Goal: Navigation & Orientation: Find specific page/section

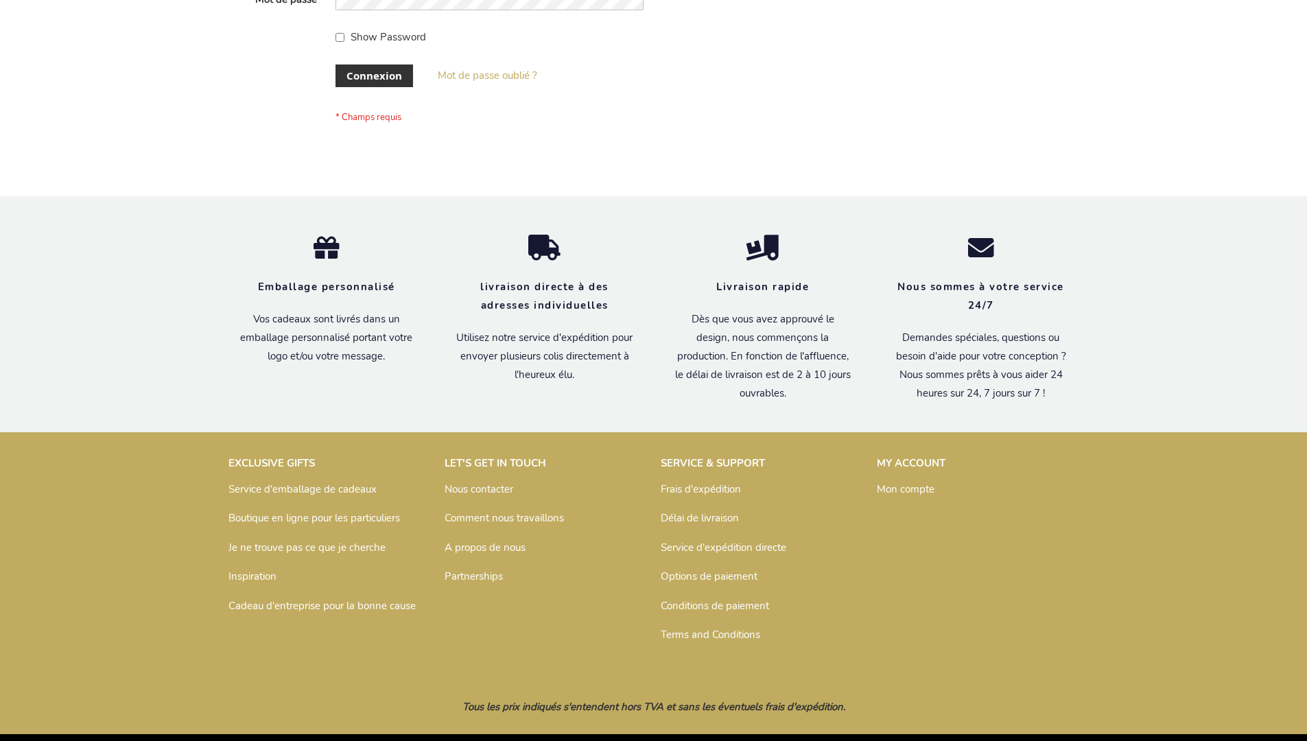
scroll to position [474, 0]
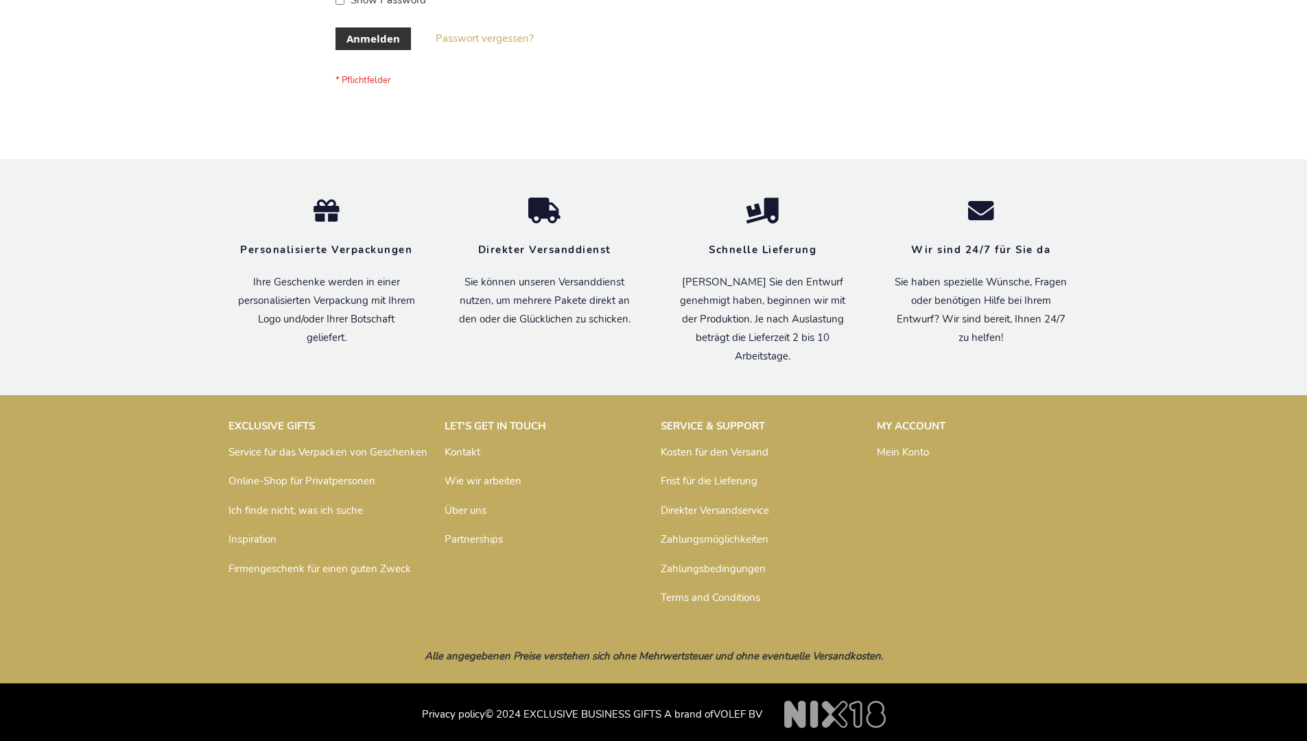
scroll to position [460, 0]
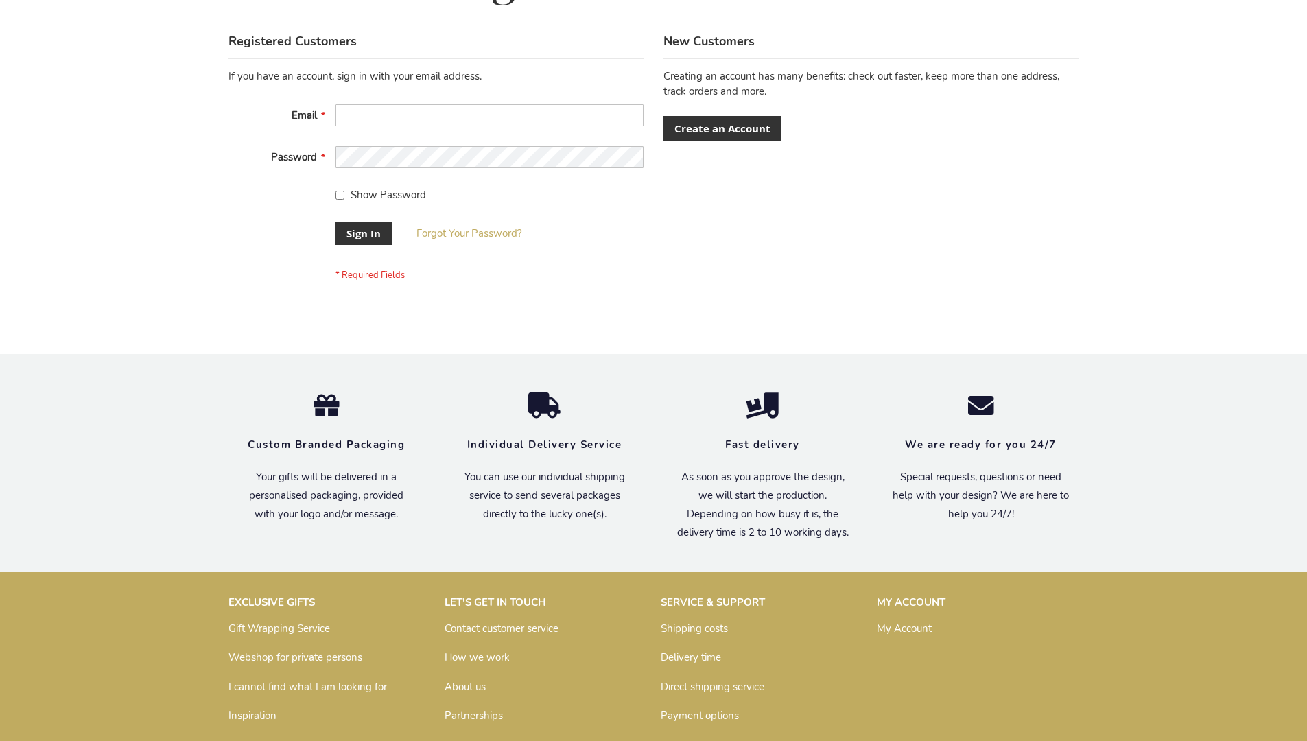
scroll to position [441, 0]
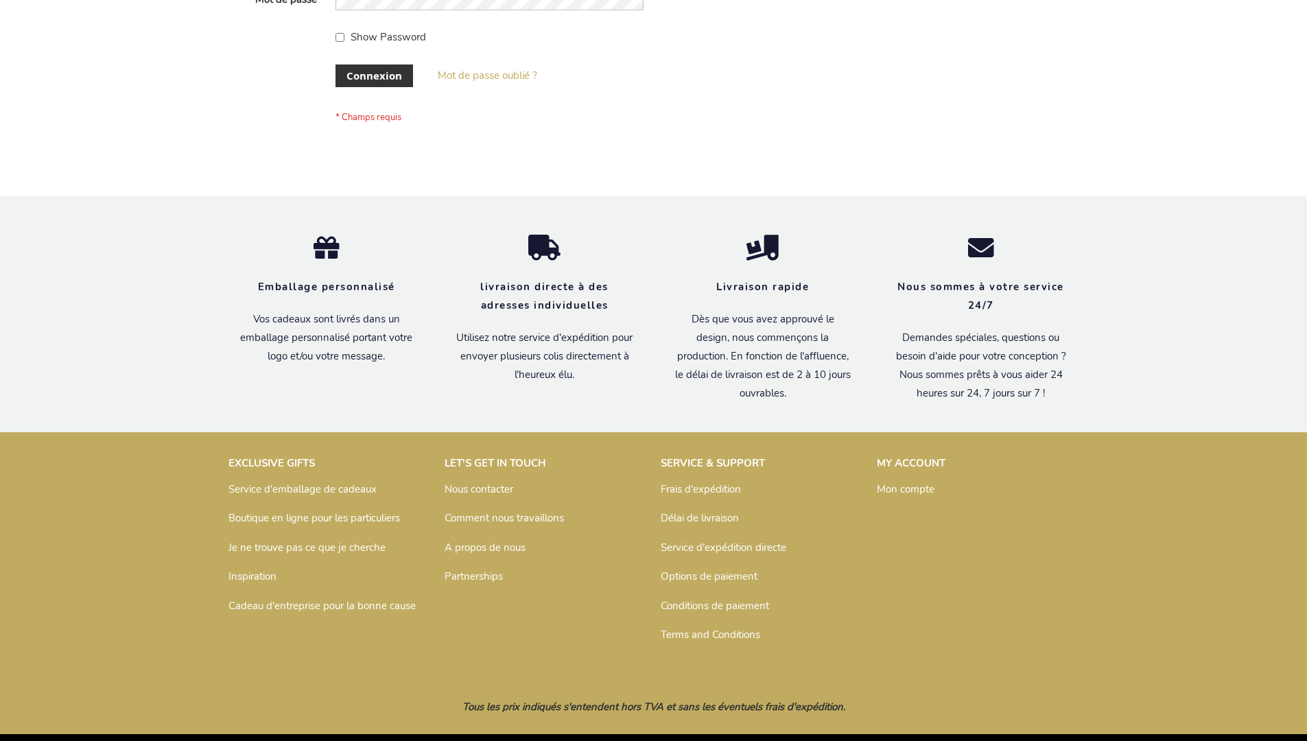
scroll to position [474, 0]
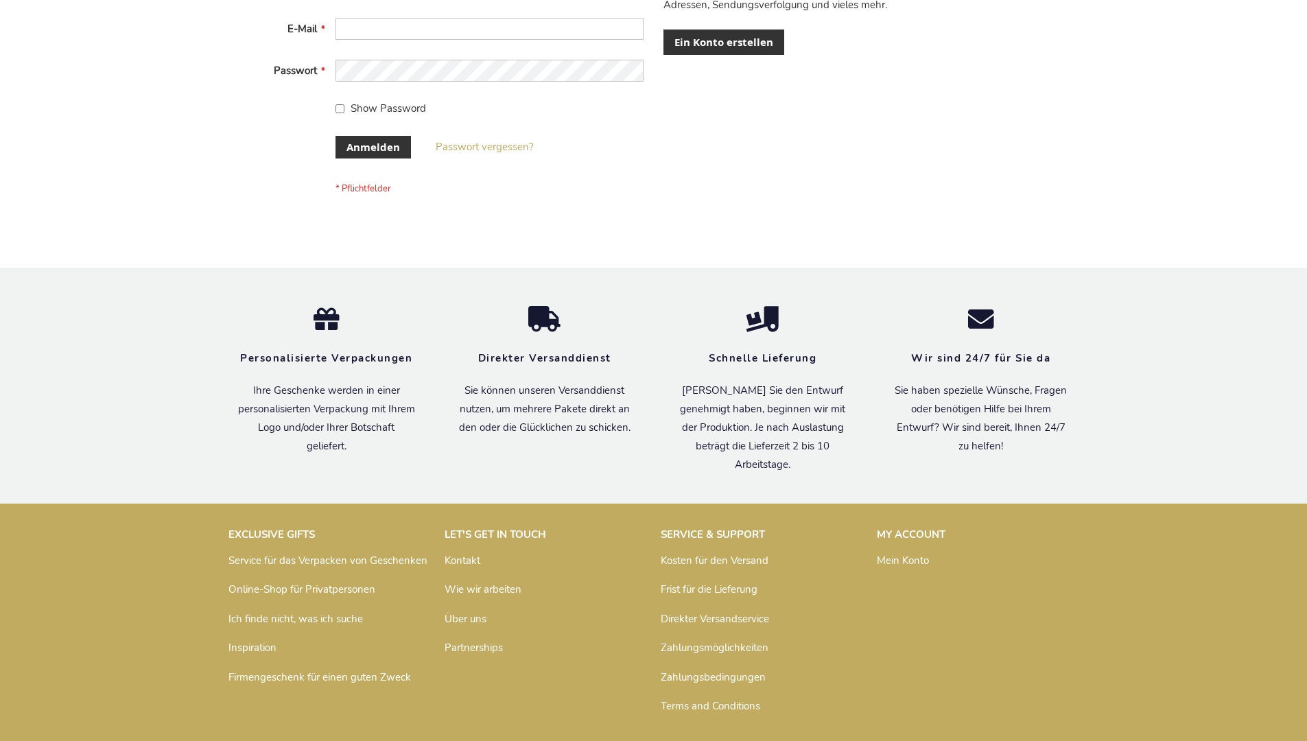
scroll to position [460, 0]
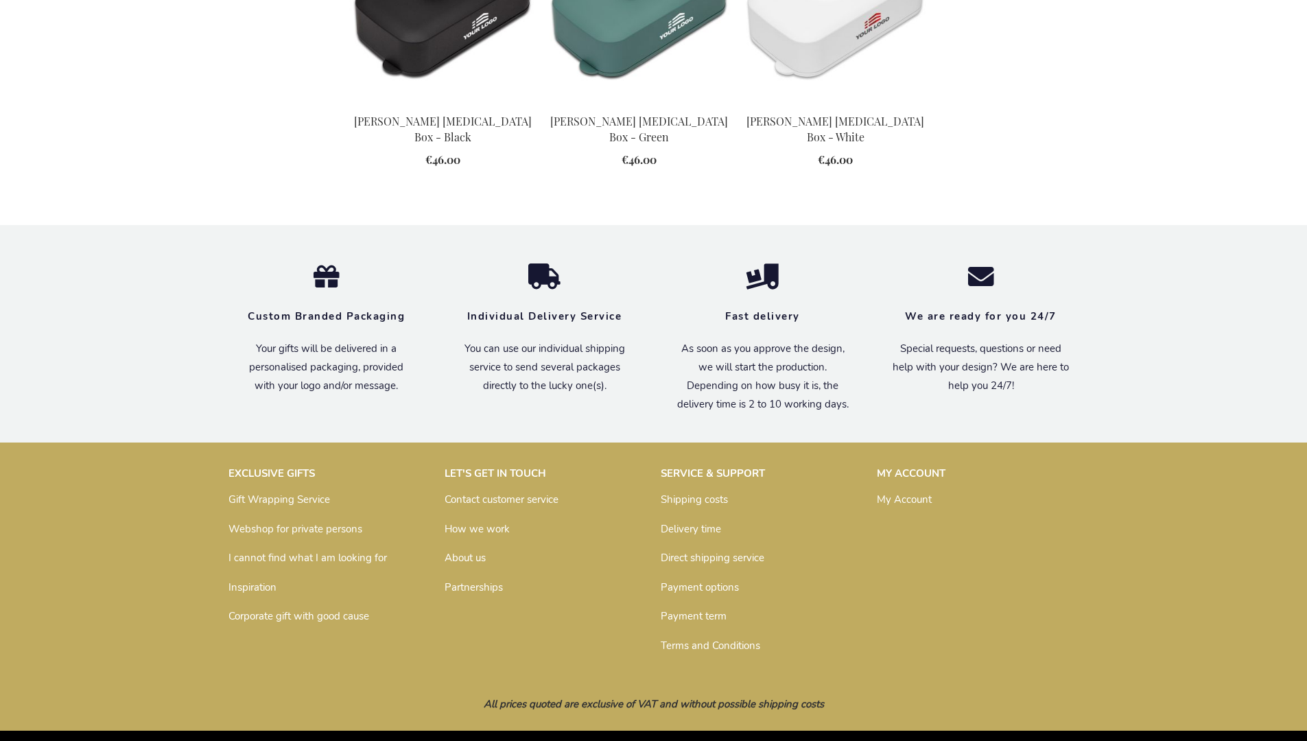
scroll to position [1512, 0]
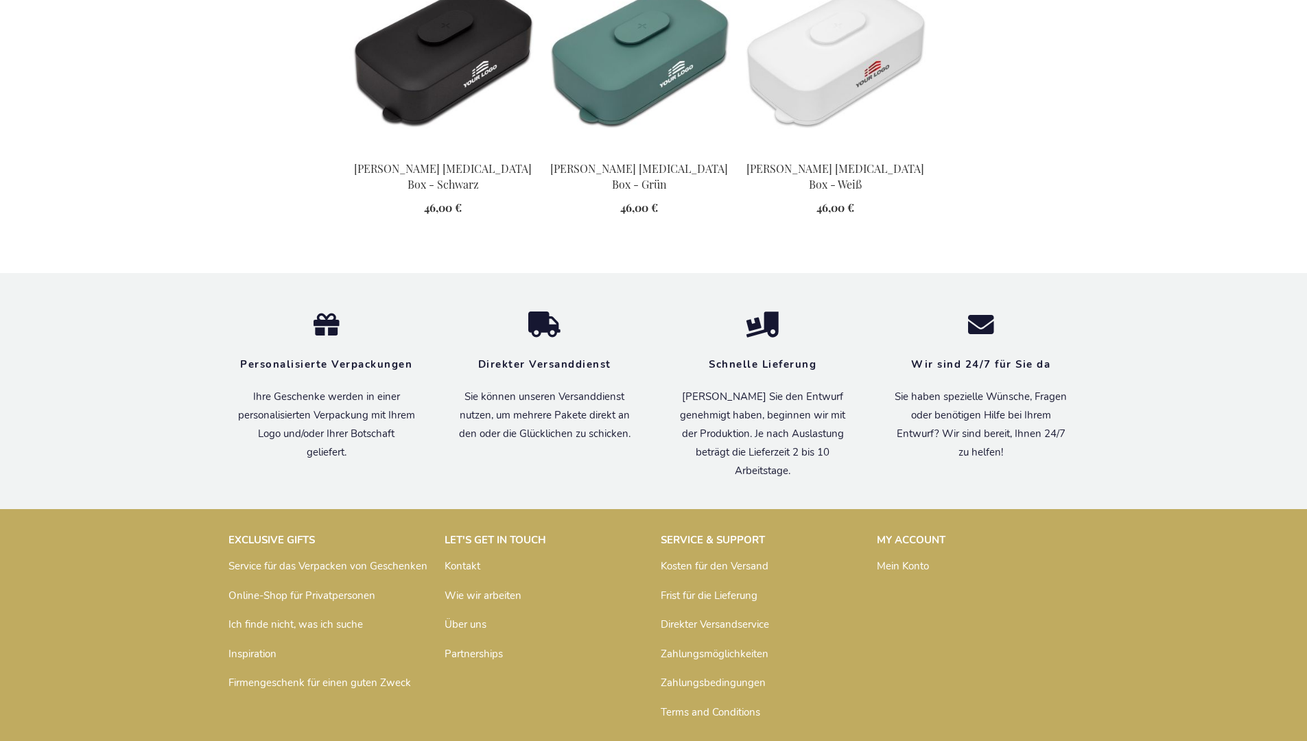
scroll to position [1575, 0]
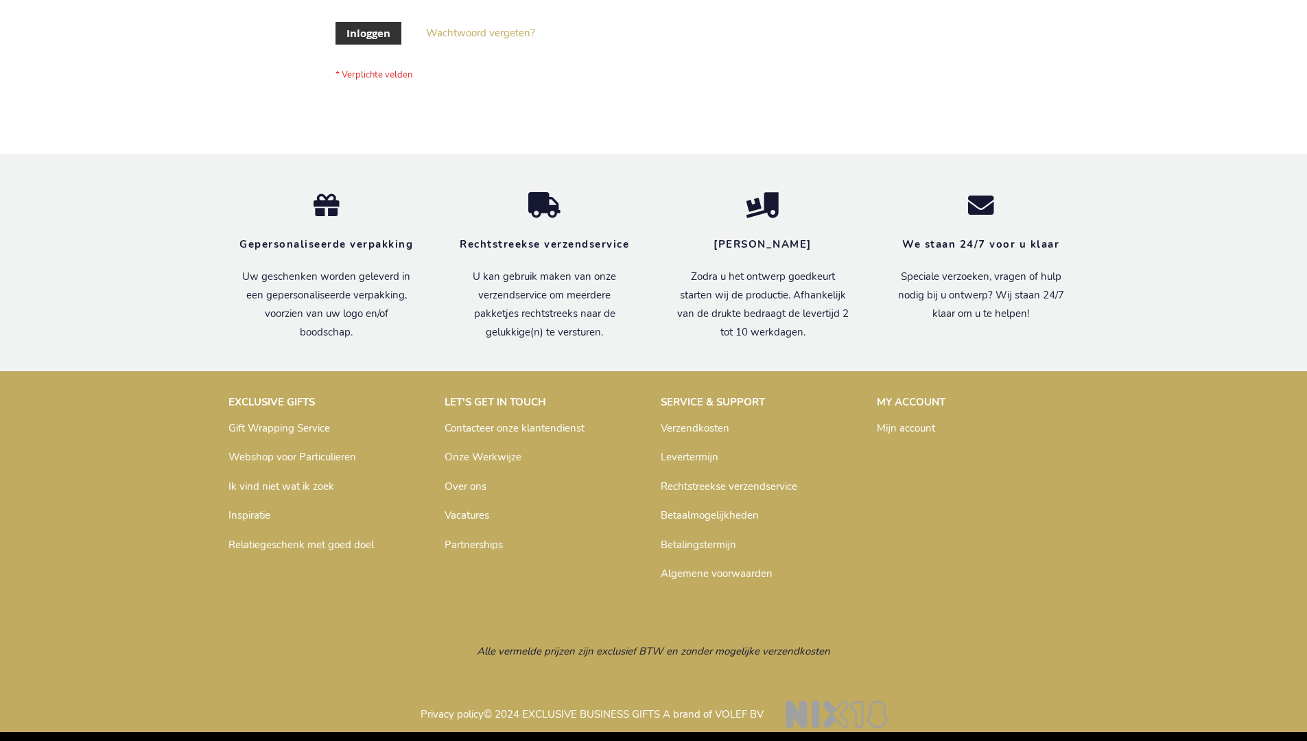
scroll to position [466, 0]
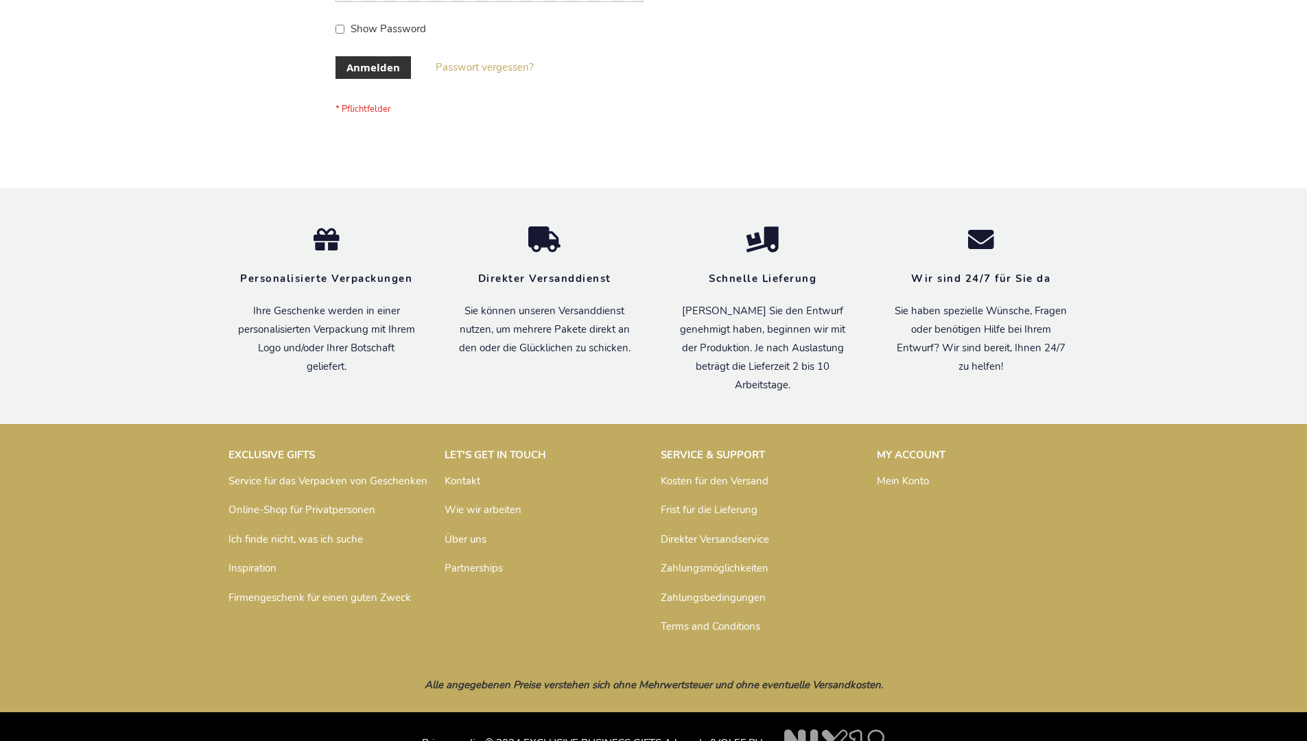
scroll to position [460, 0]
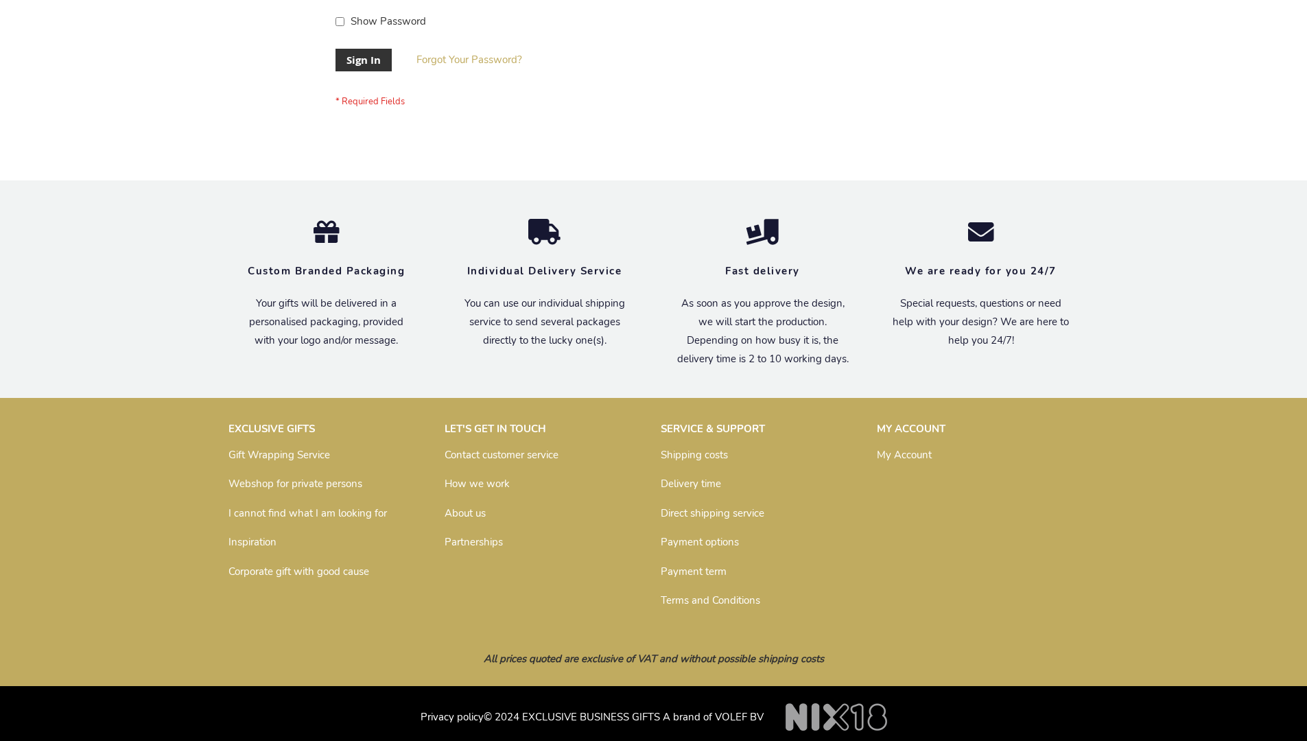
scroll to position [441, 0]
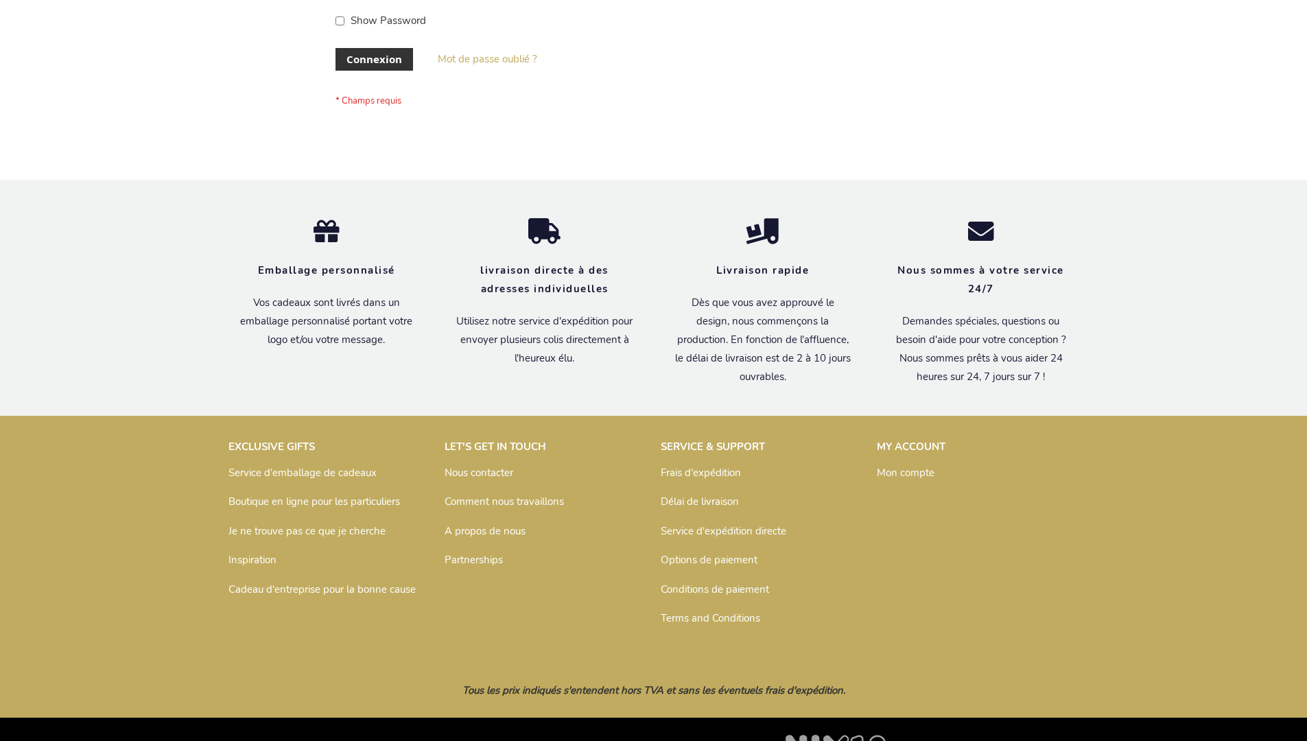
scroll to position [474, 0]
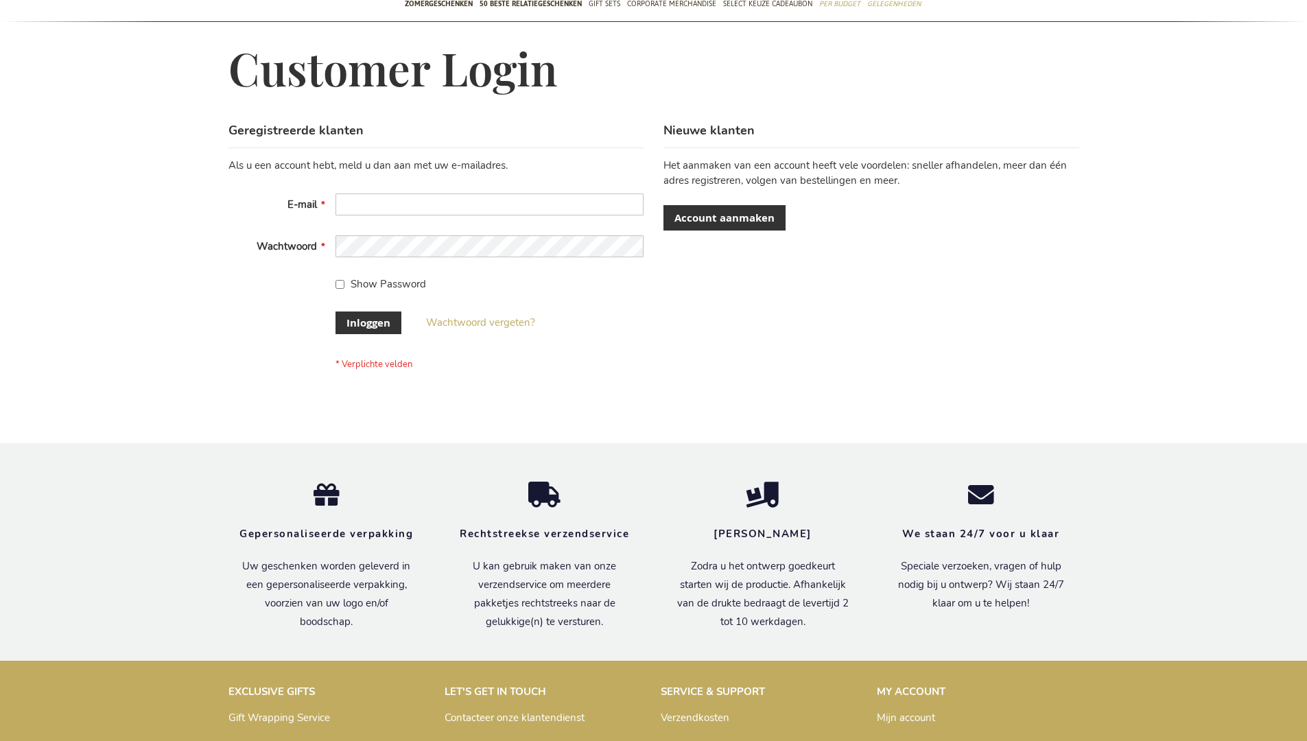
scroll to position [456, 0]
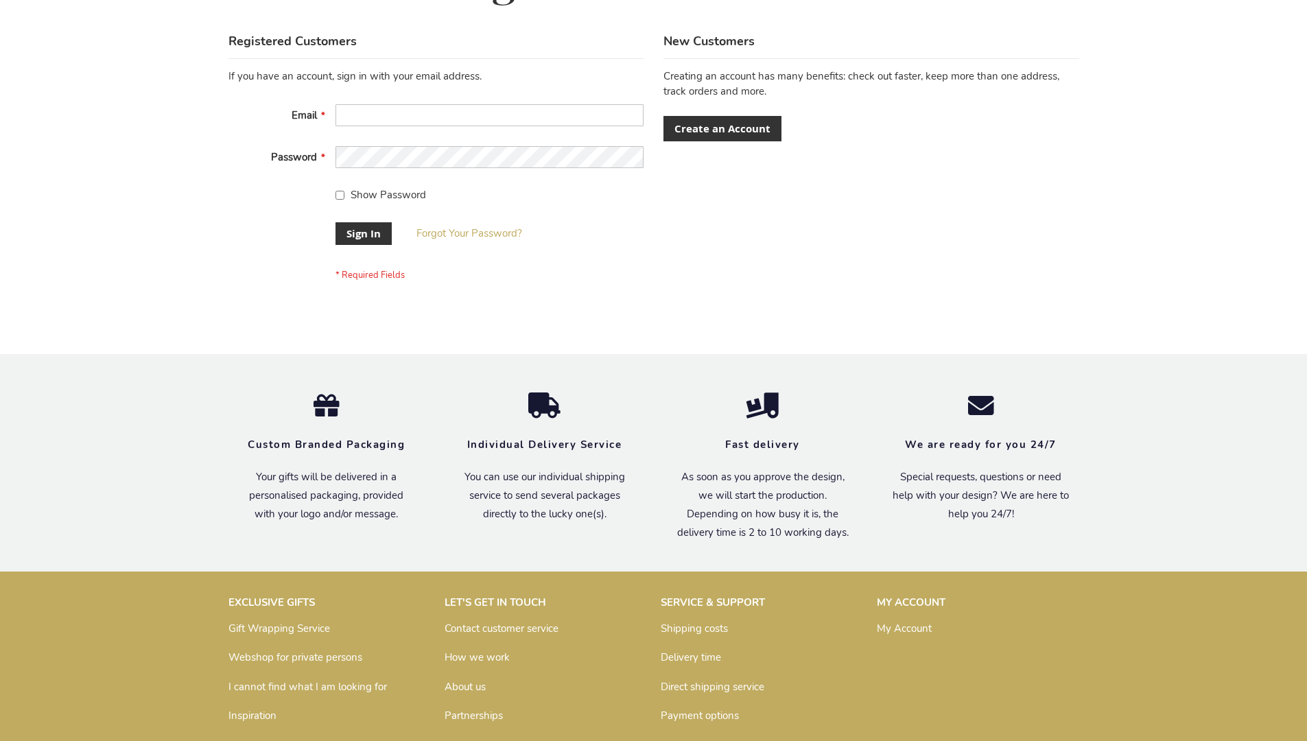
scroll to position [441, 0]
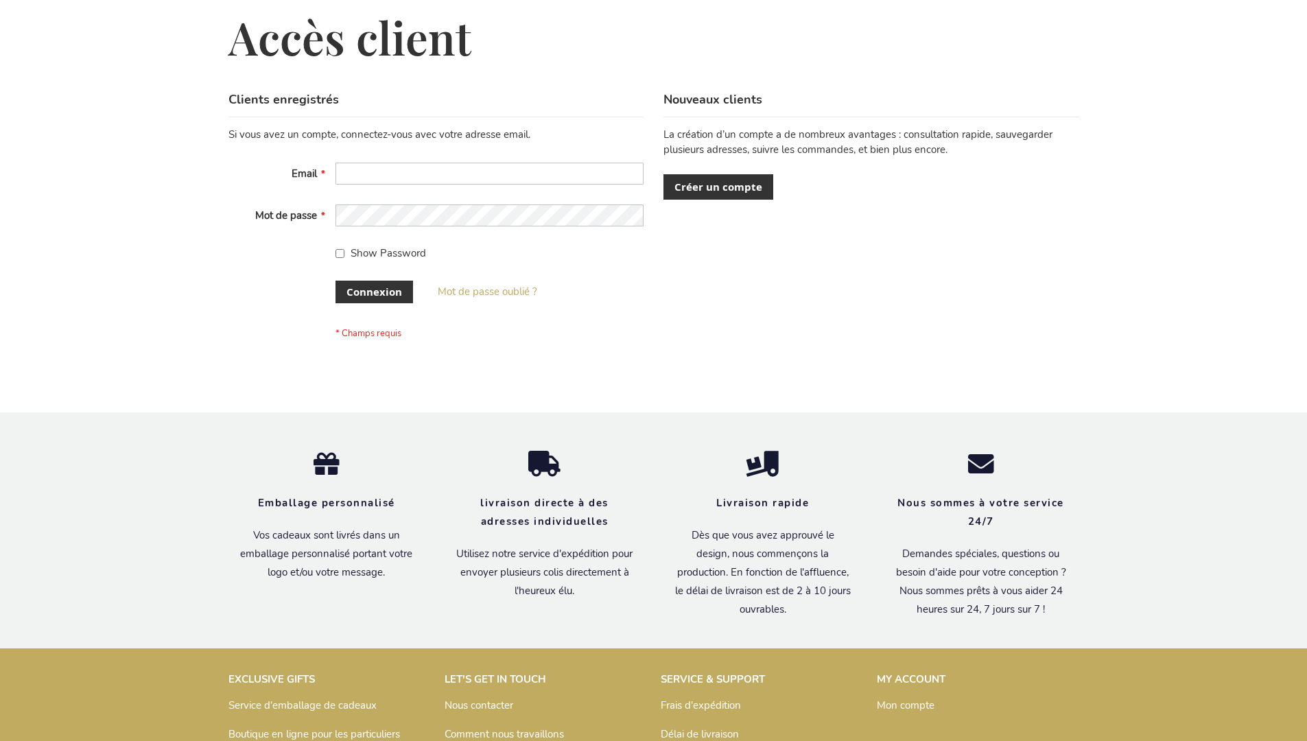
scroll to position [474, 0]
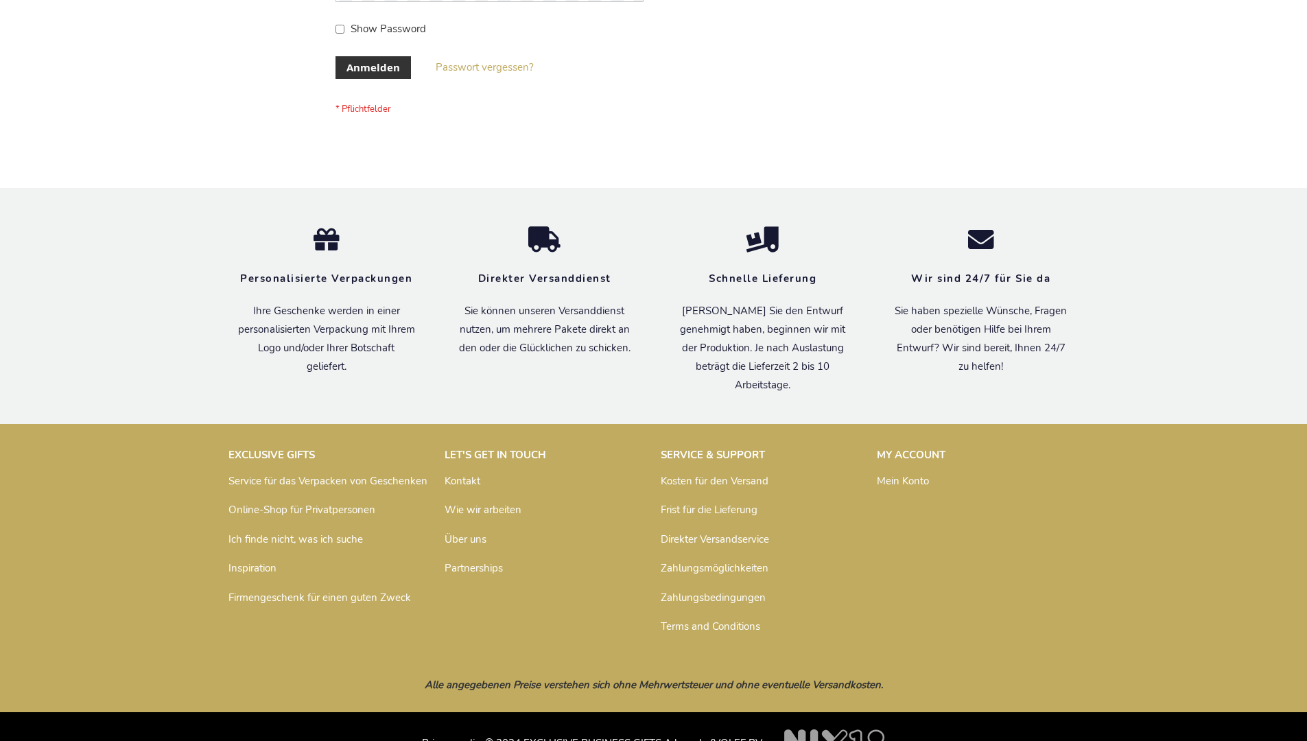
scroll to position [460, 0]
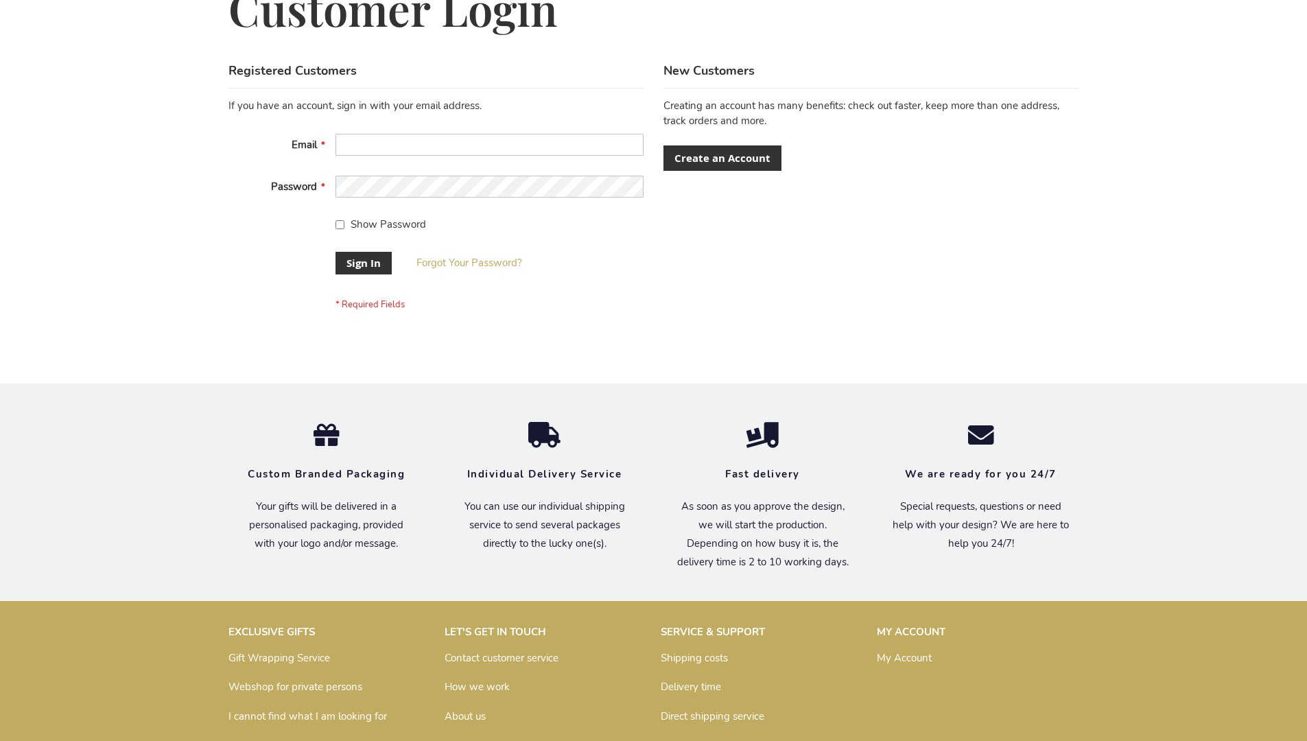
scroll to position [441, 0]
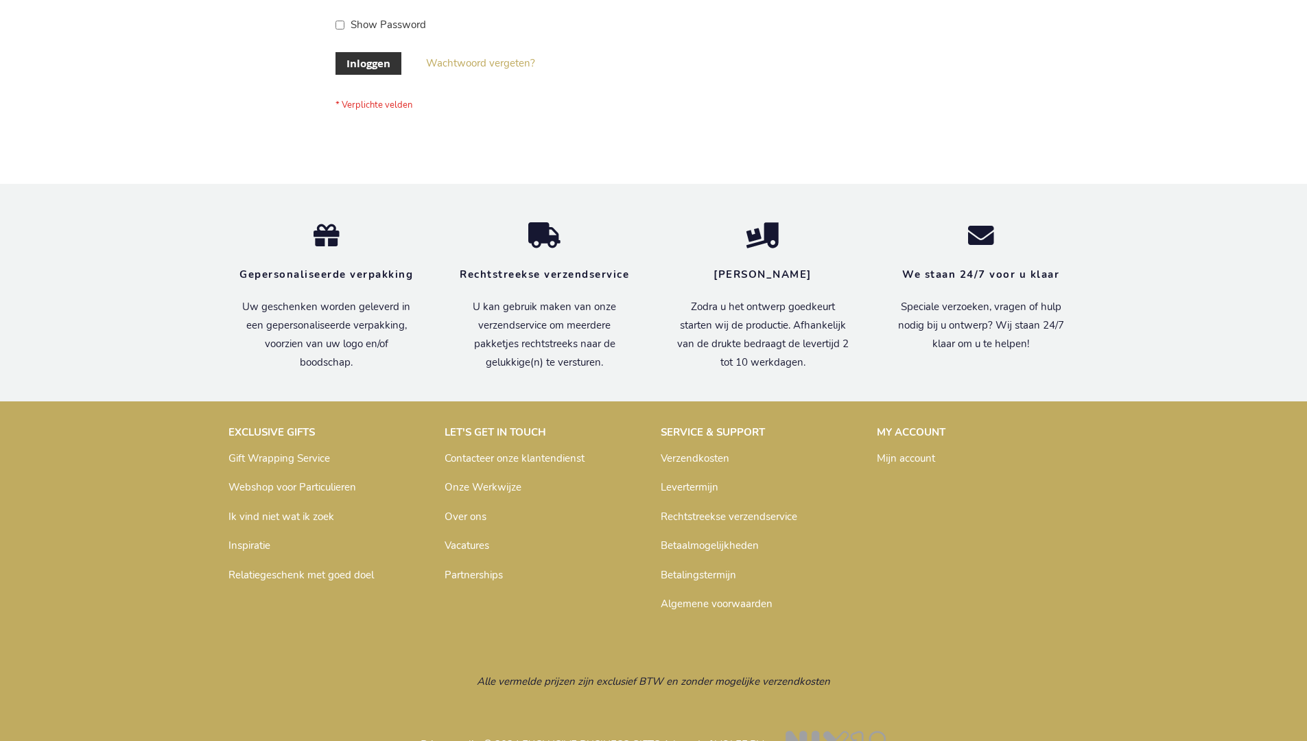
scroll to position [466, 0]
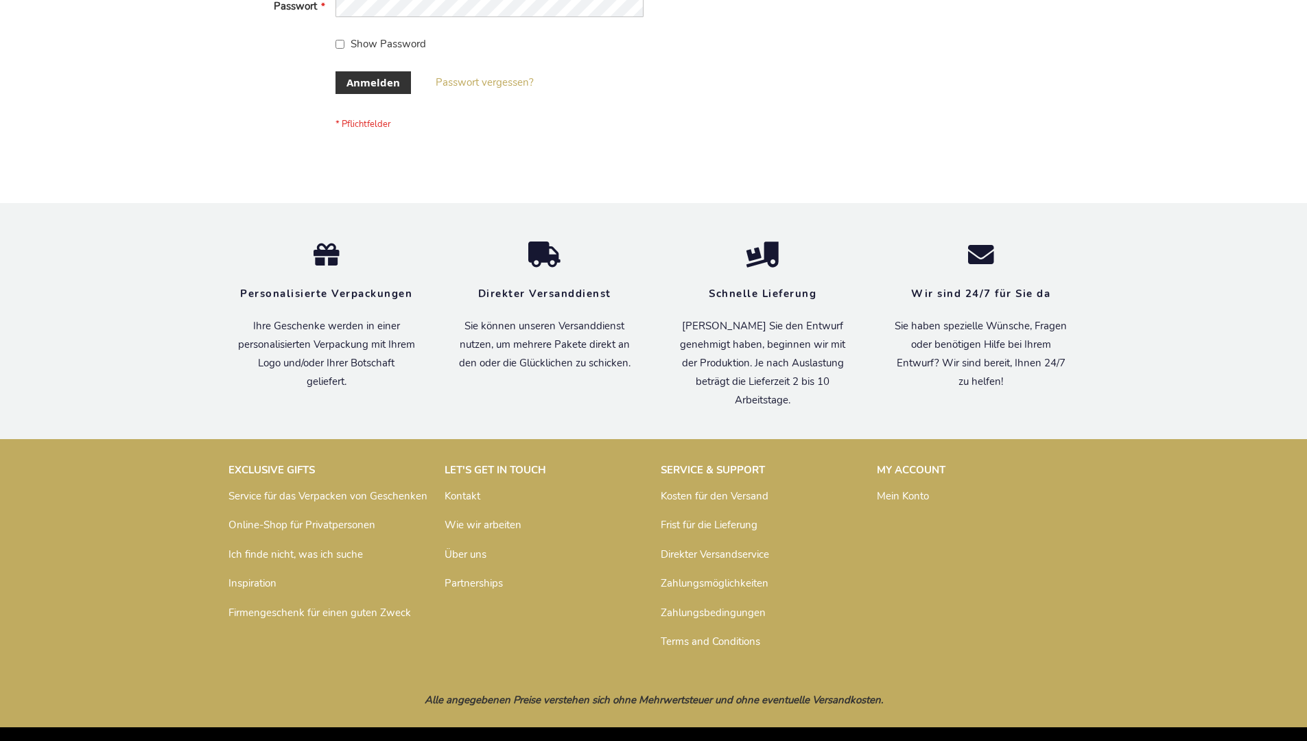
scroll to position [460, 0]
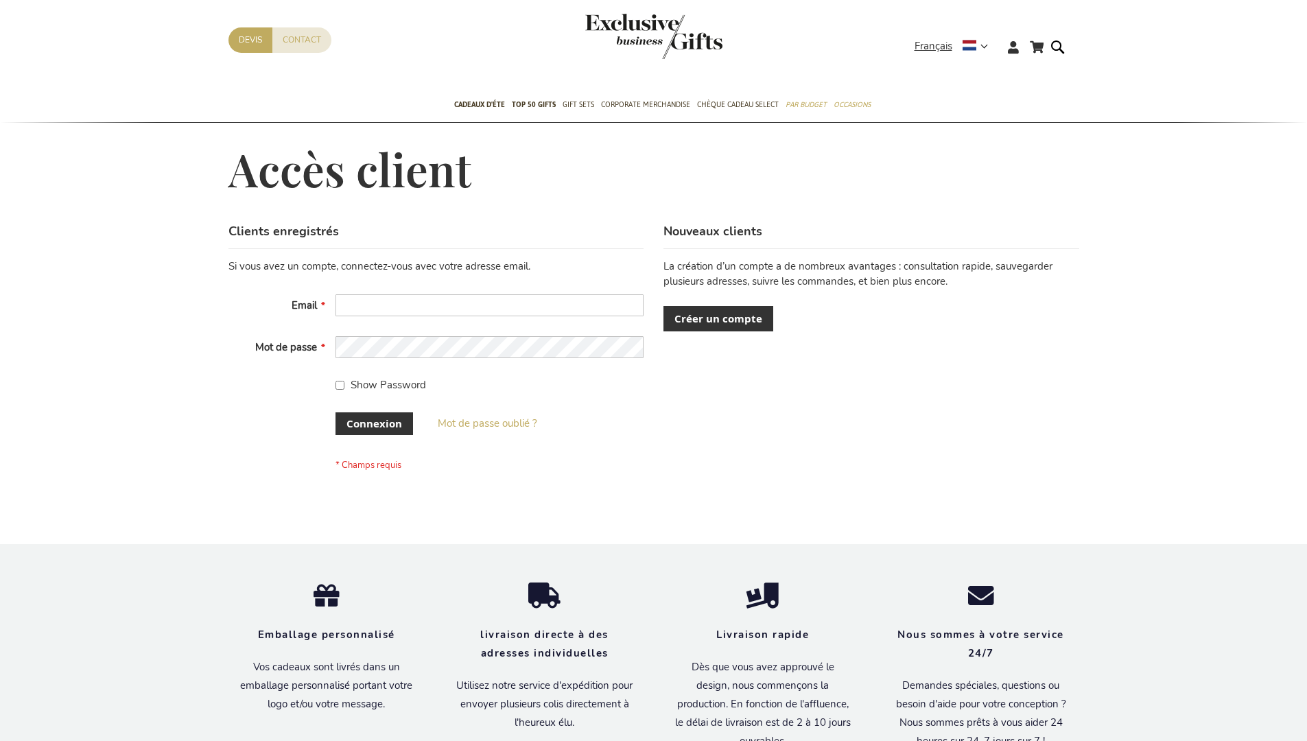
scroll to position [474, 0]
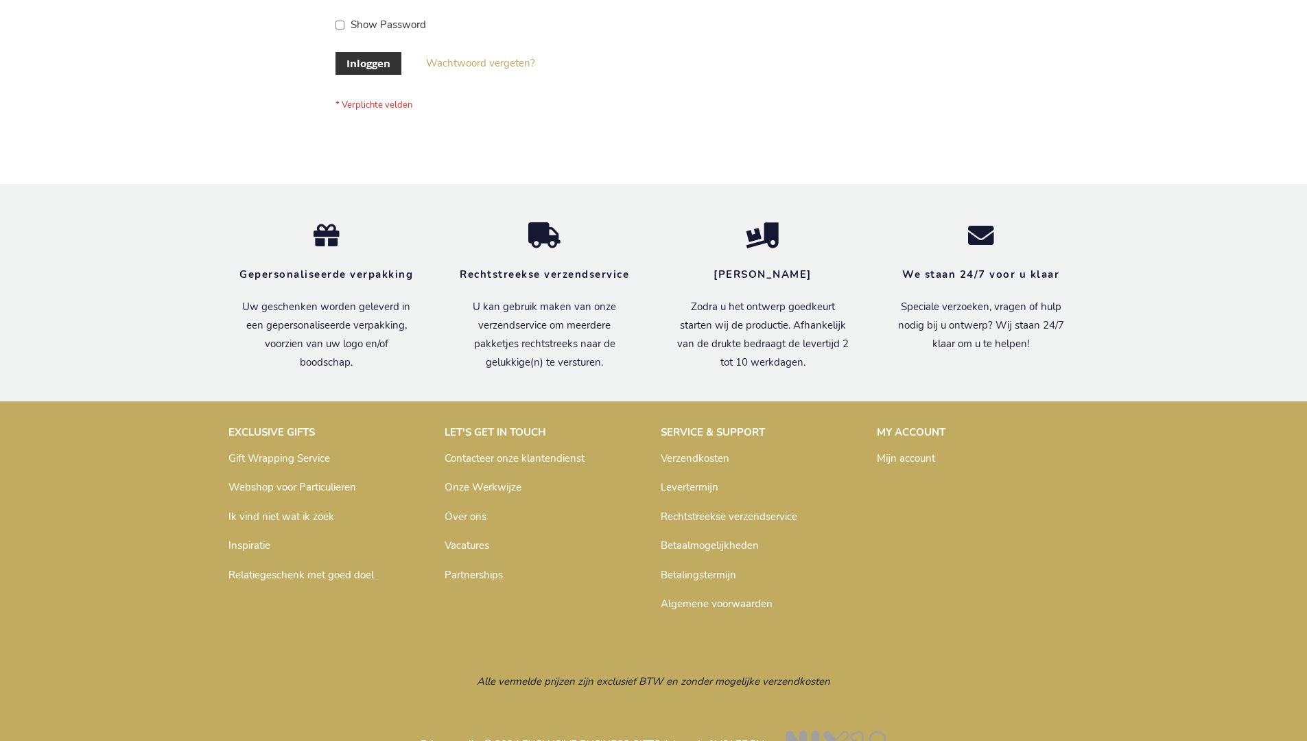
scroll to position [466, 0]
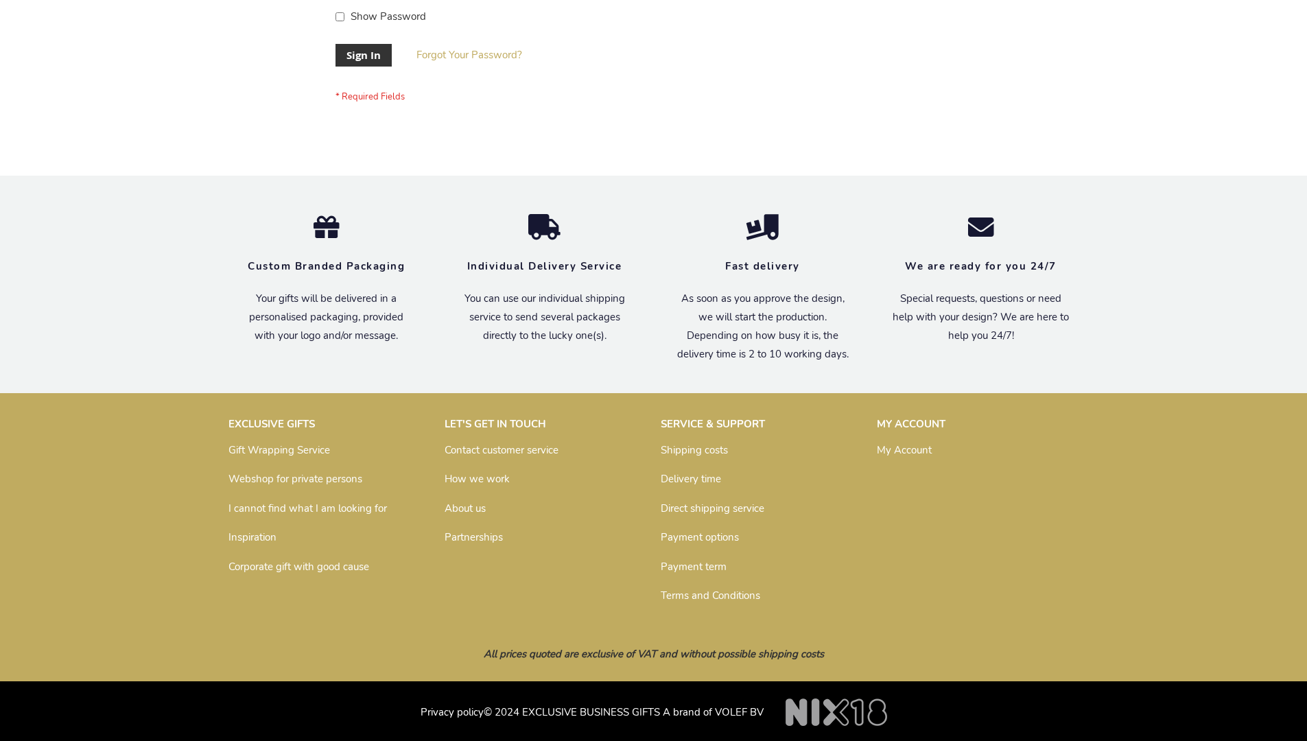
scroll to position [441, 0]
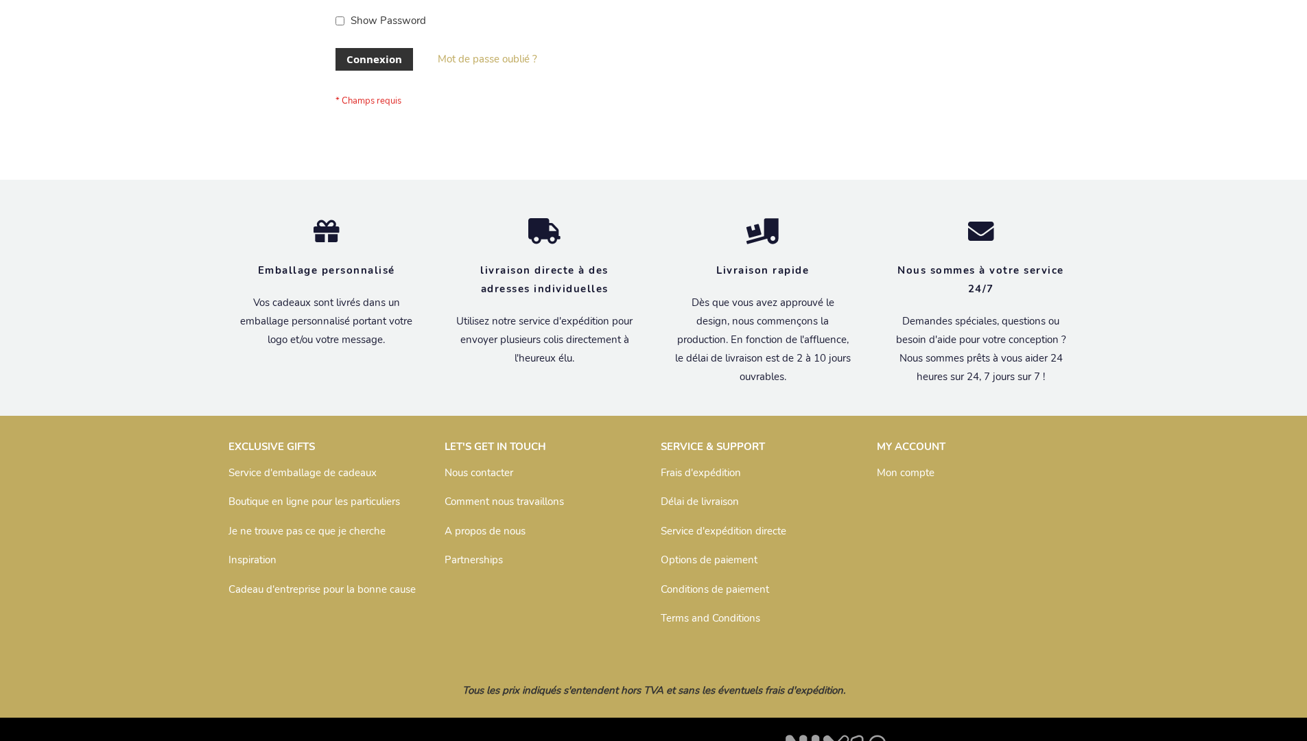
scroll to position [474, 0]
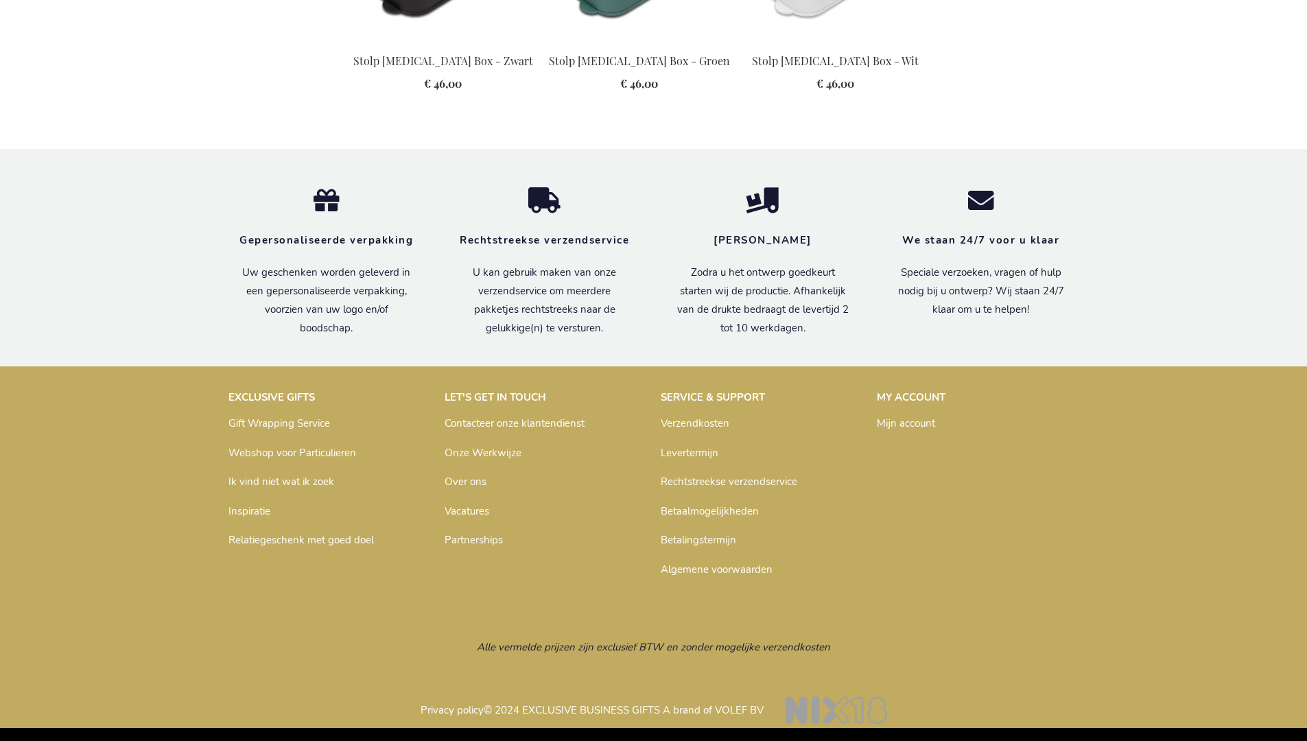
scroll to position [1567, 0]
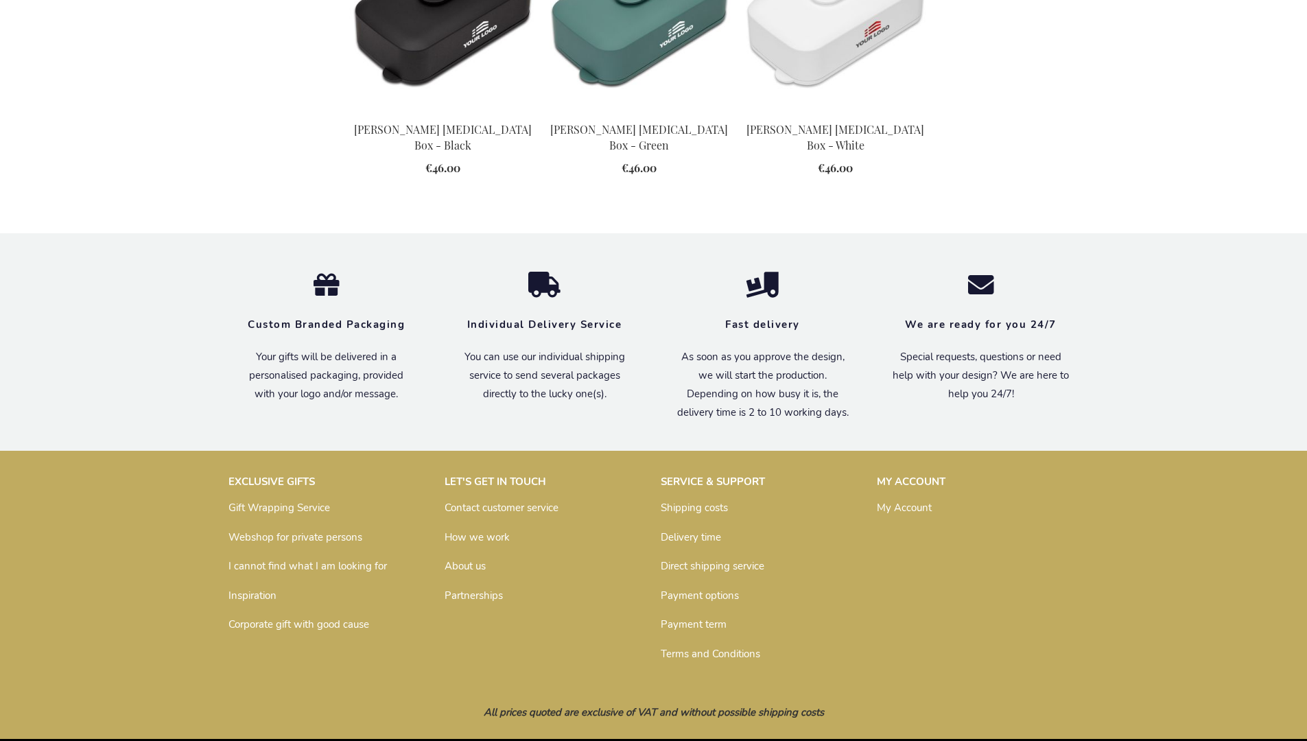
scroll to position [1512, 0]
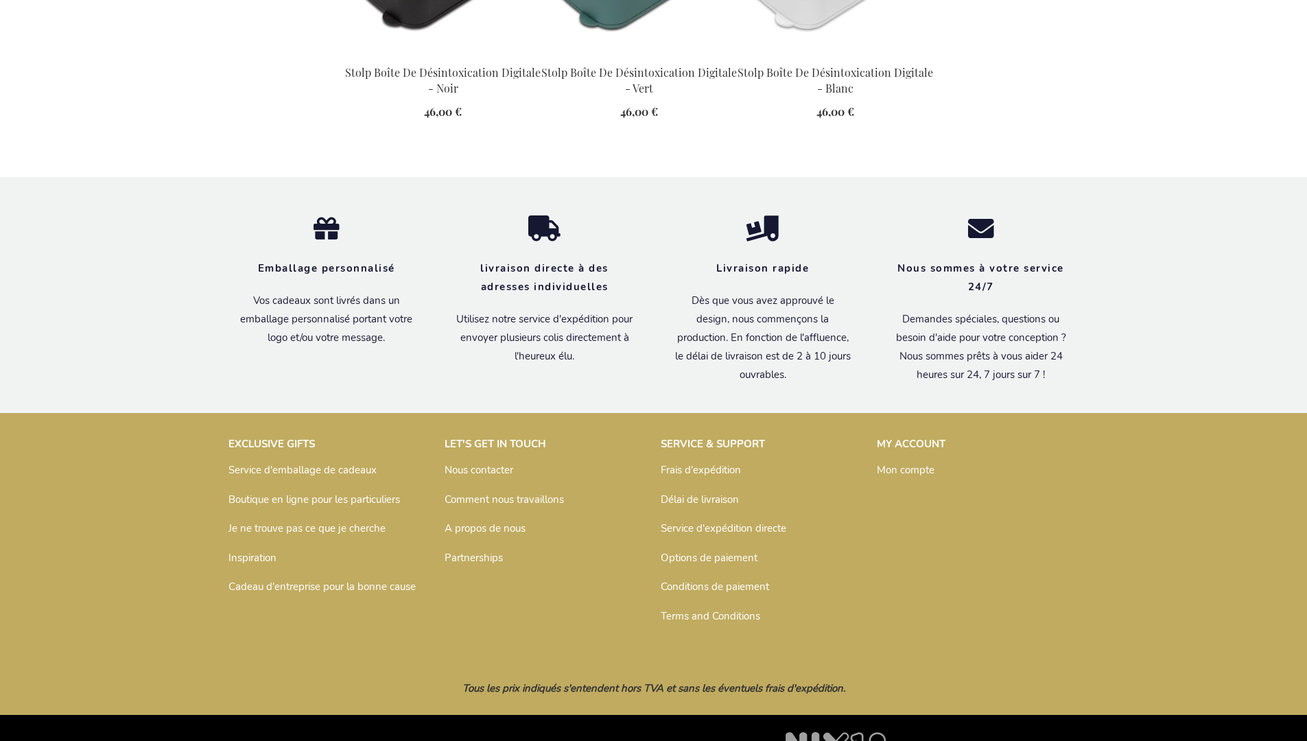
scroll to position [1590, 0]
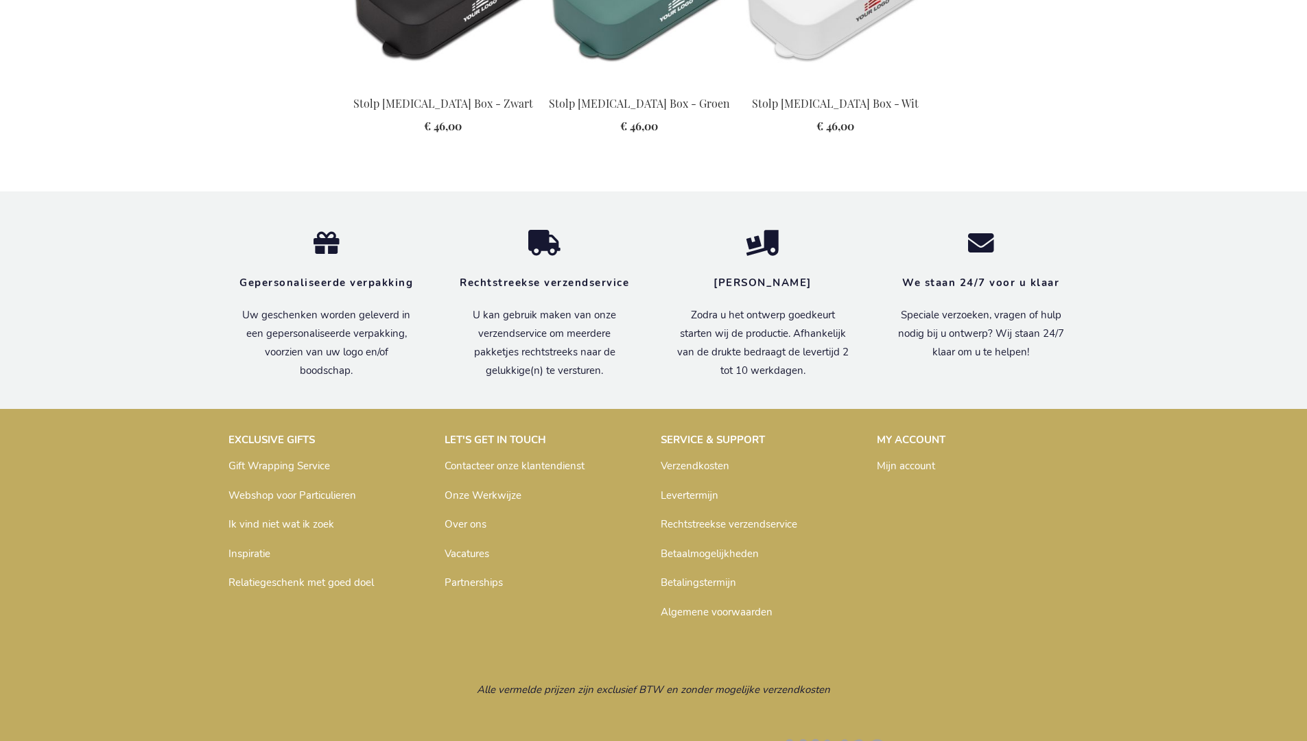
scroll to position [1567, 0]
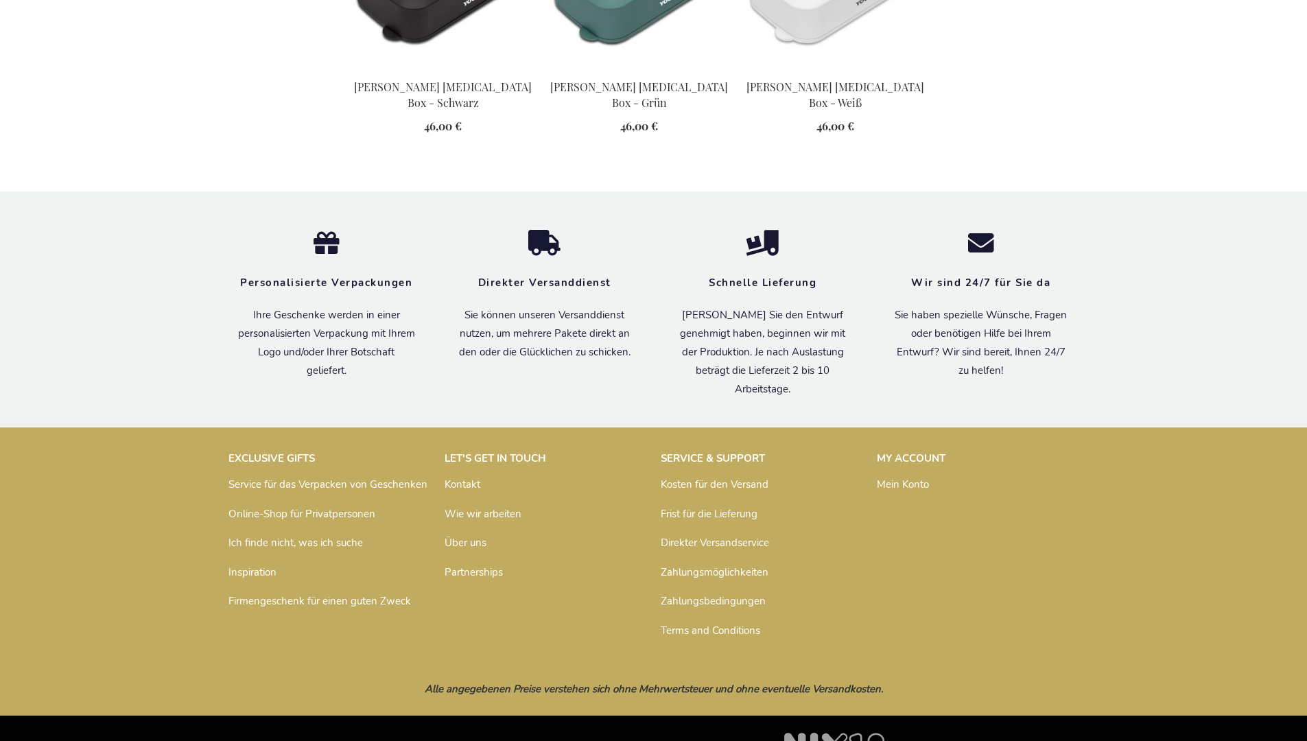
scroll to position [1575, 0]
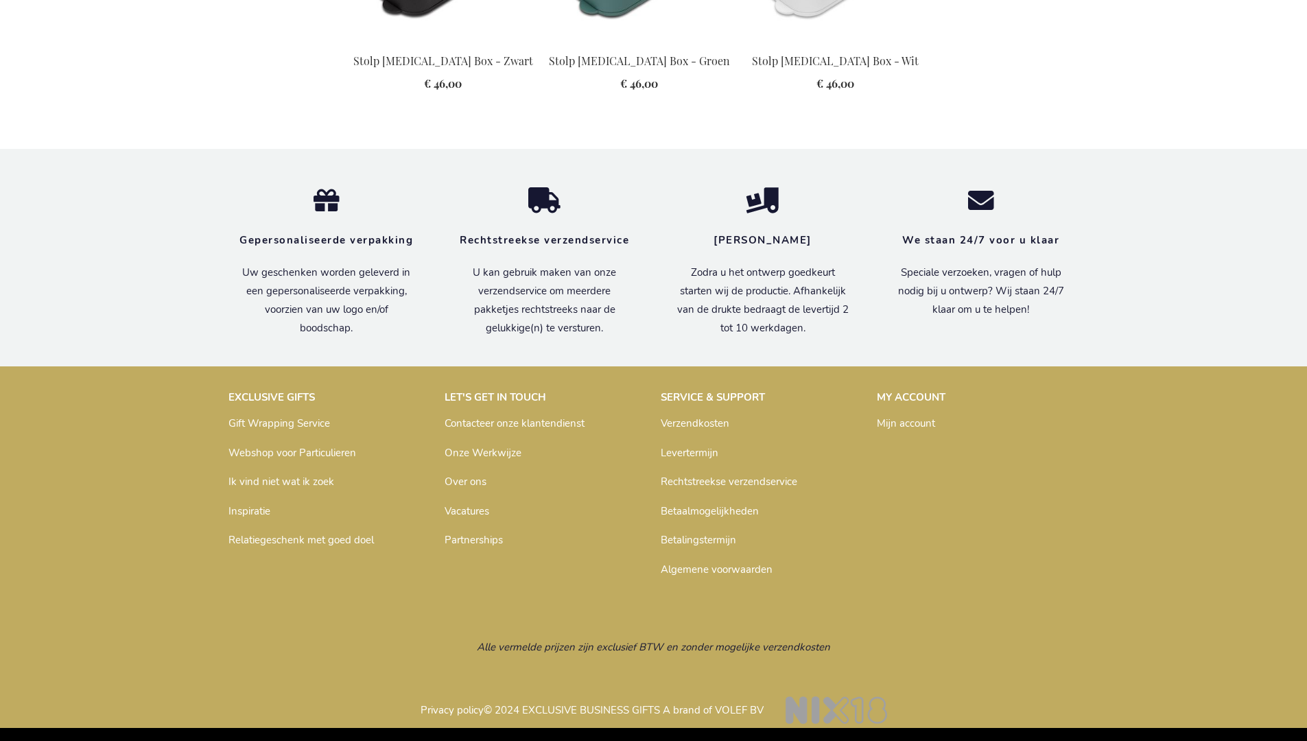
scroll to position [1567, 0]
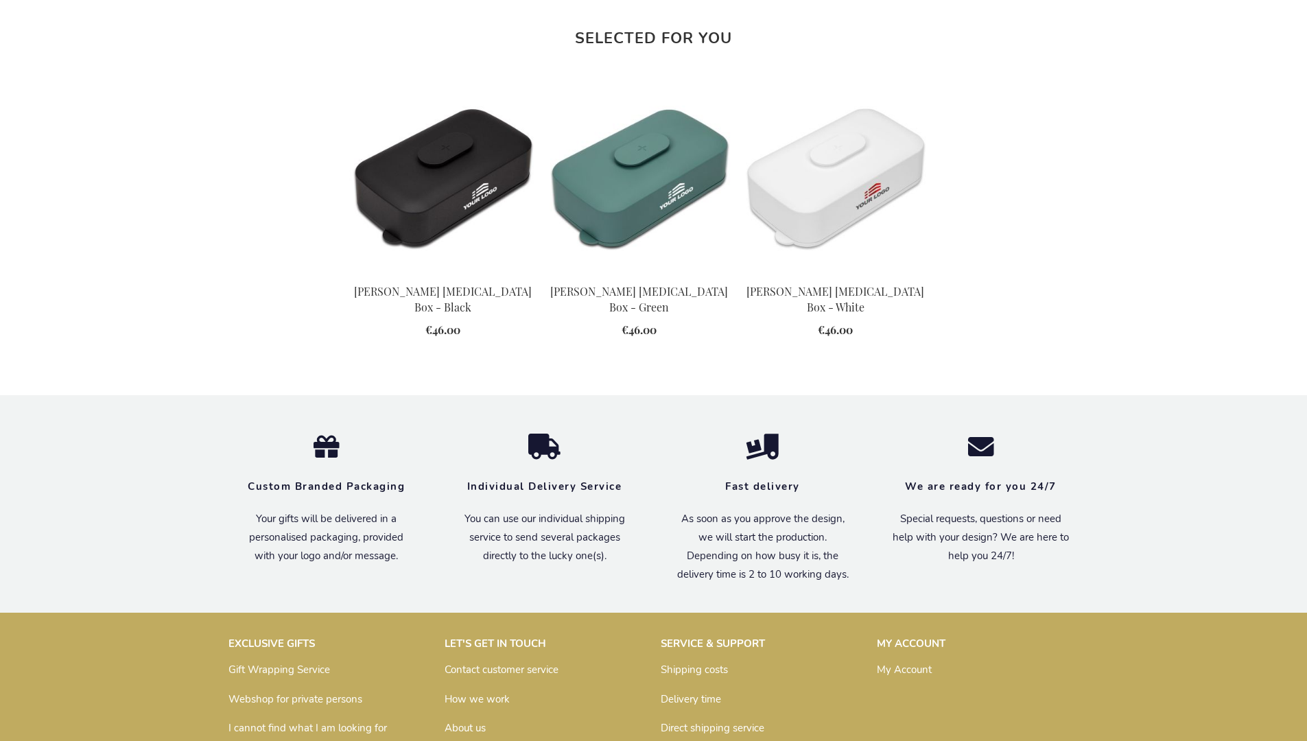
scroll to position [1512, 0]
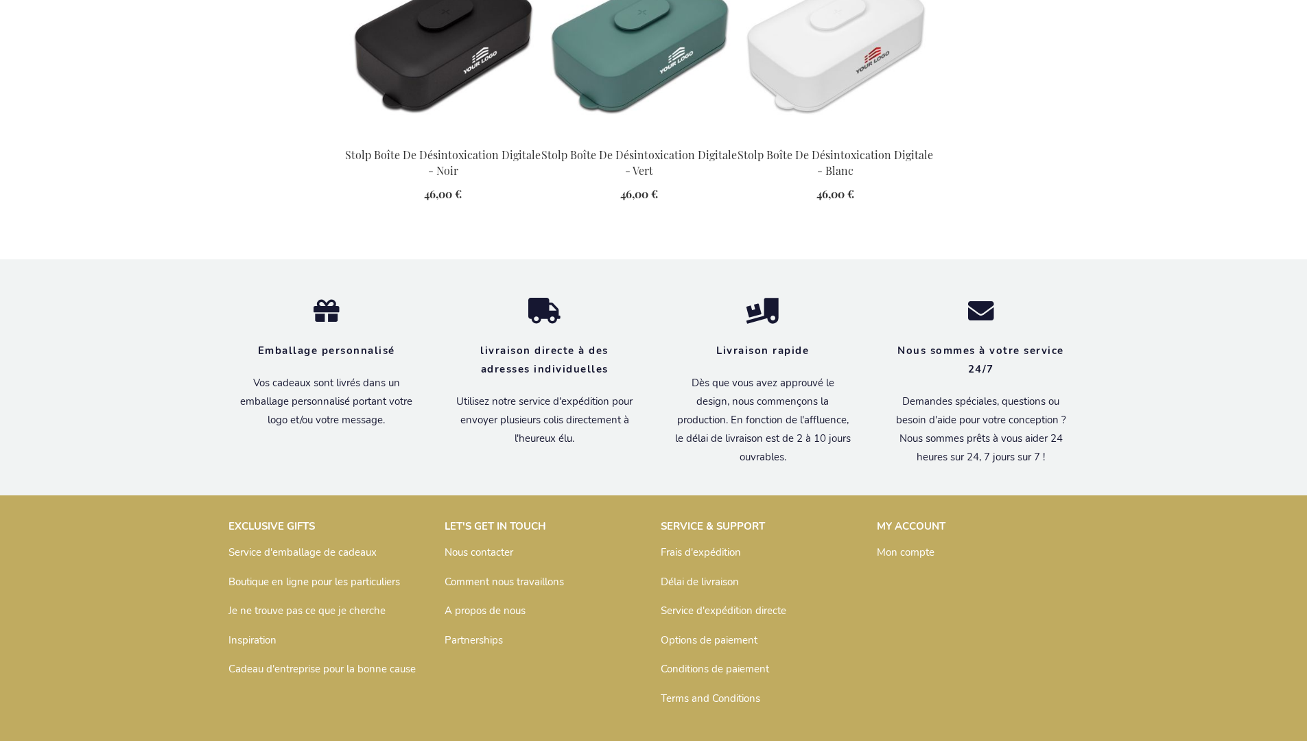
scroll to position [1590, 0]
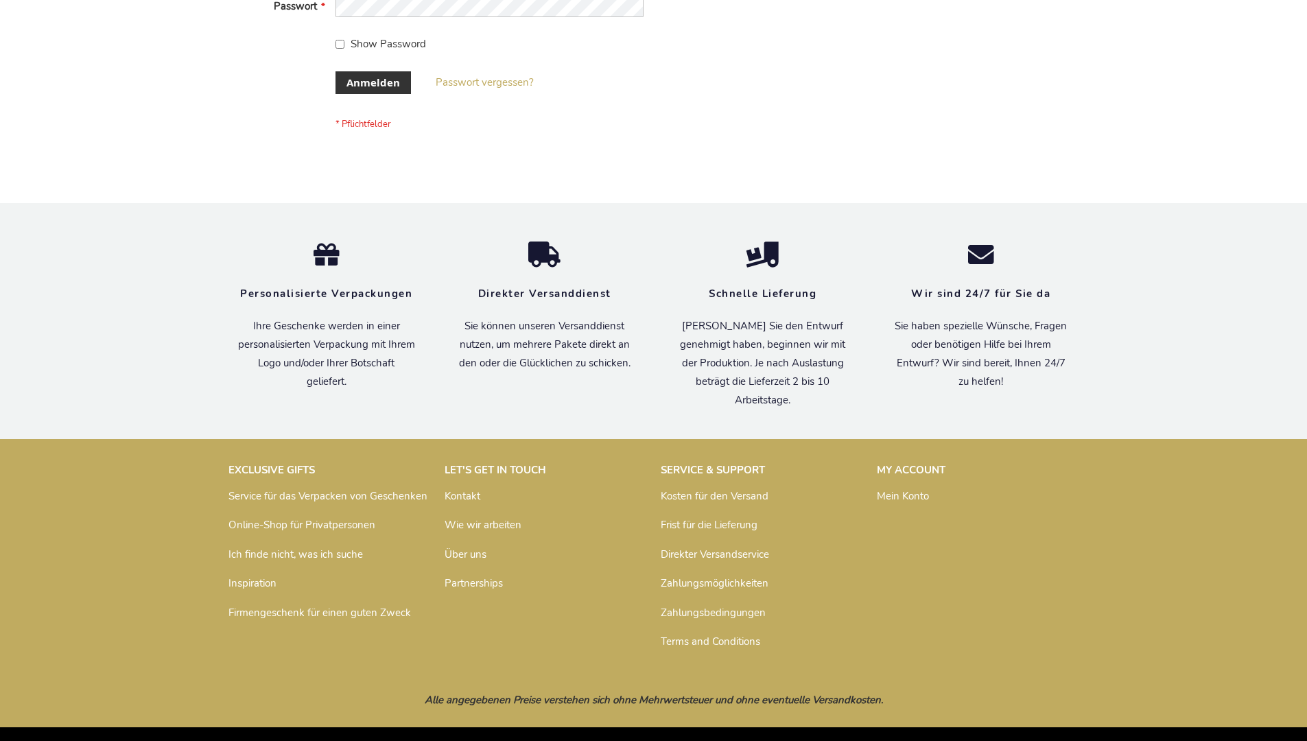
scroll to position [460, 0]
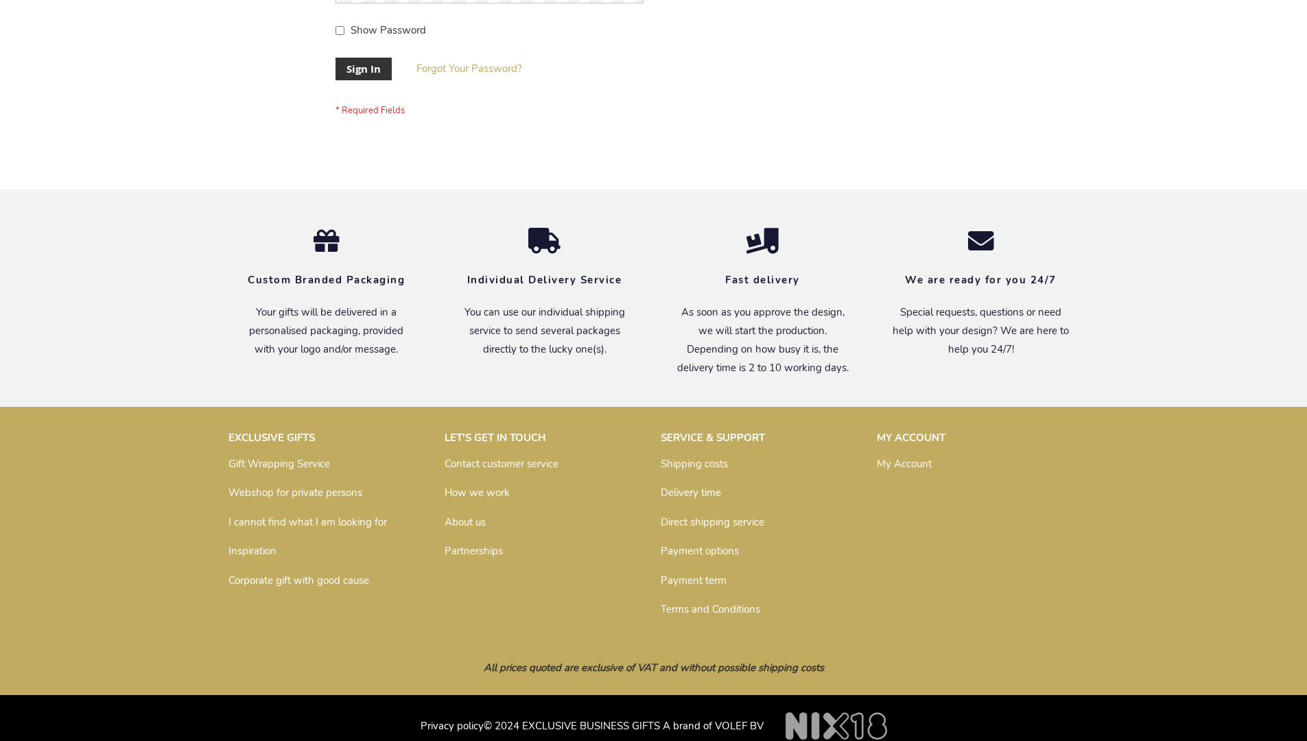
scroll to position [430, 0]
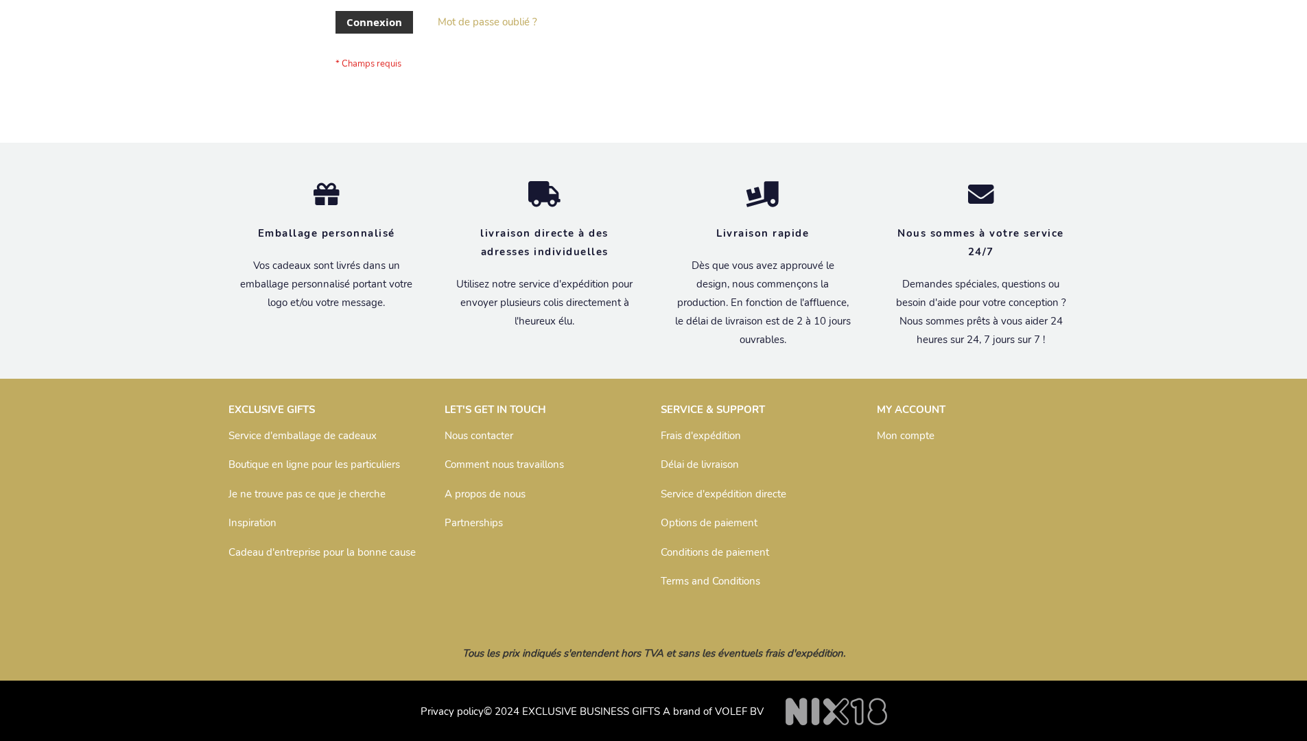
scroll to position [474, 0]
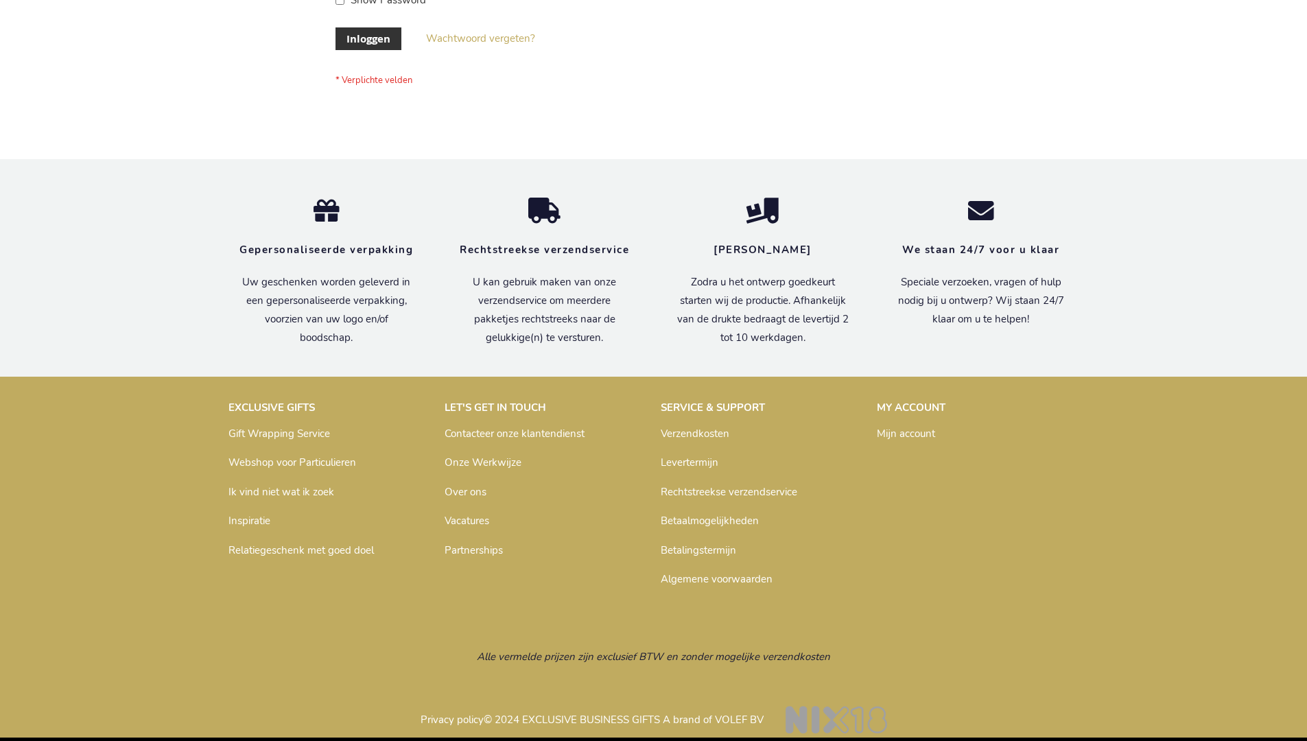
scroll to position [456, 0]
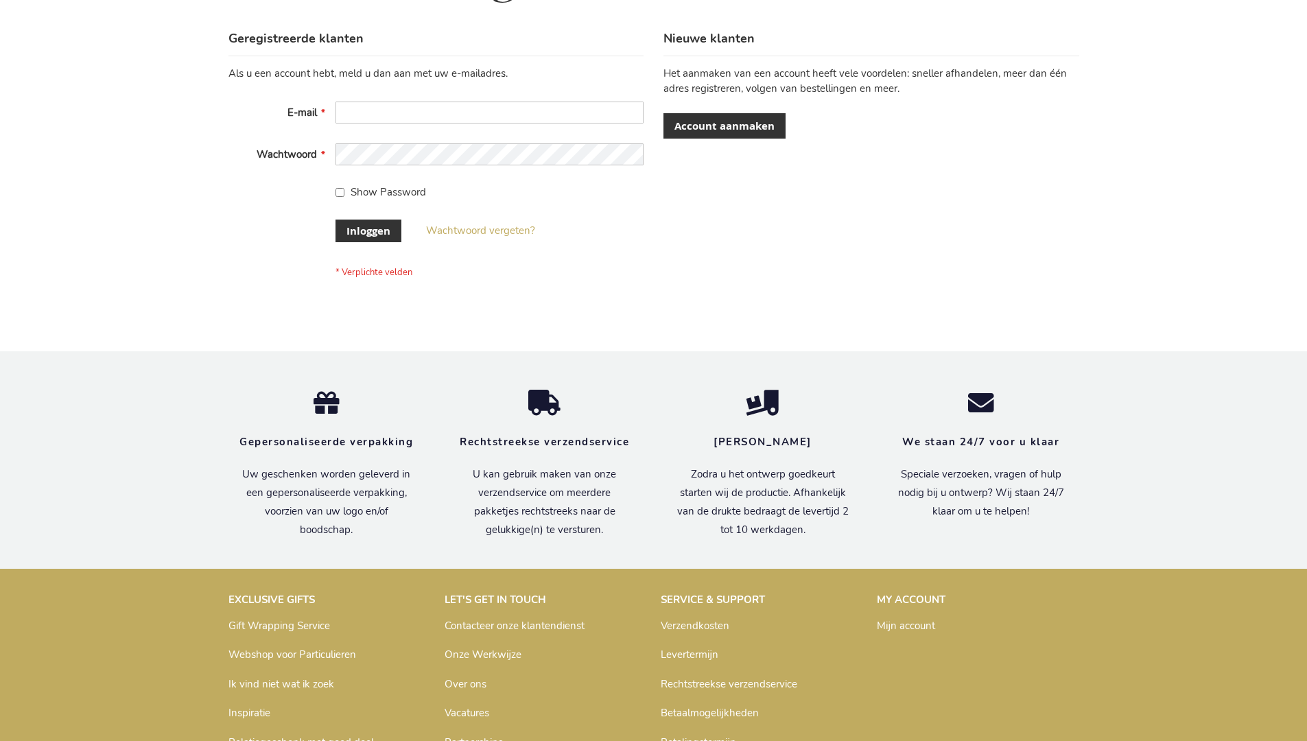
scroll to position [466, 0]
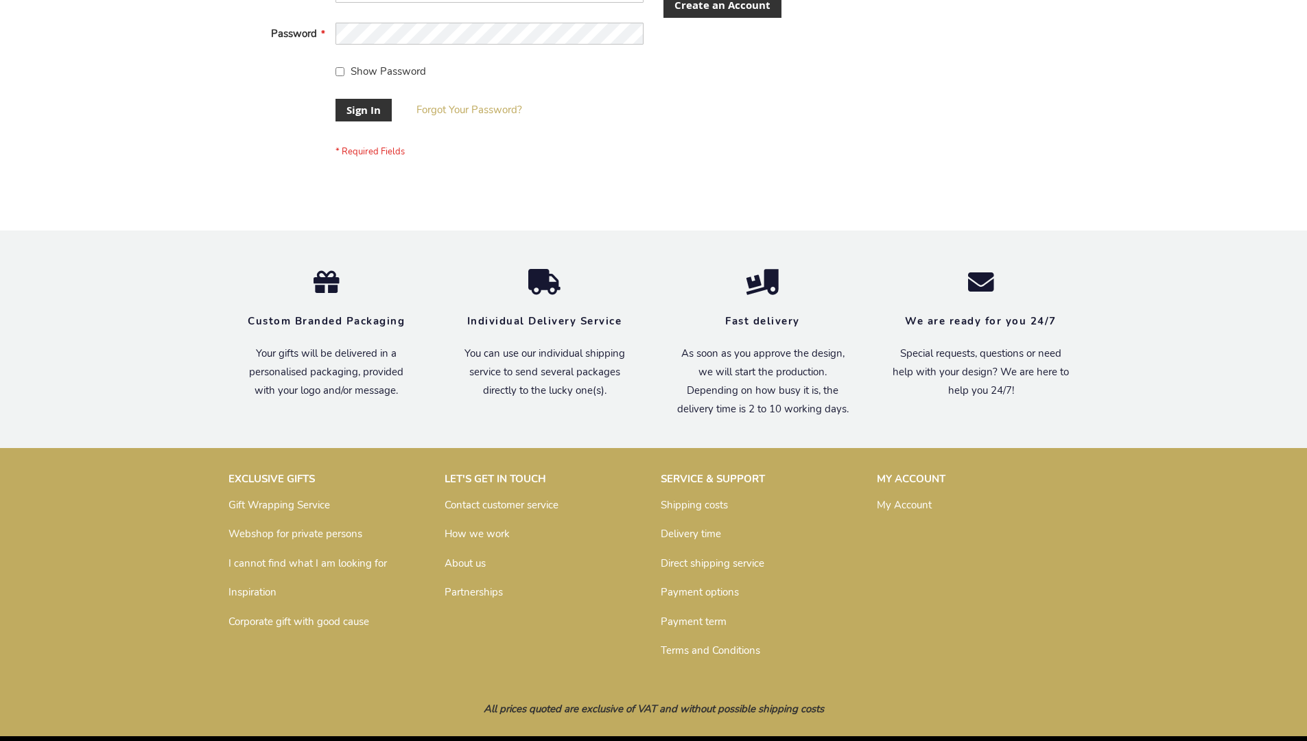
scroll to position [441, 0]
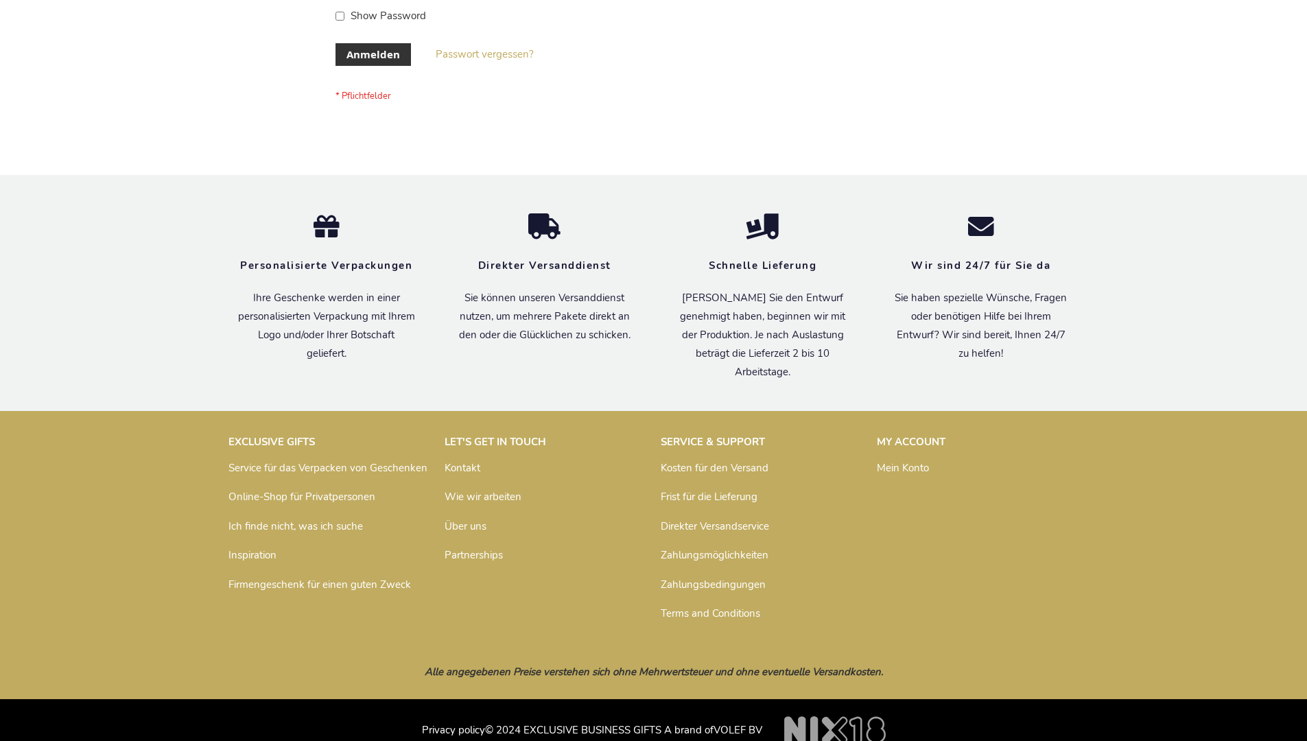
scroll to position [460, 0]
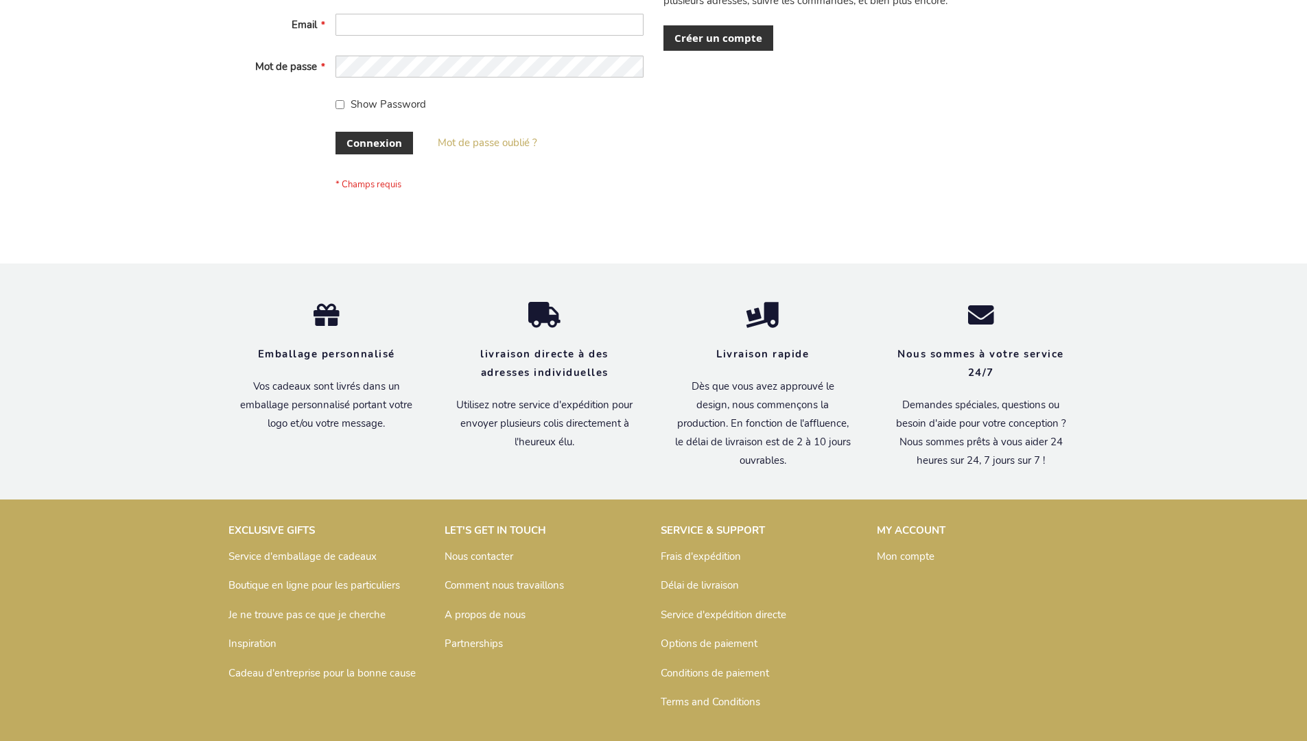
scroll to position [474, 0]
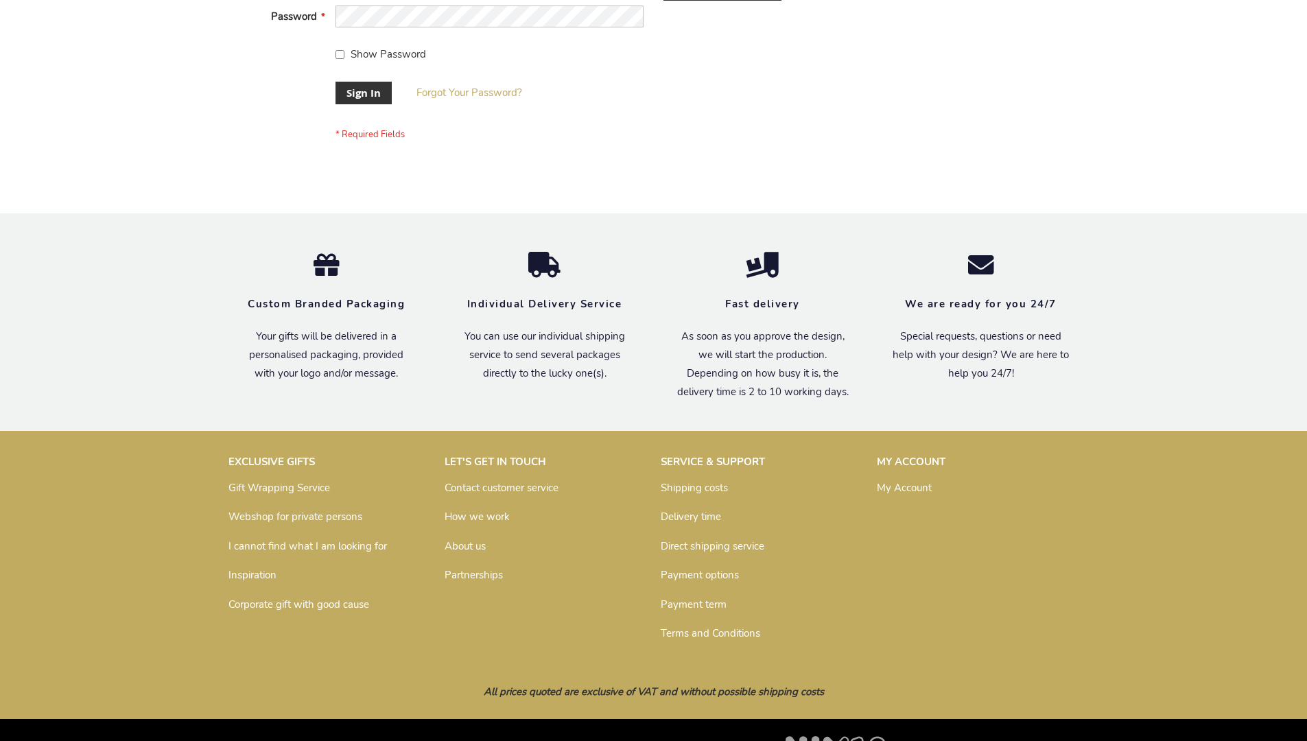
scroll to position [441, 0]
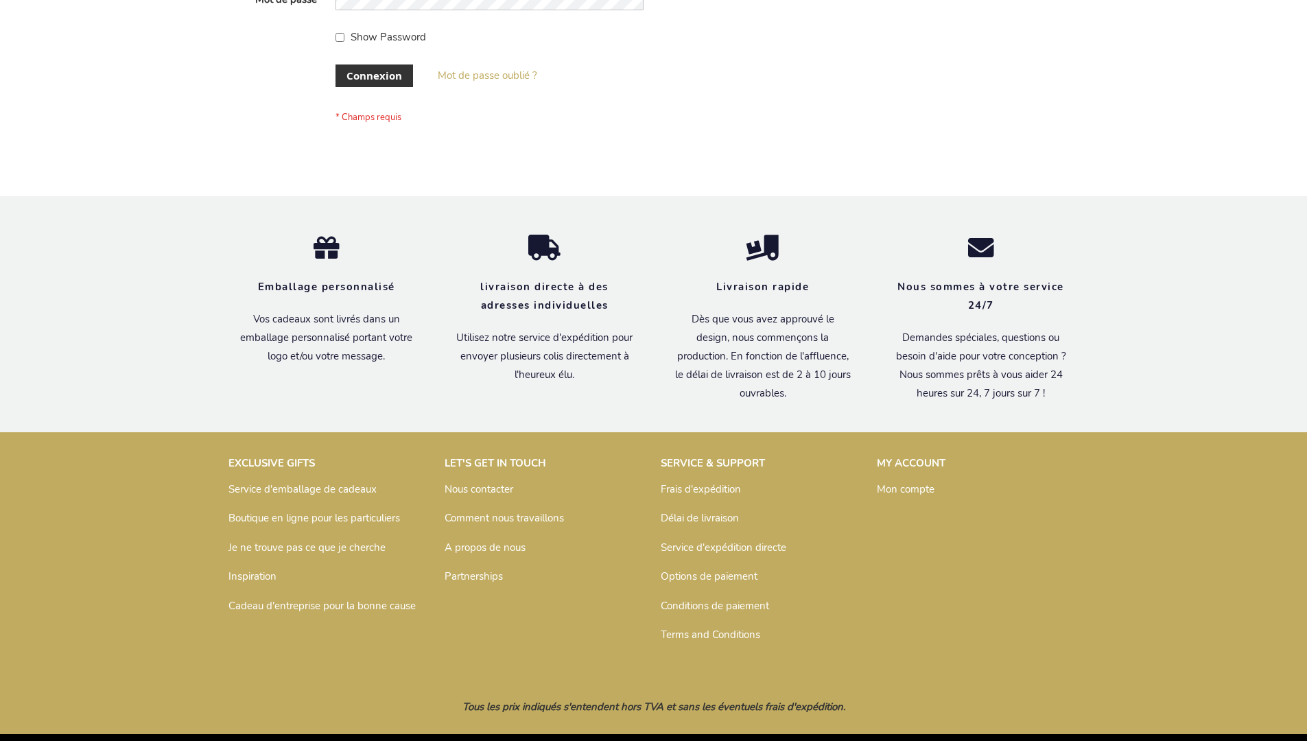
scroll to position [474, 0]
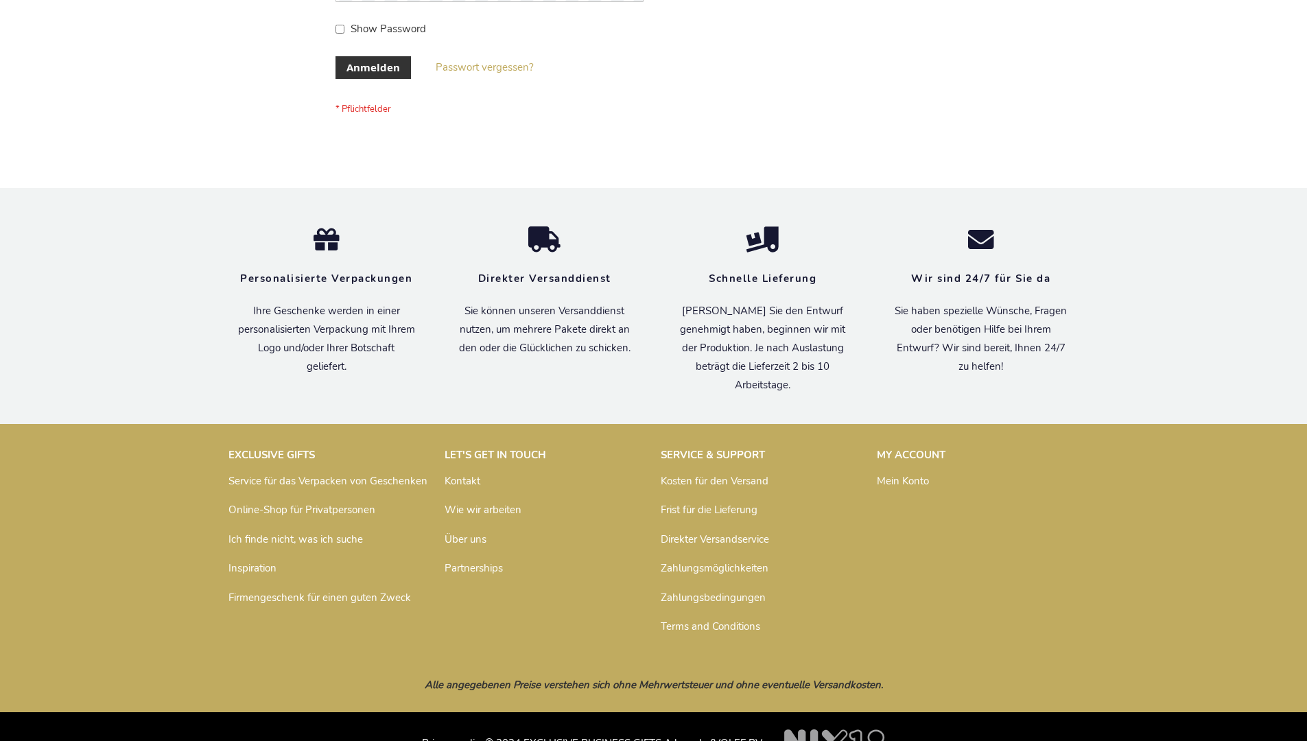
scroll to position [460, 0]
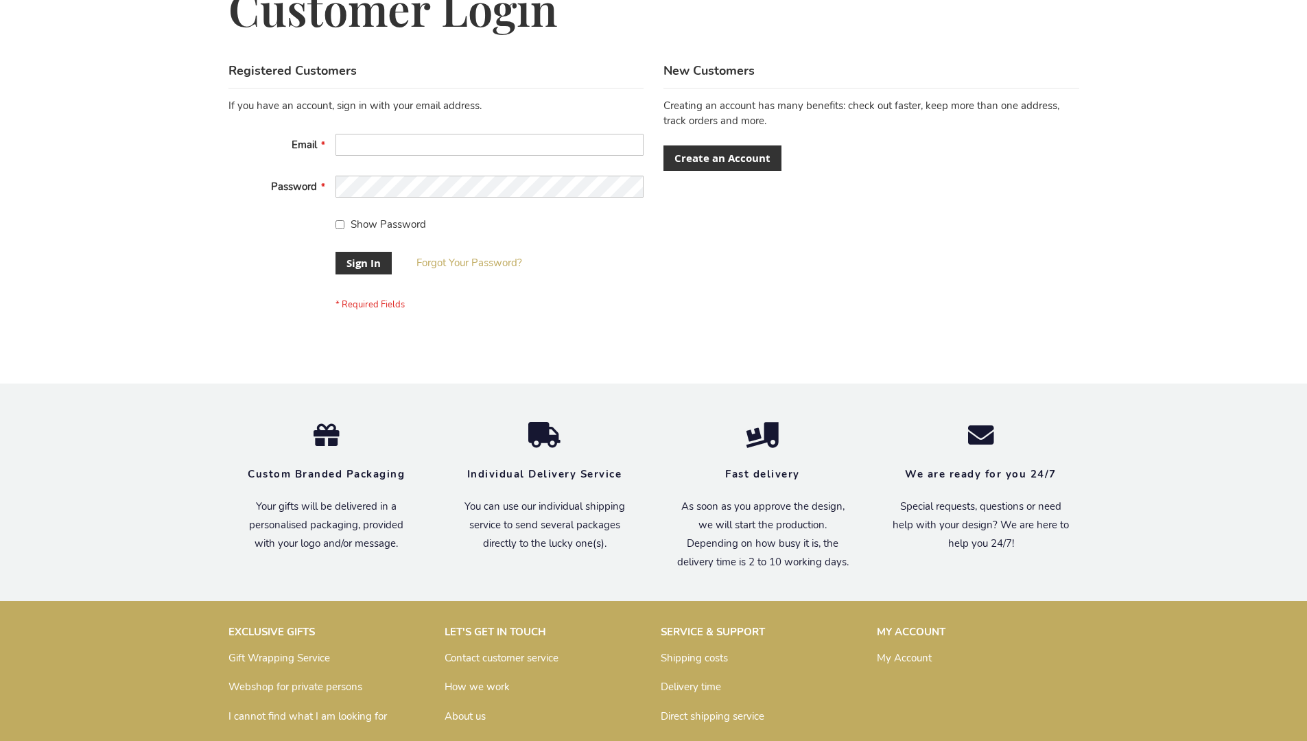
scroll to position [441, 0]
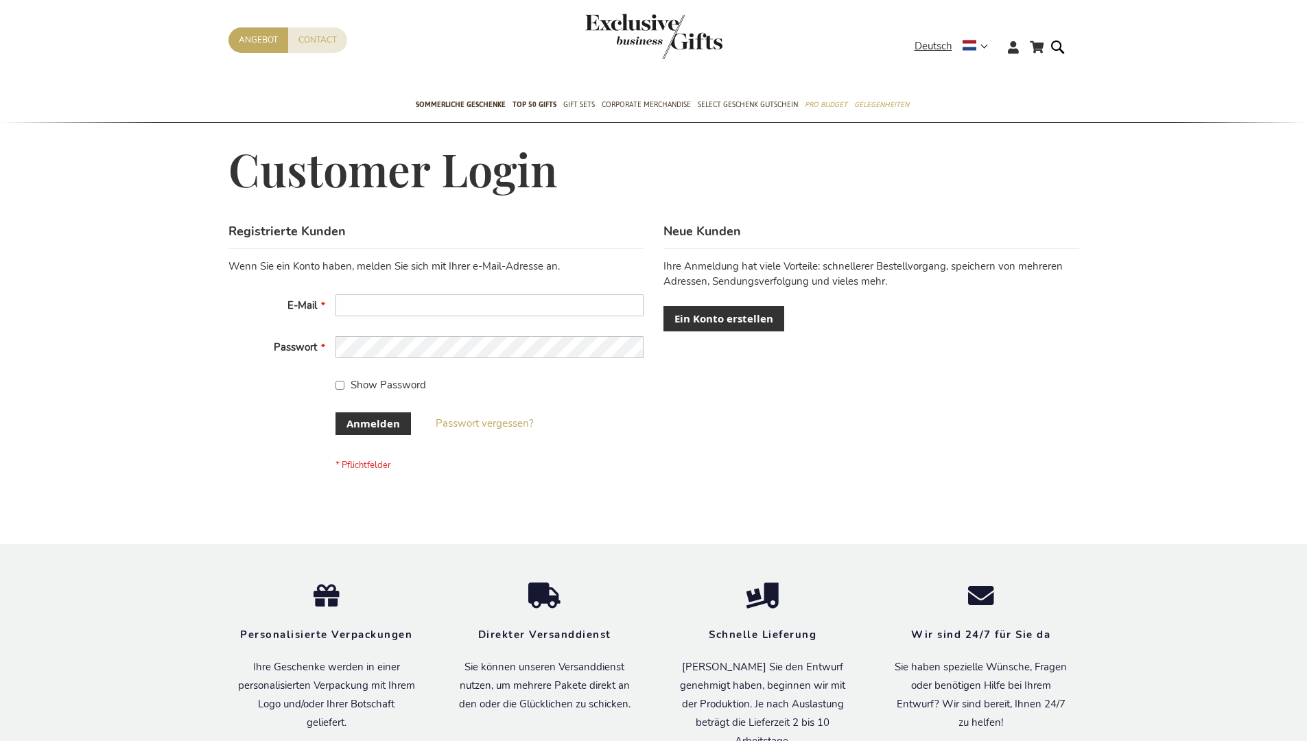
scroll to position [460, 0]
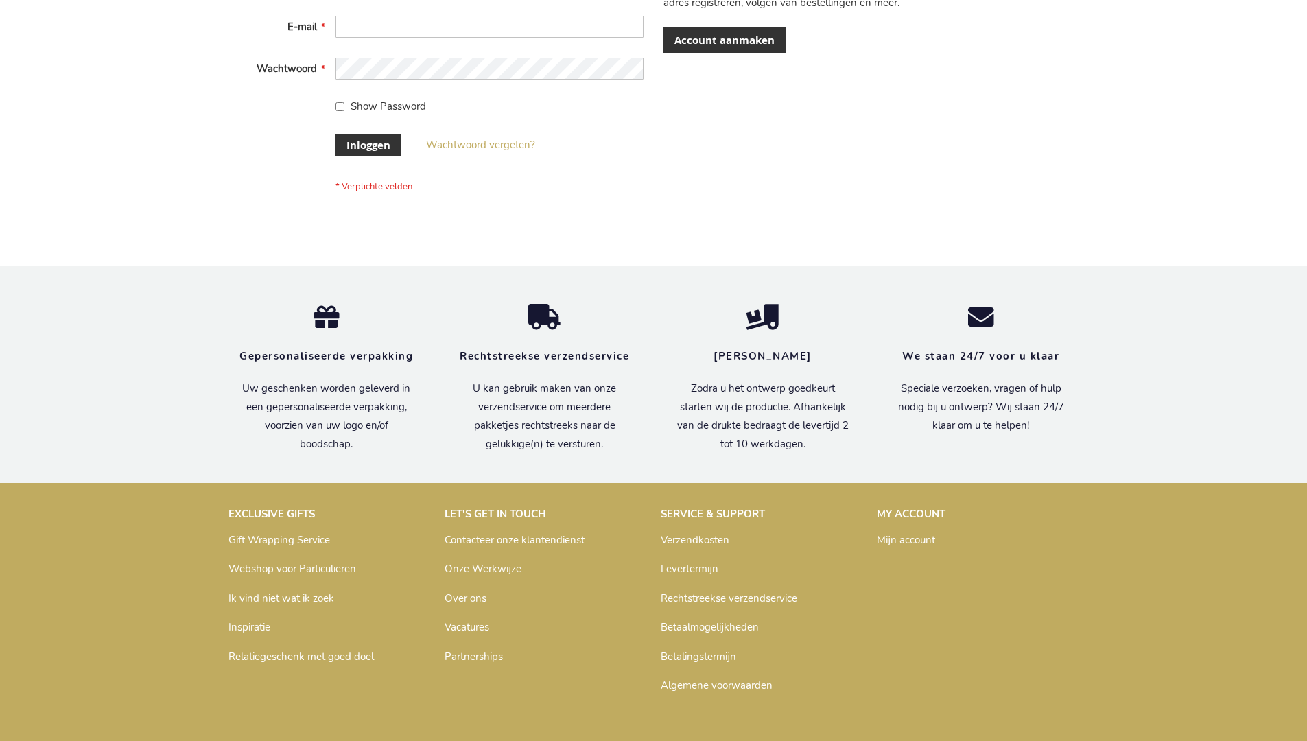
scroll to position [466, 0]
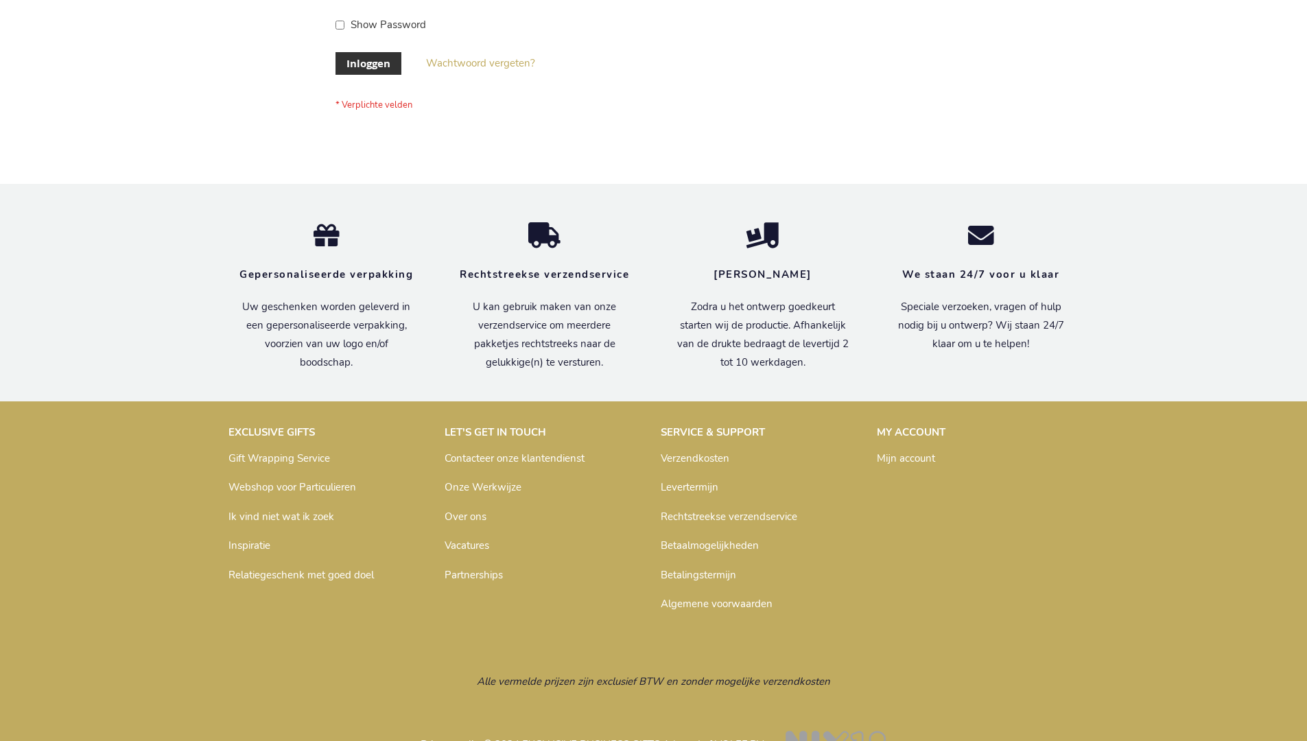
scroll to position [466, 0]
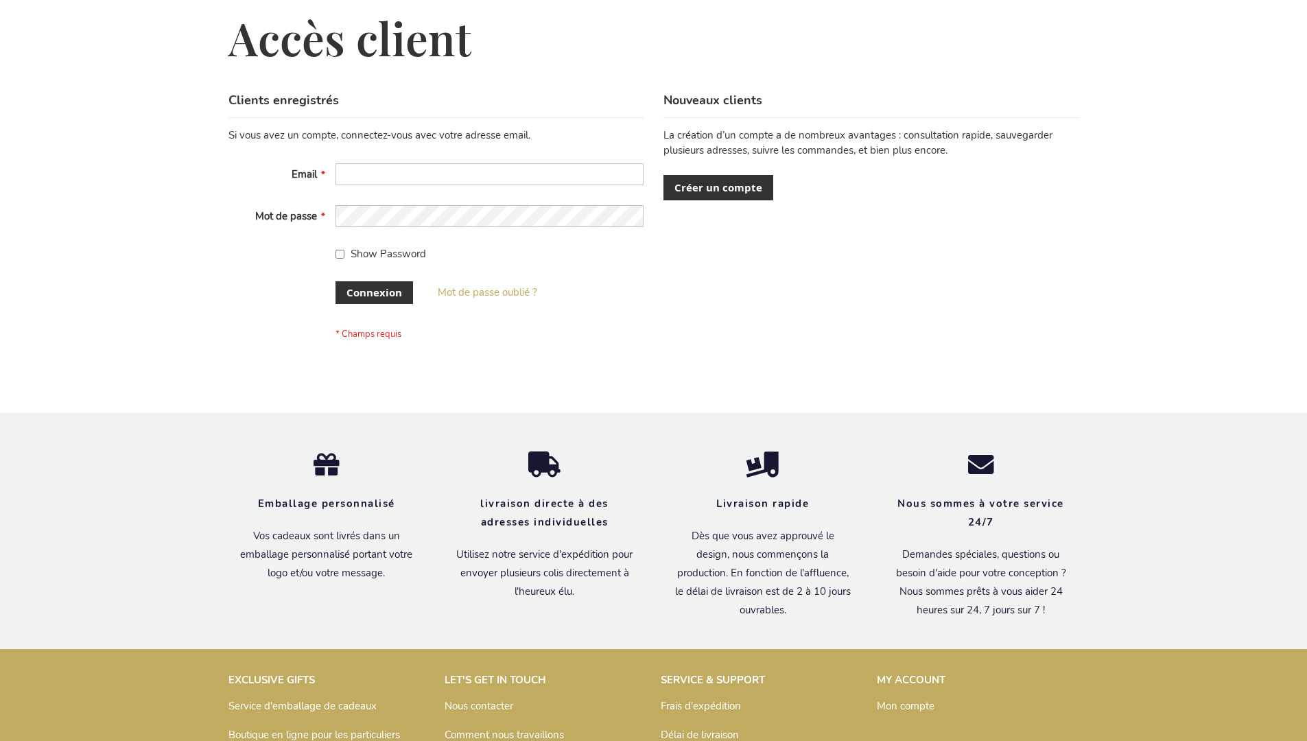
scroll to position [463, 0]
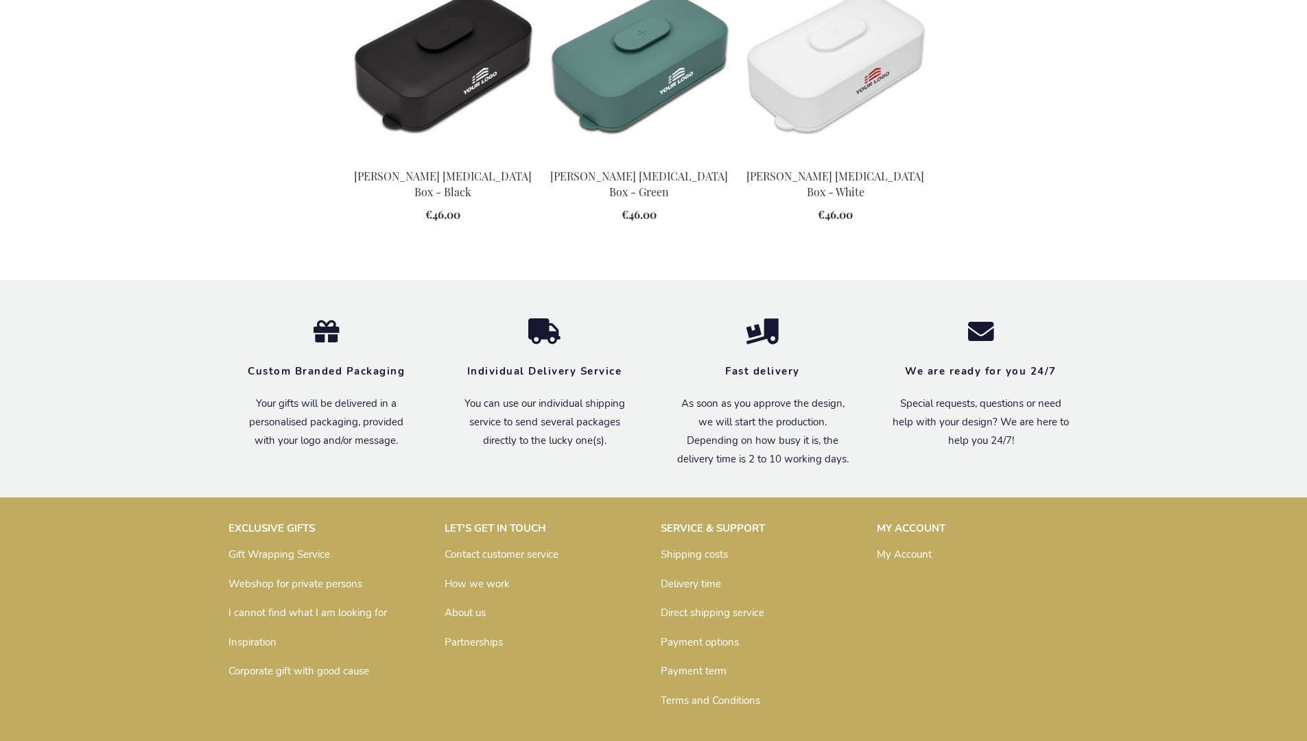
scroll to position [1512, 0]
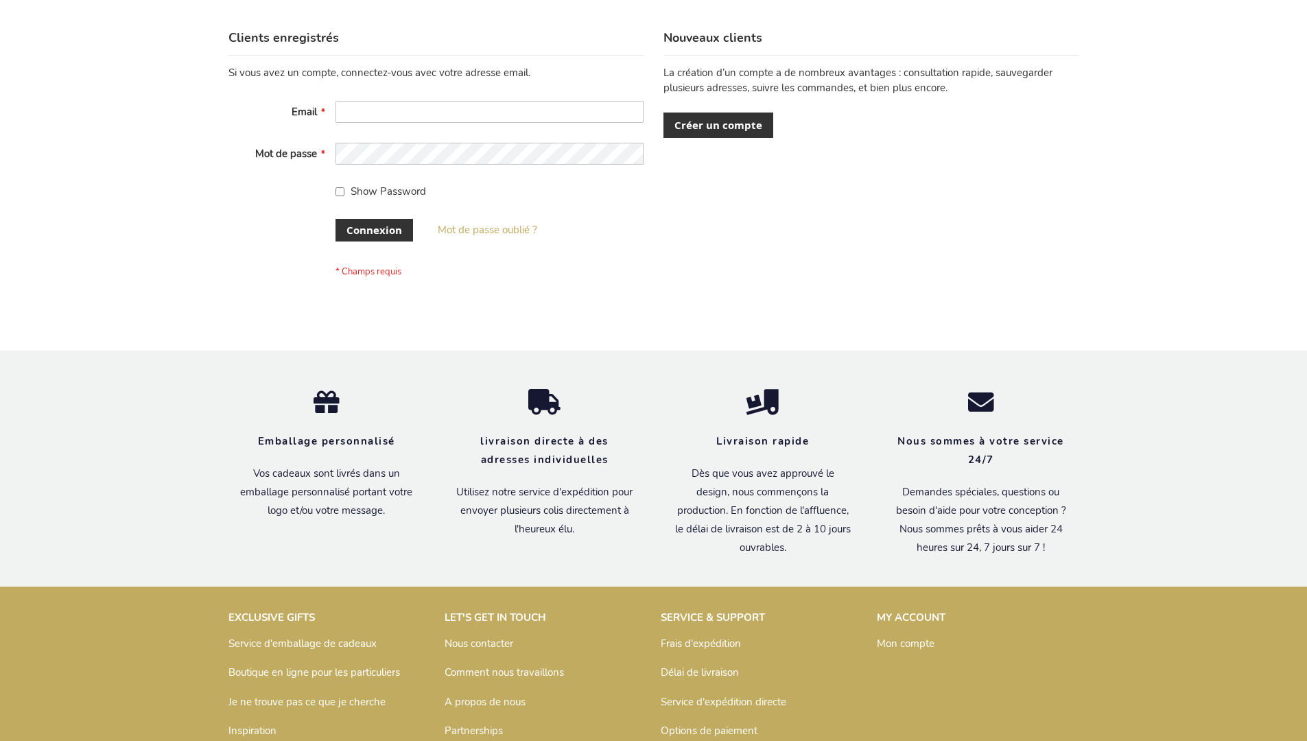
scroll to position [474, 0]
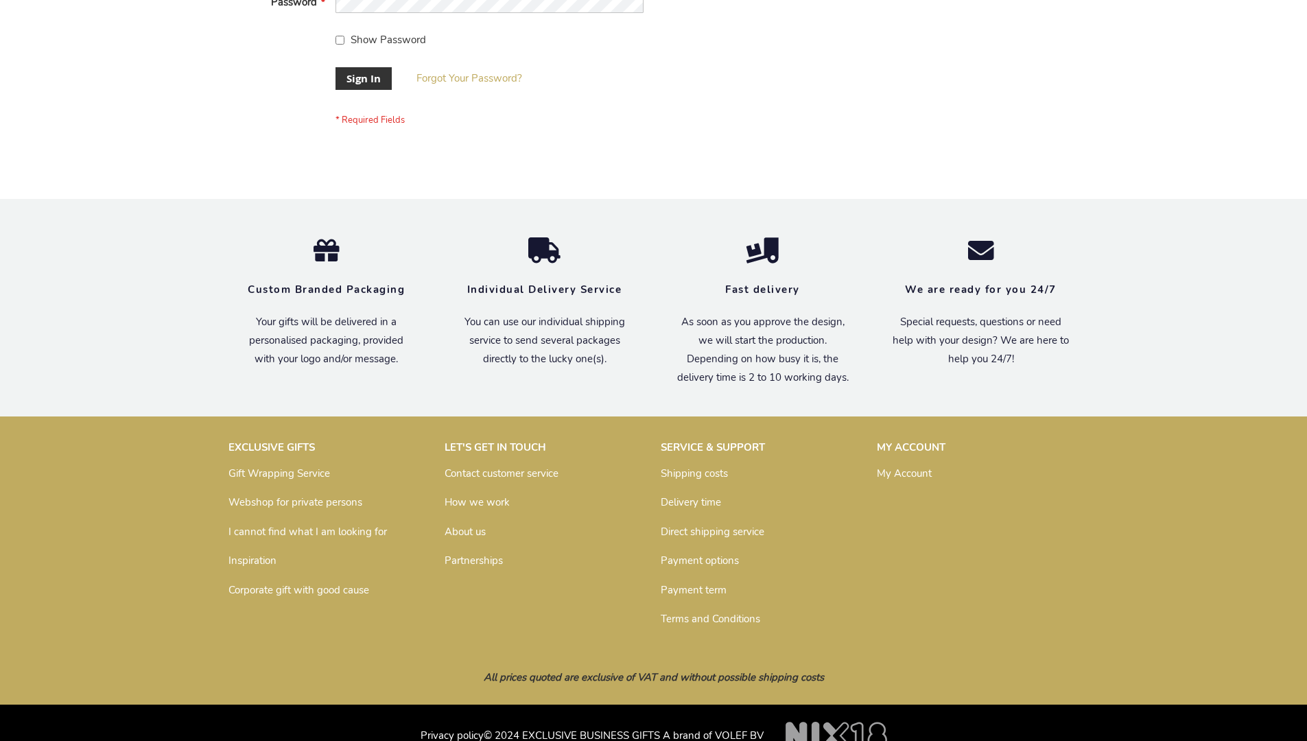
scroll to position [441, 0]
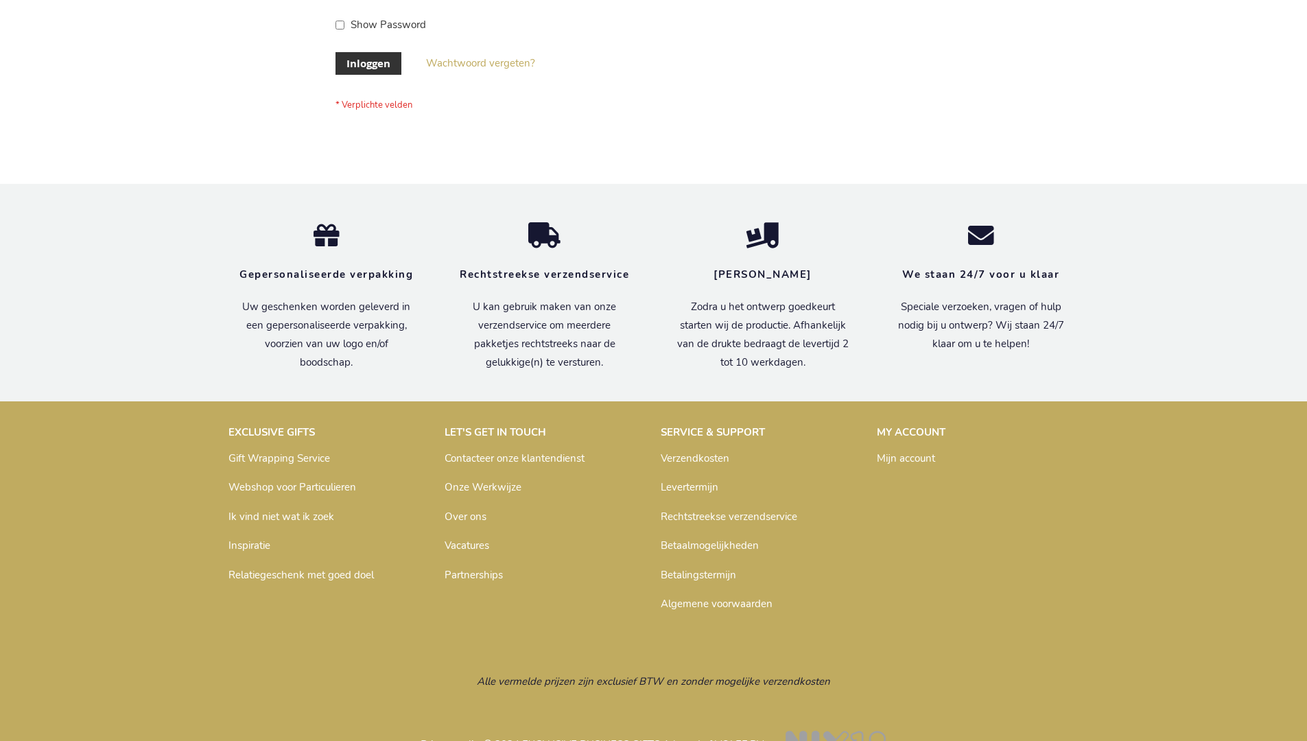
scroll to position [466, 0]
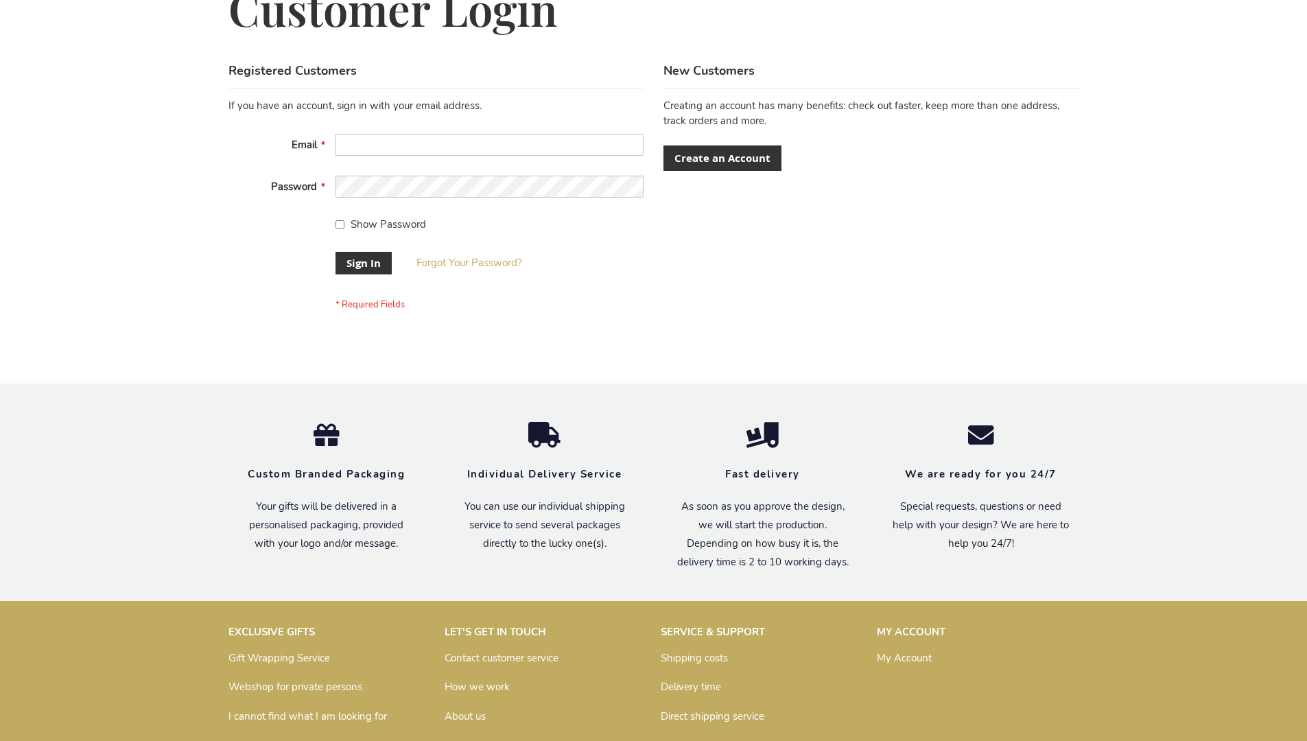
scroll to position [441, 0]
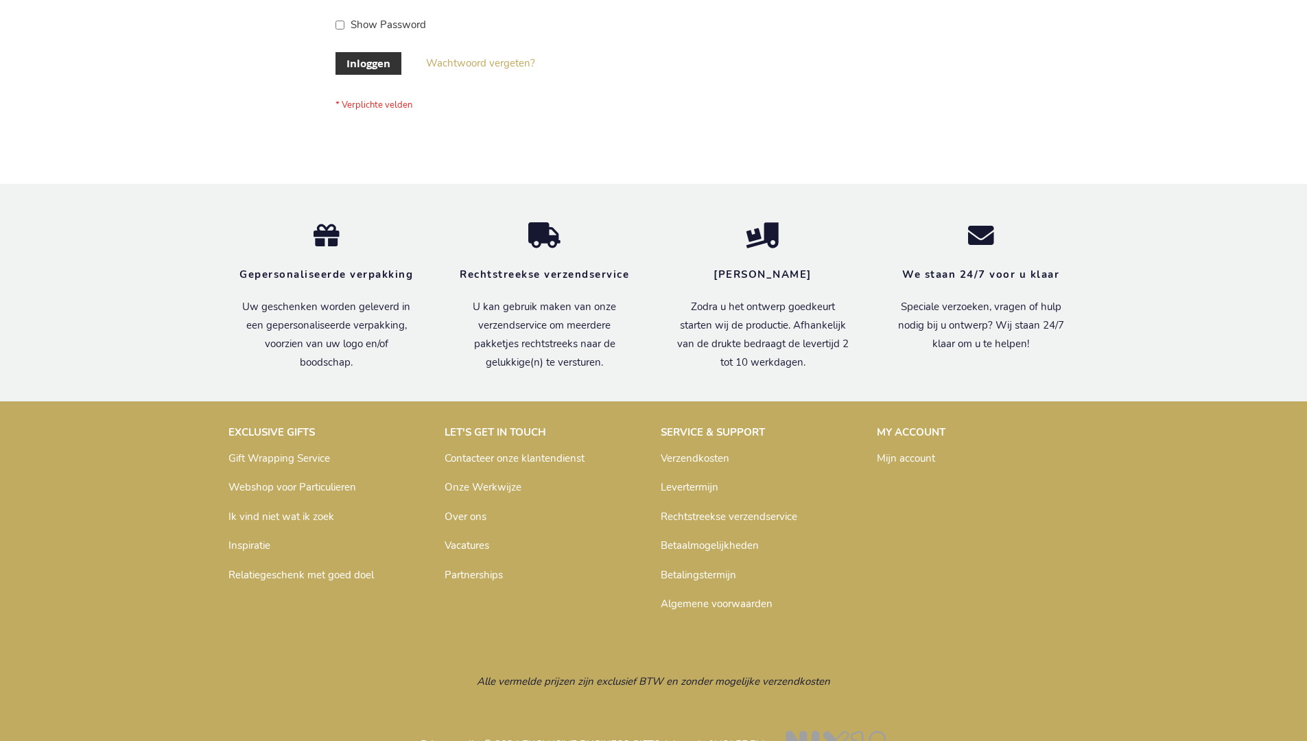
scroll to position [466, 0]
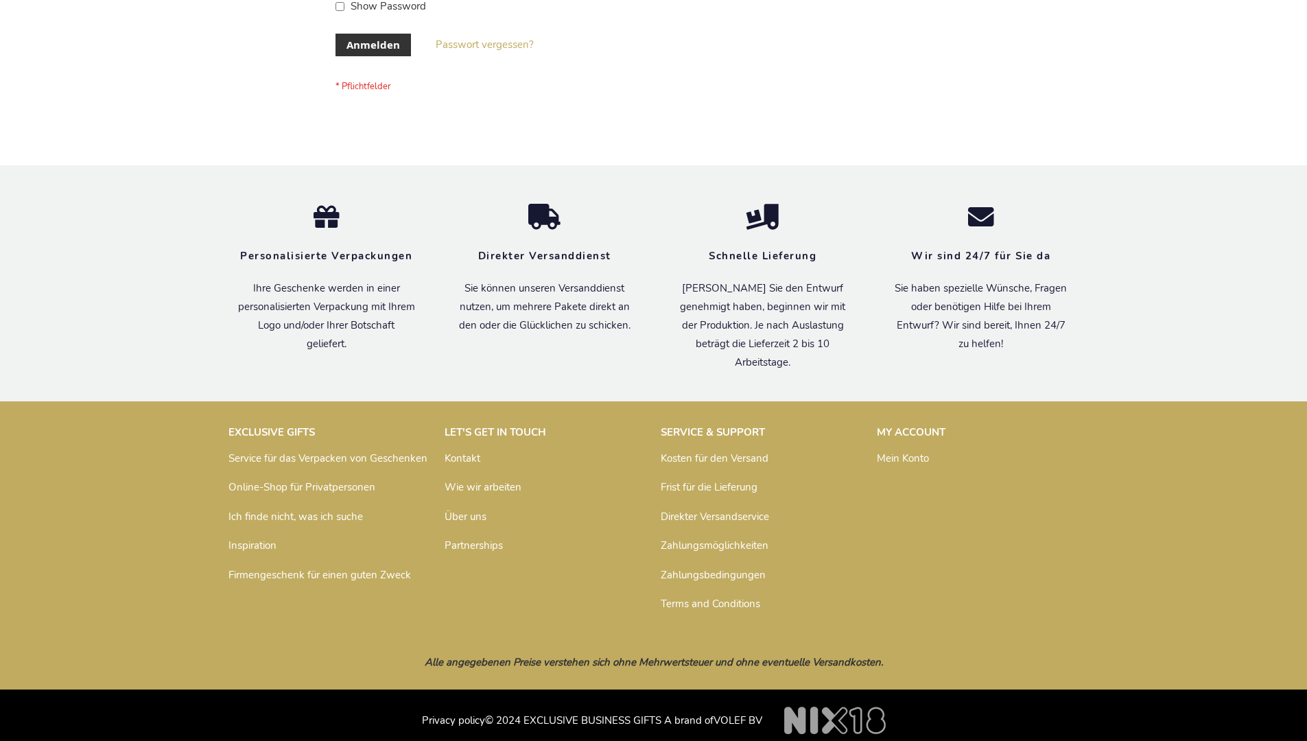
scroll to position [460, 0]
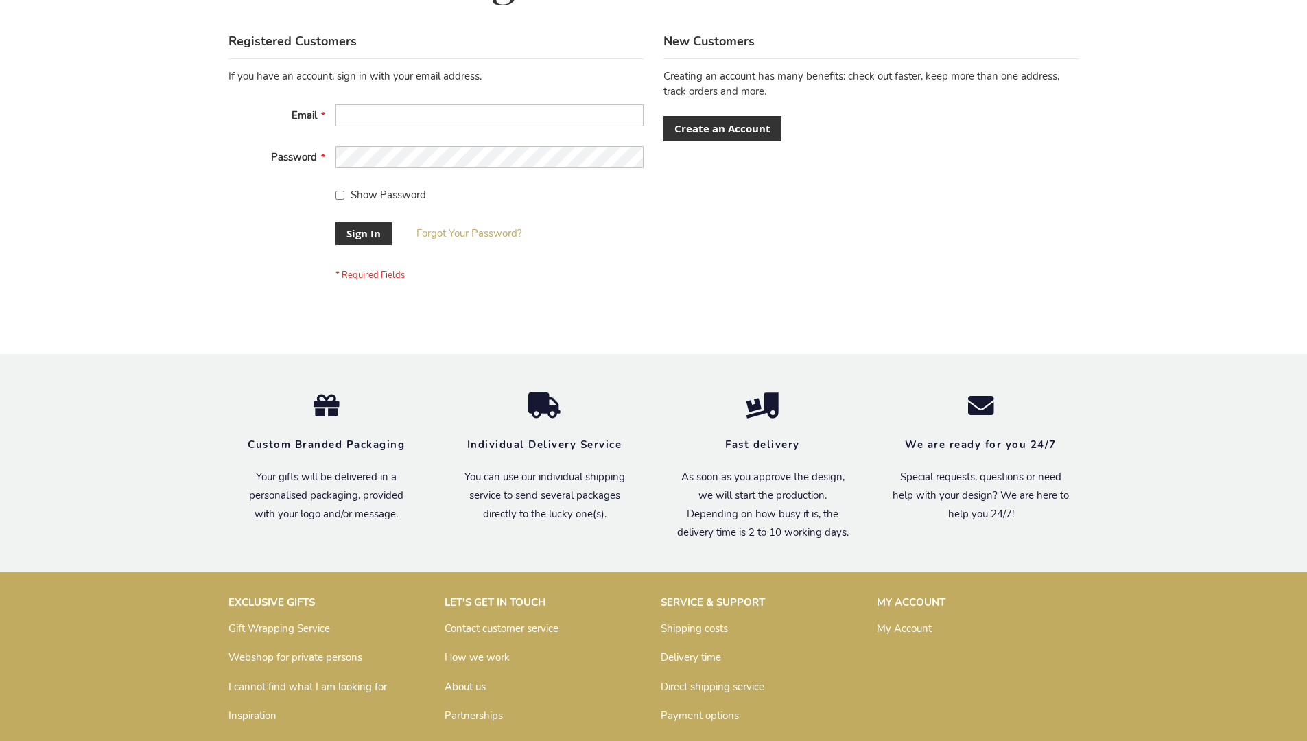
scroll to position [441, 0]
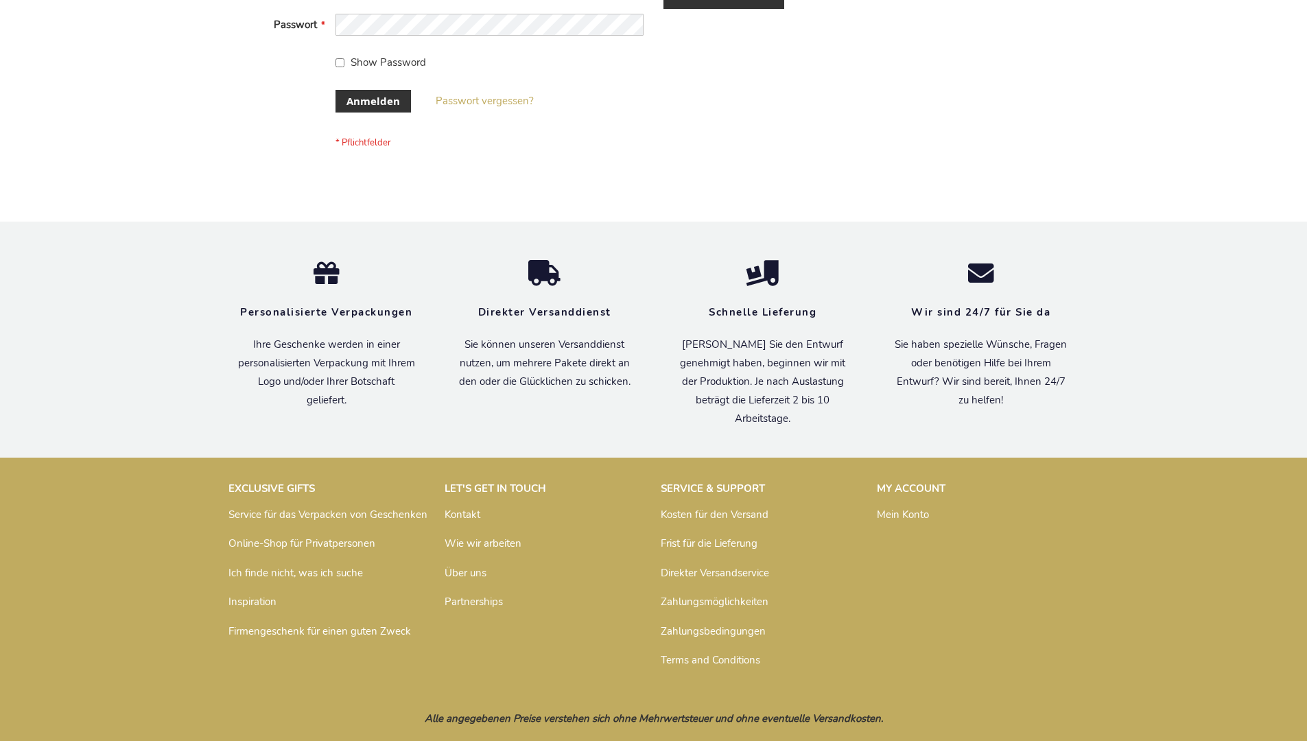
scroll to position [460, 0]
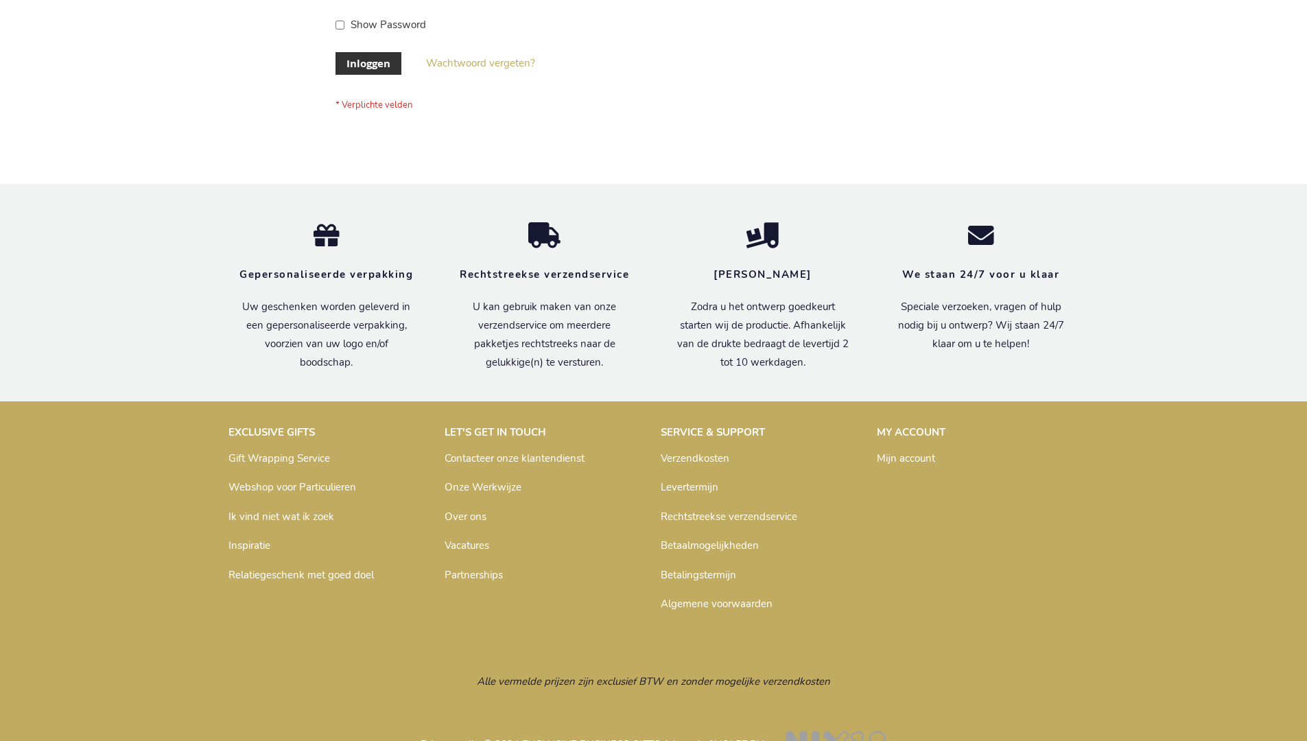
scroll to position [466, 0]
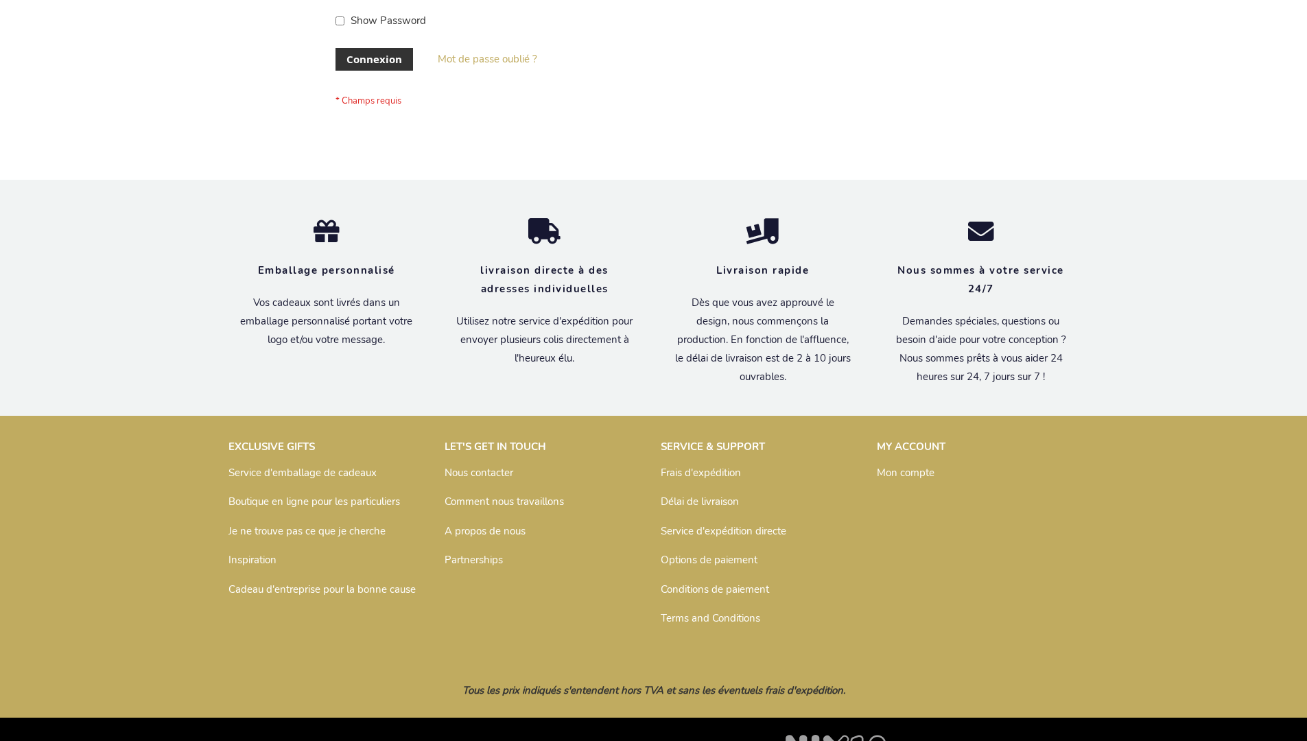
scroll to position [474, 0]
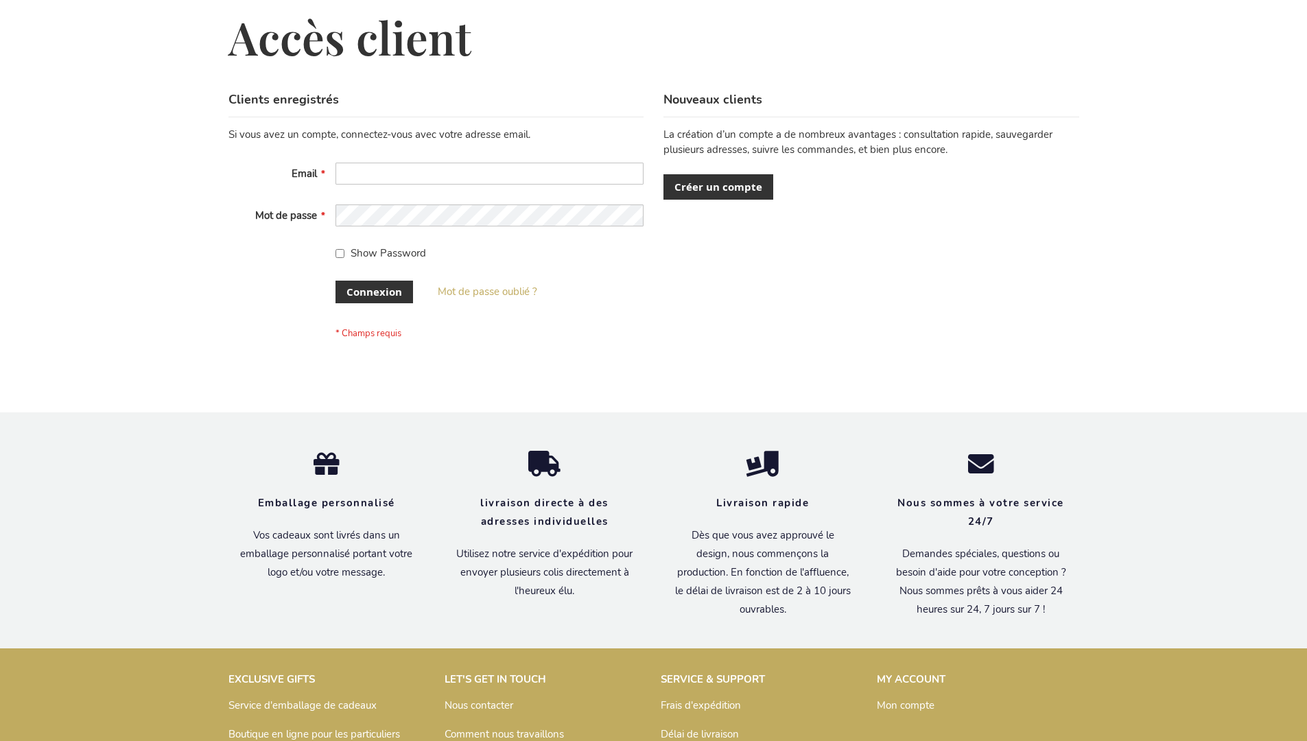
scroll to position [474, 0]
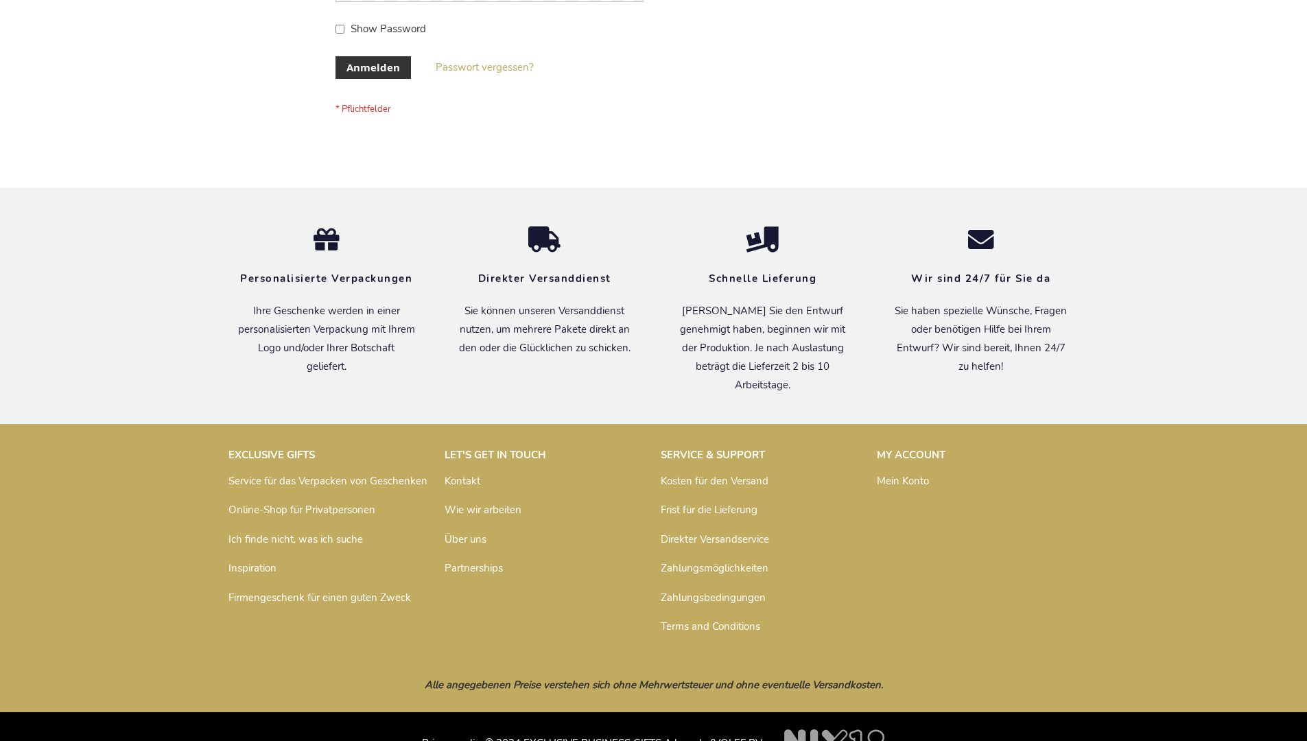
scroll to position [460, 0]
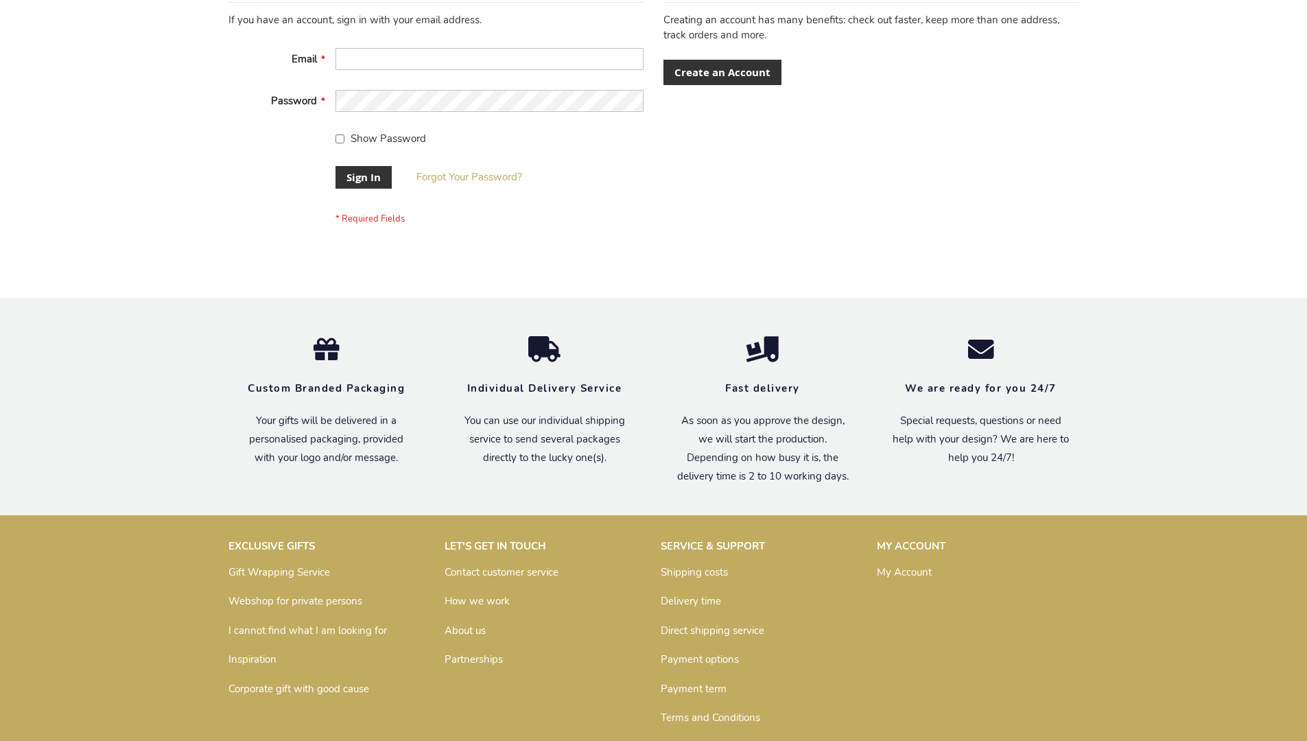
scroll to position [441, 0]
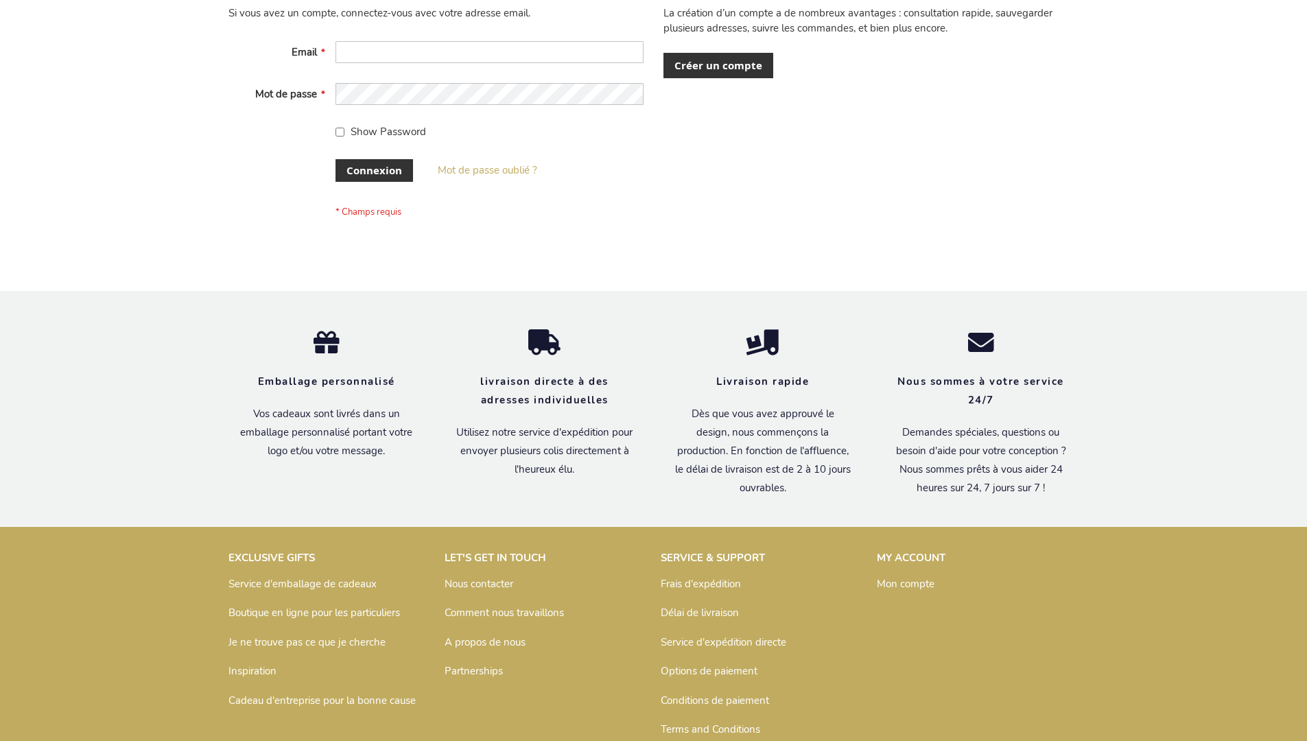
scroll to position [474, 0]
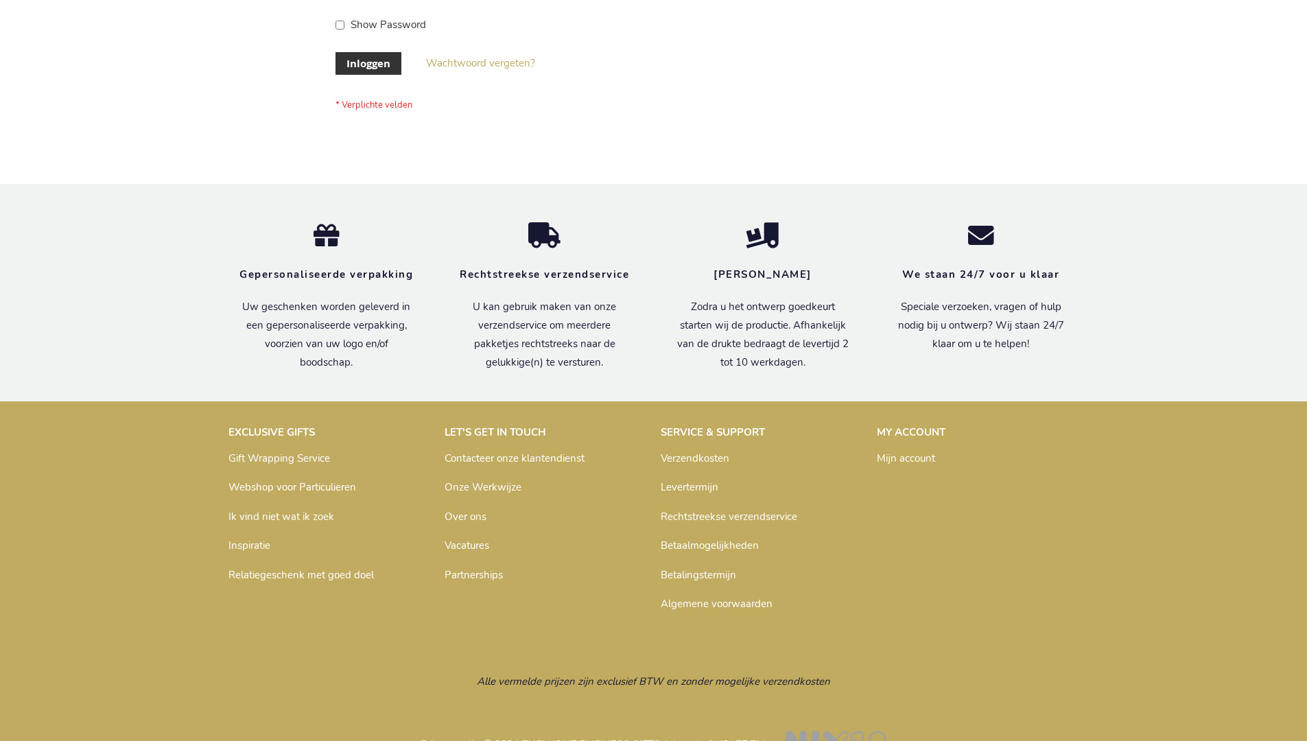
scroll to position [466, 0]
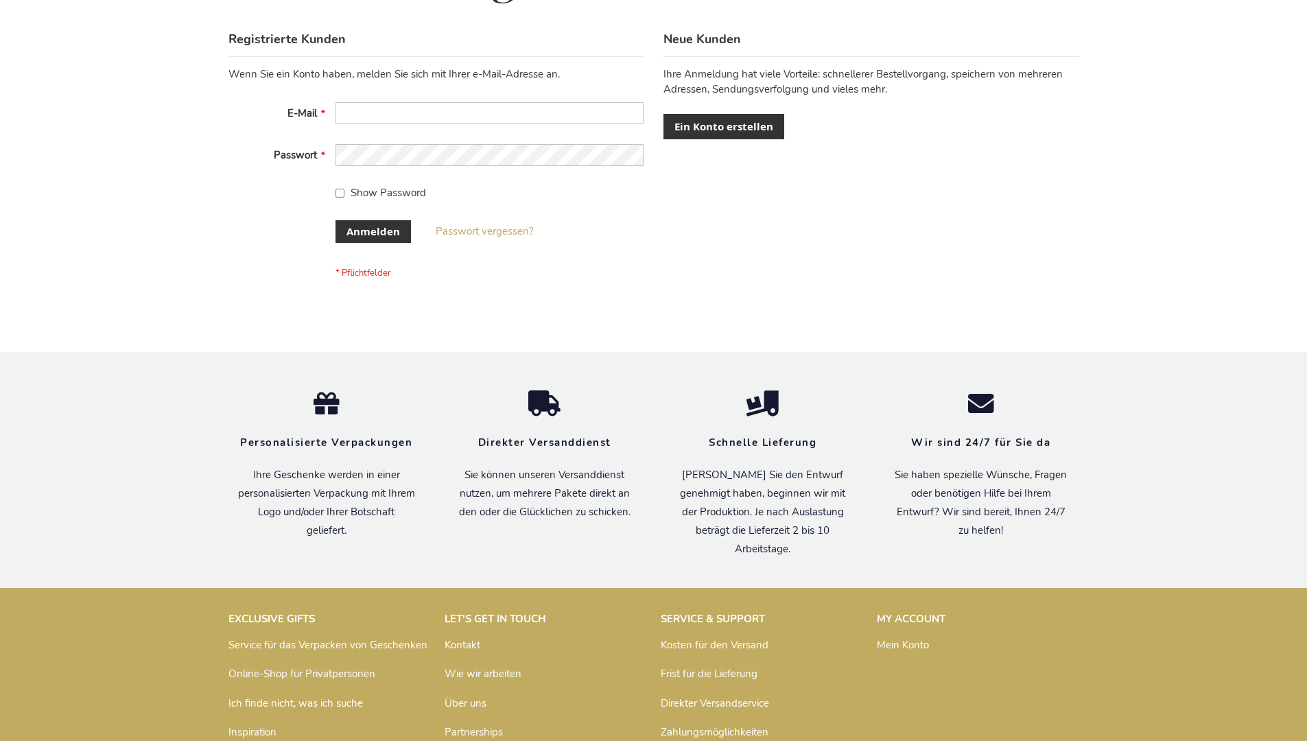
scroll to position [460, 0]
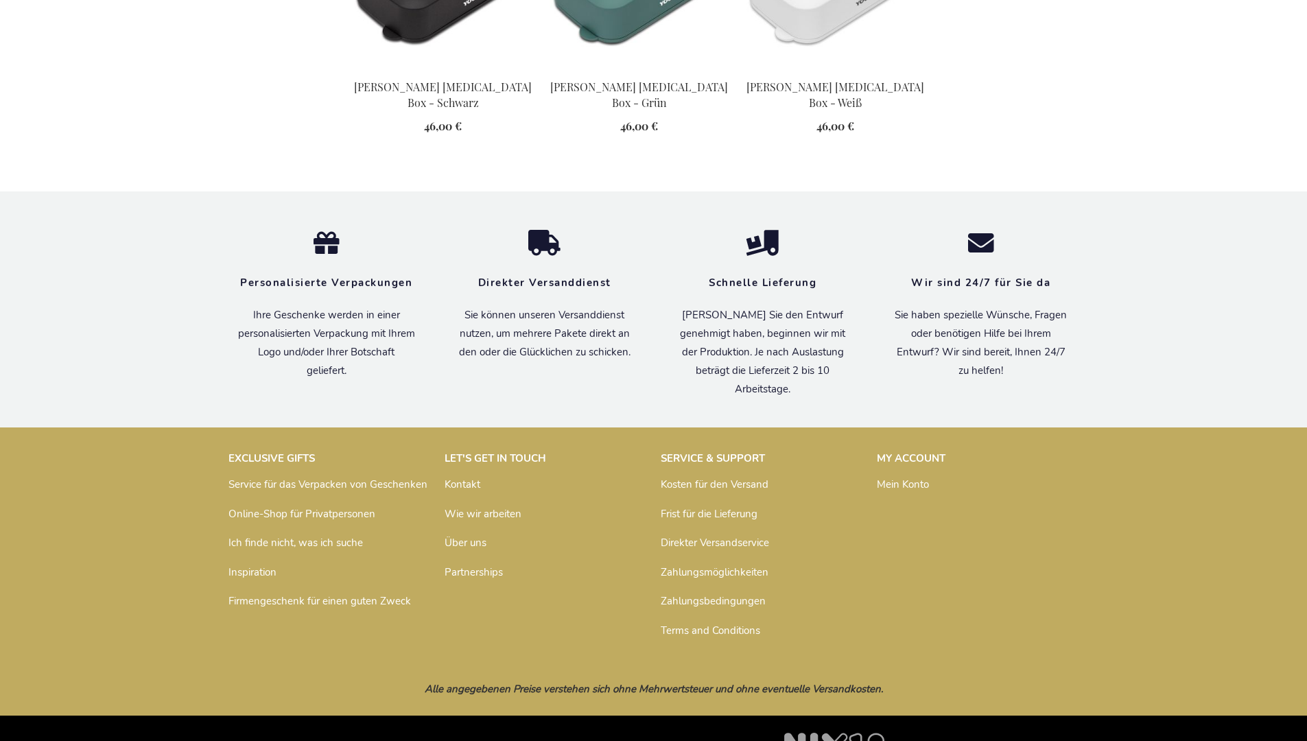
scroll to position [1575, 0]
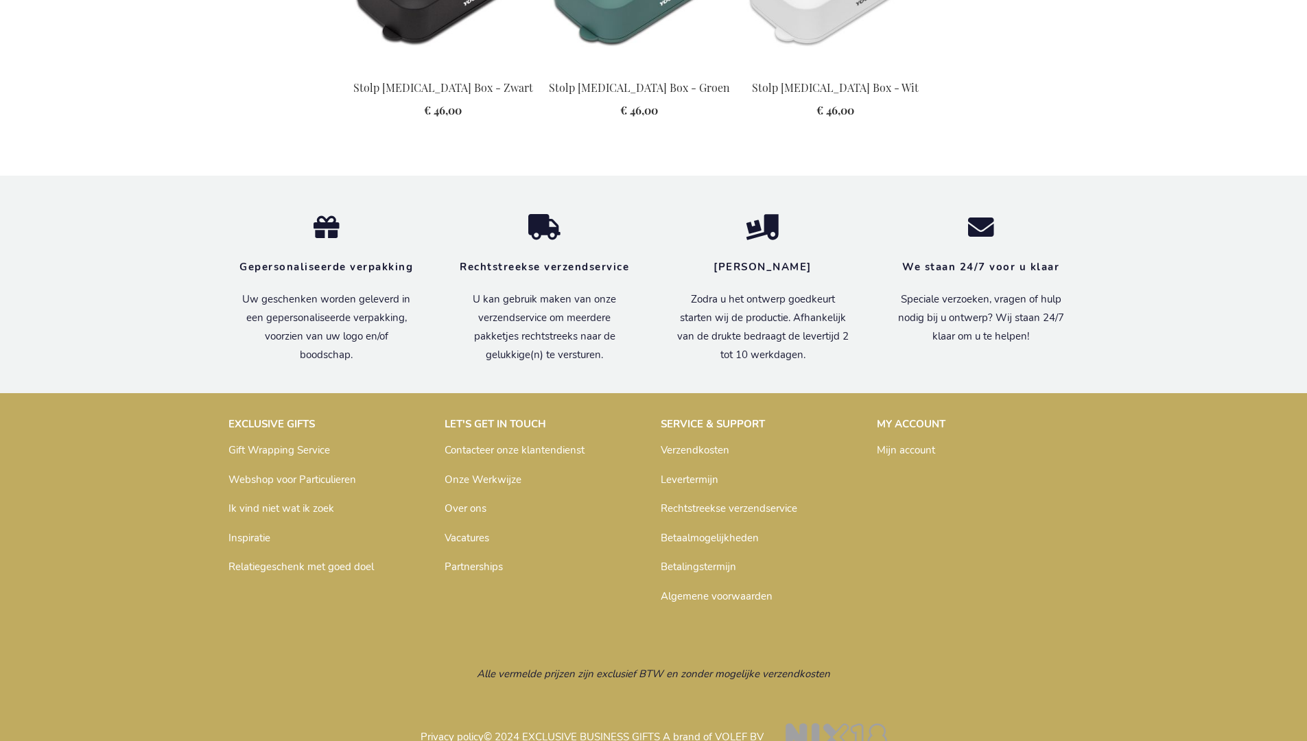
scroll to position [1567, 0]
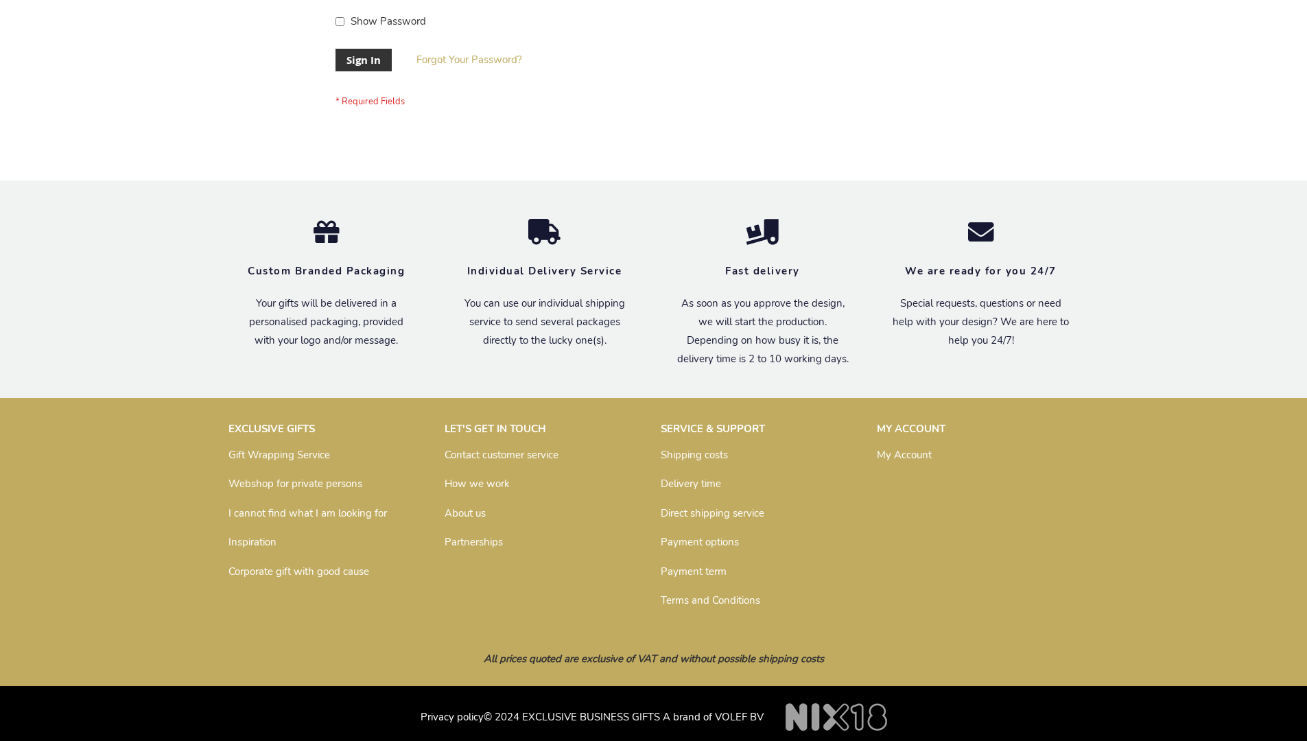
scroll to position [441, 0]
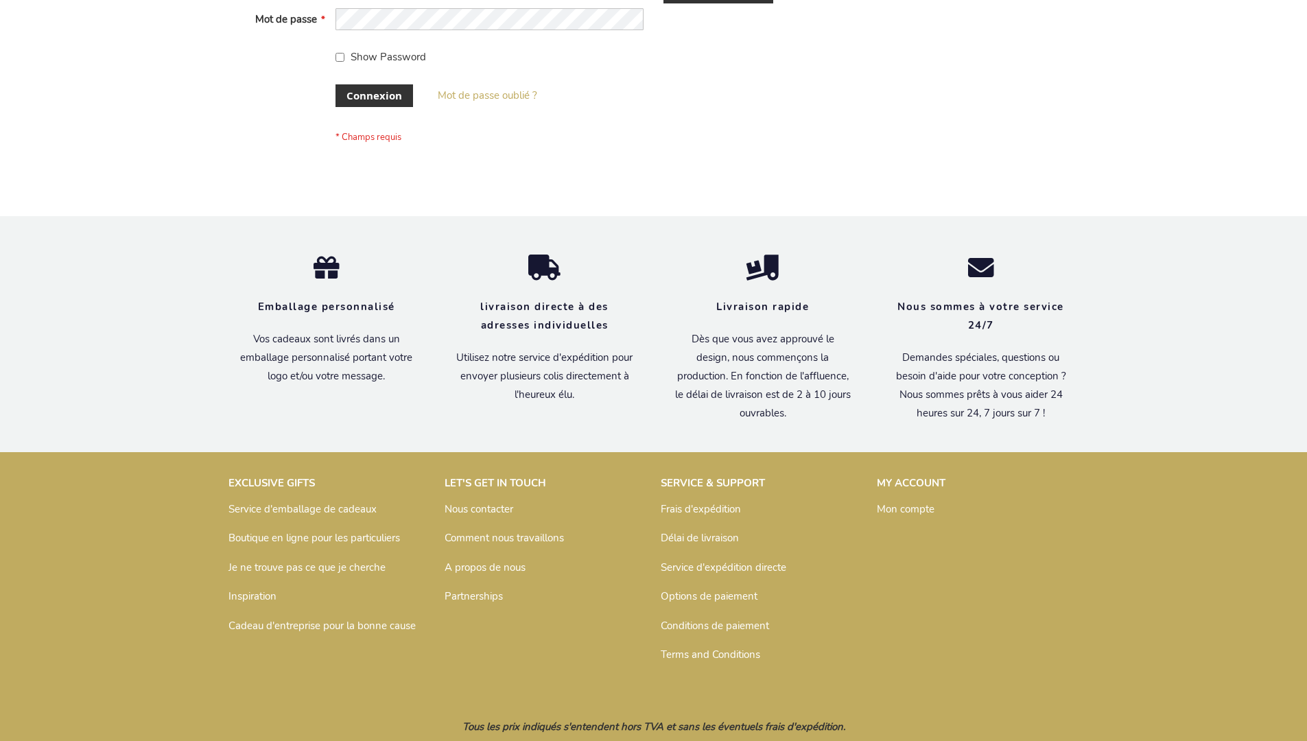
scroll to position [474, 0]
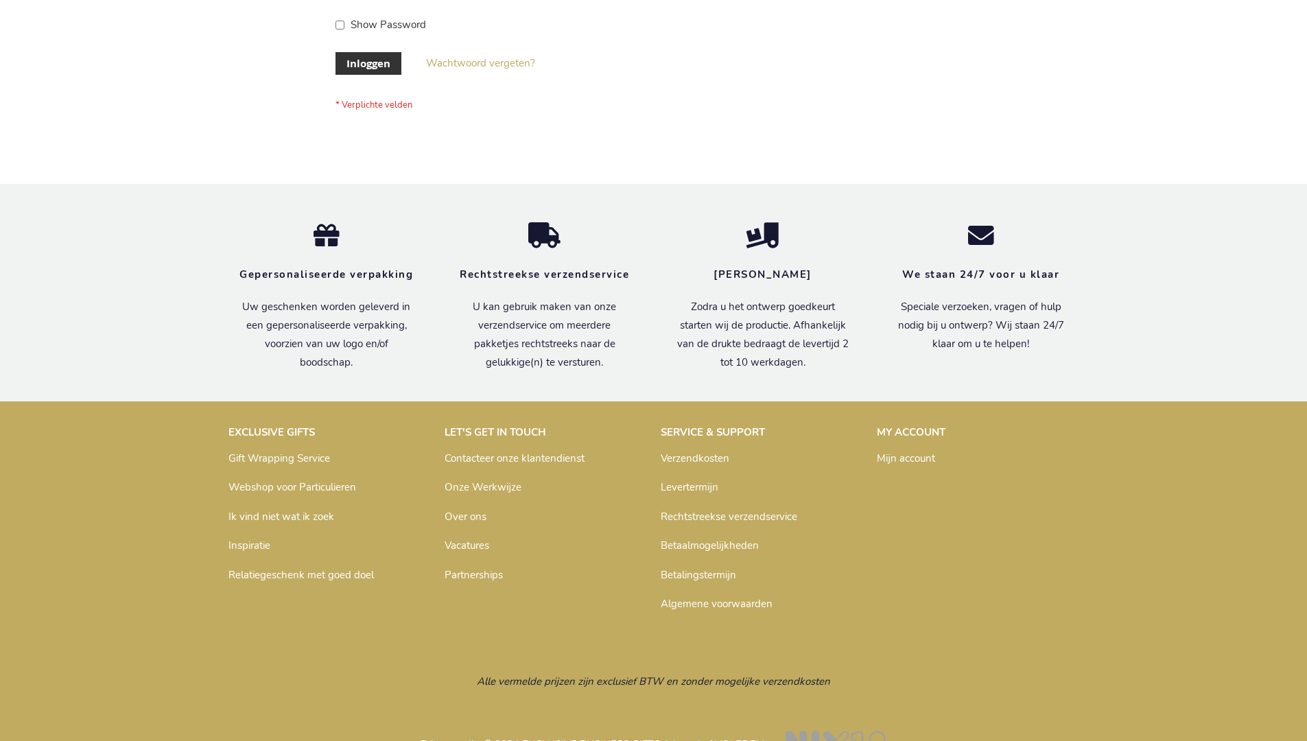
scroll to position [466, 0]
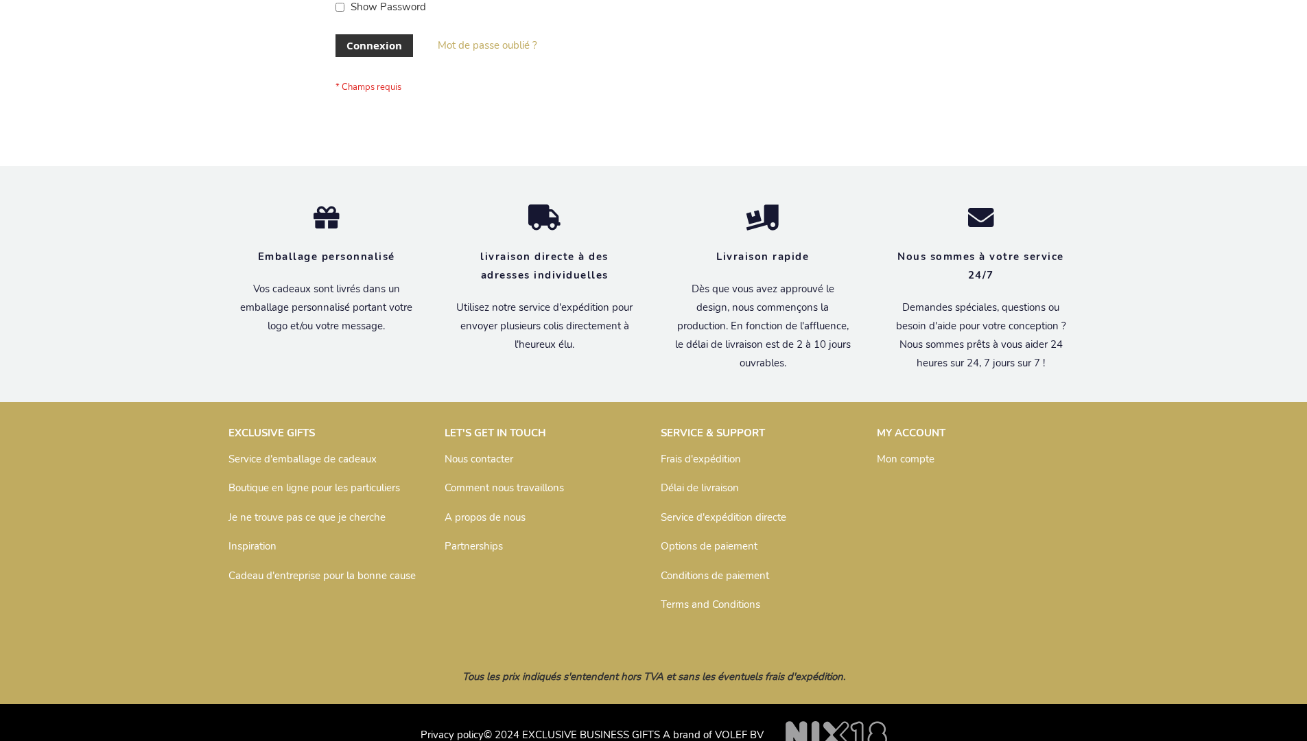
scroll to position [474, 0]
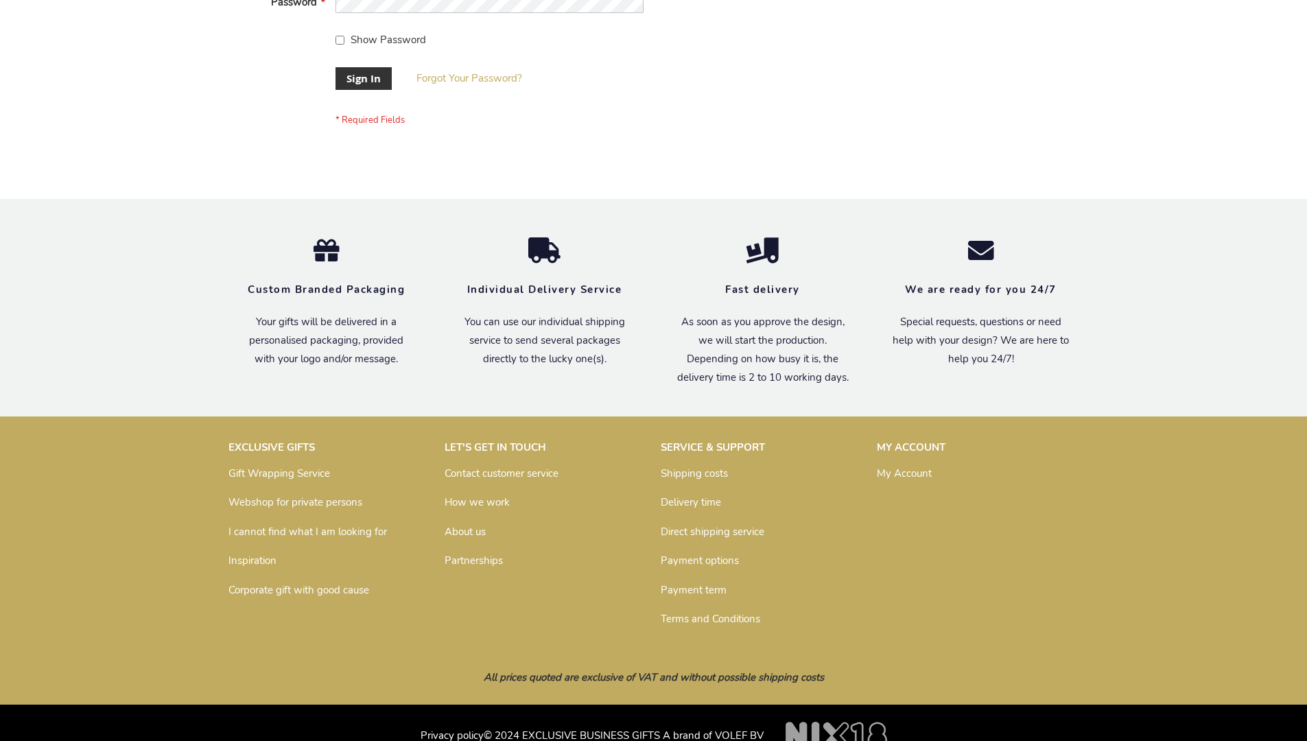
scroll to position [441, 0]
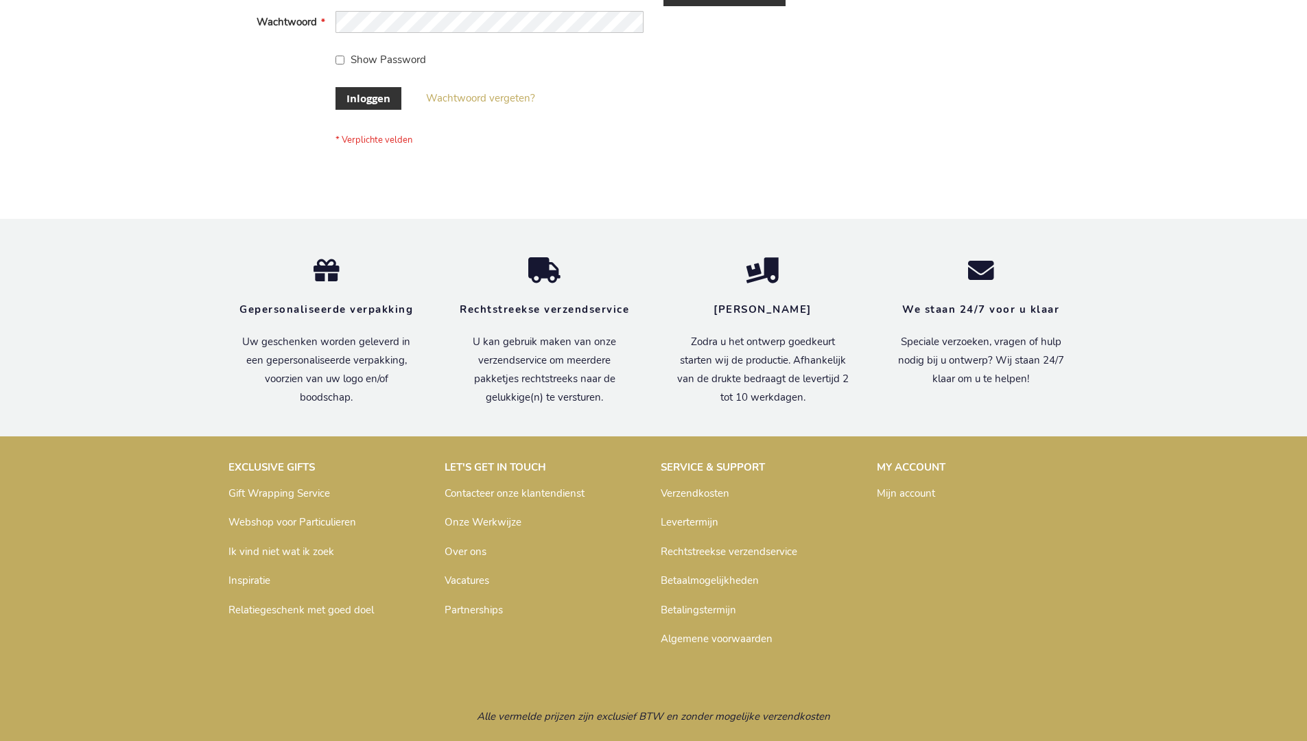
scroll to position [466, 0]
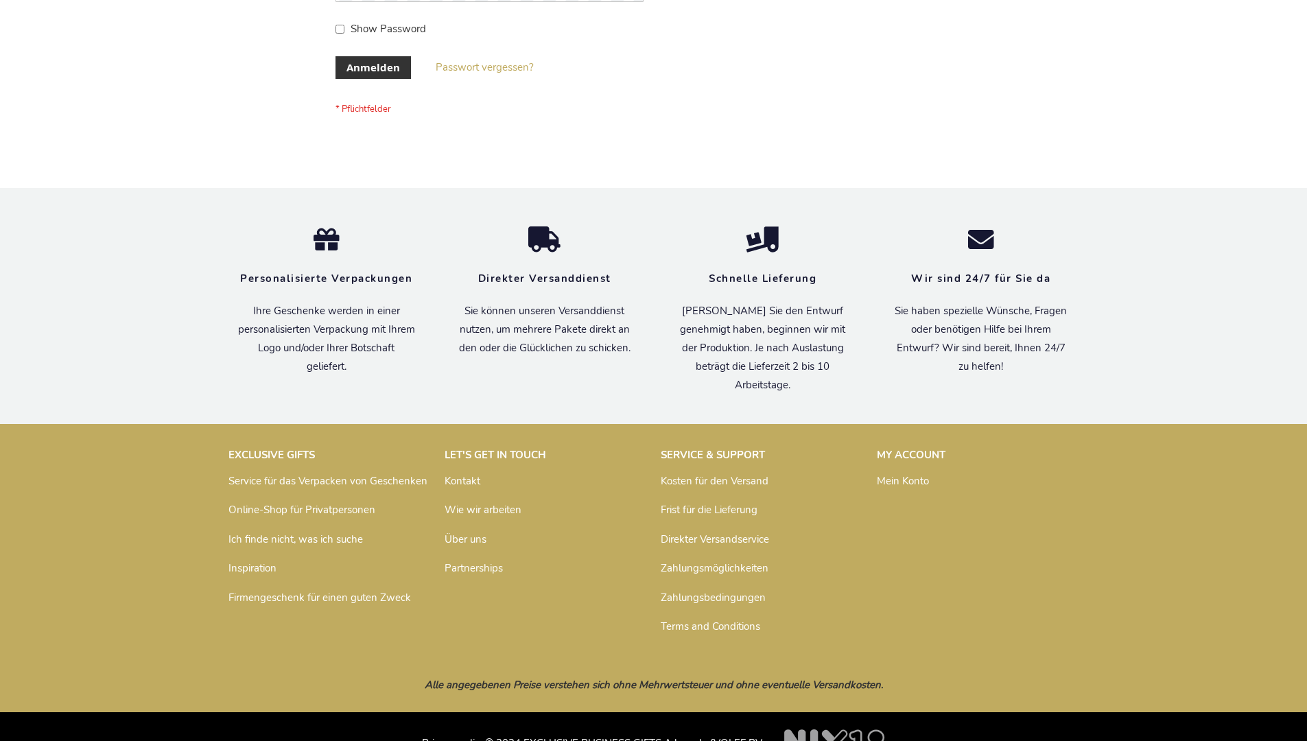
scroll to position [460, 0]
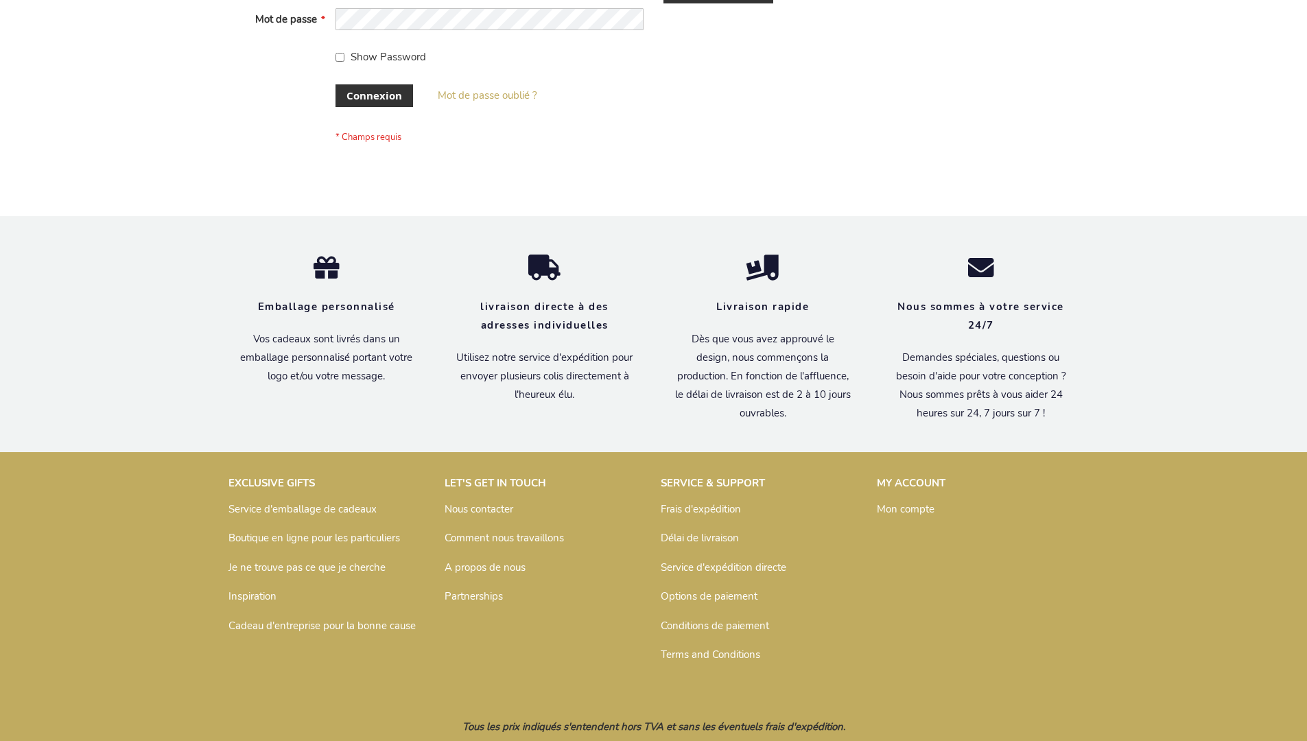
scroll to position [474, 0]
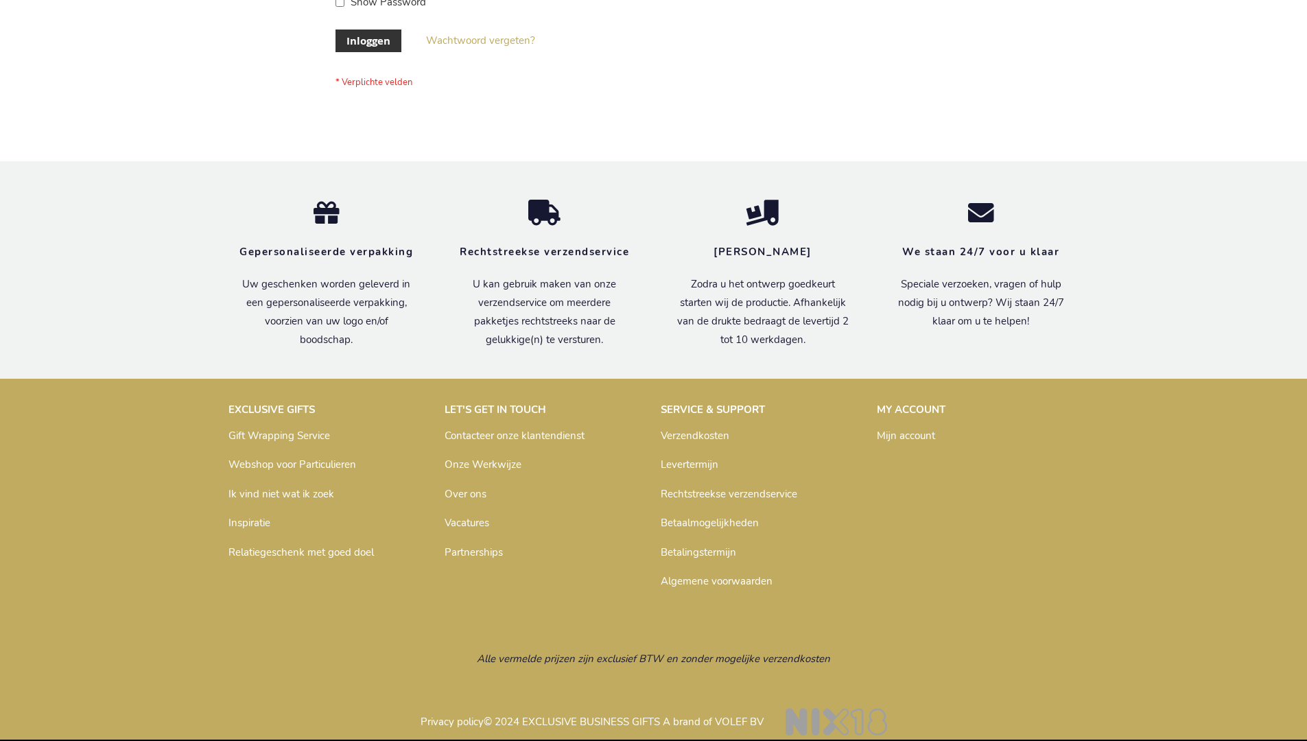
scroll to position [466, 0]
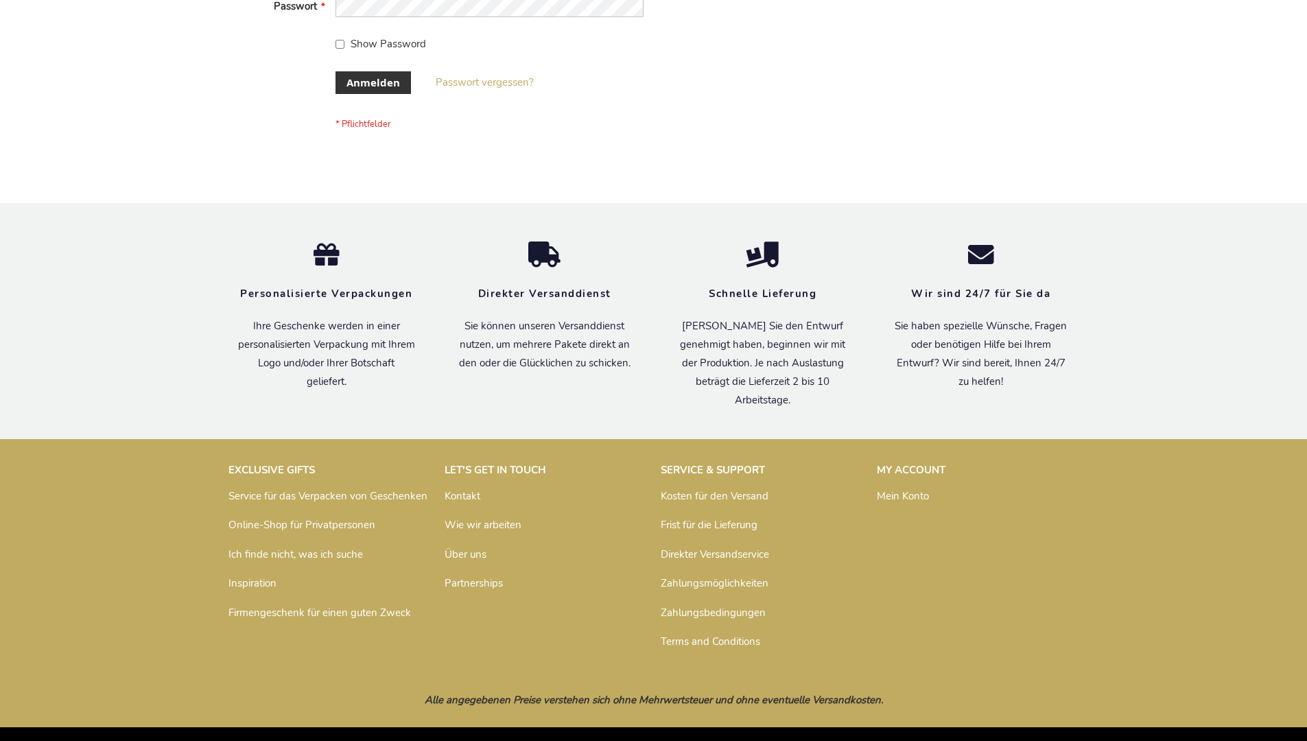
scroll to position [460, 0]
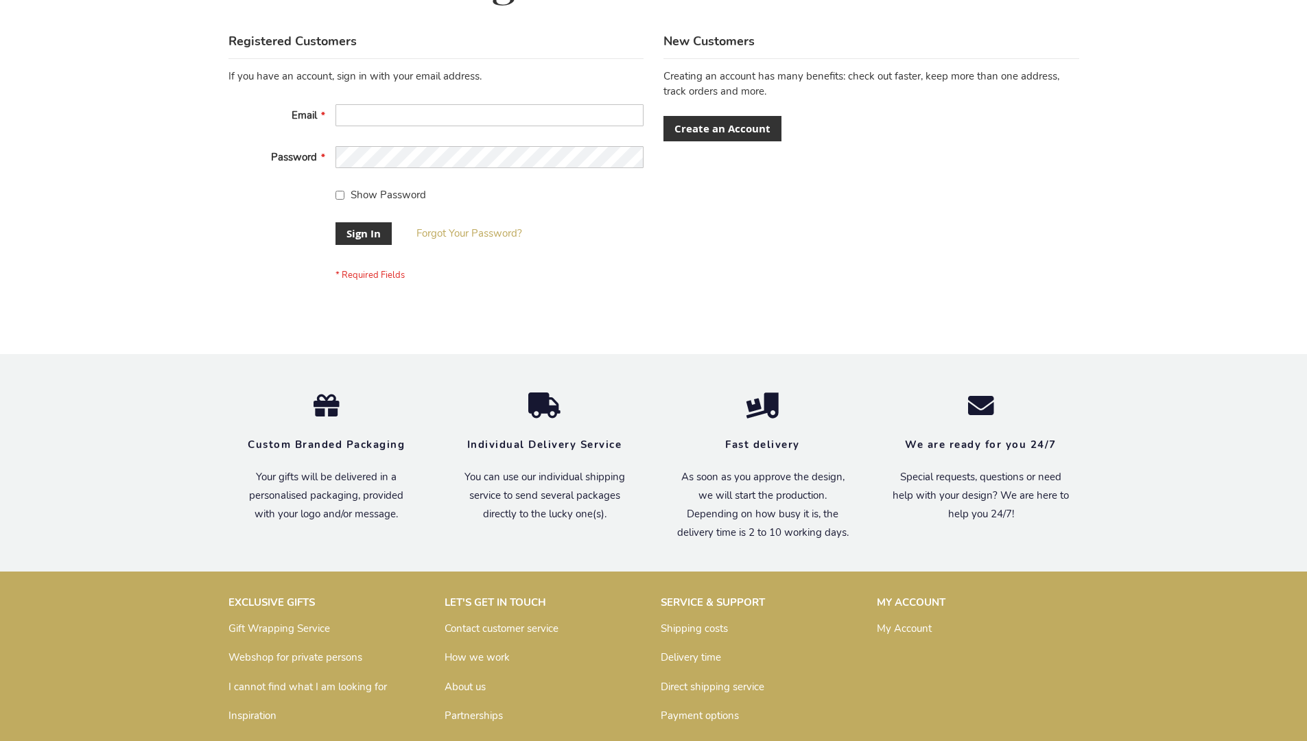
scroll to position [441, 0]
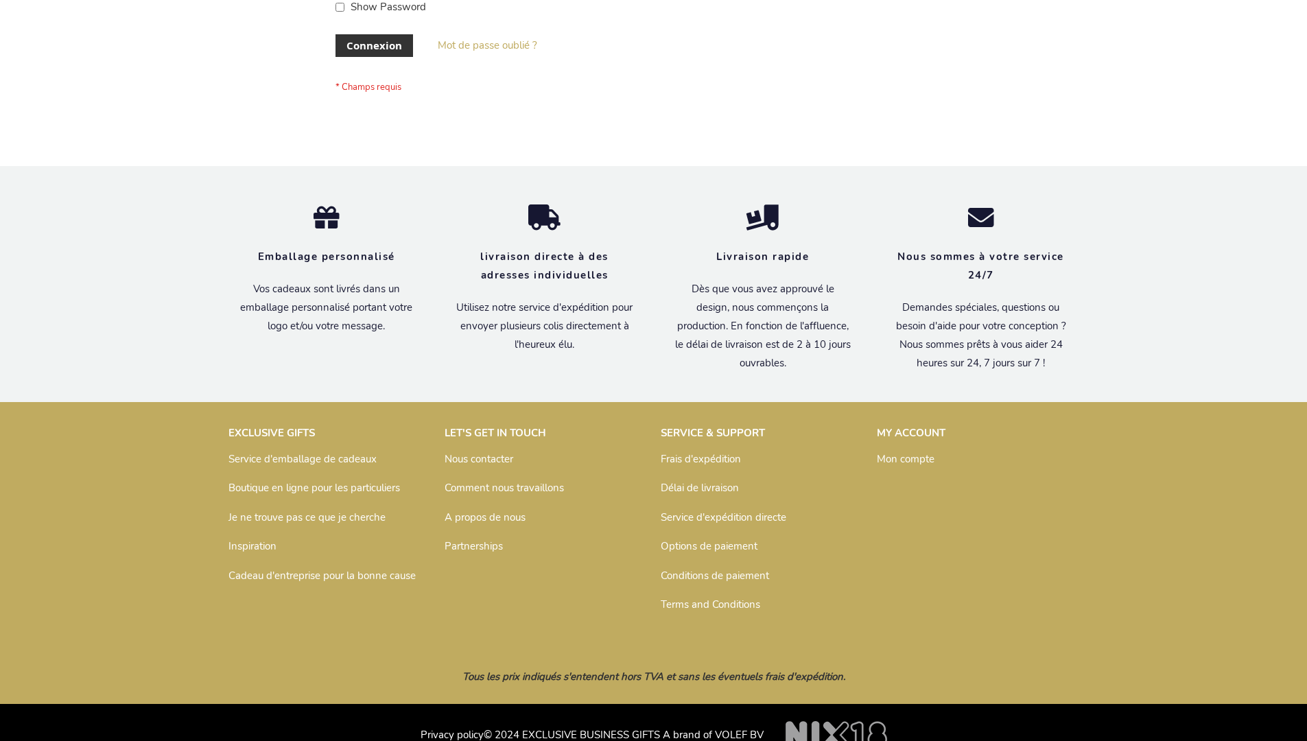
scroll to position [474, 0]
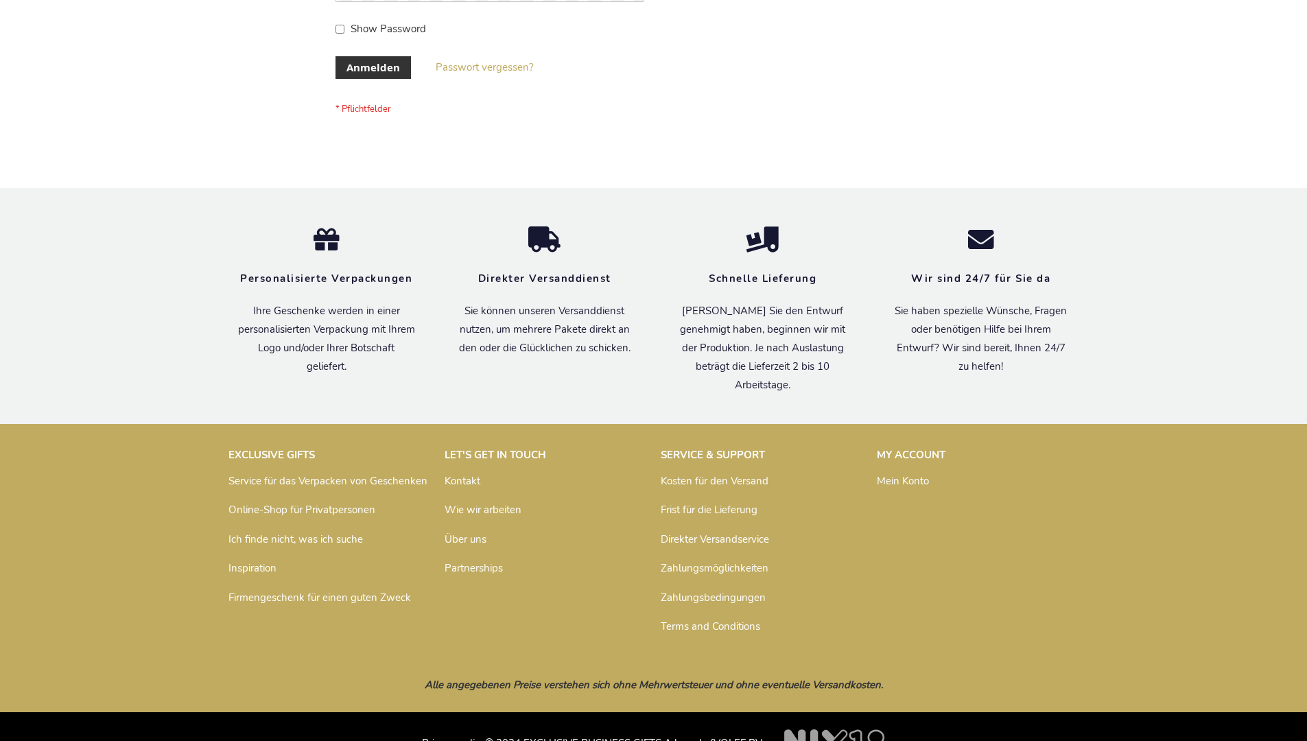
scroll to position [460, 0]
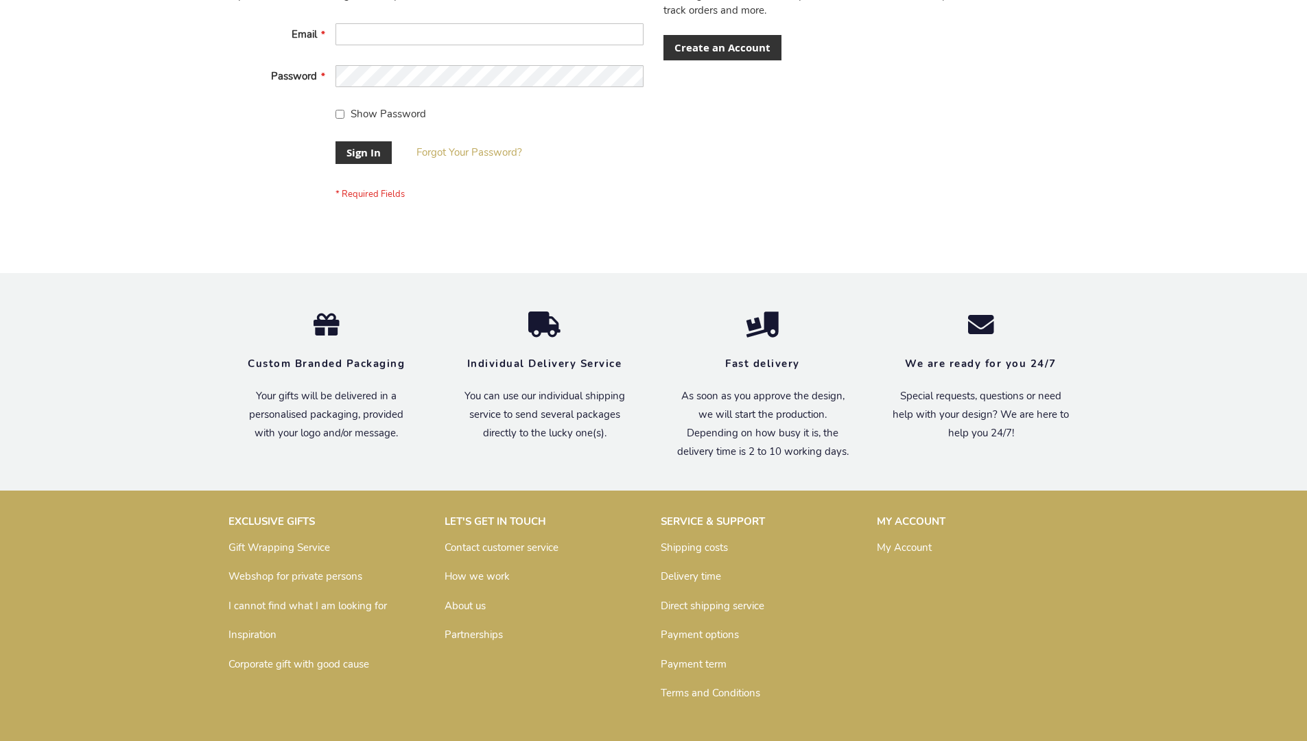
scroll to position [441, 0]
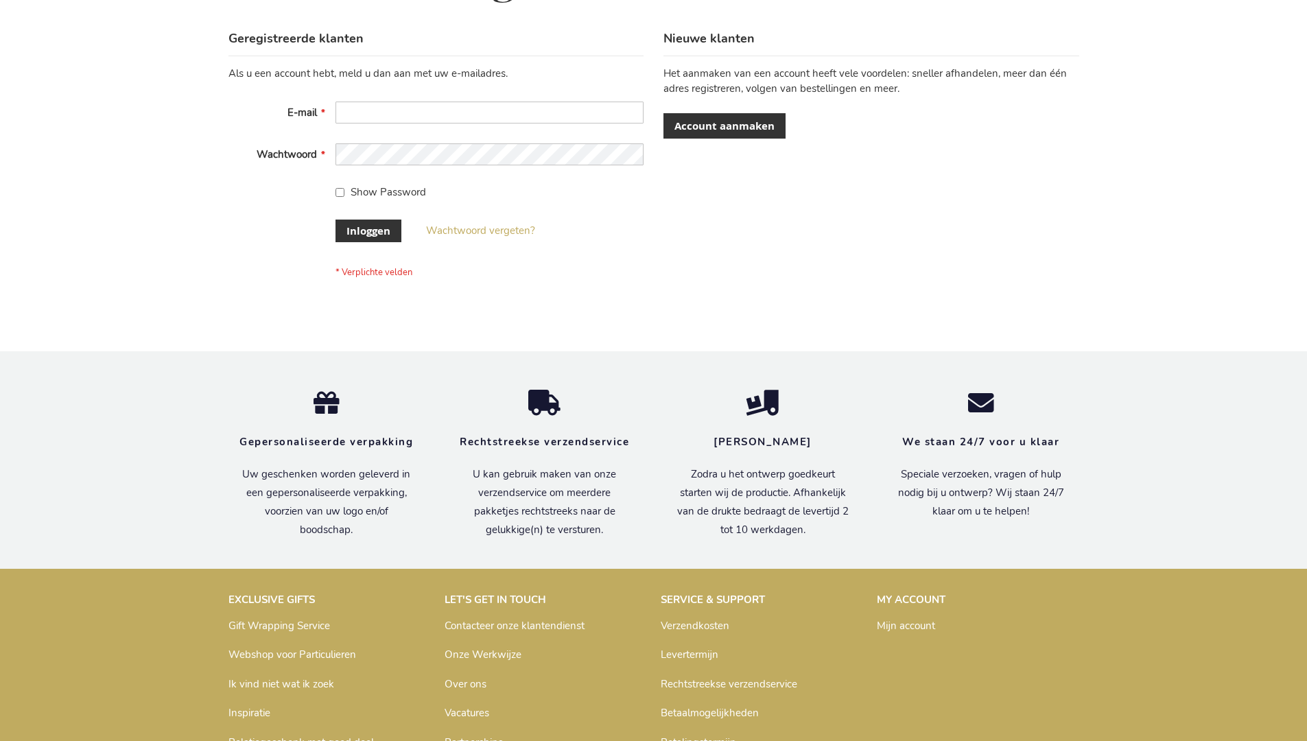
scroll to position [466, 0]
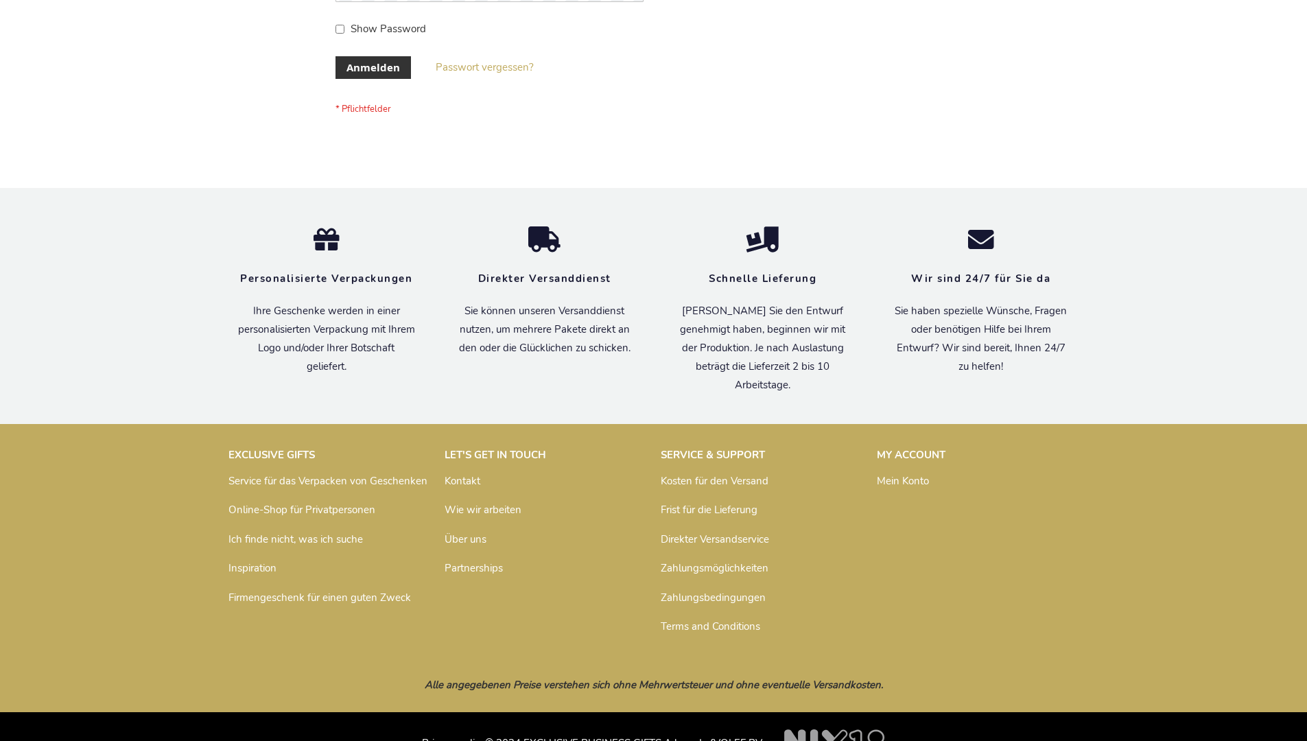
scroll to position [460, 0]
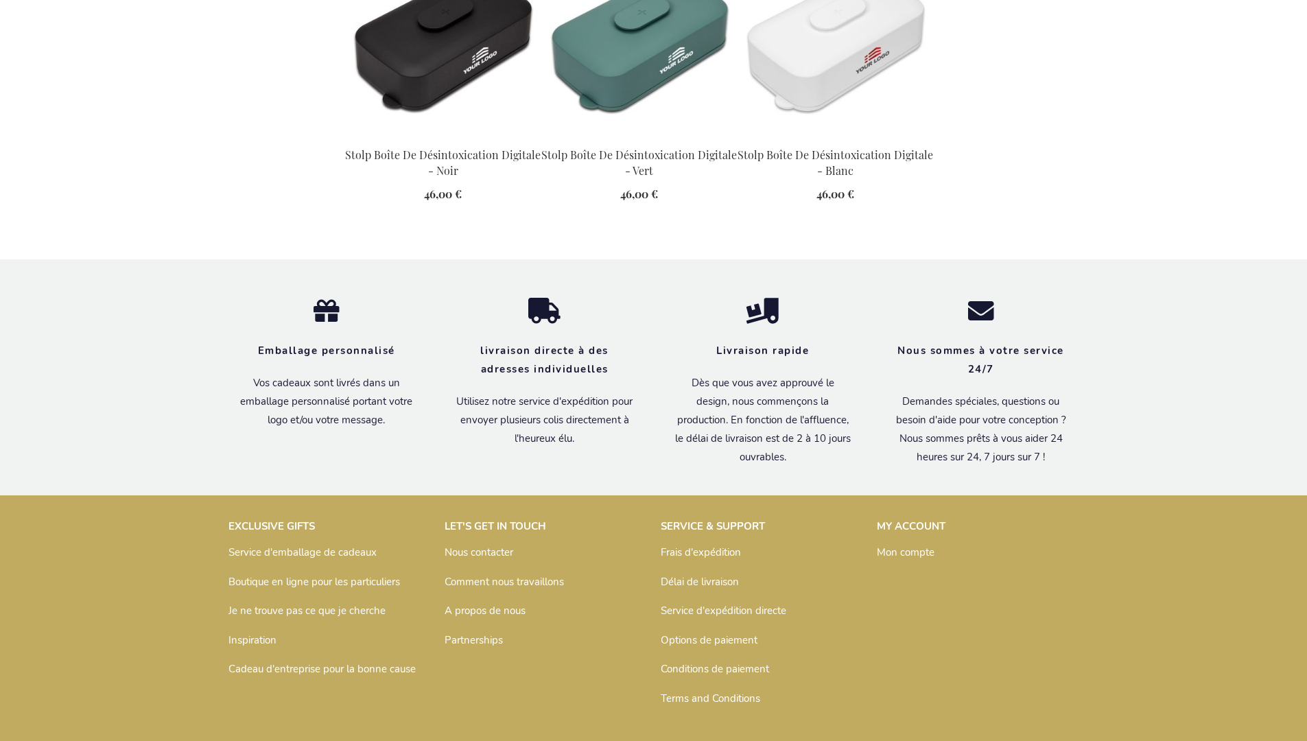
scroll to position [1590, 0]
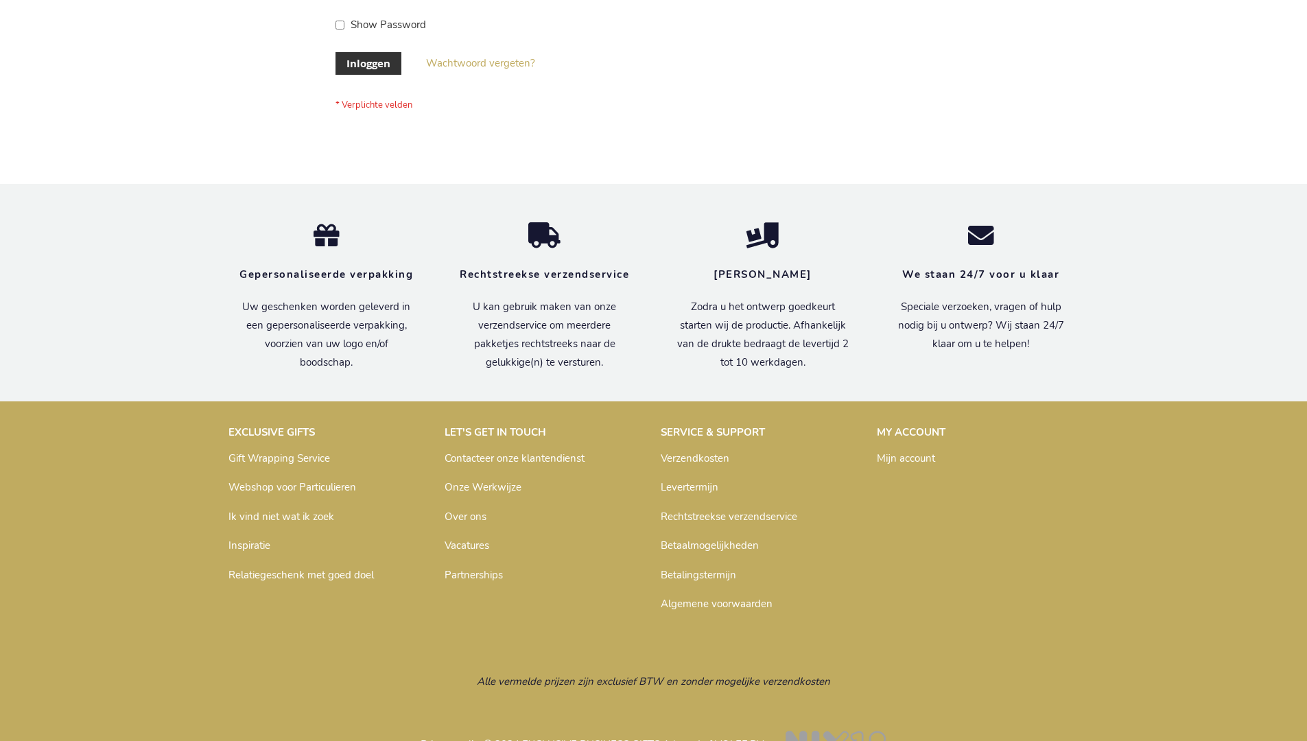
scroll to position [466, 0]
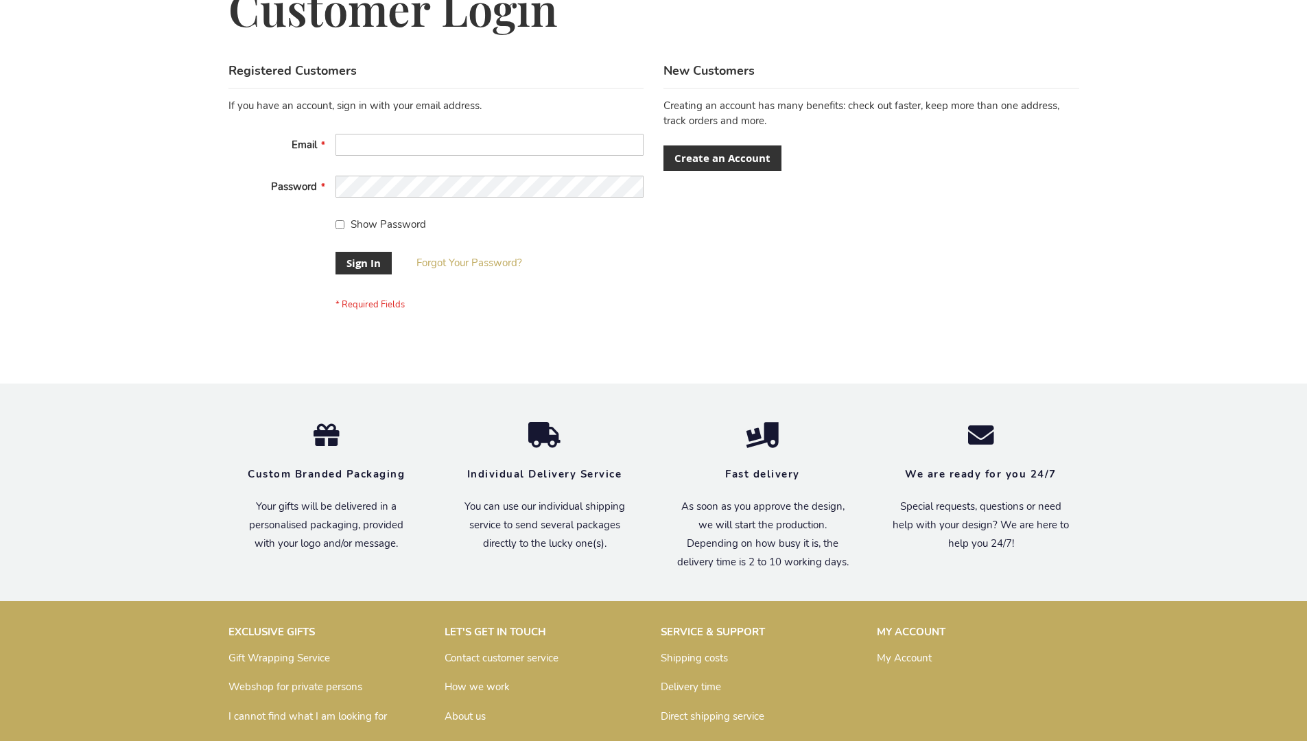
scroll to position [441, 0]
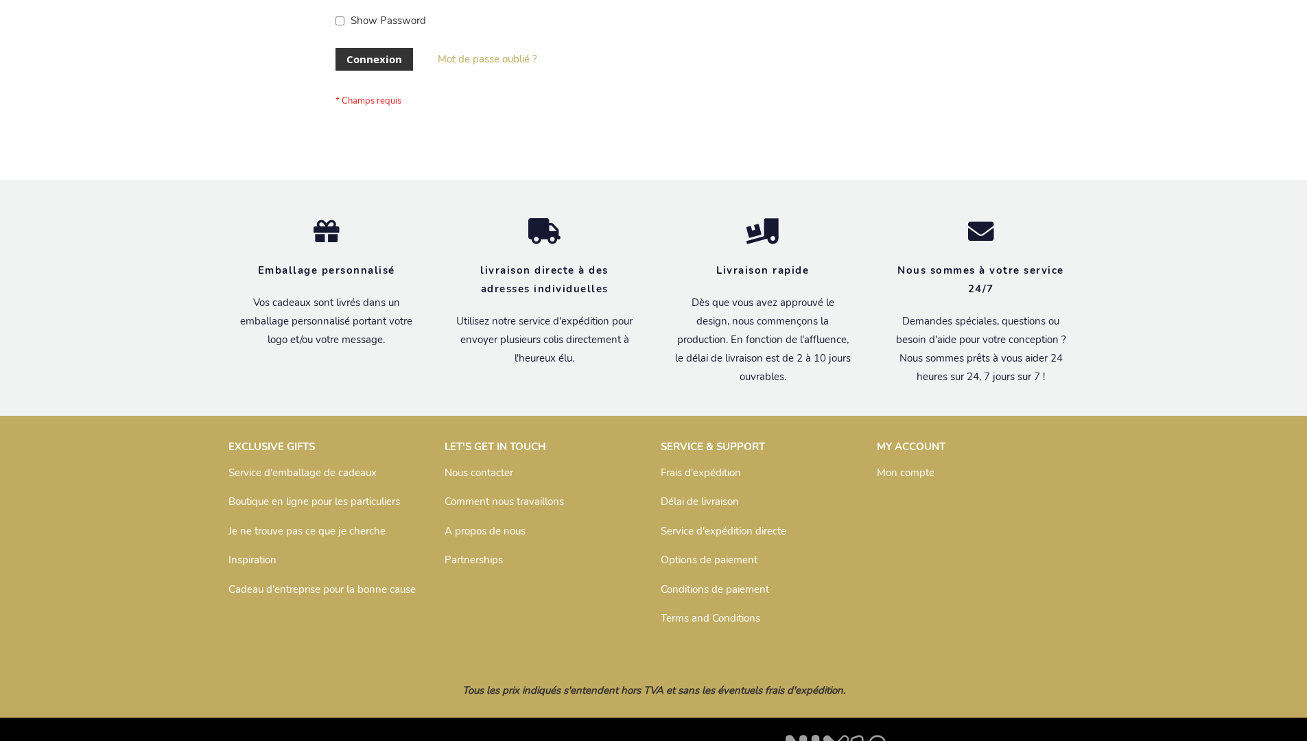
scroll to position [474, 0]
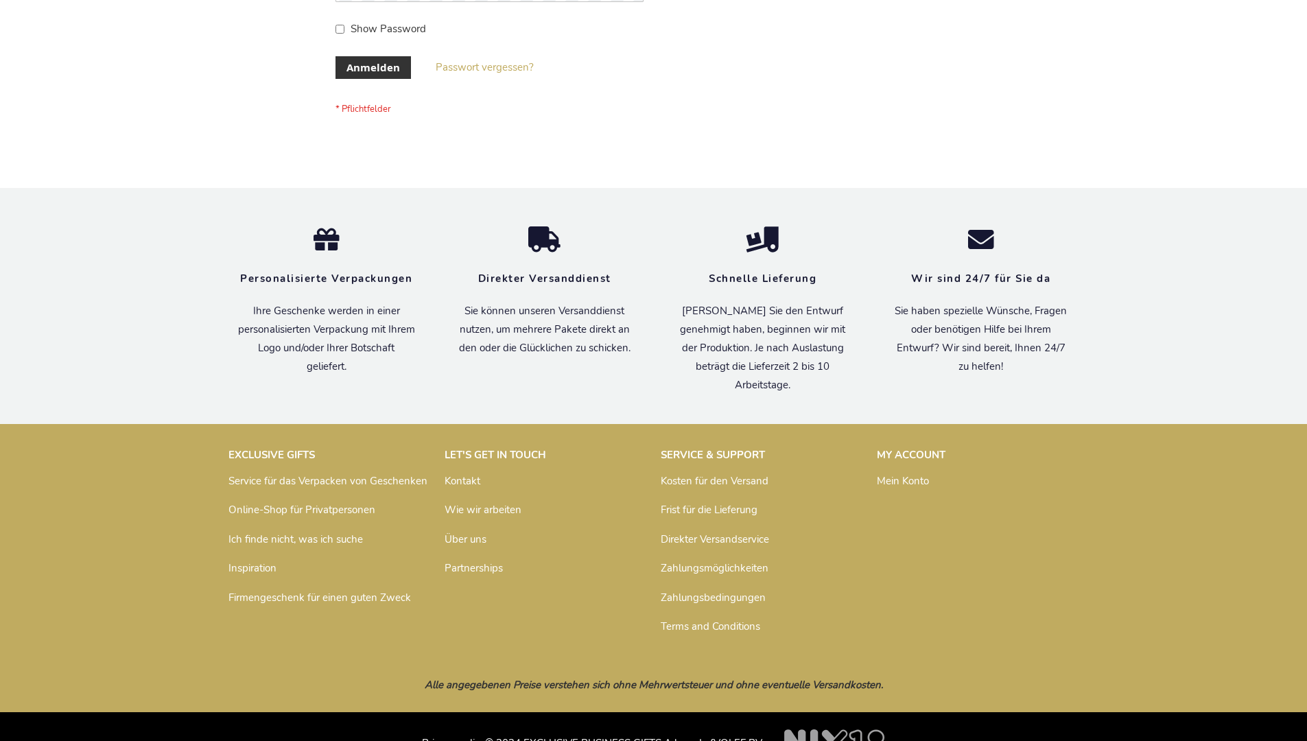
scroll to position [460, 0]
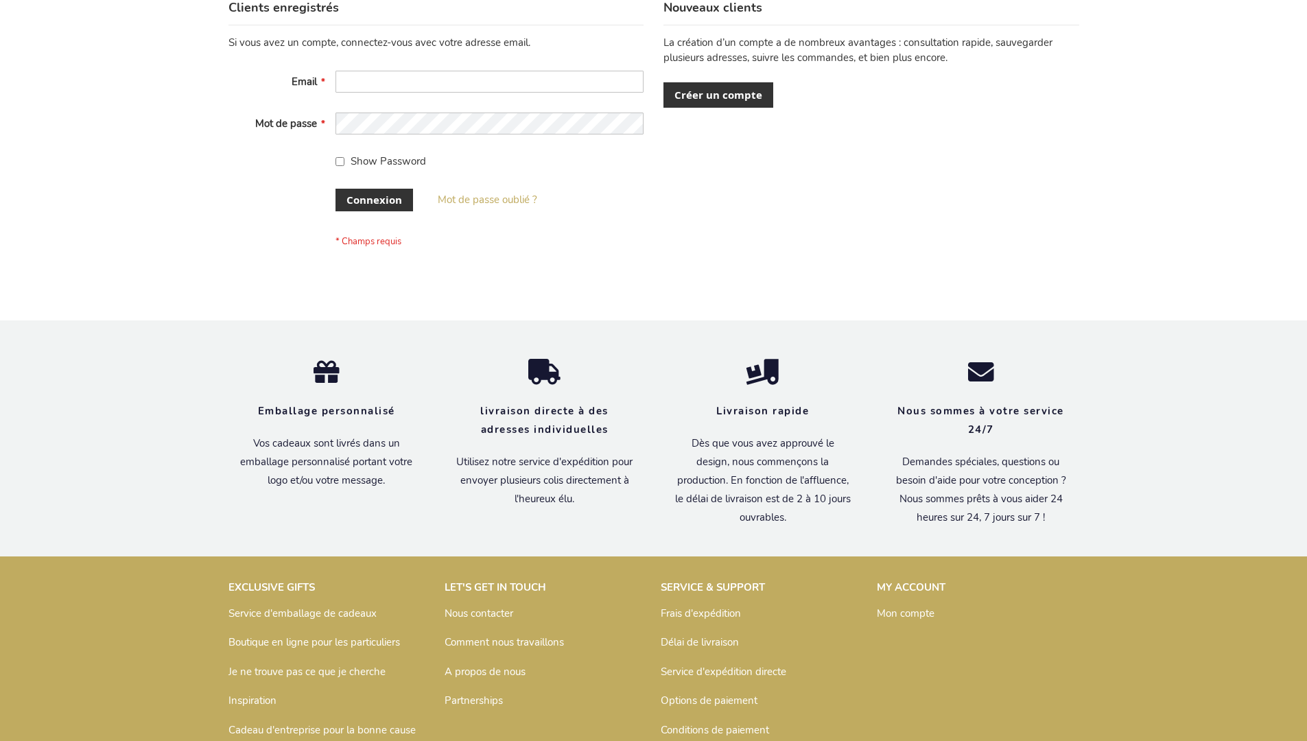
scroll to position [474, 0]
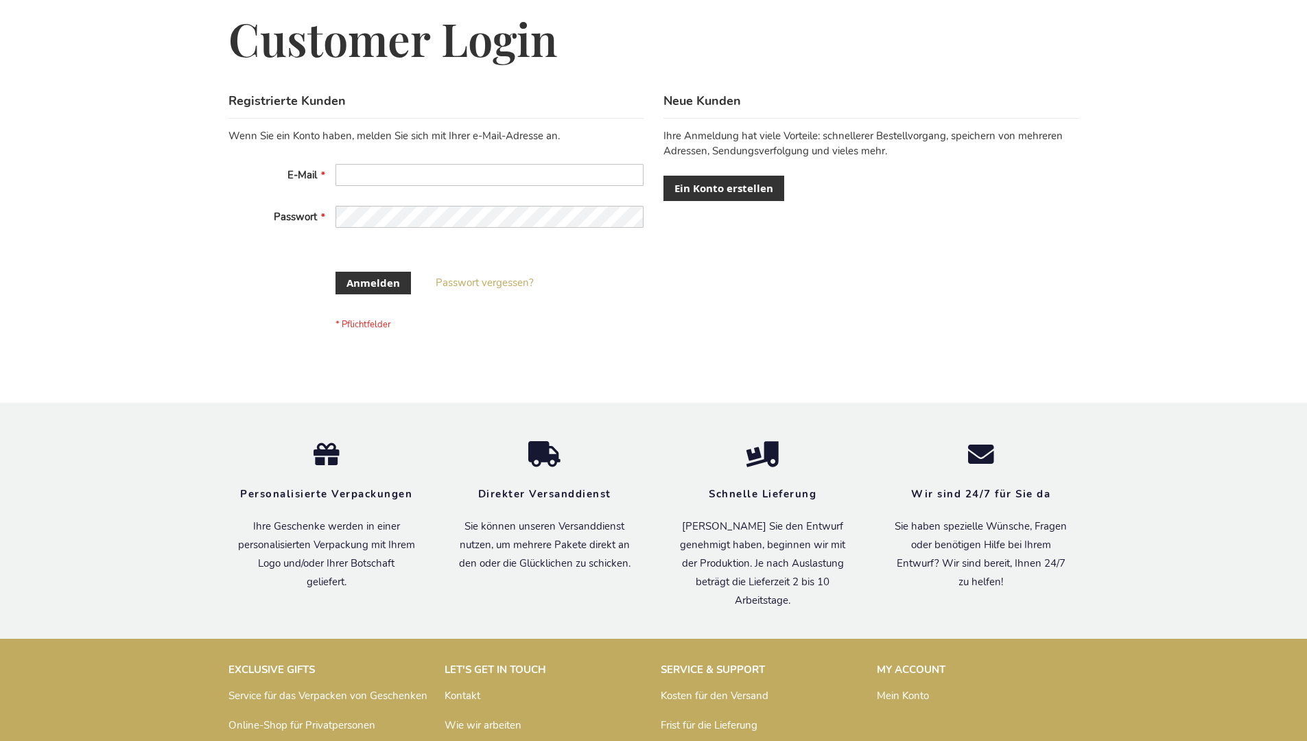
scroll to position [449, 0]
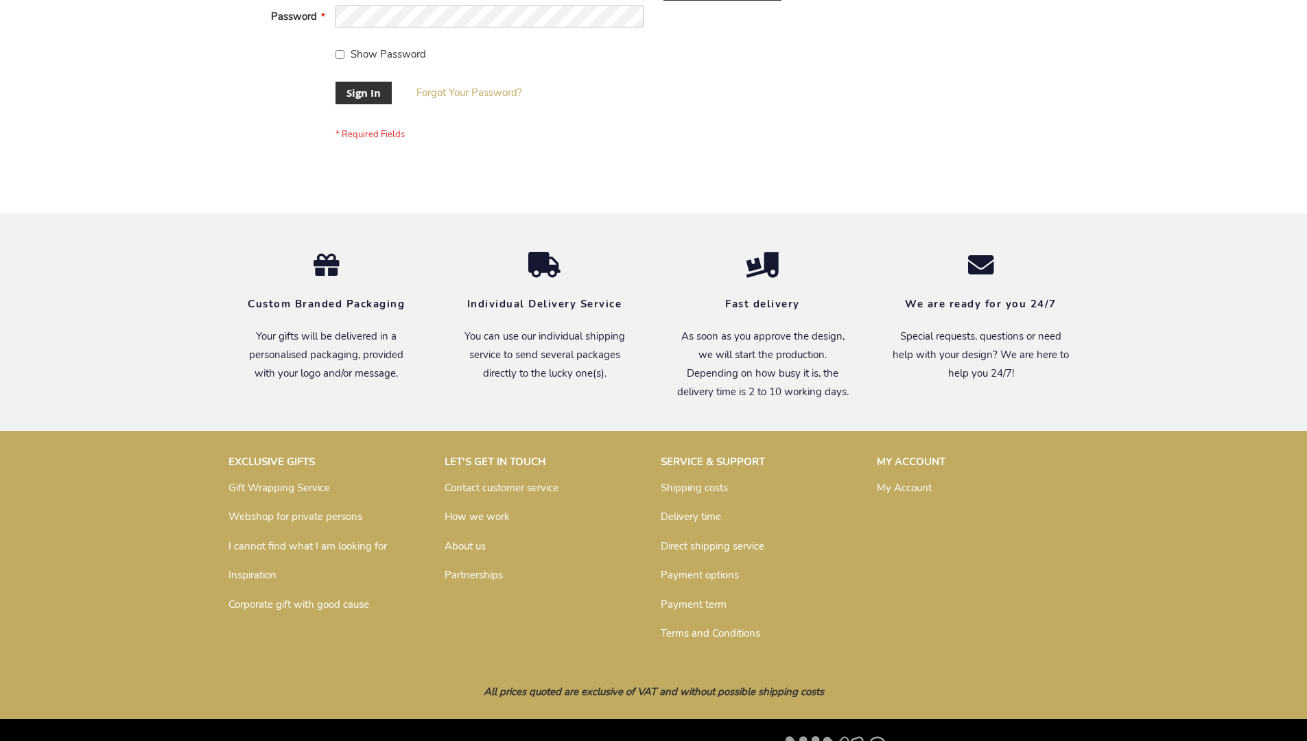
scroll to position [441, 0]
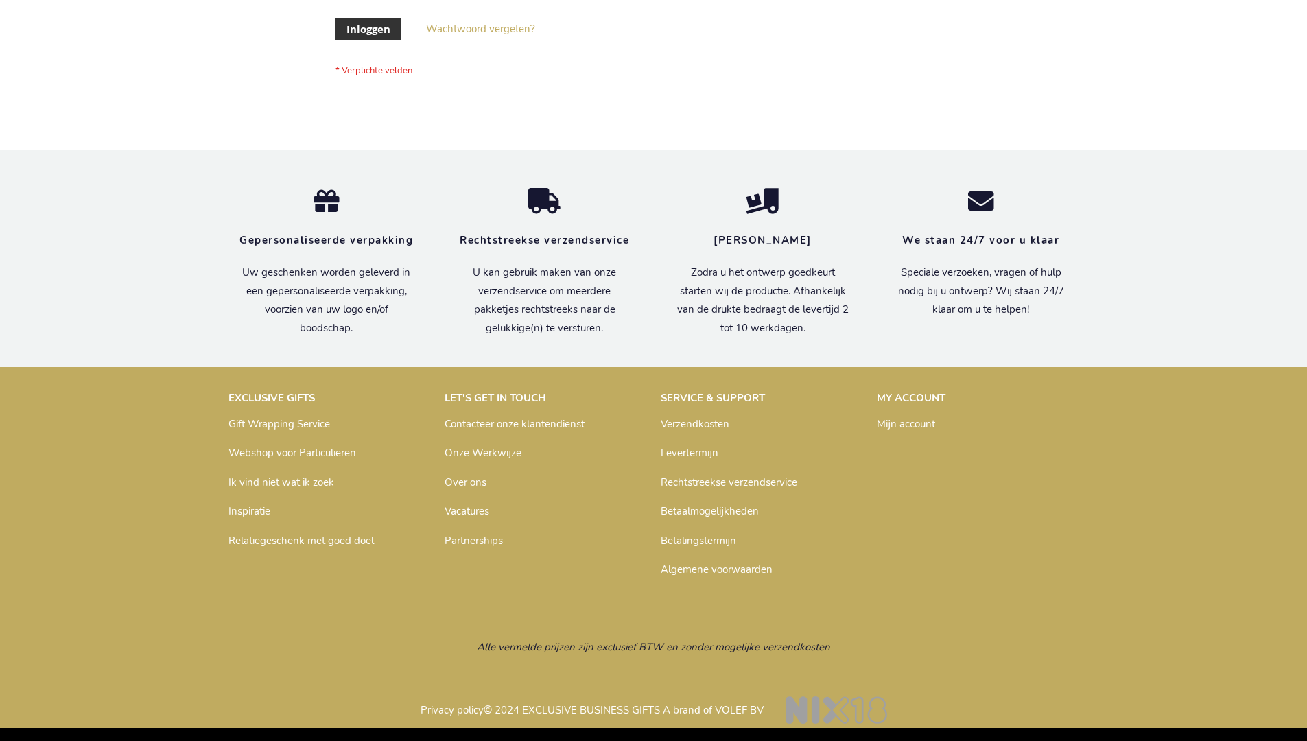
scroll to position [466, 0]
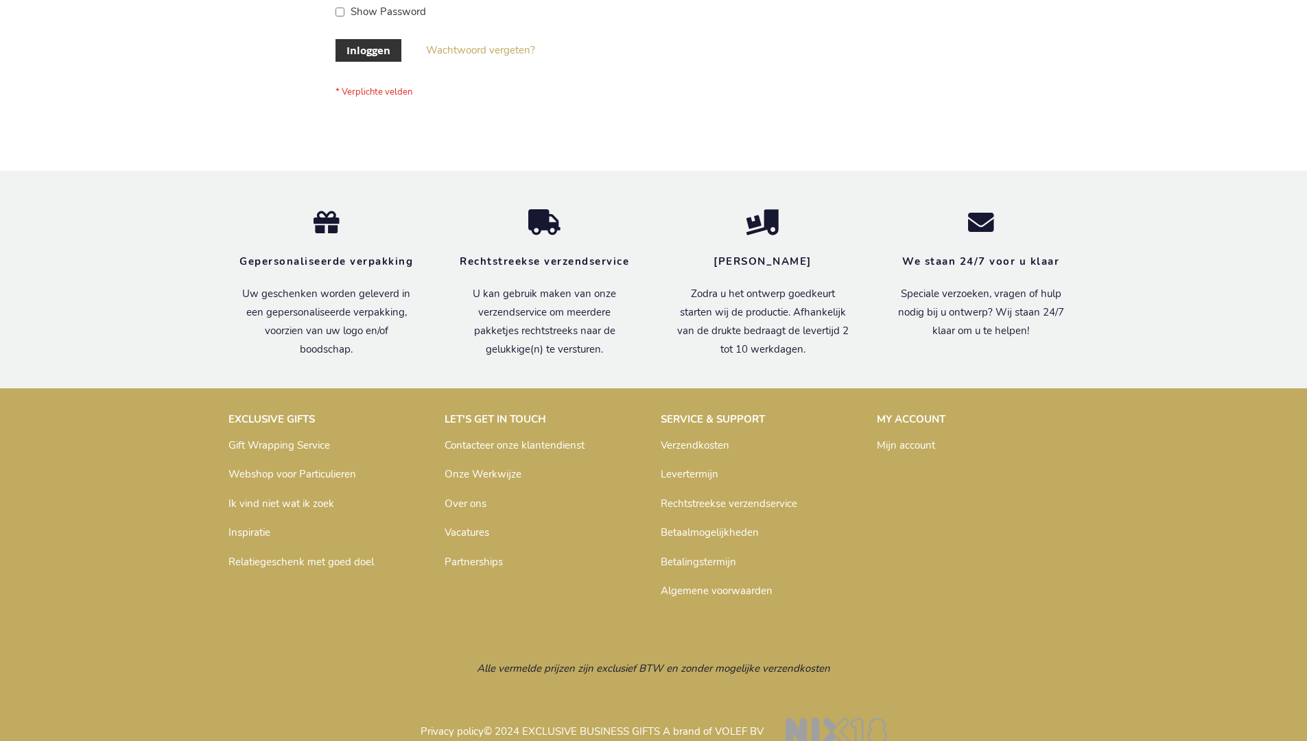
scroll to position [466, 0]
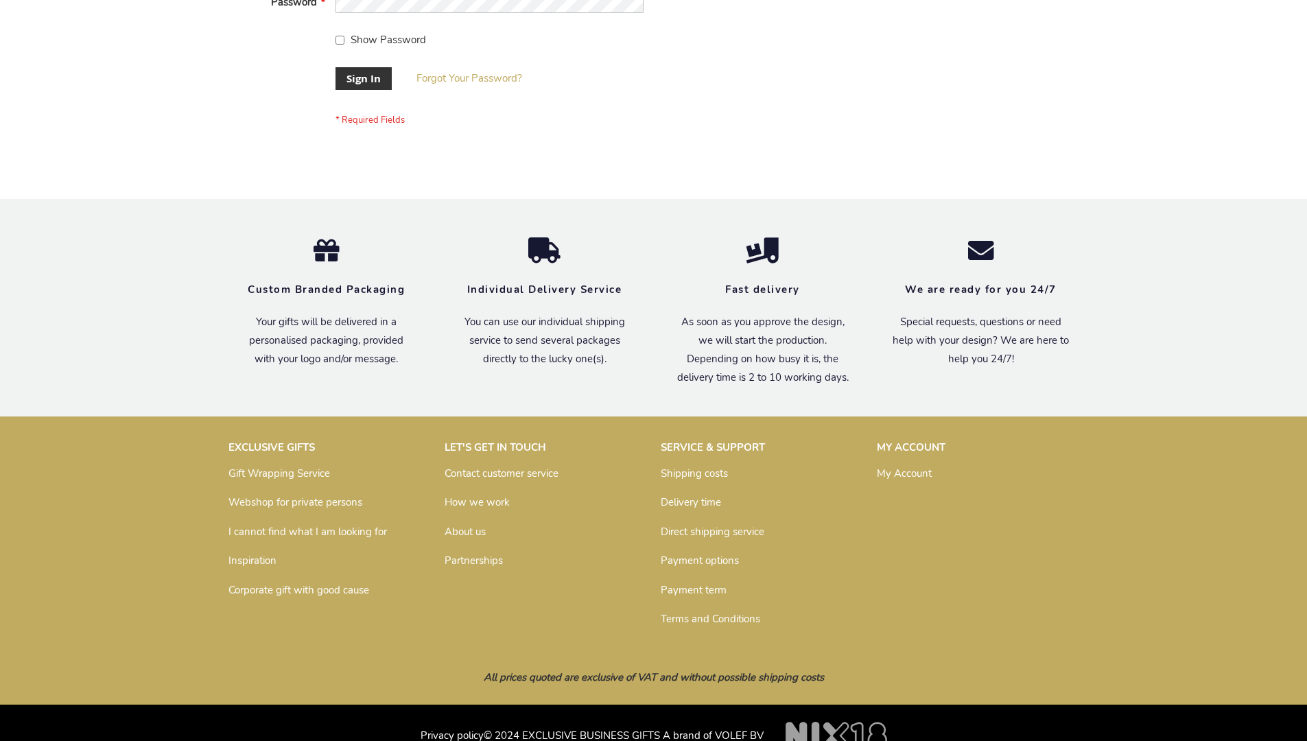
scroll to position [441, 0]
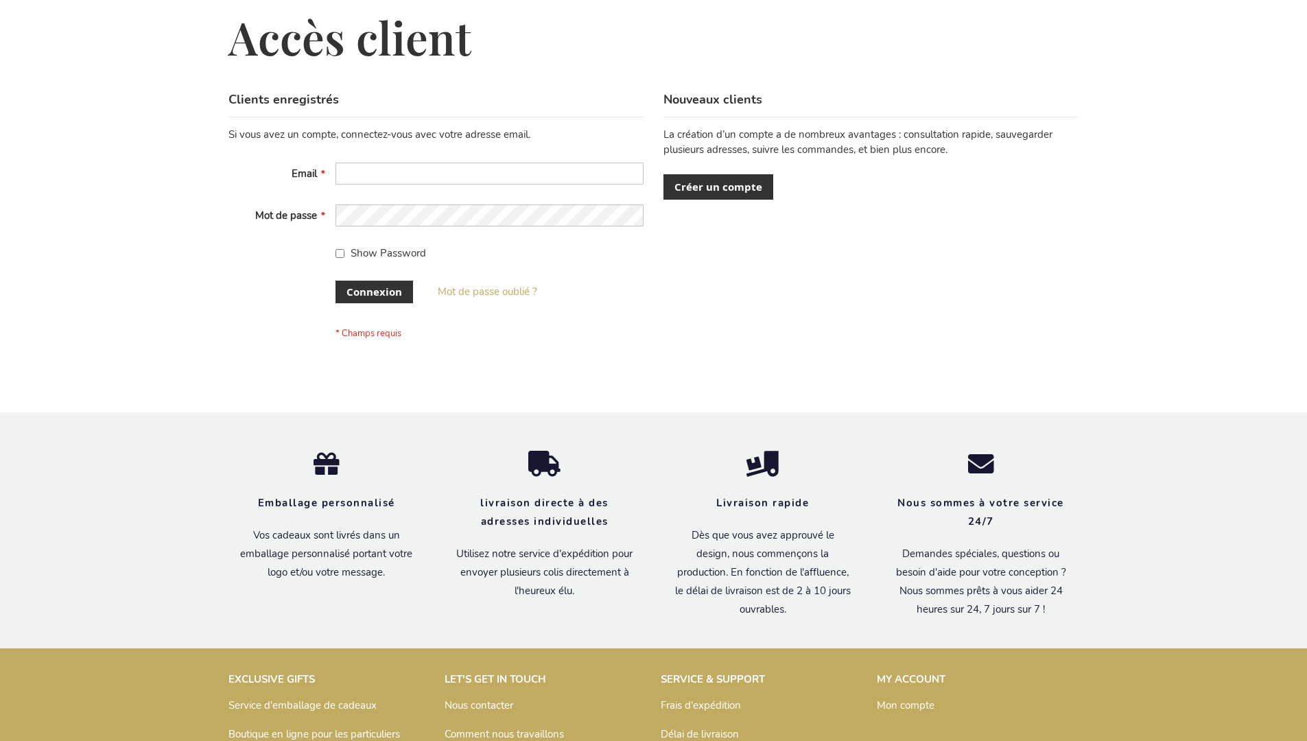
scroll to position [474, 0]
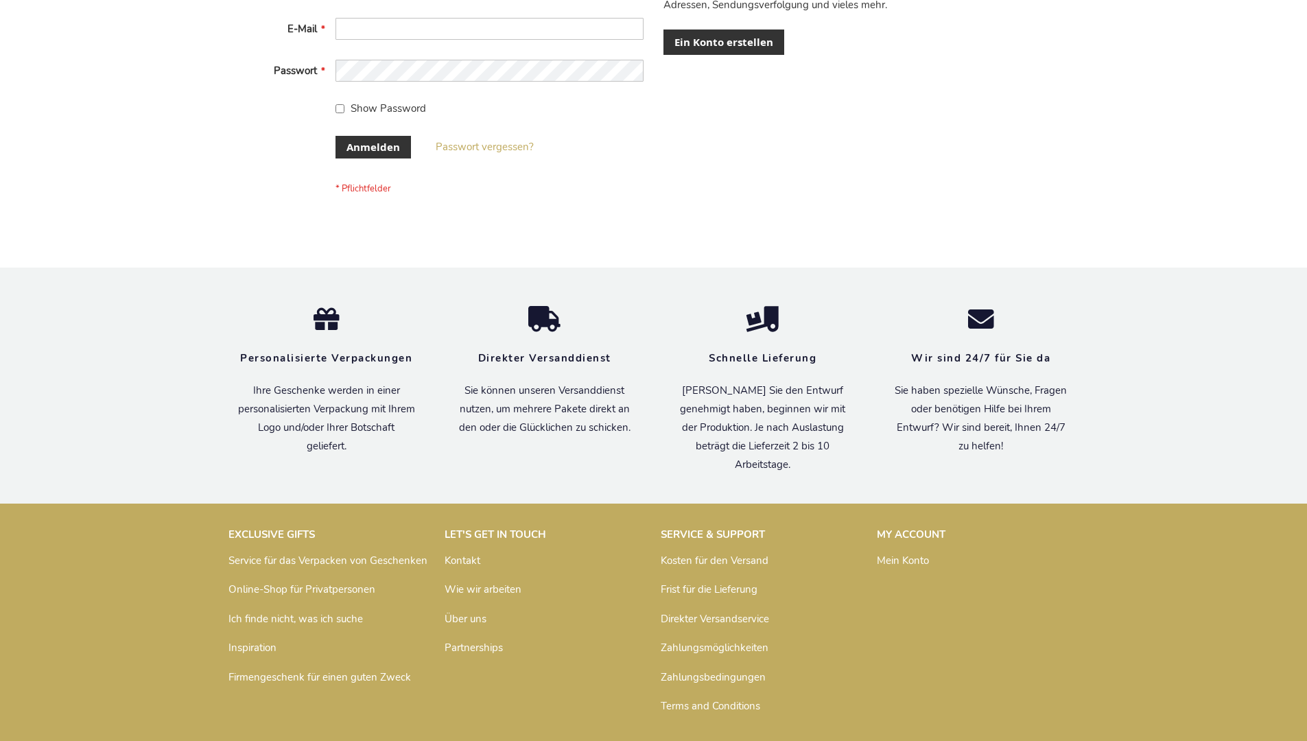
scroll to position [460, 0]
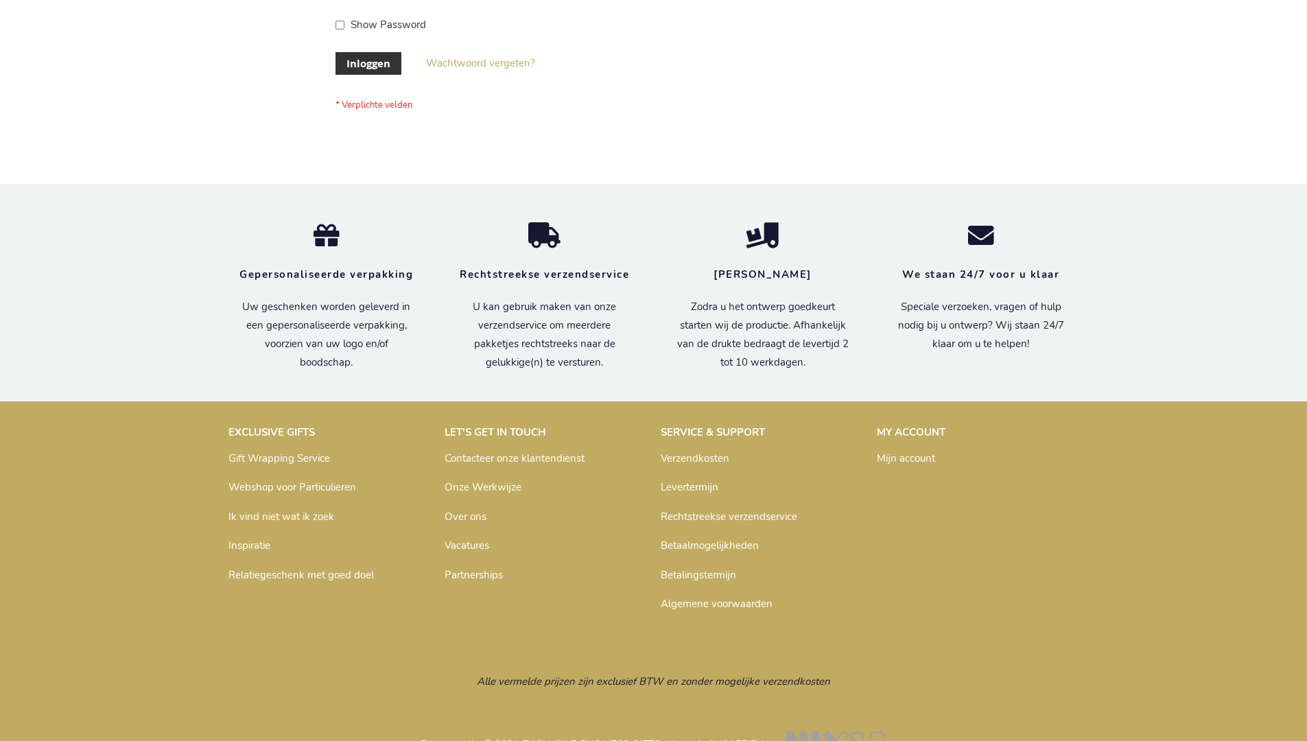
scroll to position [466, 0]
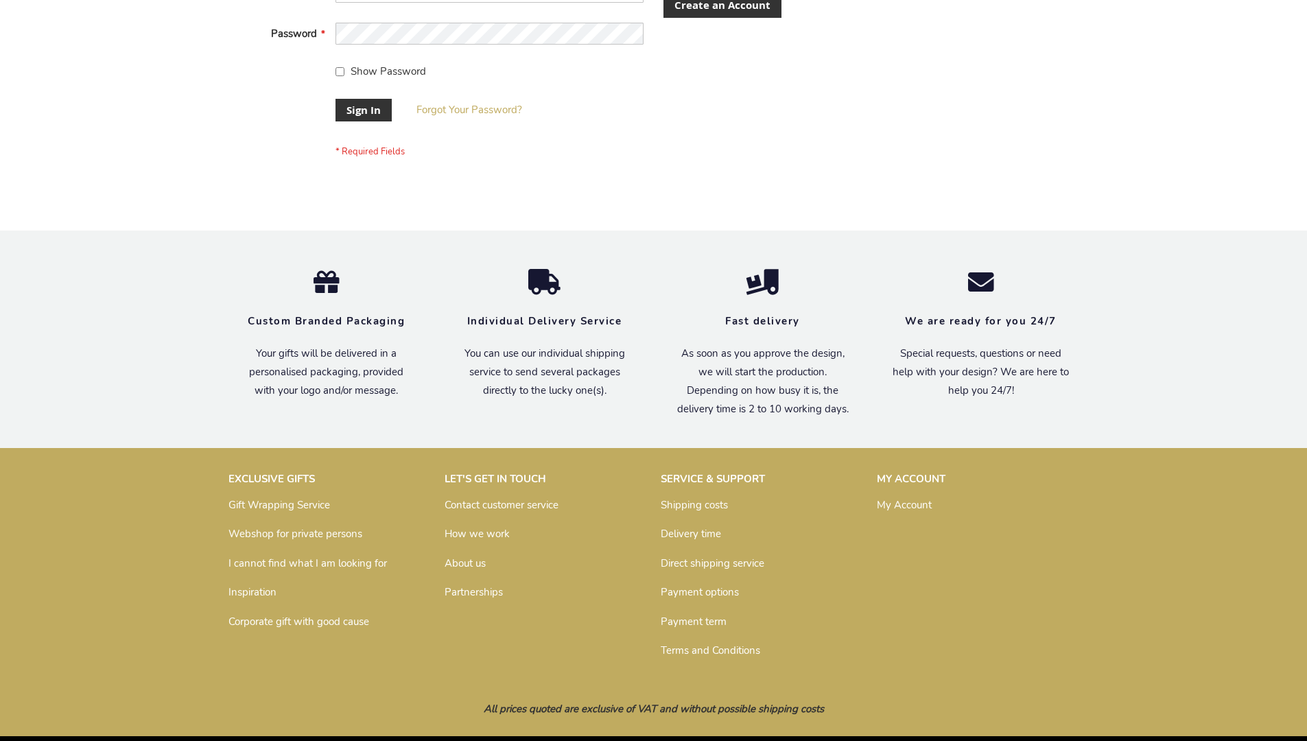
scroll to position [441, 0]
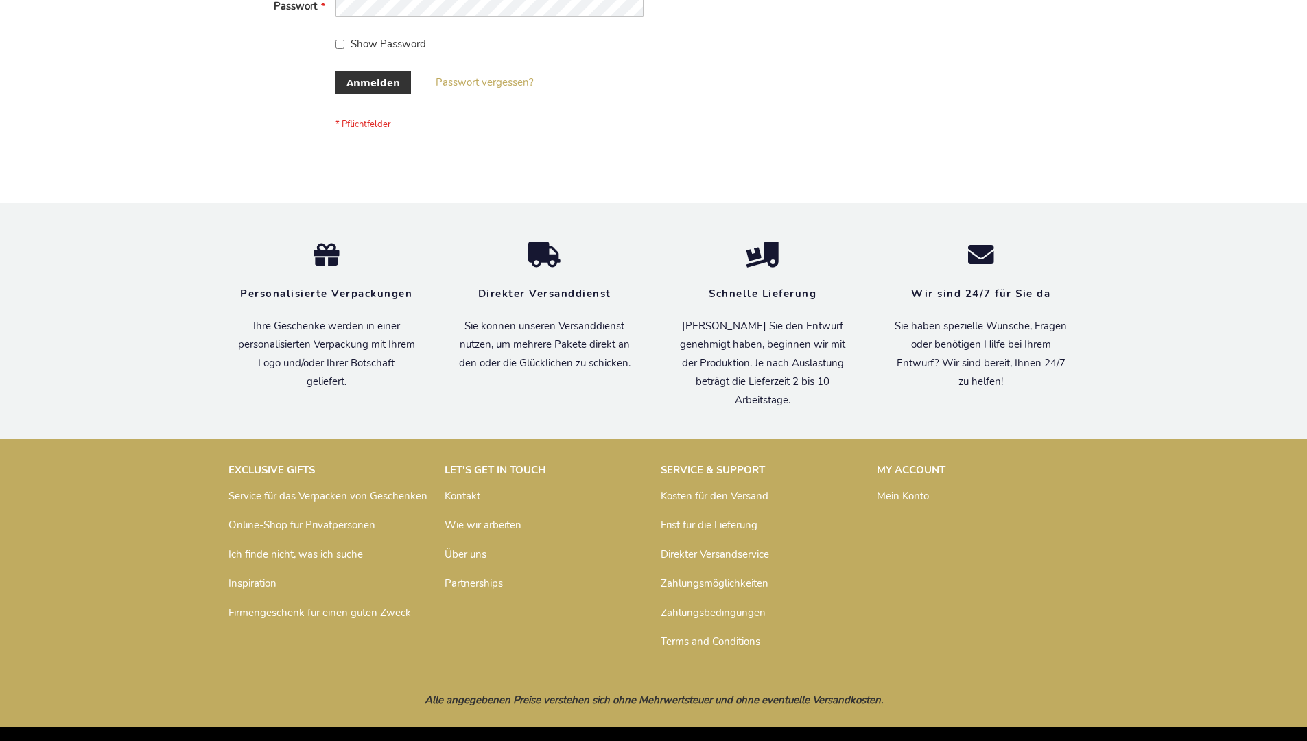
scroll to position [460, 0]
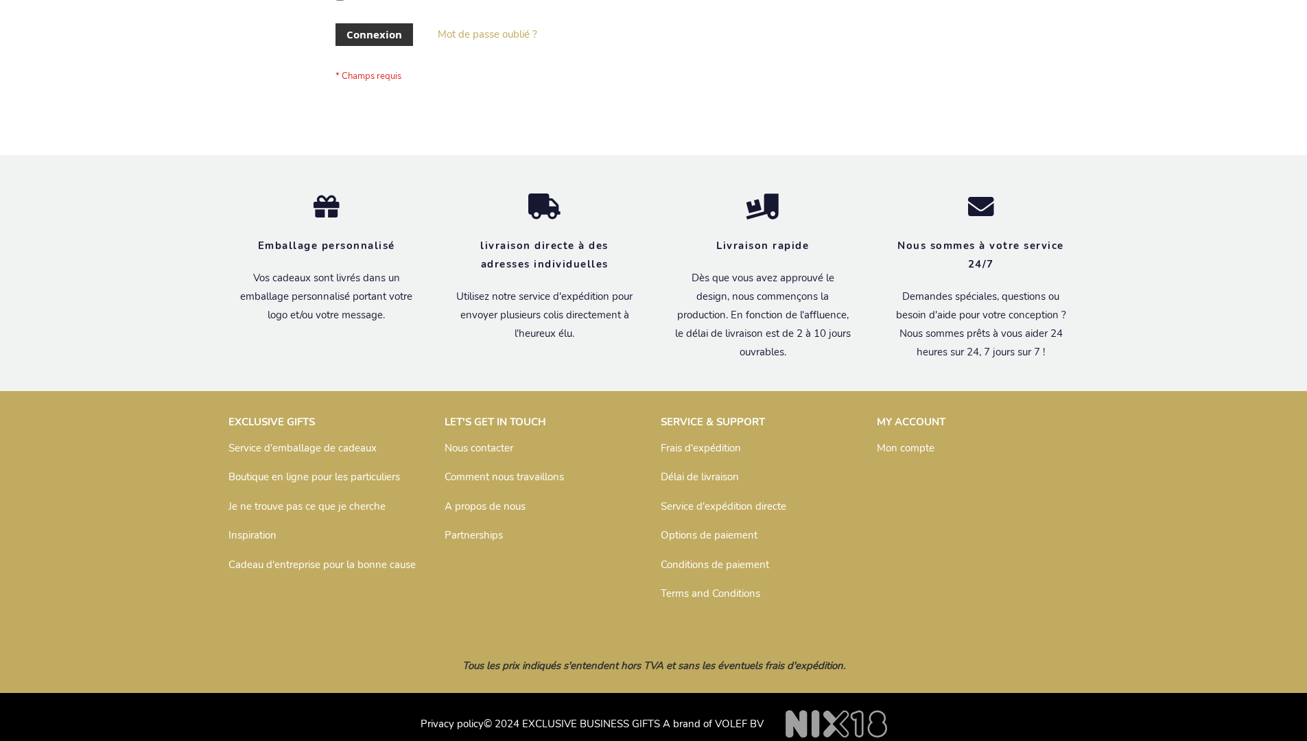
scroll to position [474, 0]
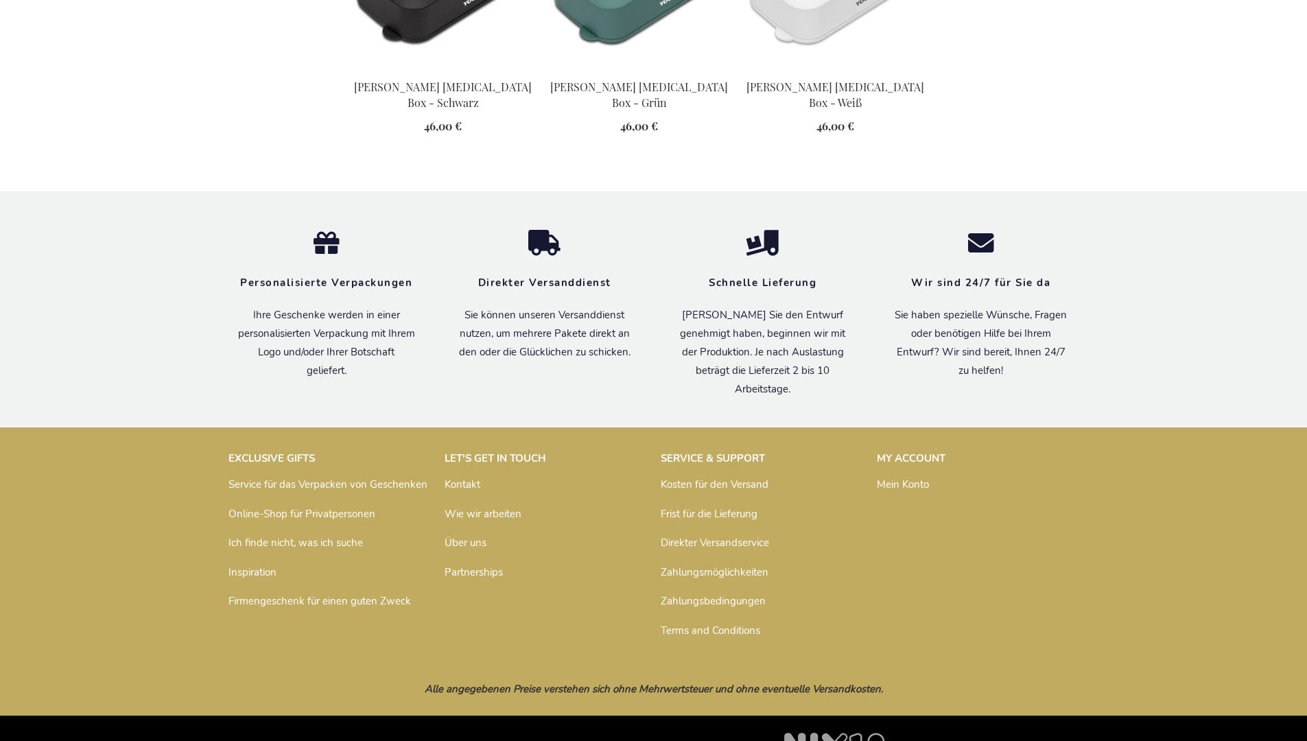
scroll to position [1575, 0]
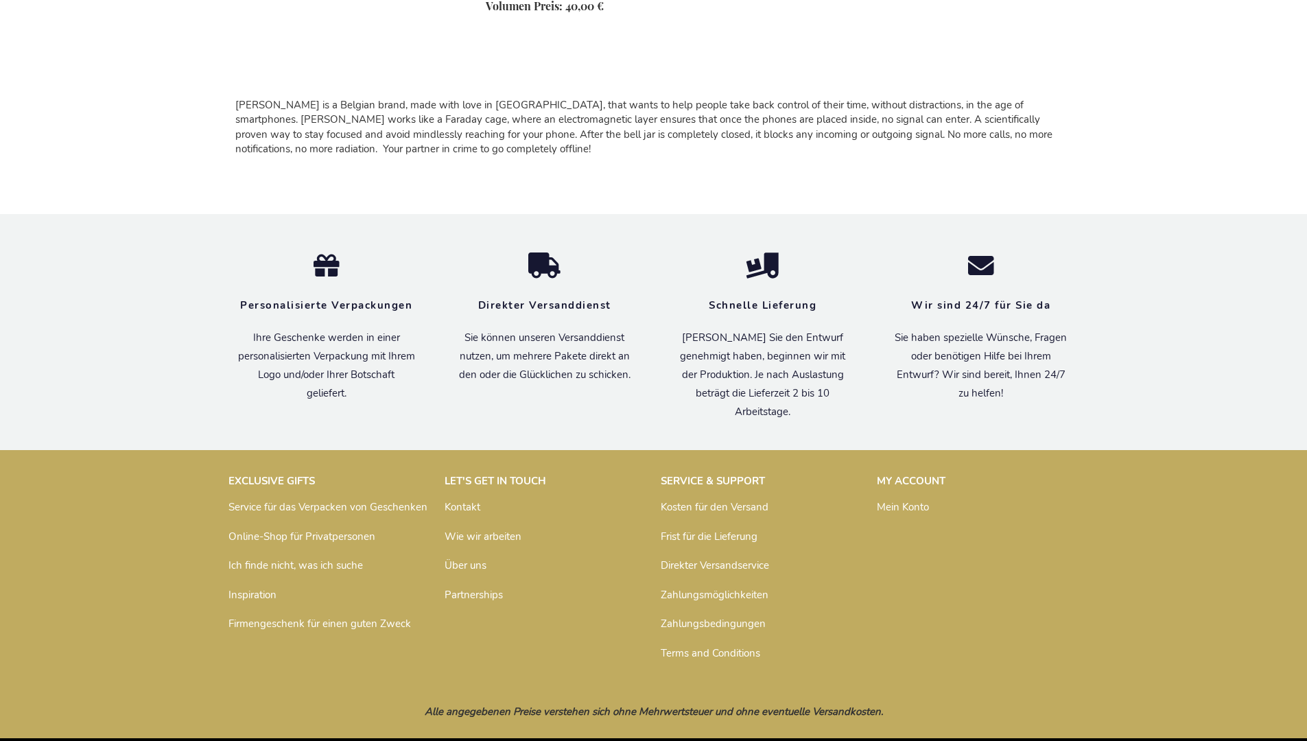
scroll to position [1239, 0]
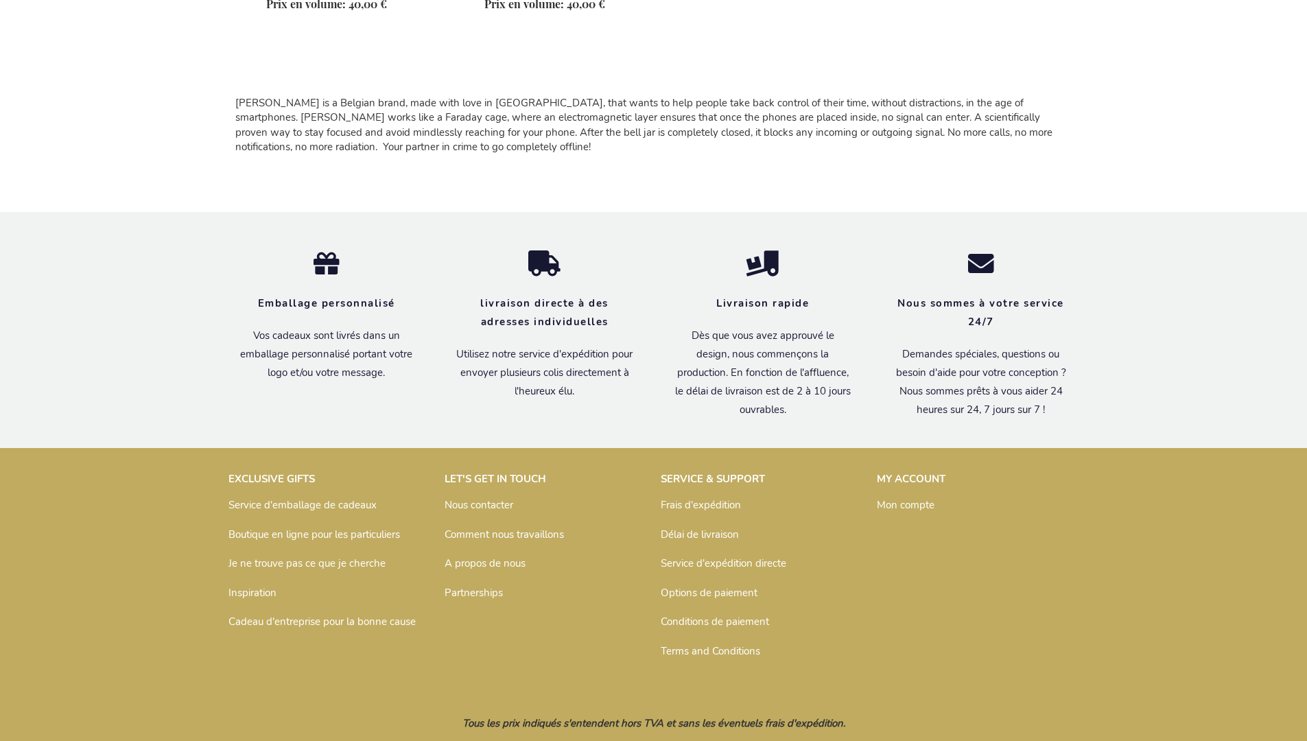
scroll to position [1268, 0]
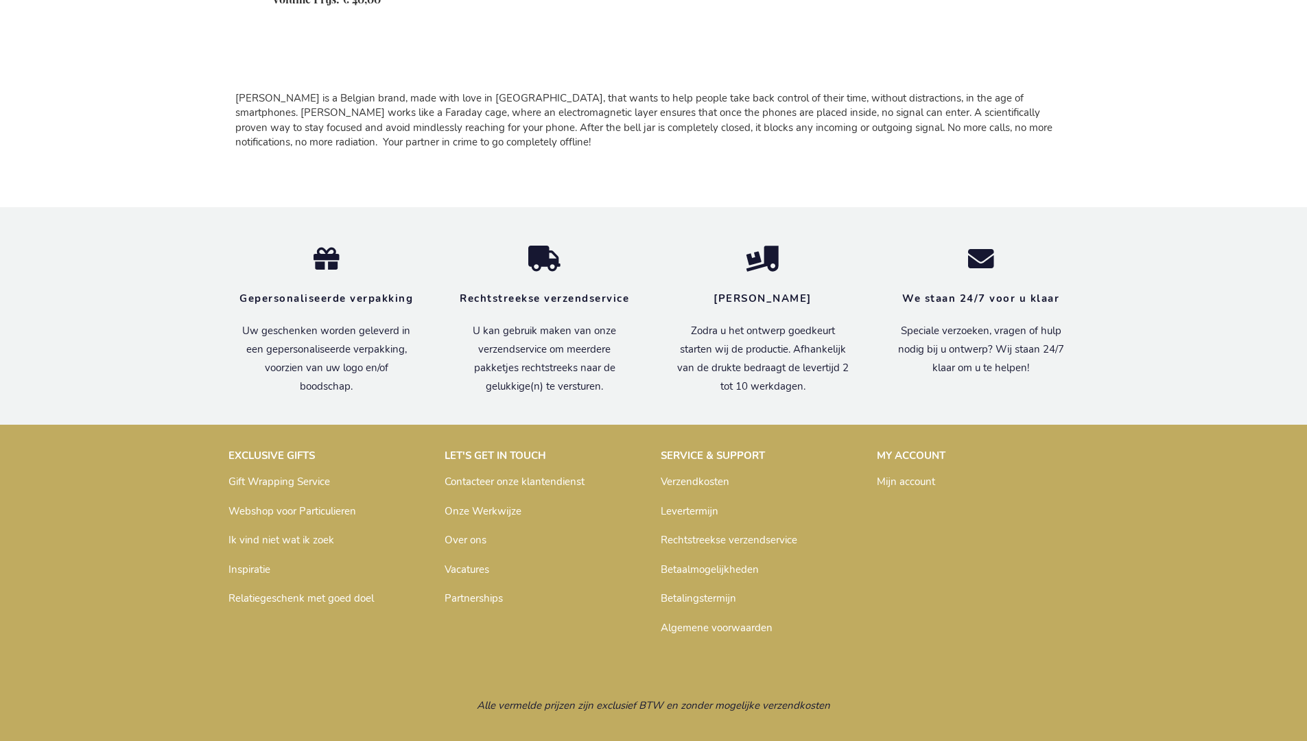
scroll to position [1246, 0]
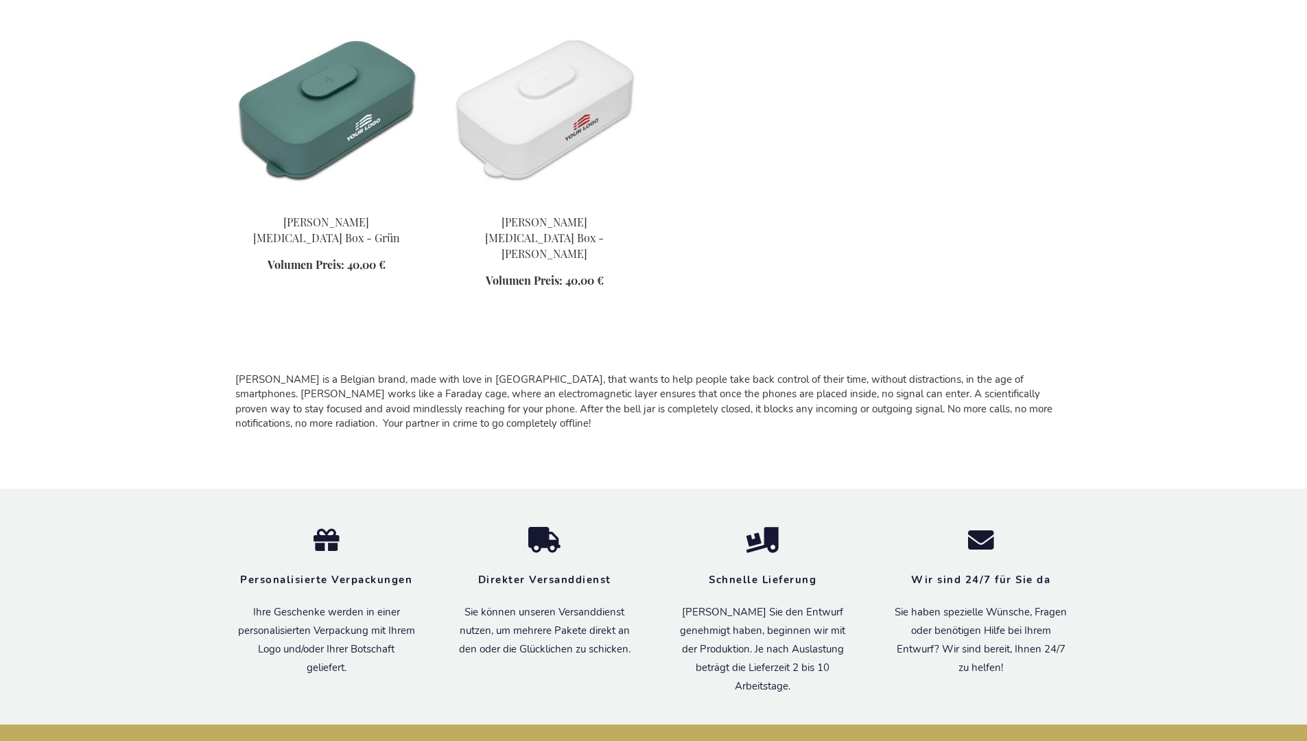
scroll to position [1239, 0]
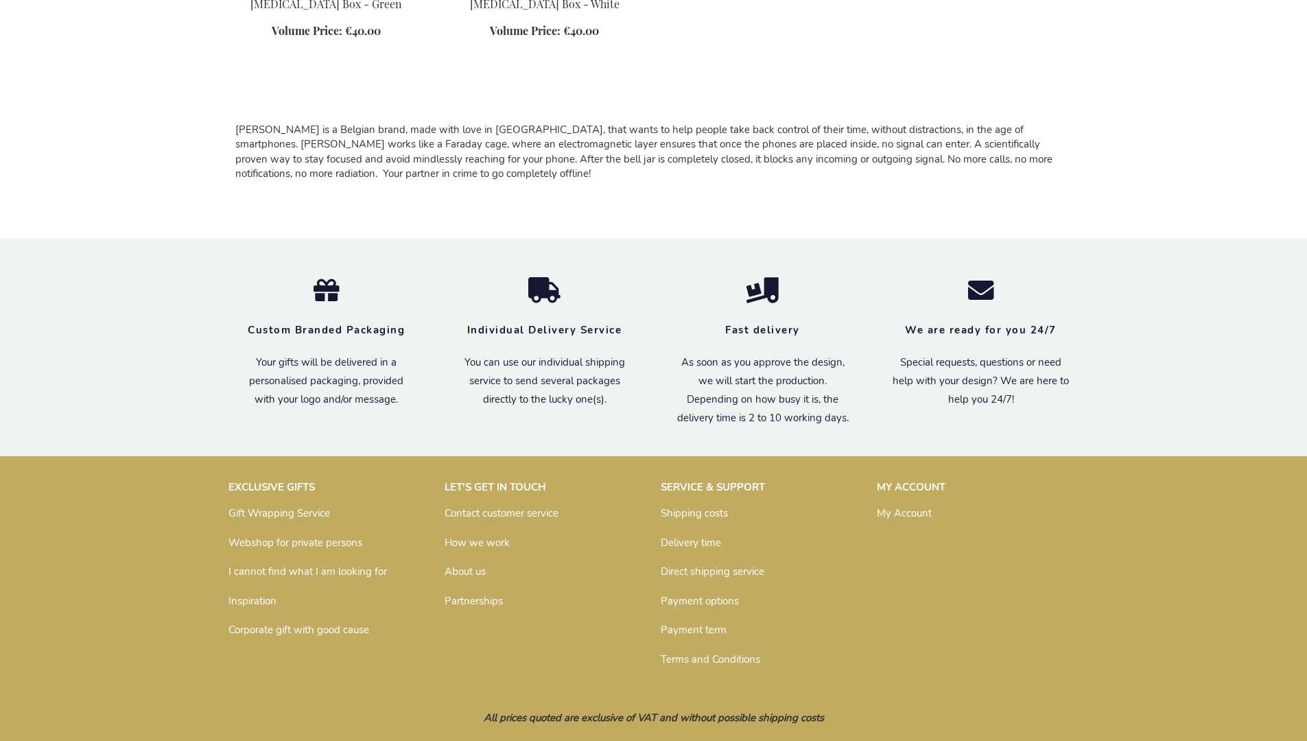
scroll to position [1220, 0]
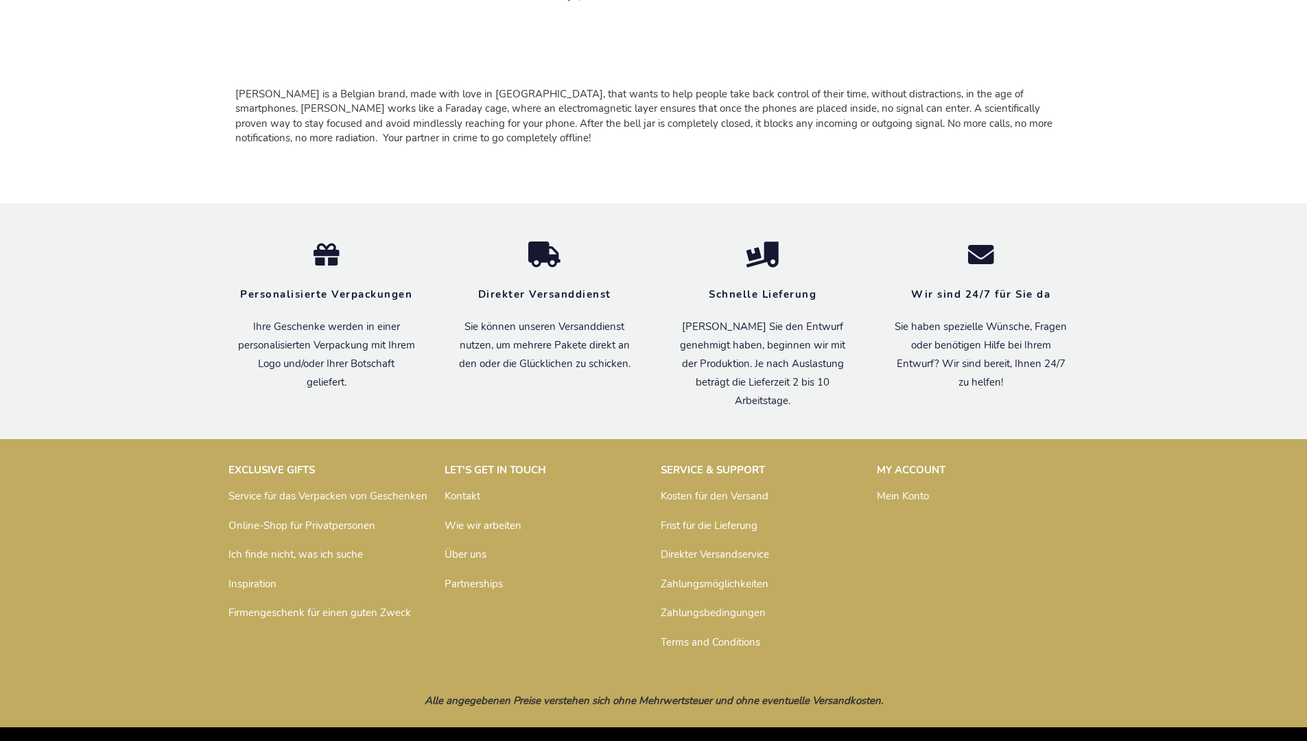
scroll to position [1239, 0]
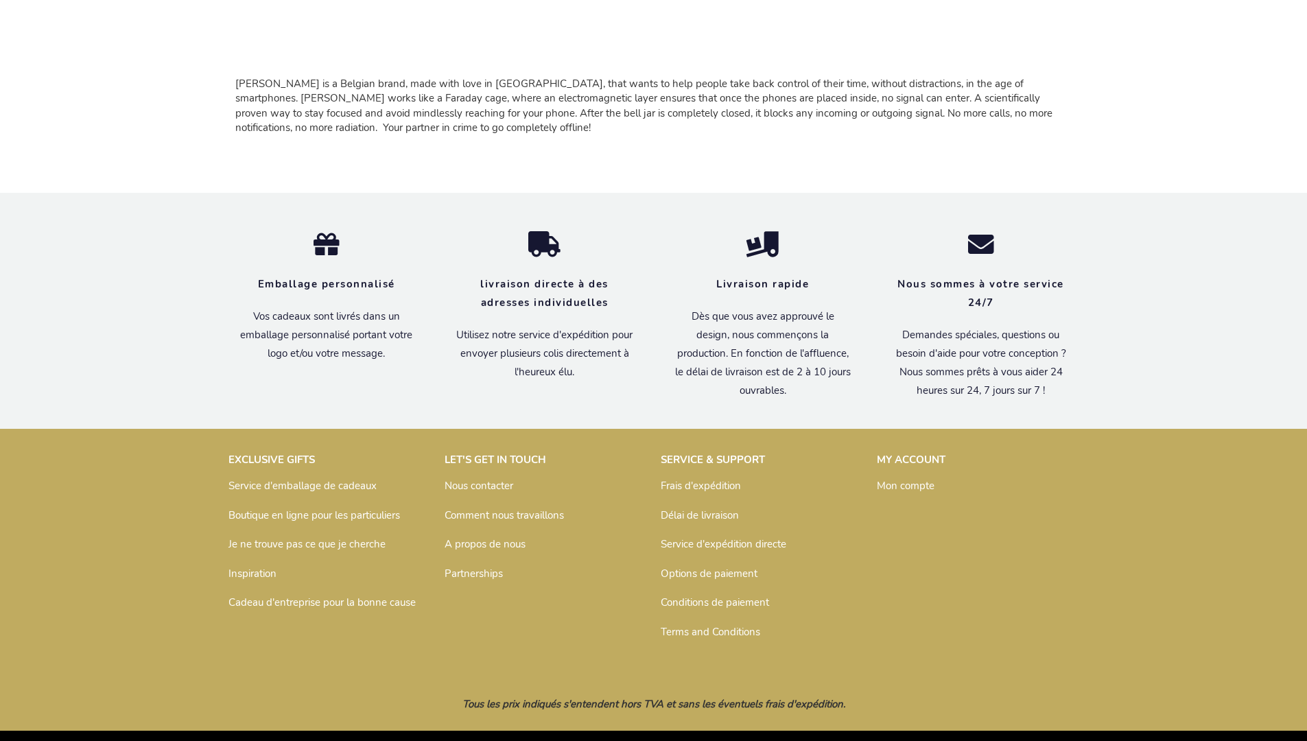
scroll to position [1268, 0]
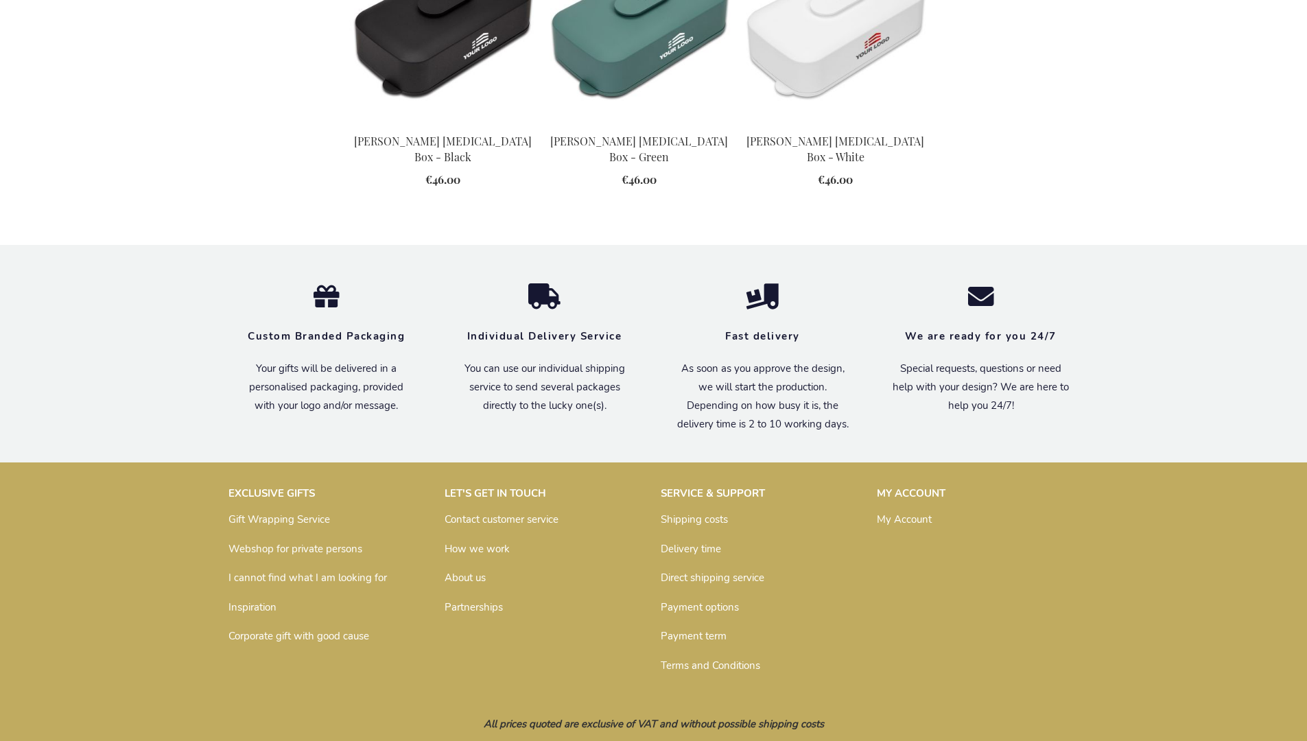
scroll to position [1512, 0]
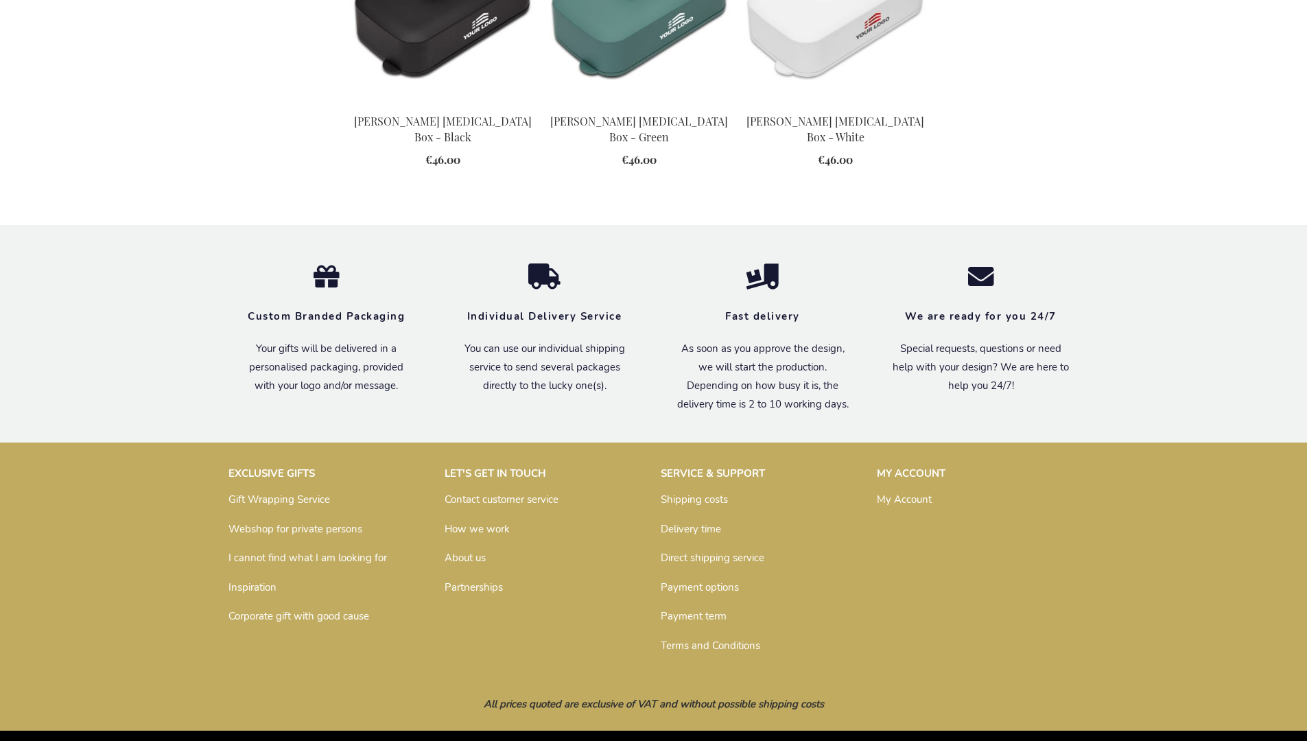
scroll to position [1512, 0]
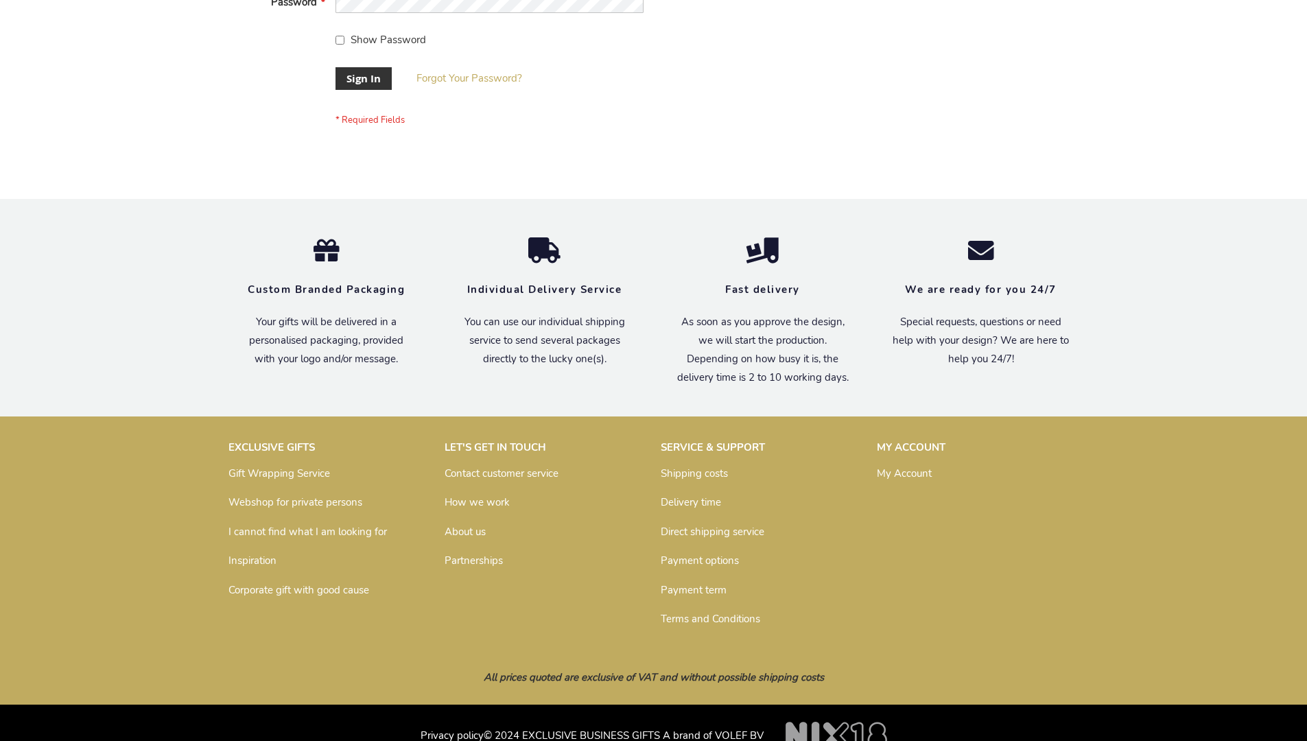
scroll to position [441, 0]
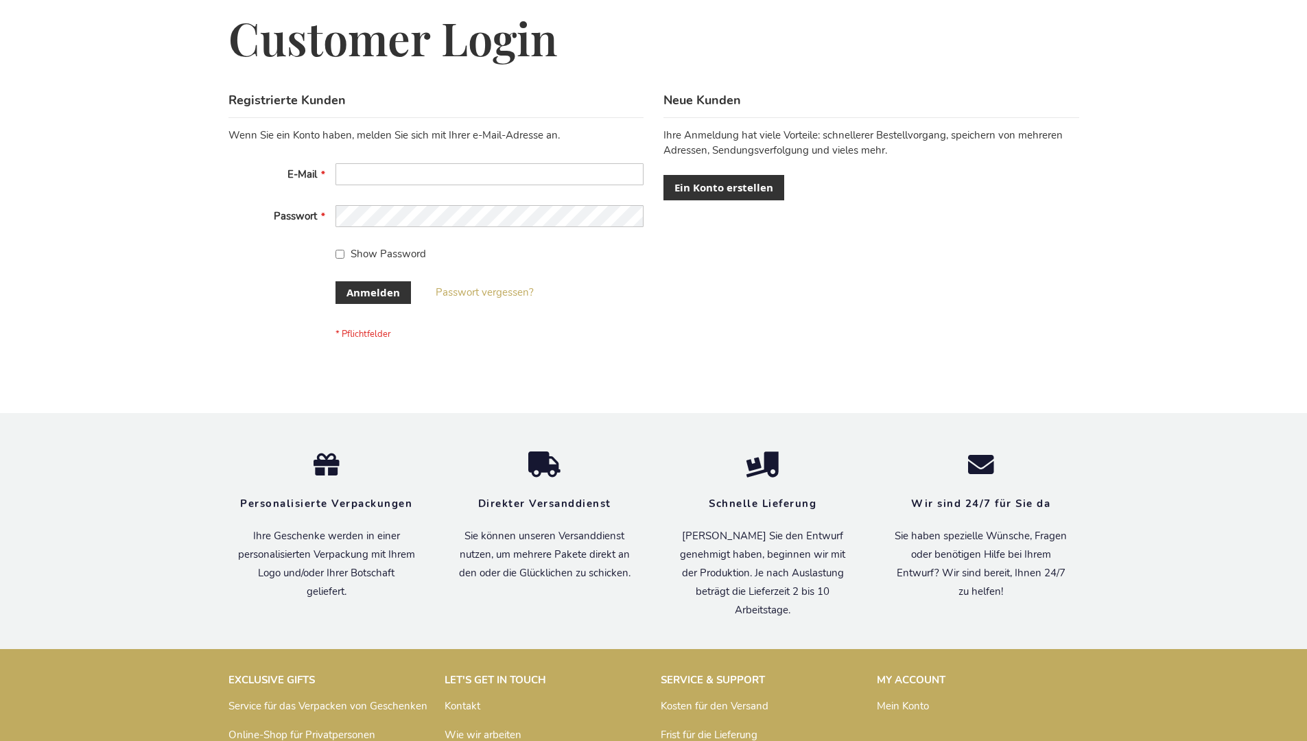
scroll to position [460, 0]
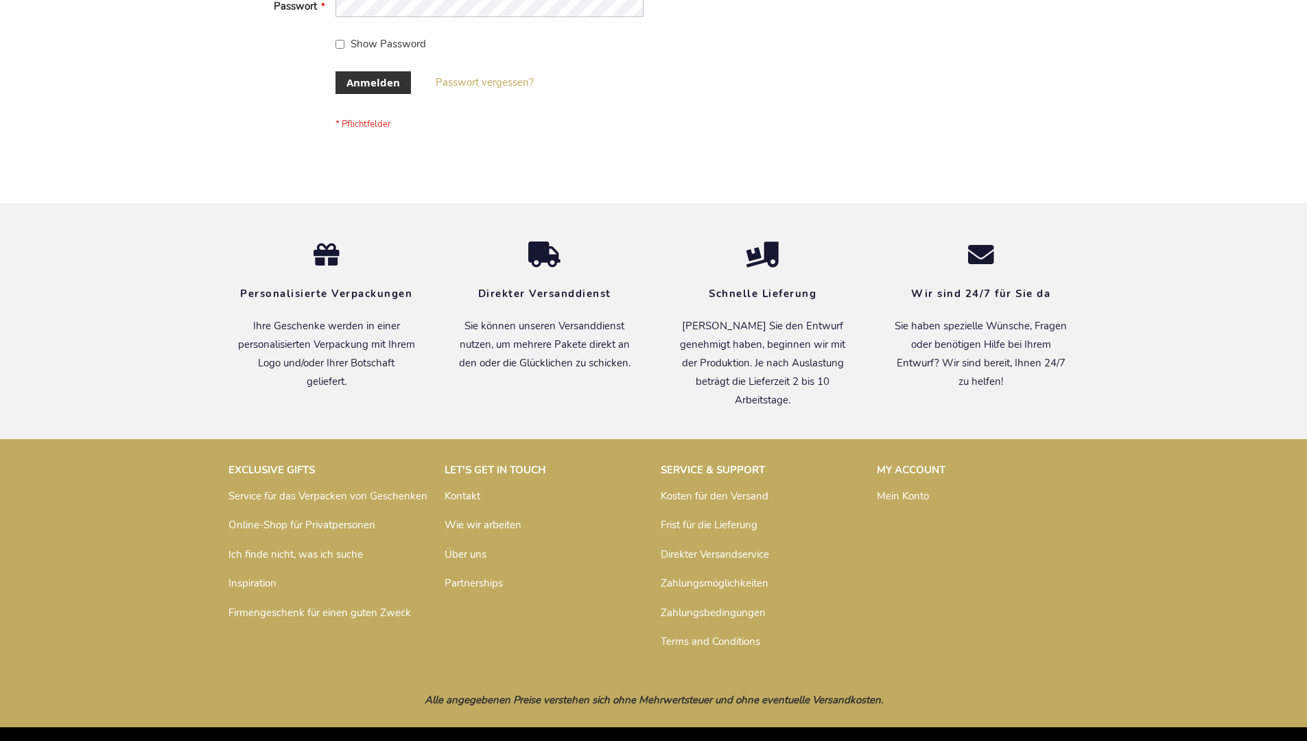
scroll to position [460, 0]
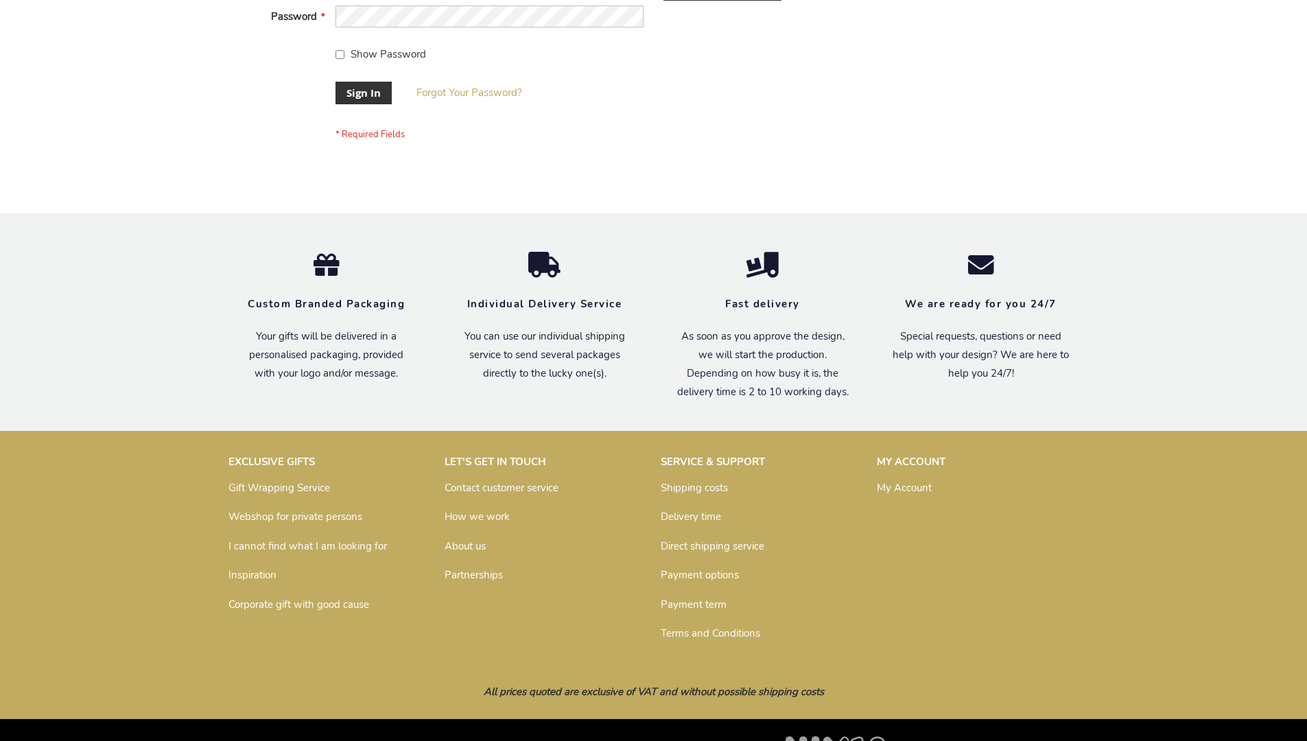
scroll to position [441, 0]
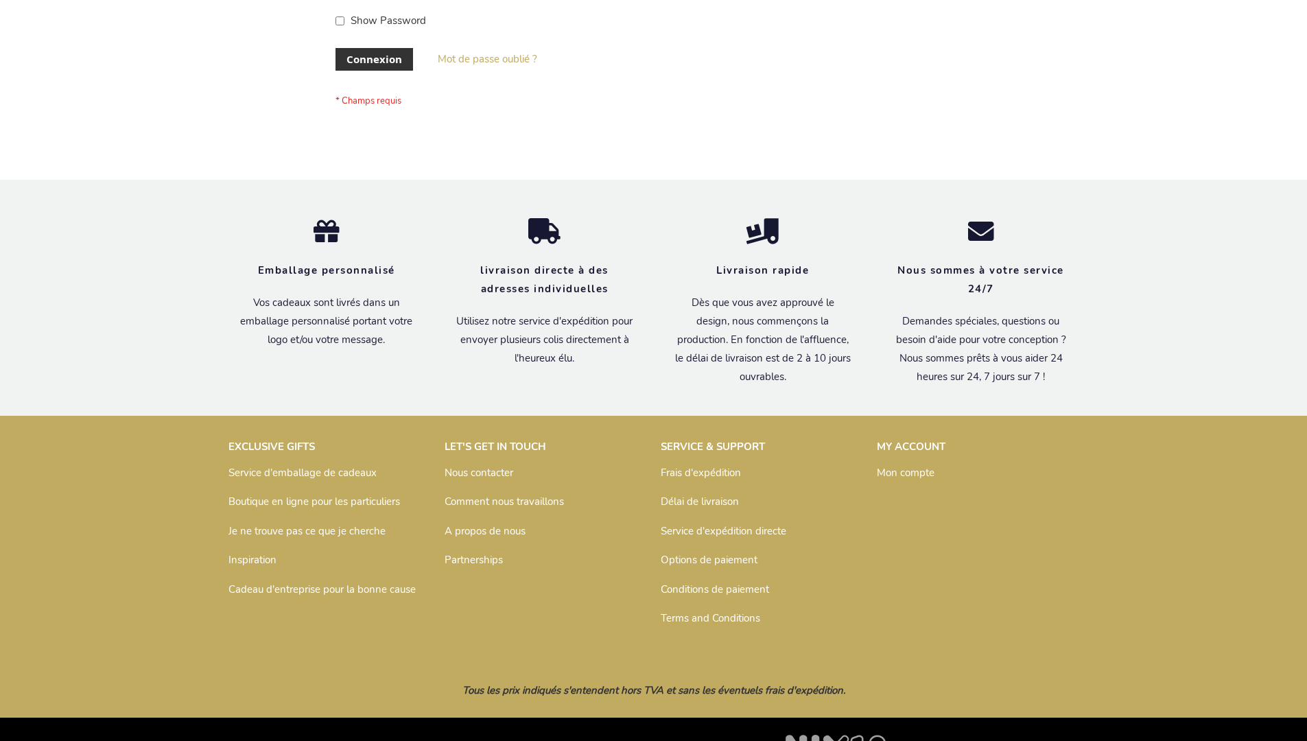
scroll to position [474, 0]
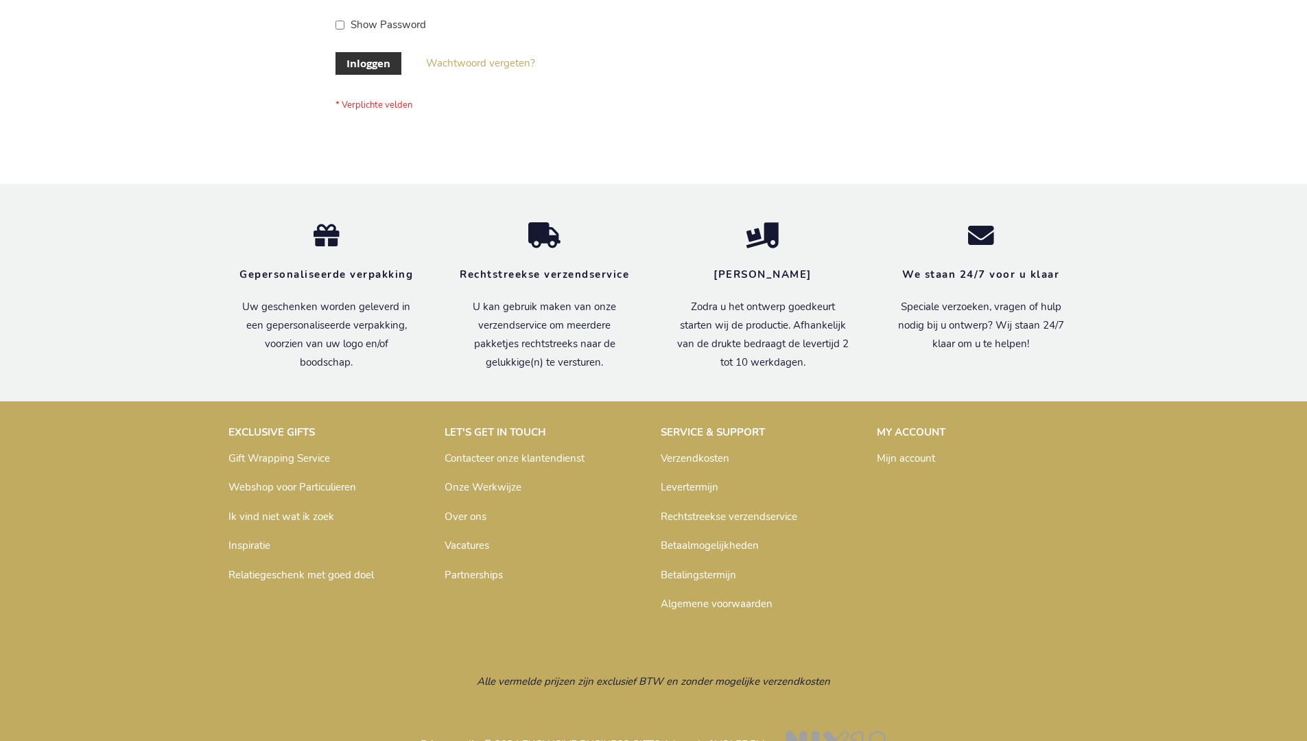
scroll to position [466, 0]
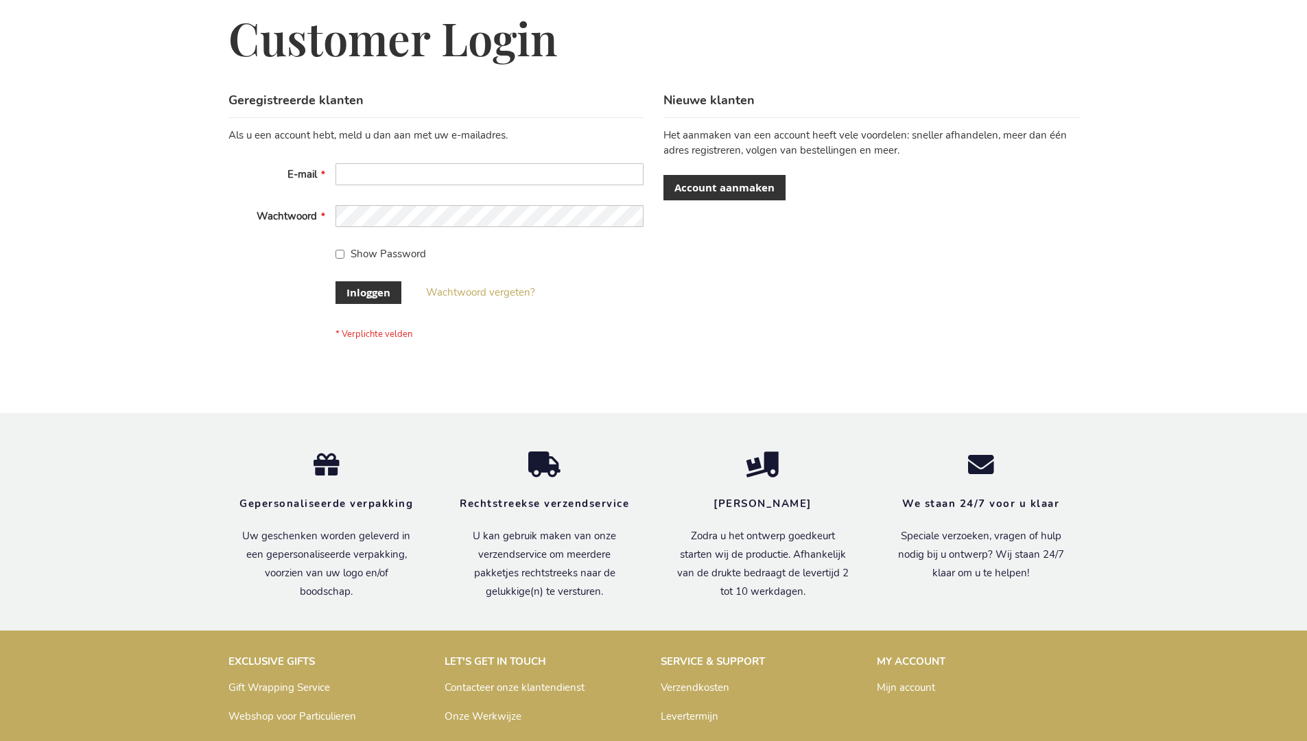
scroll to position [466, 0]
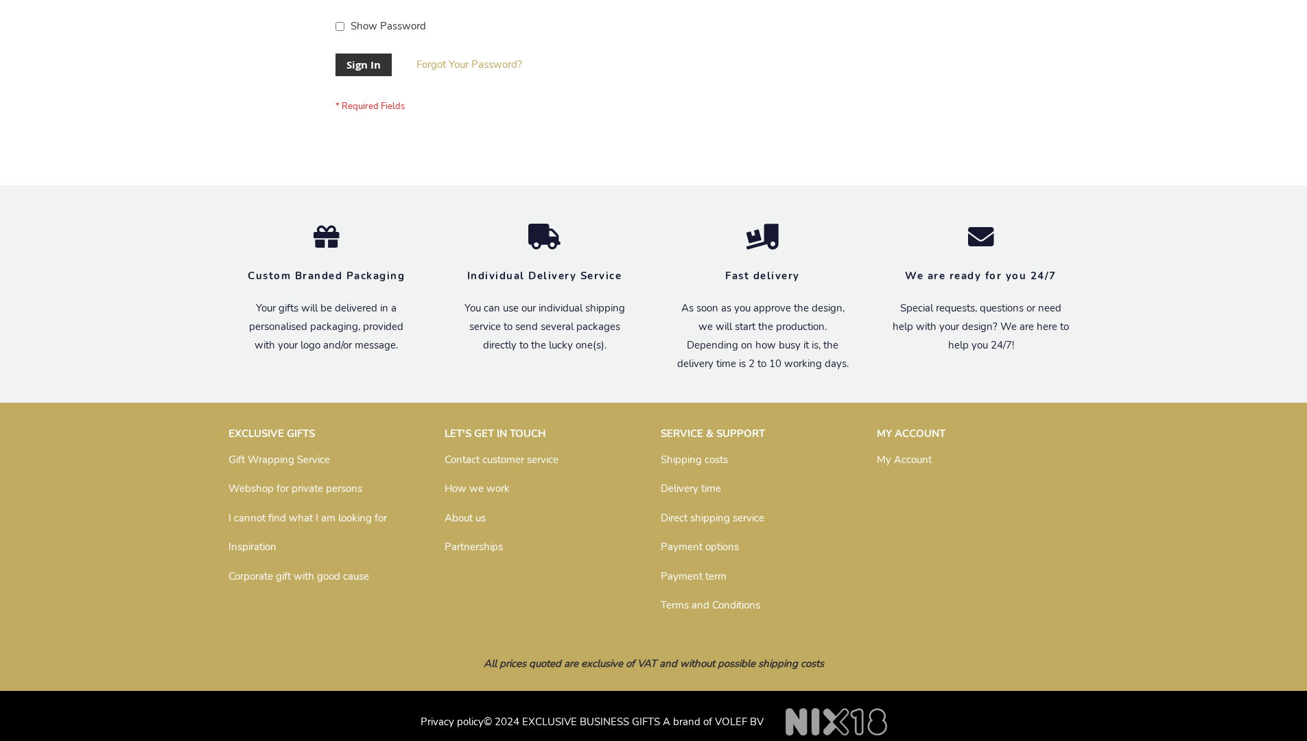
scroll to position [430, 0]
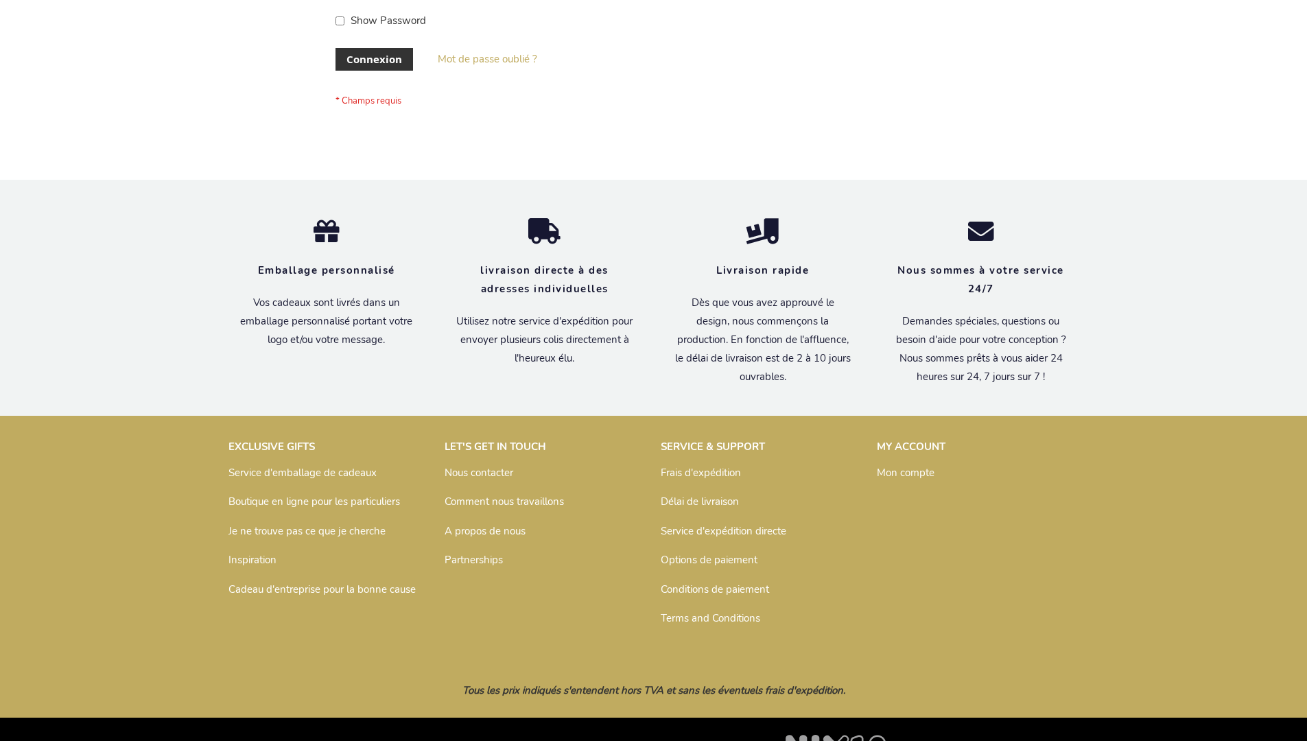
scroll to position [474, 0]
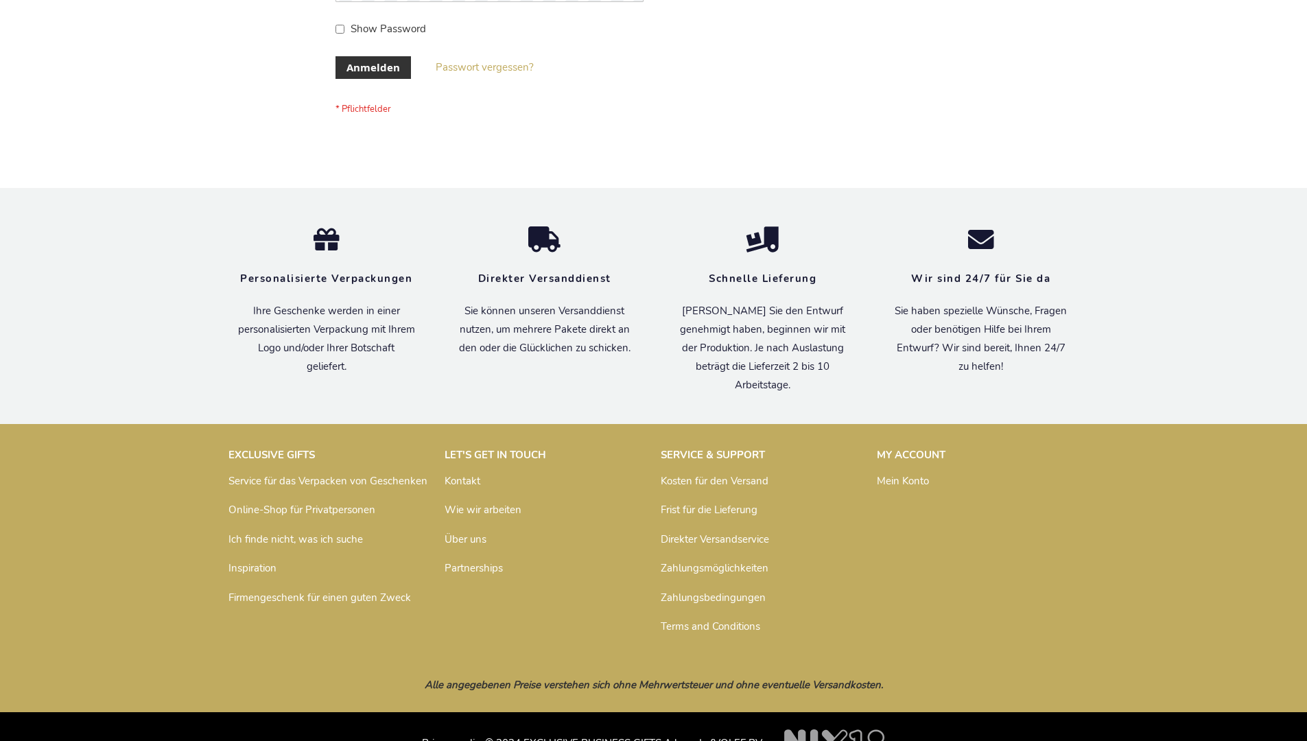
scroll to position [460, 0]
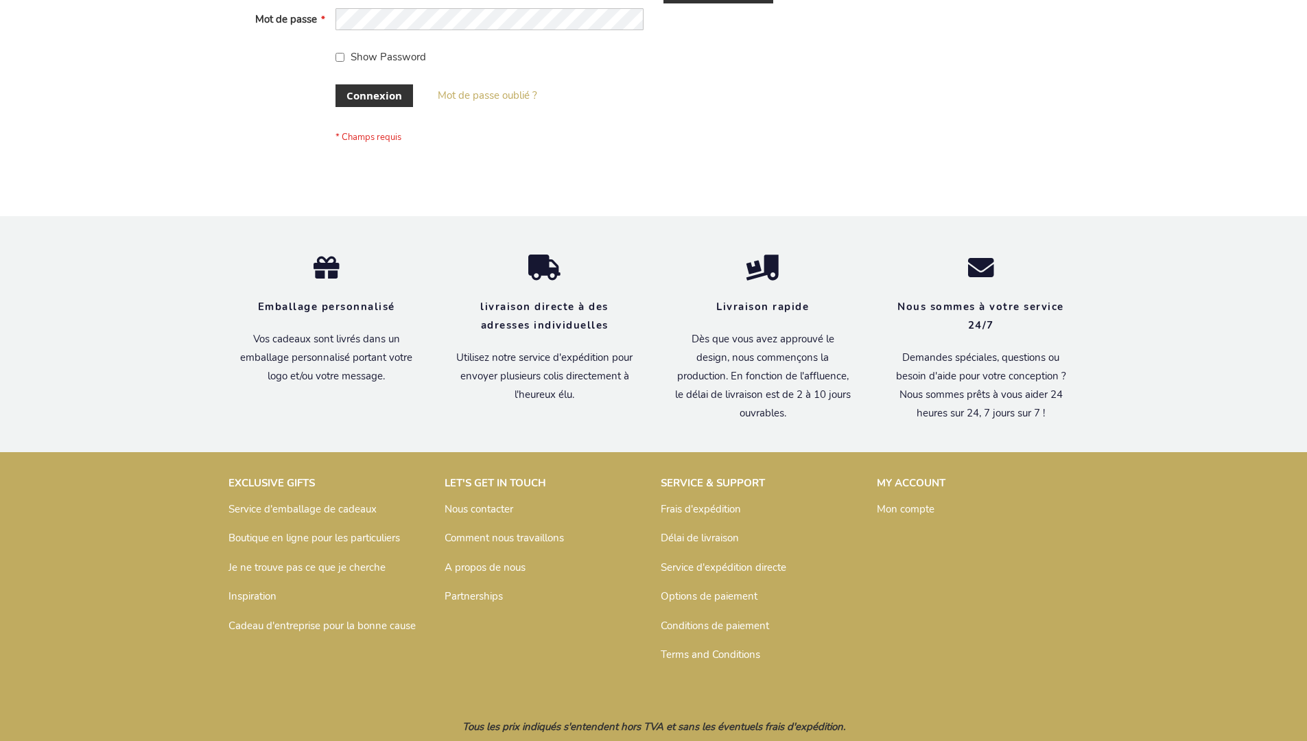
scroll to position [474, 0]
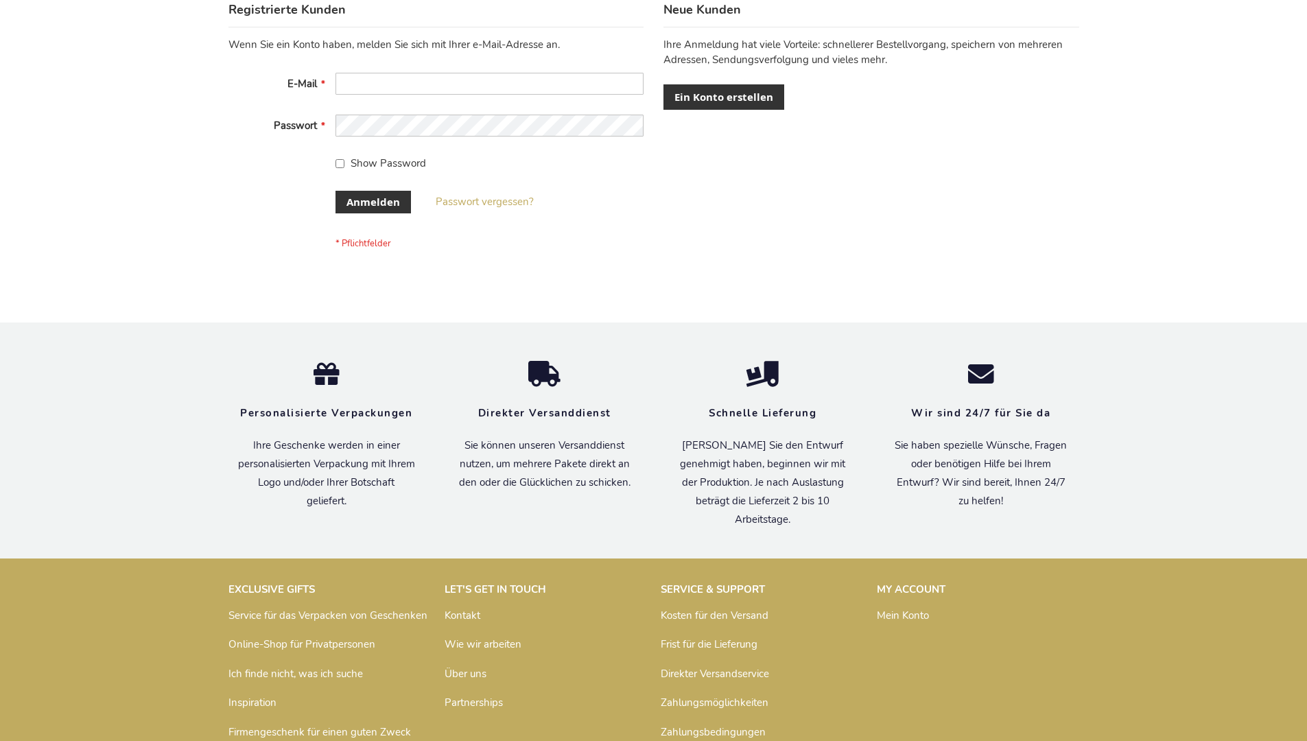
scroll to position [460, 0]
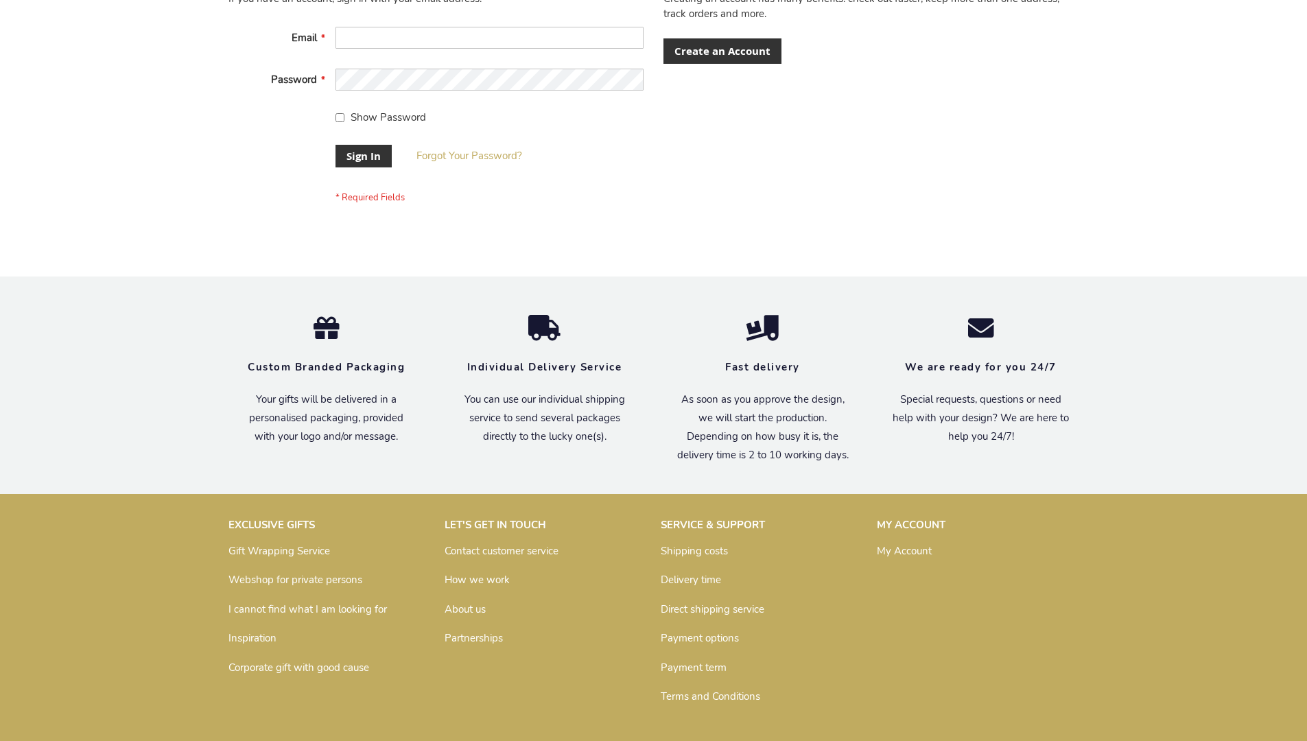
scroll to position [430, 0]
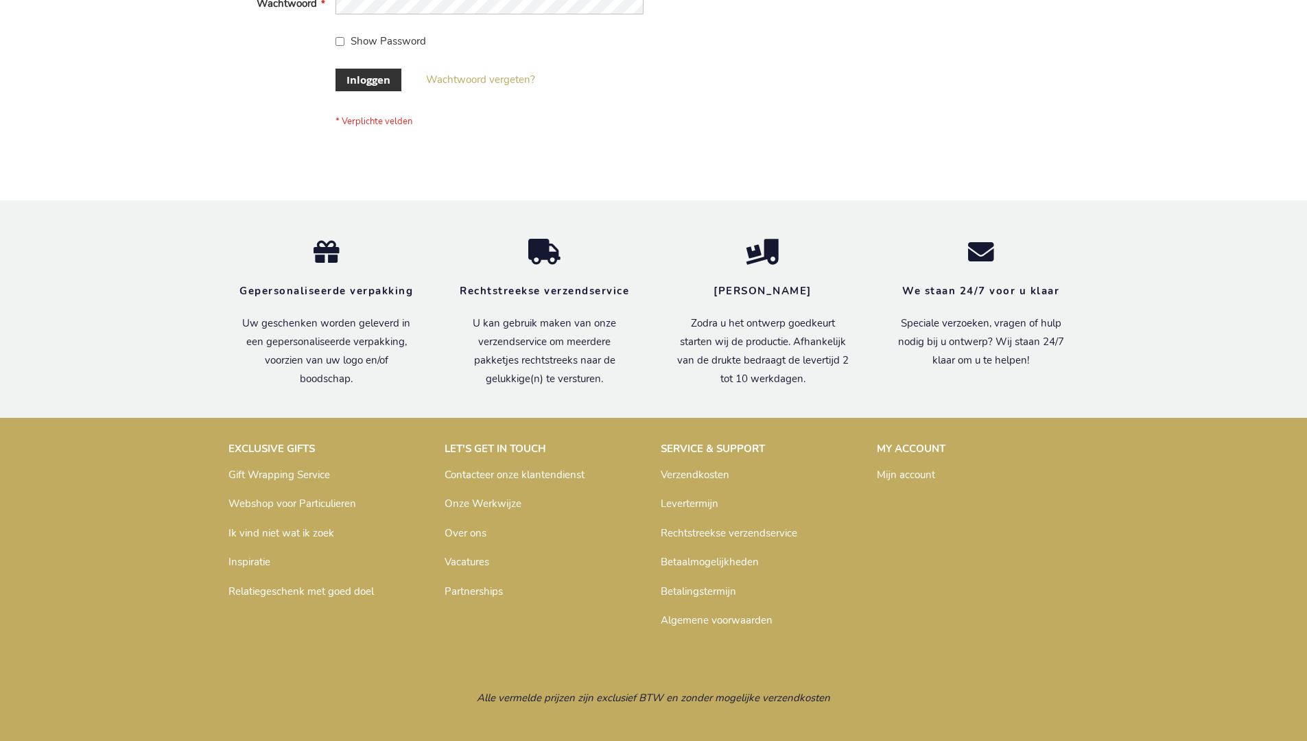
scroll to position [466, 0]
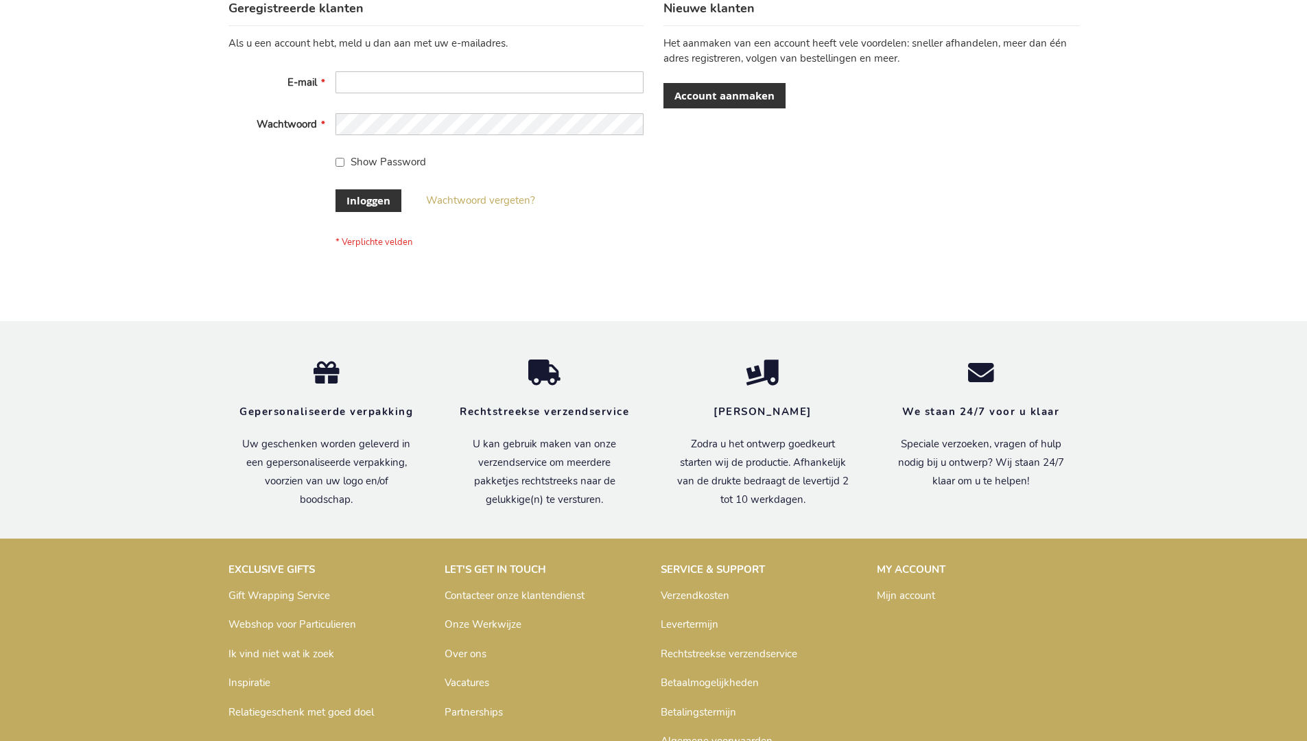
scroll to position [466, 0]
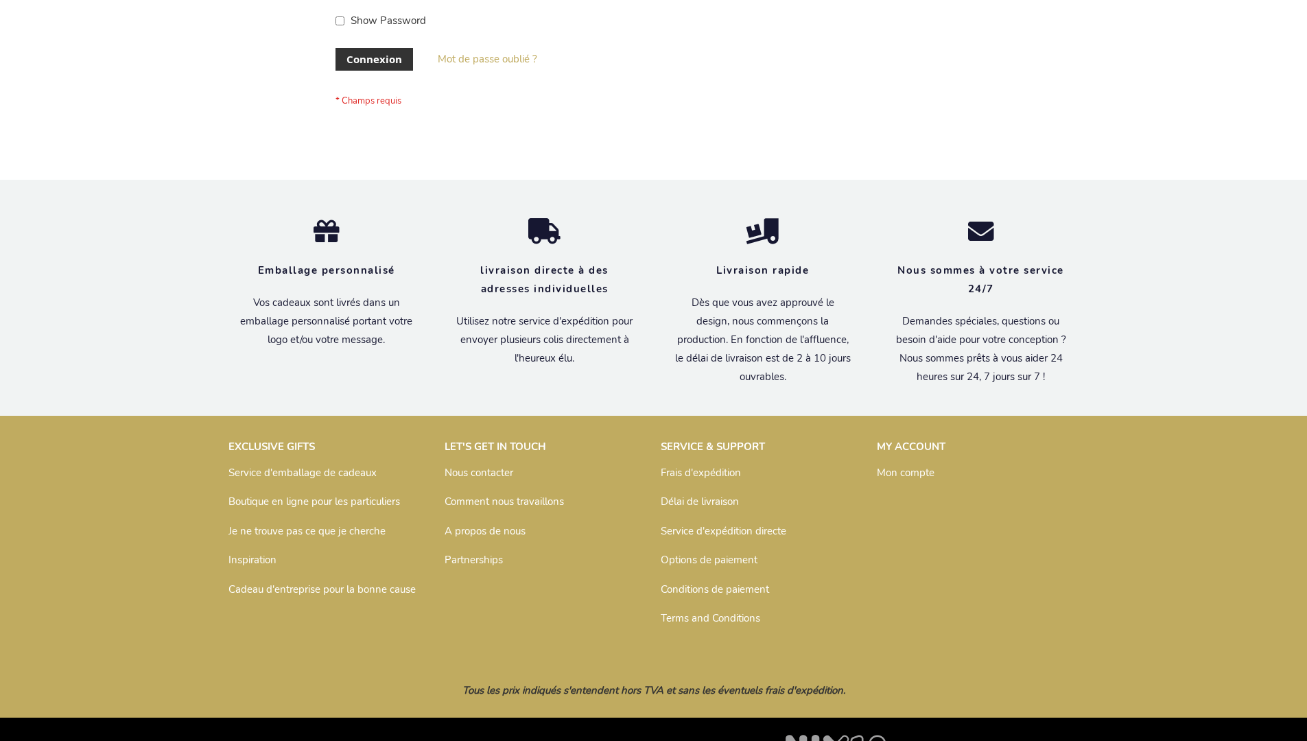
scroll to position [474, 0]
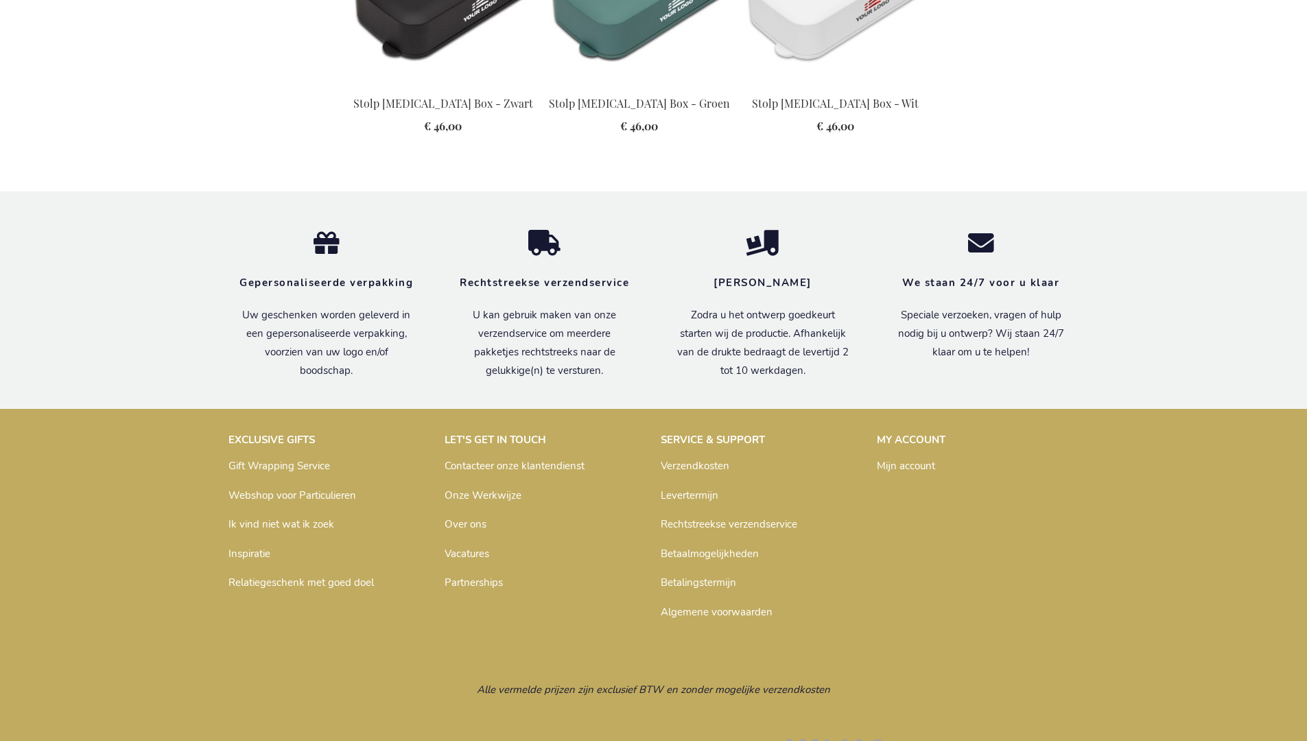
scroll to position [1567, 0]
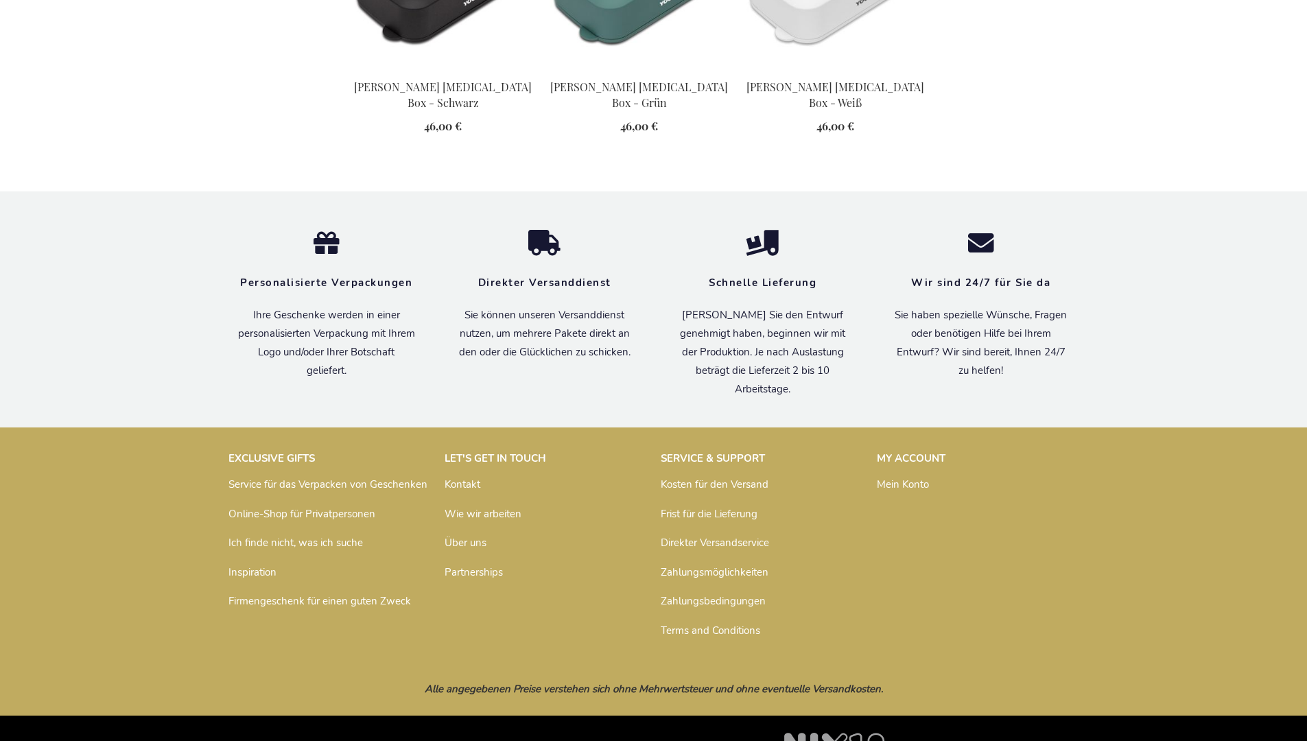
scroll to position [1575, 0]
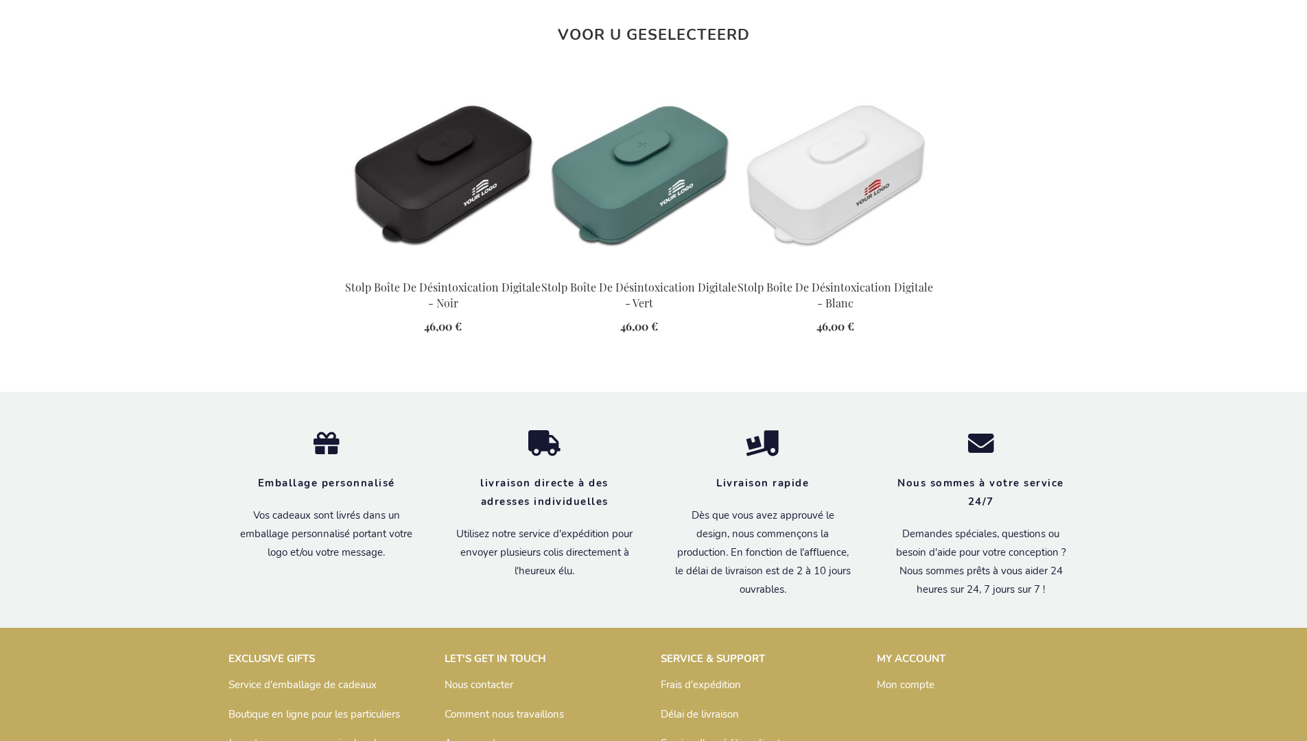
scroll to position [1590, 0]
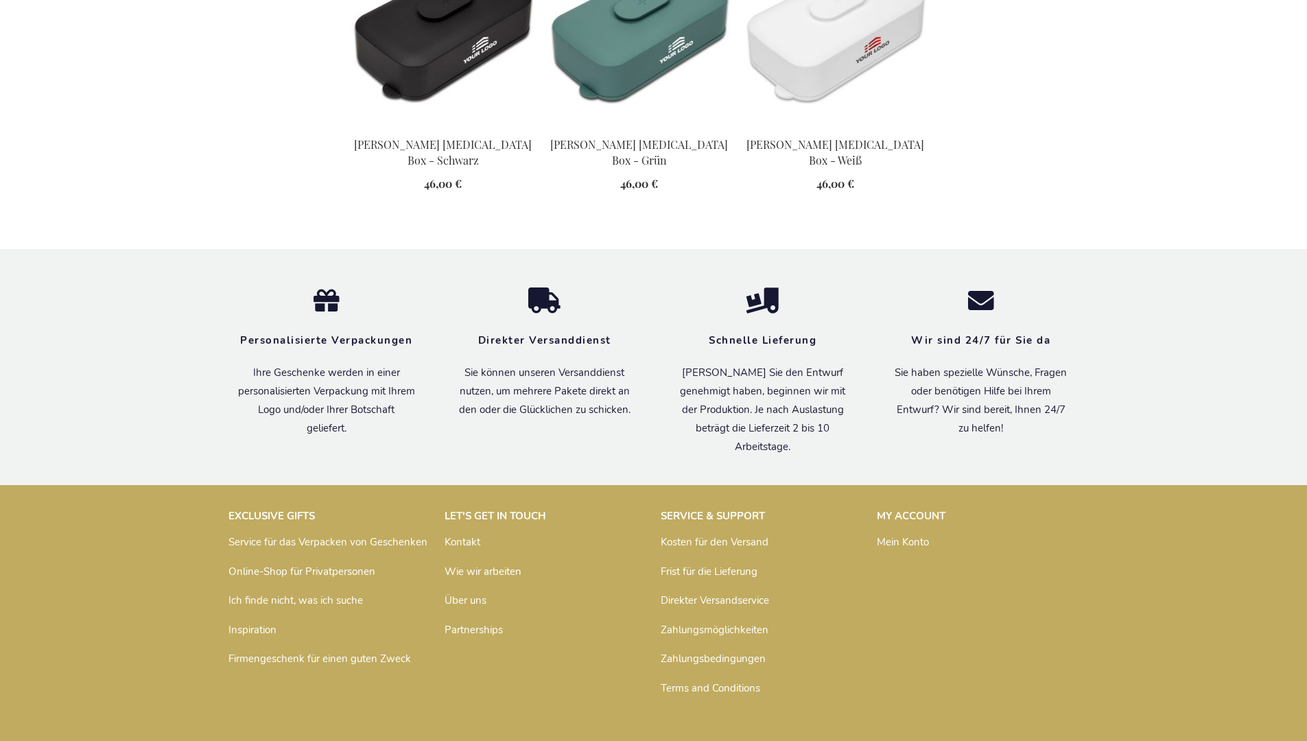
scroll to position [1575, 0]
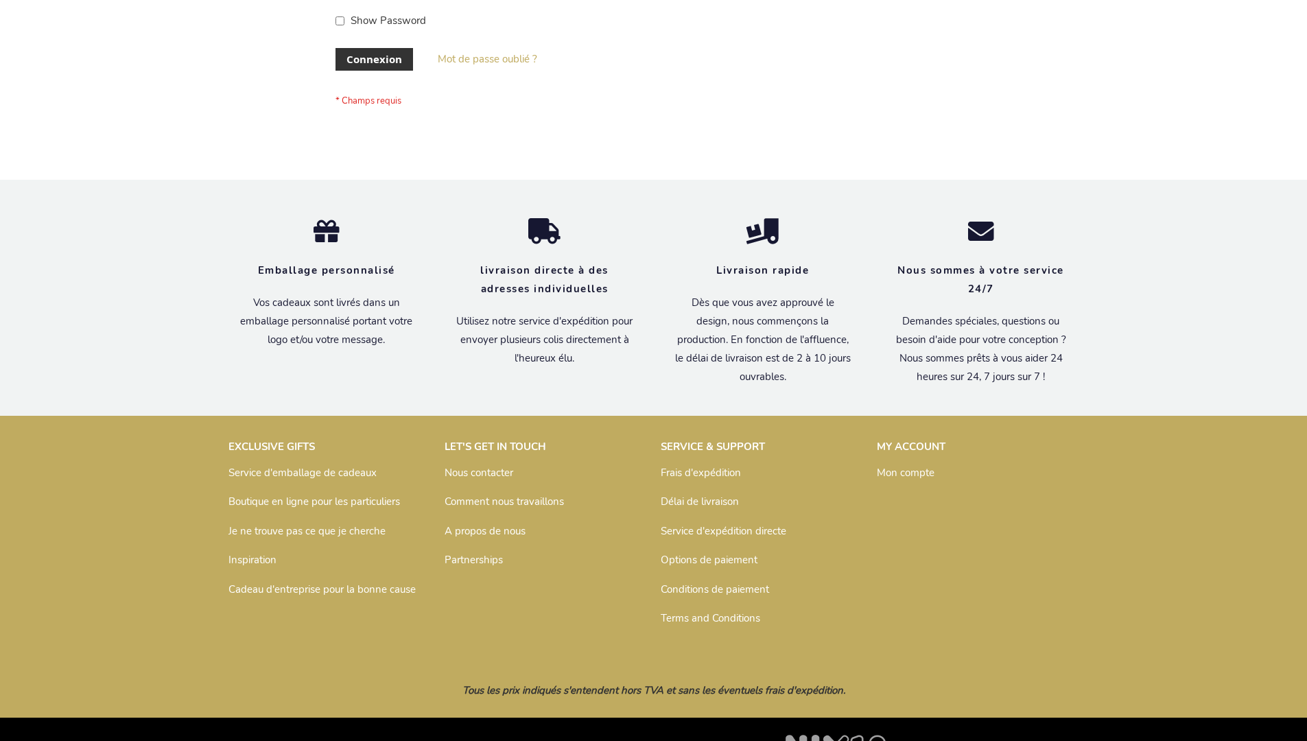
scroll to position [474, 0]
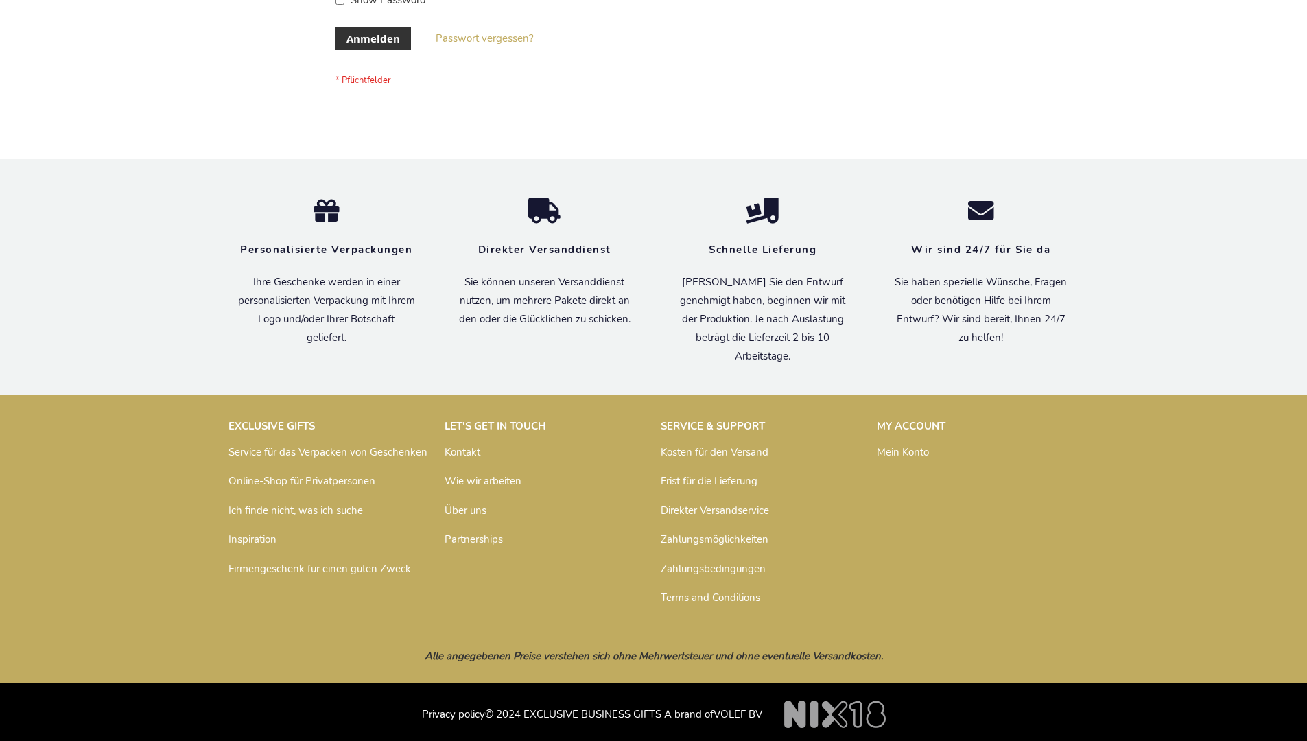
scroll to position [460, 0]
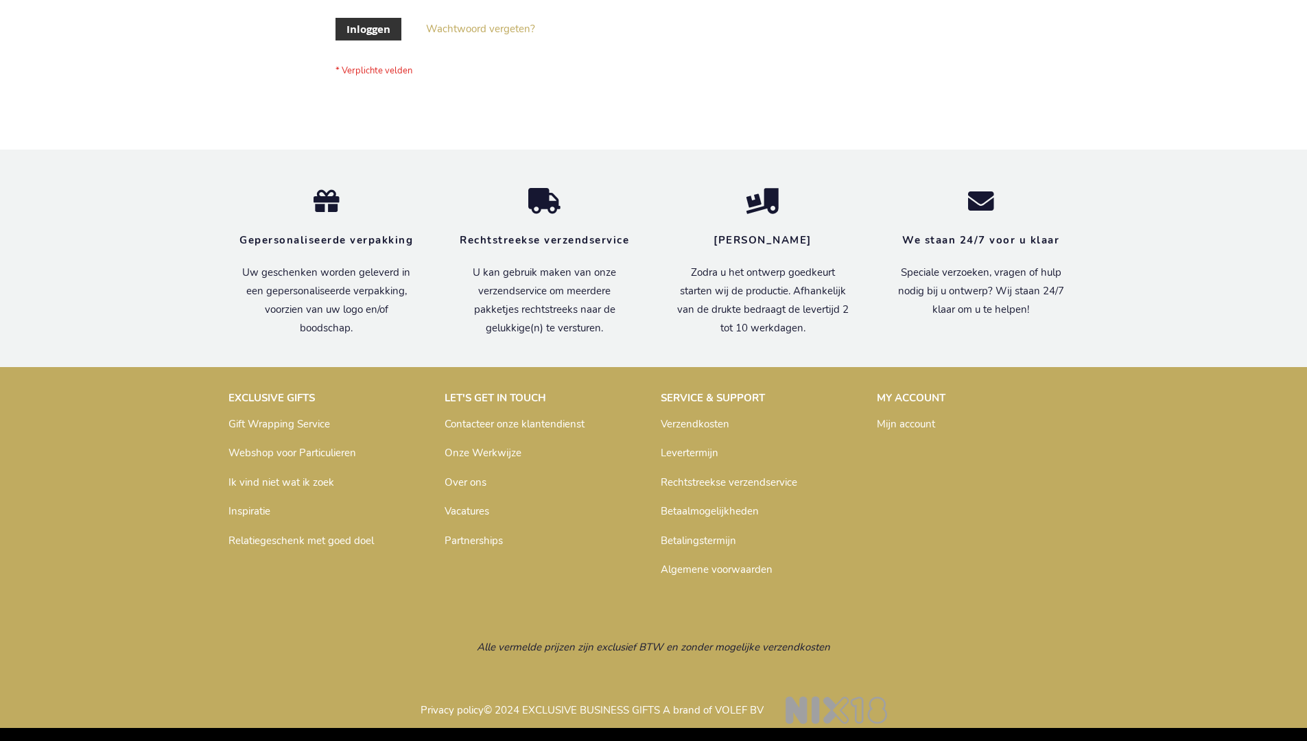
scroll to position [466, 0]
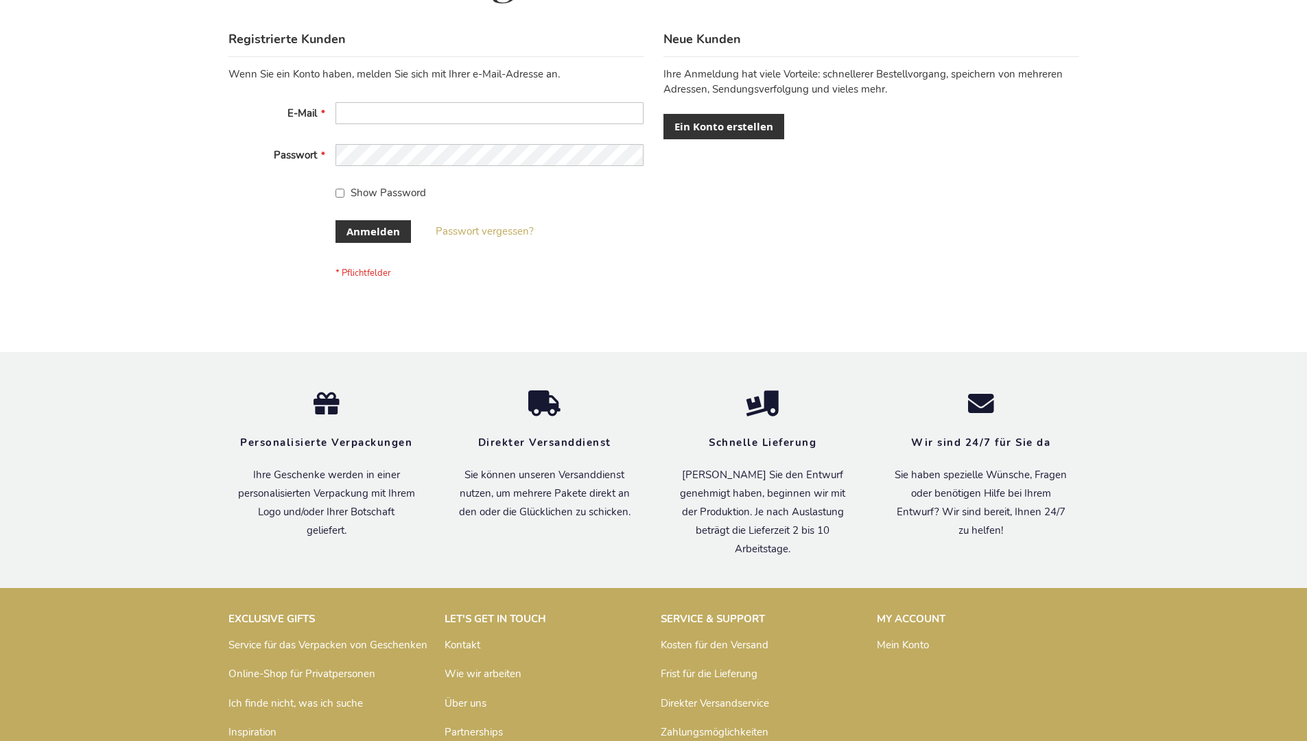
scroll to position [460, 0]
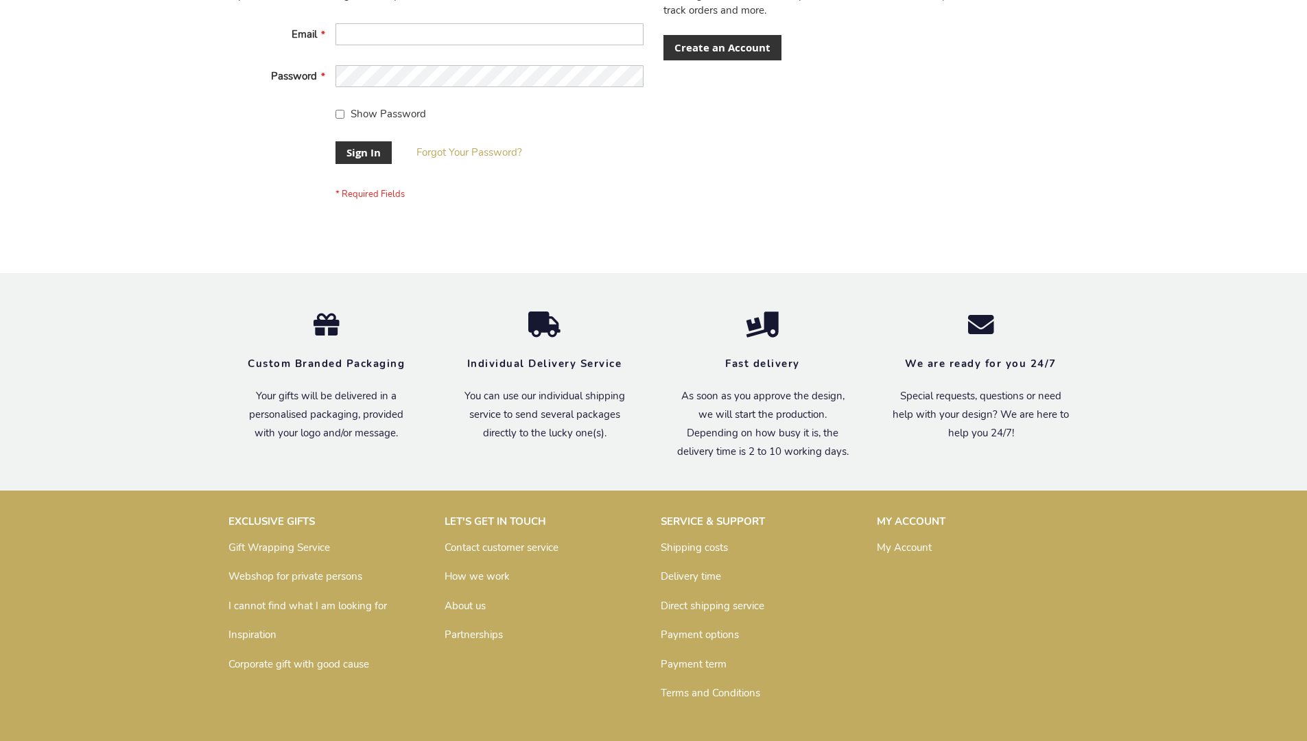
scroll to position [441, 0]
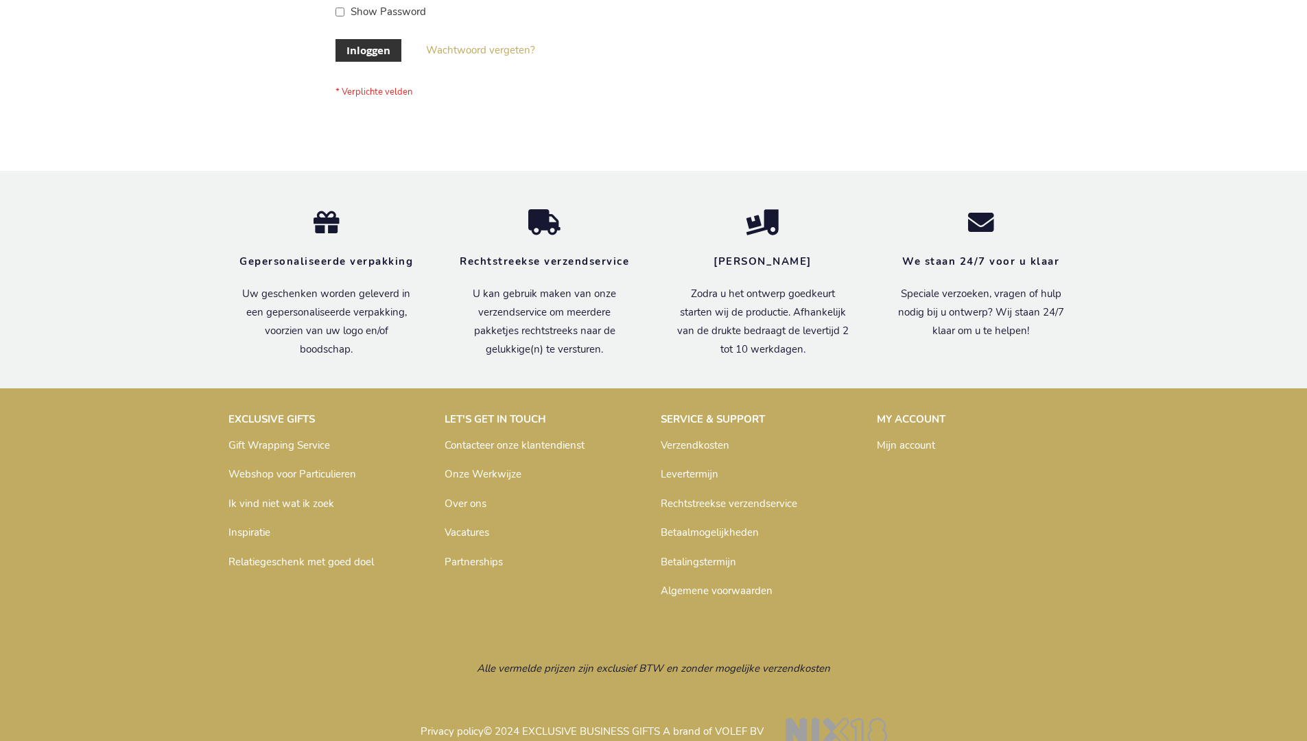
scroll to position [466, 0]
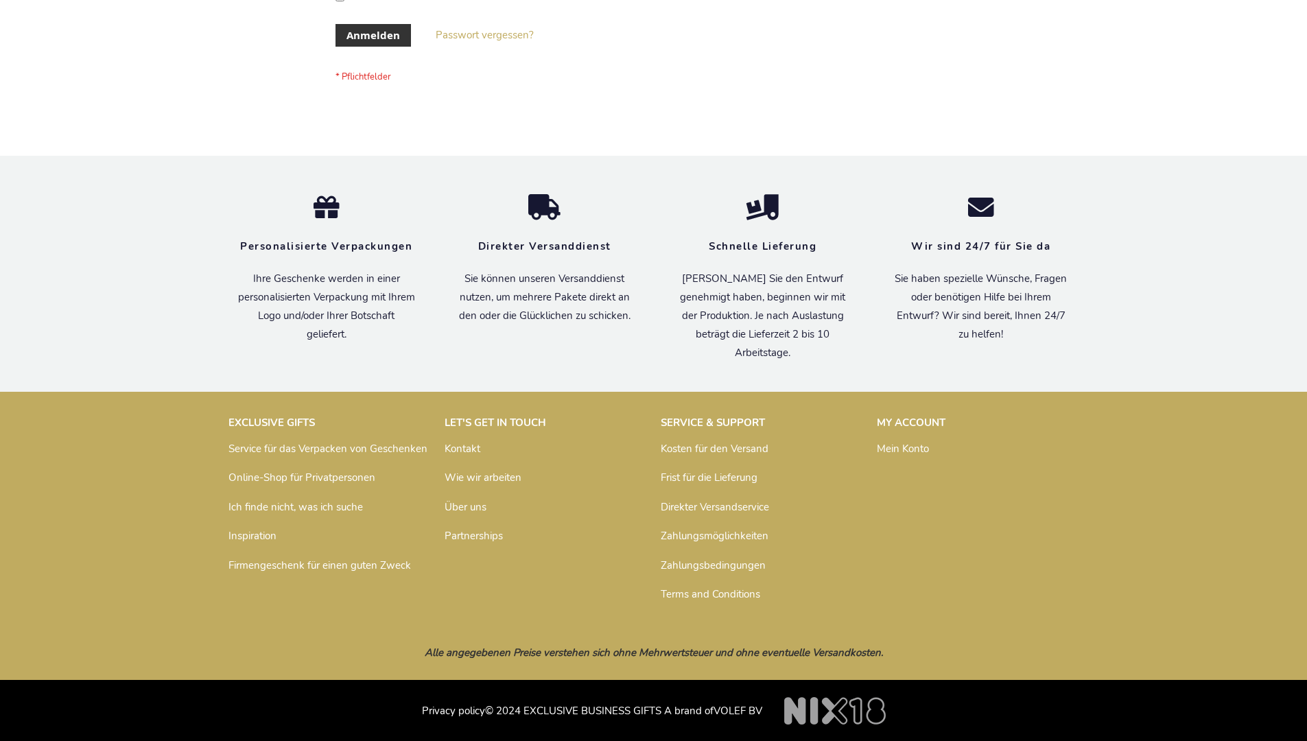
scroll to position [460, 0]
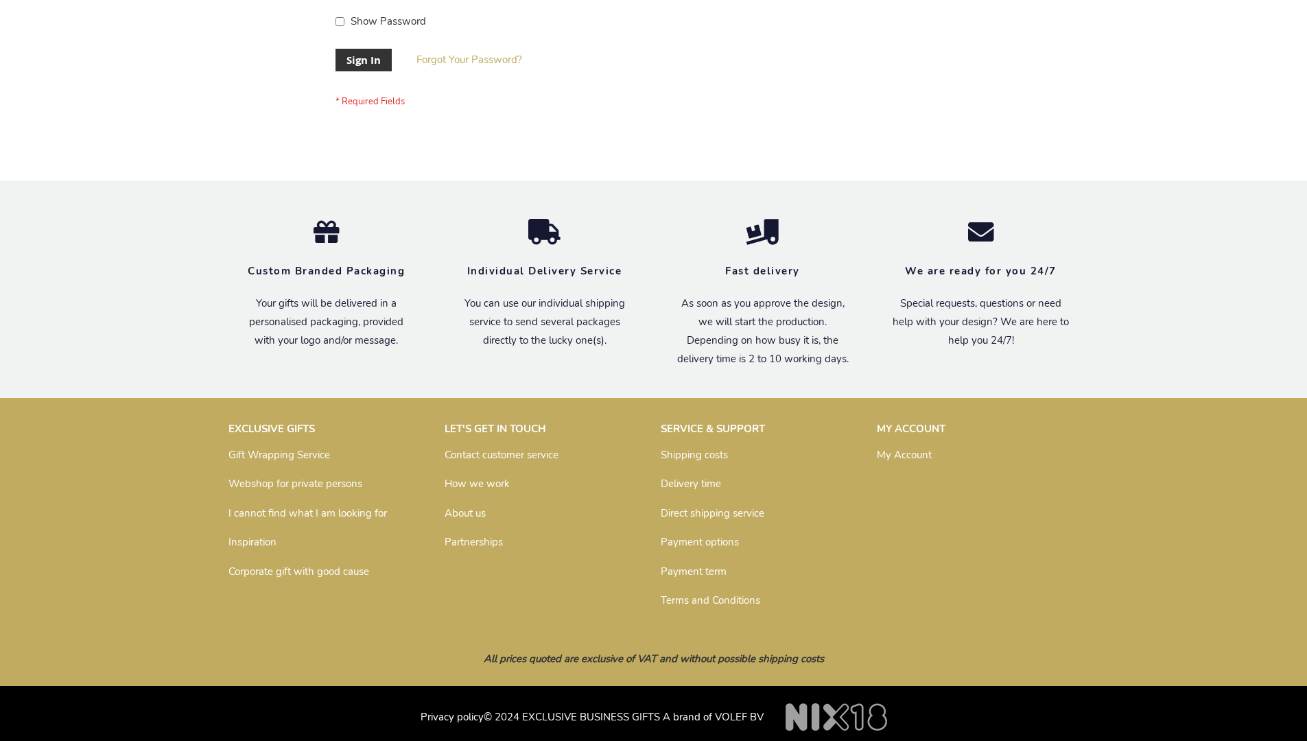
scroll to position [441, 0]
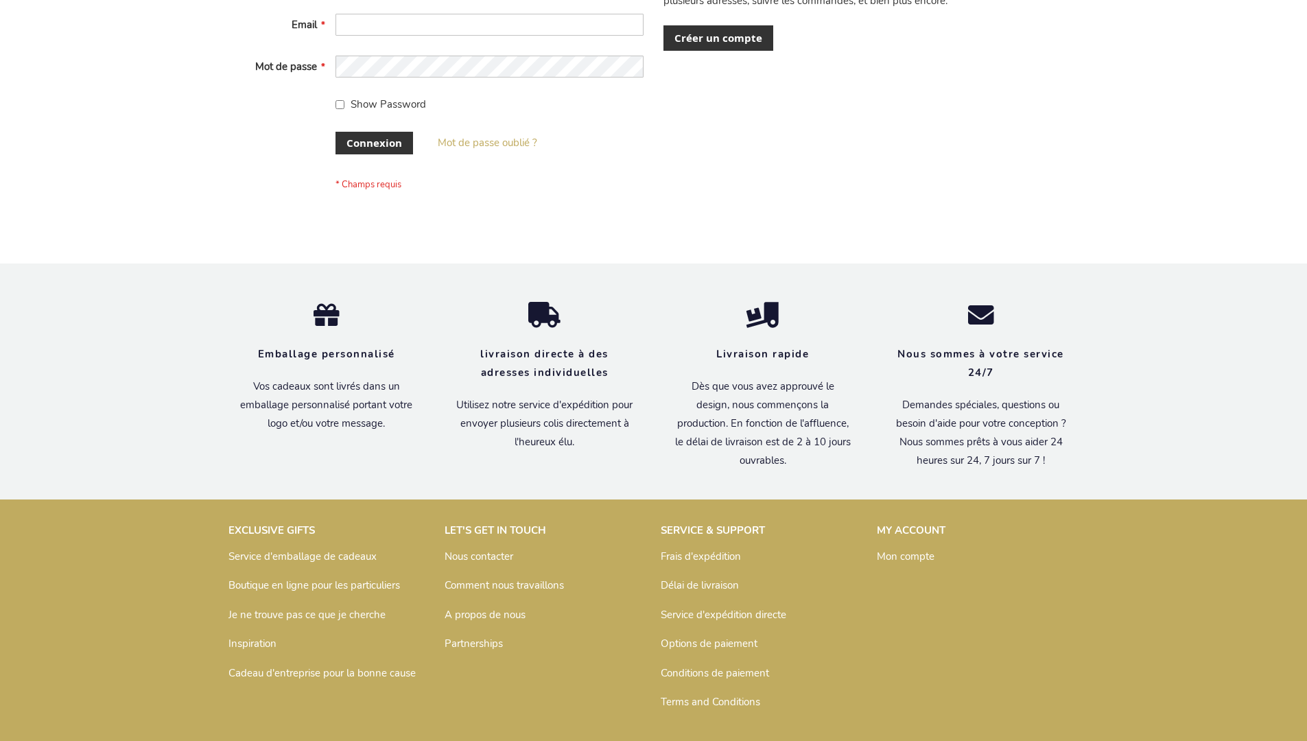
scroll to position [474, 0]
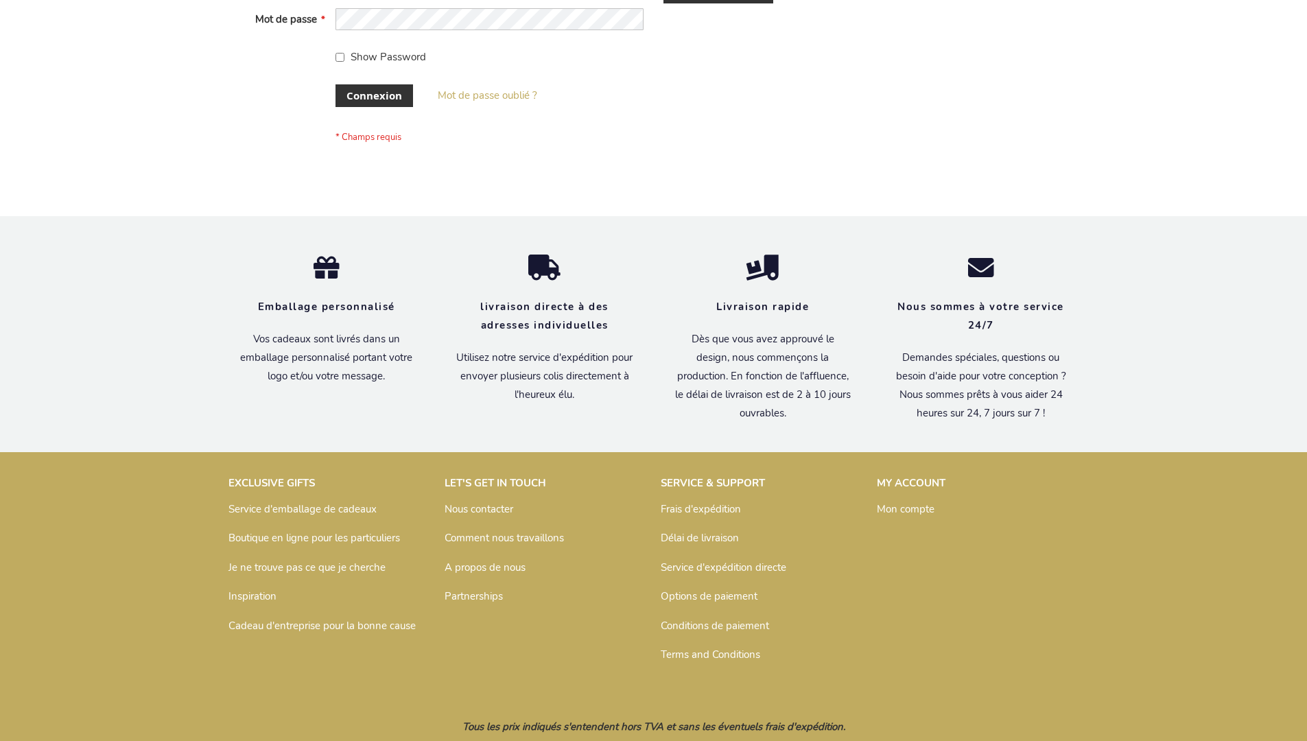
scroll to position [474, 0]
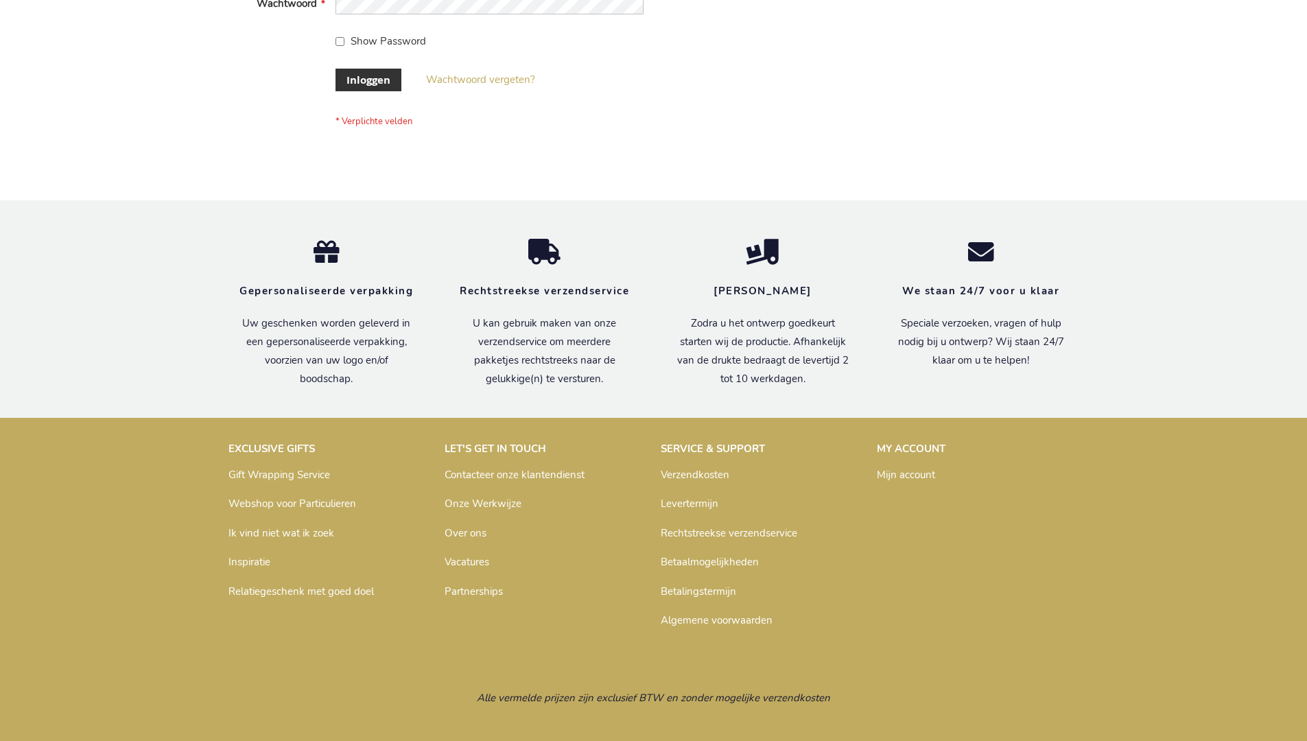
scroll to position [466, 0]
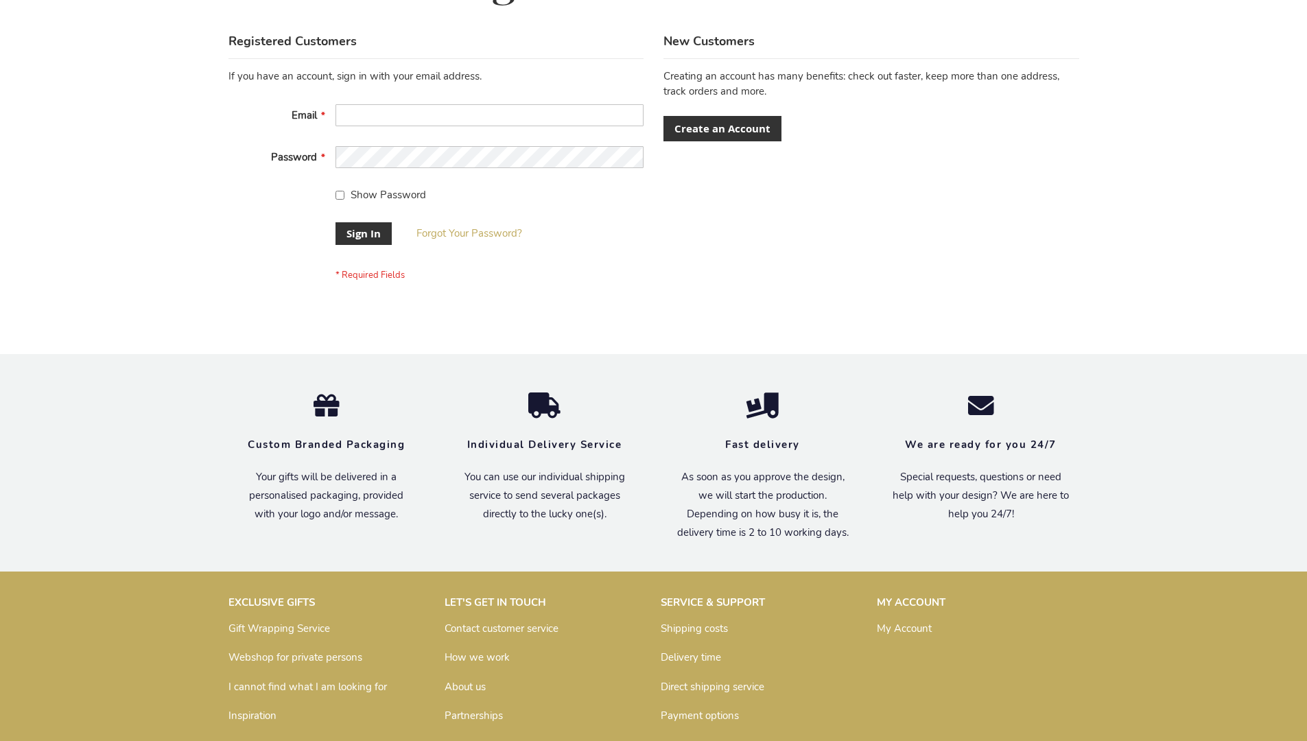
scroll to position [441, 0]
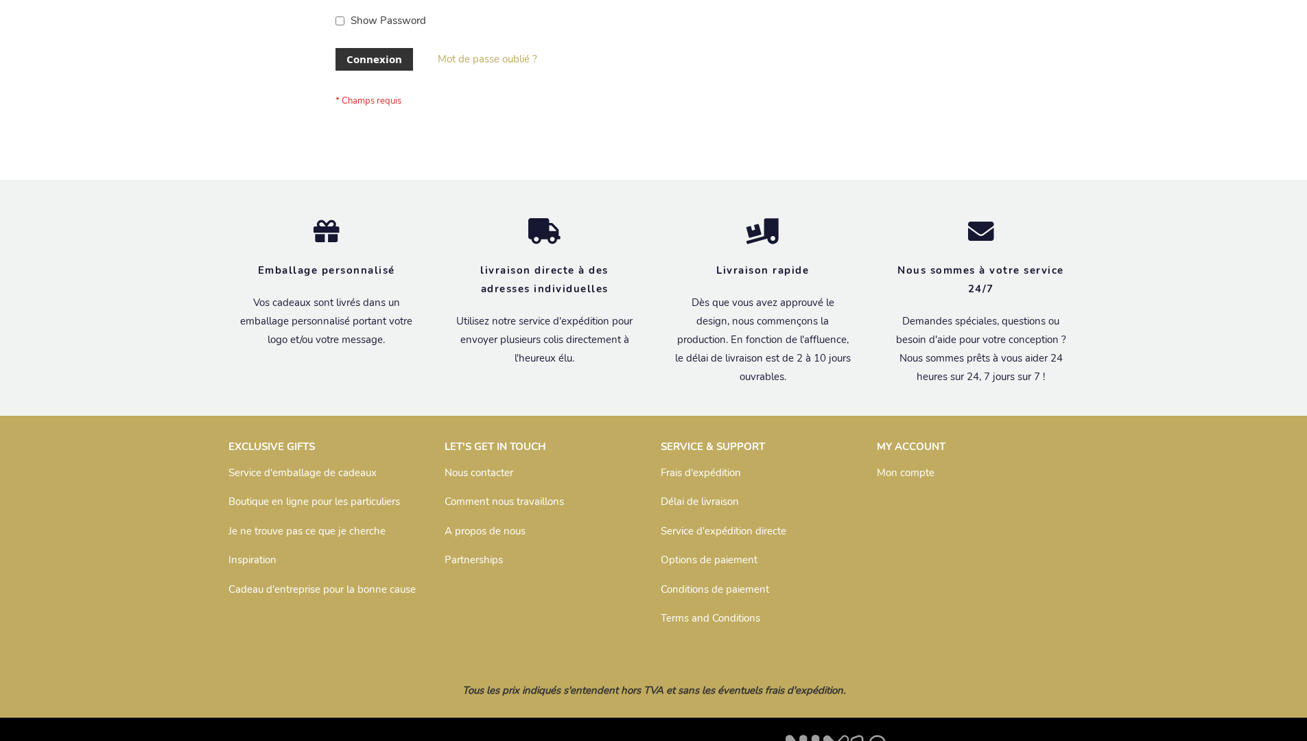
scroll to position [474, 0]
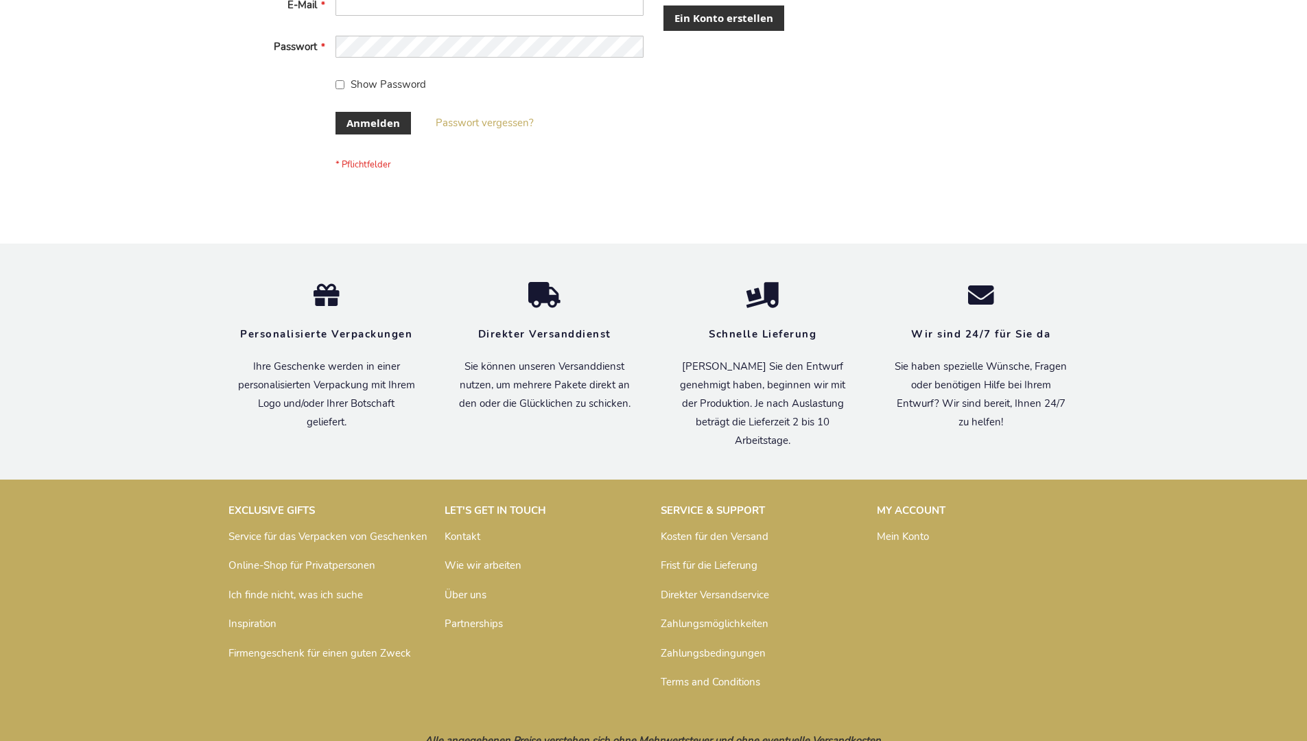
scroll to position [460, 0]
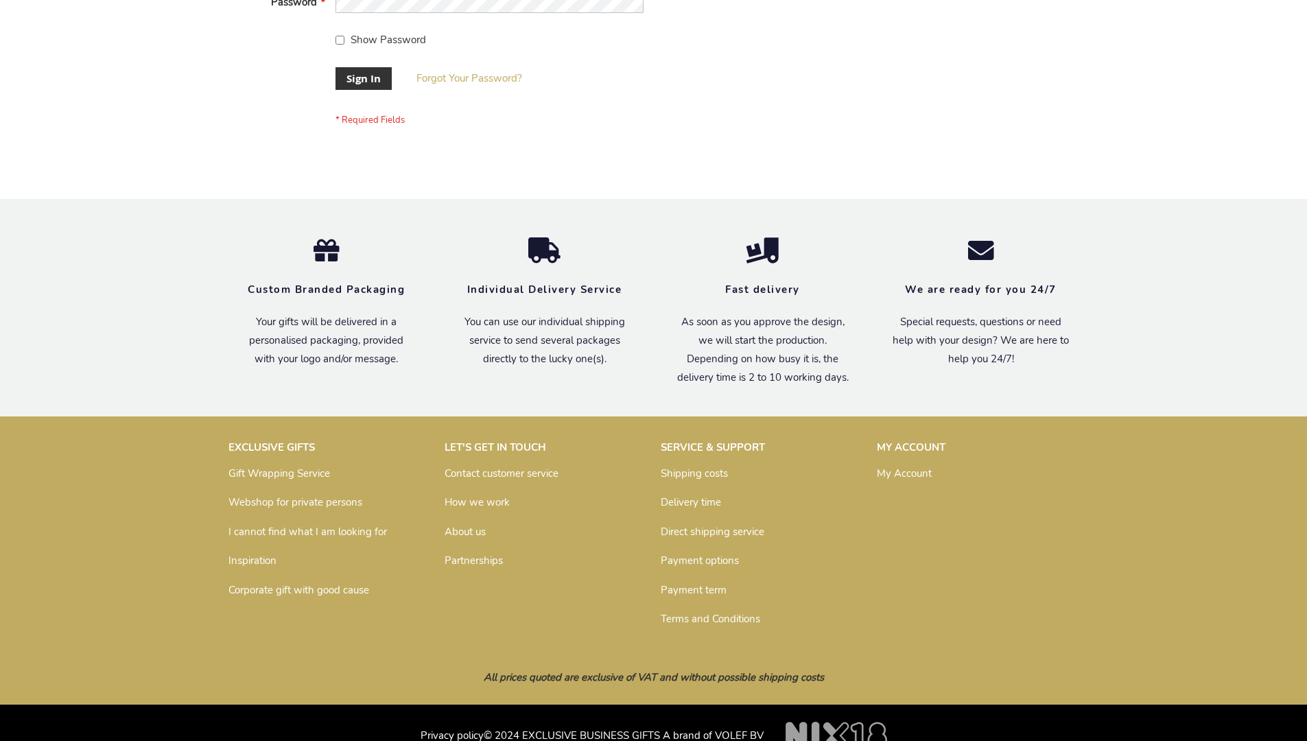
scroll to position [441, 0]
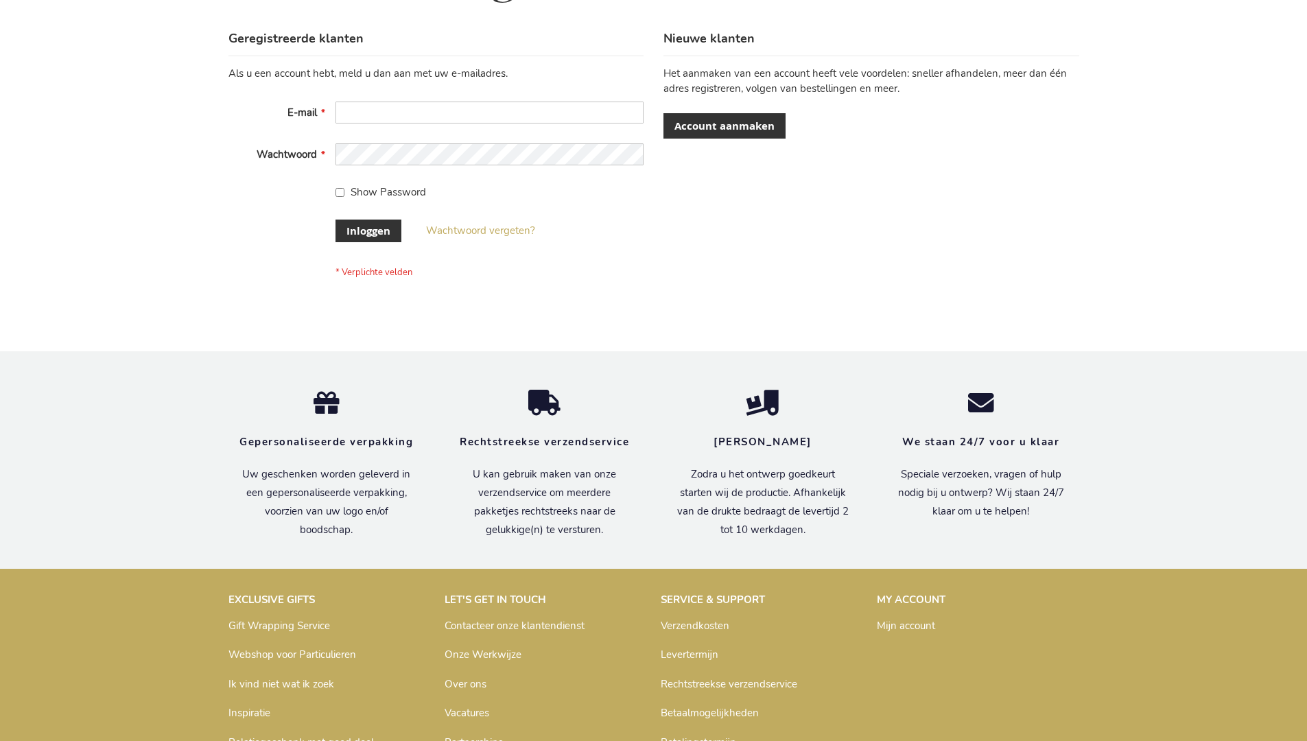
scroll to position [466, 0]
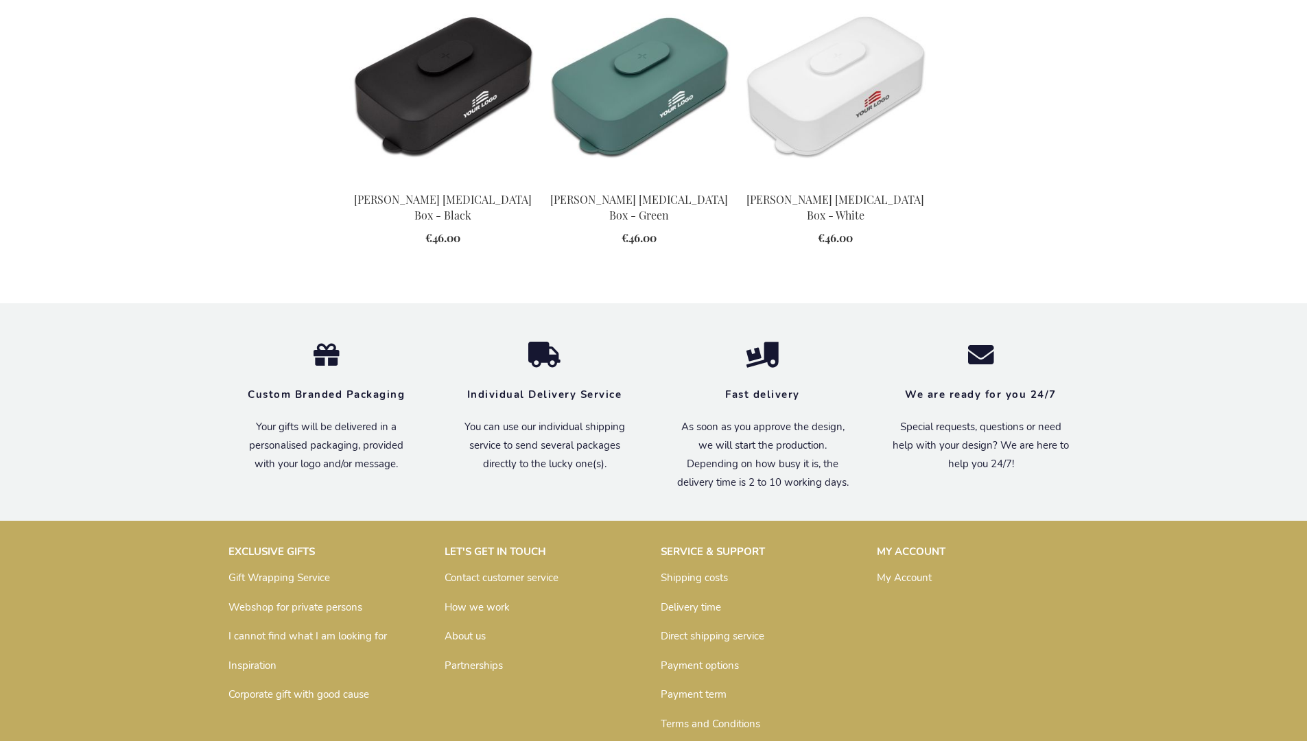
scroll to position [1512, 0]
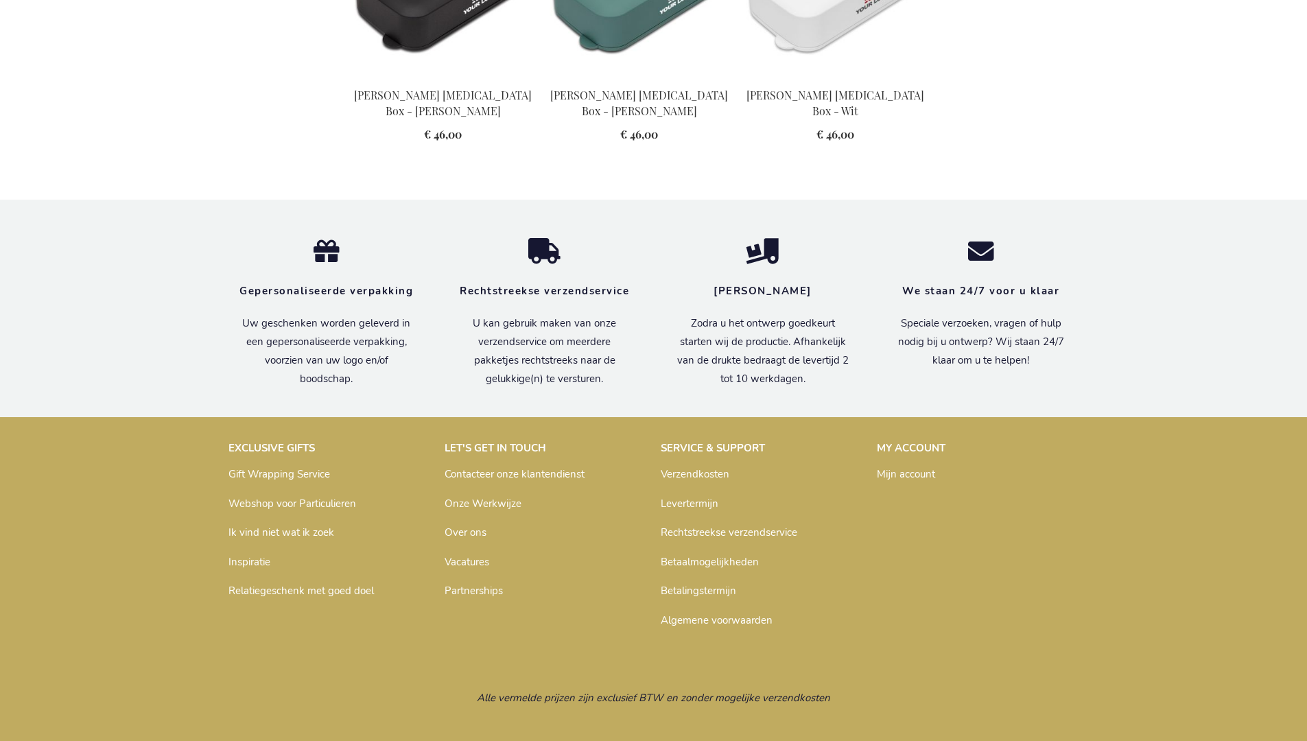
scroll to position [1567, 0]
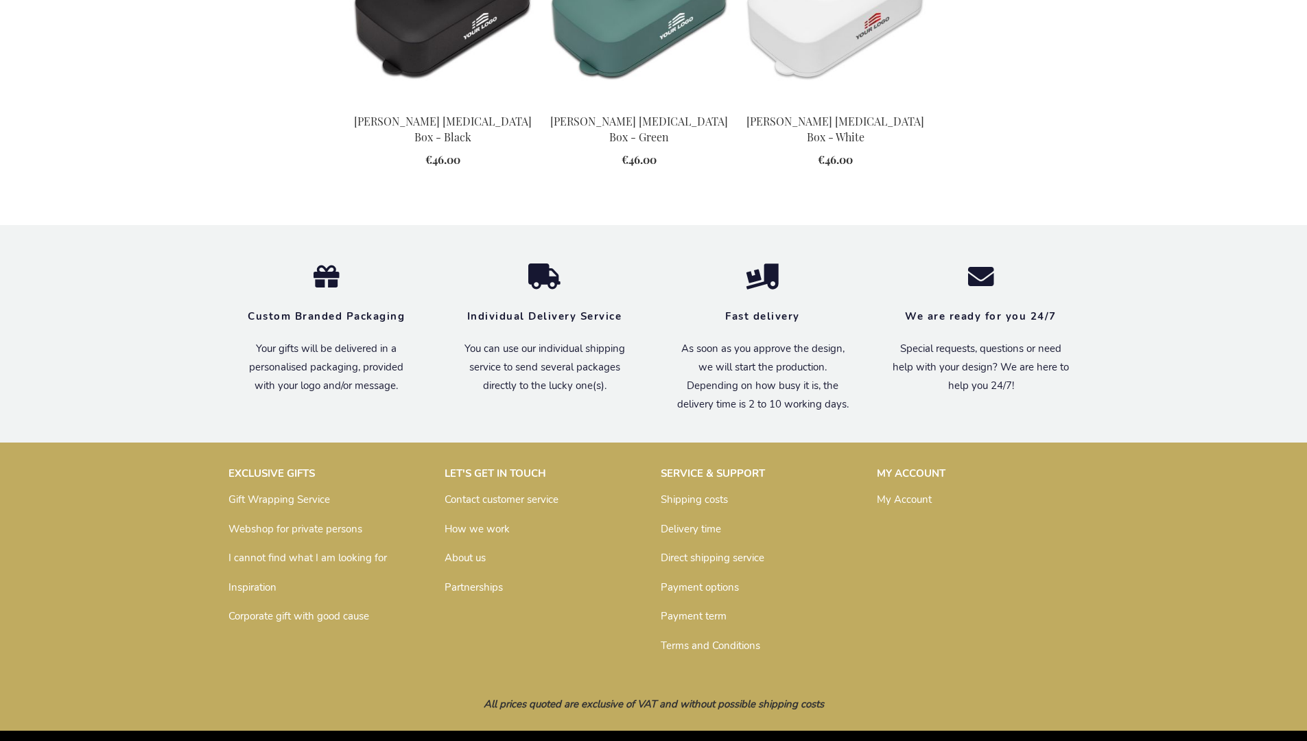
scroll to position [1512, 0]
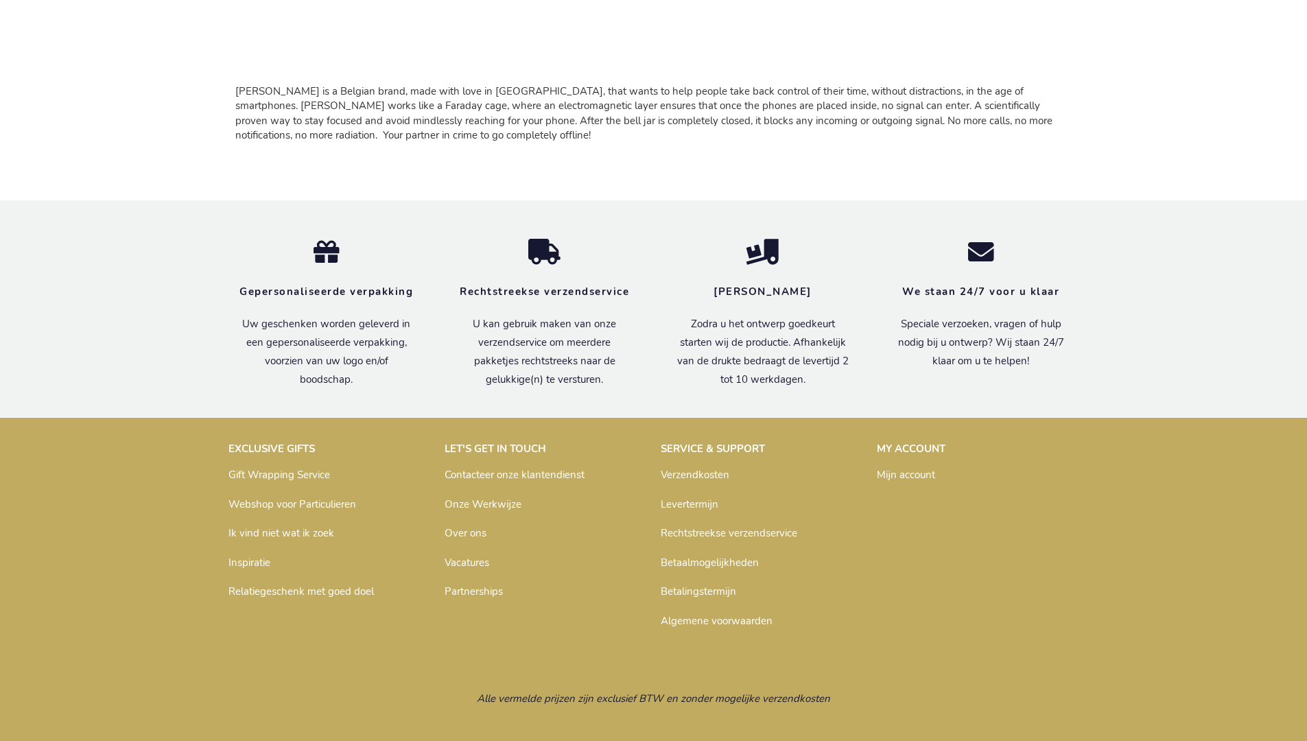
scroll to position [1246, 0]
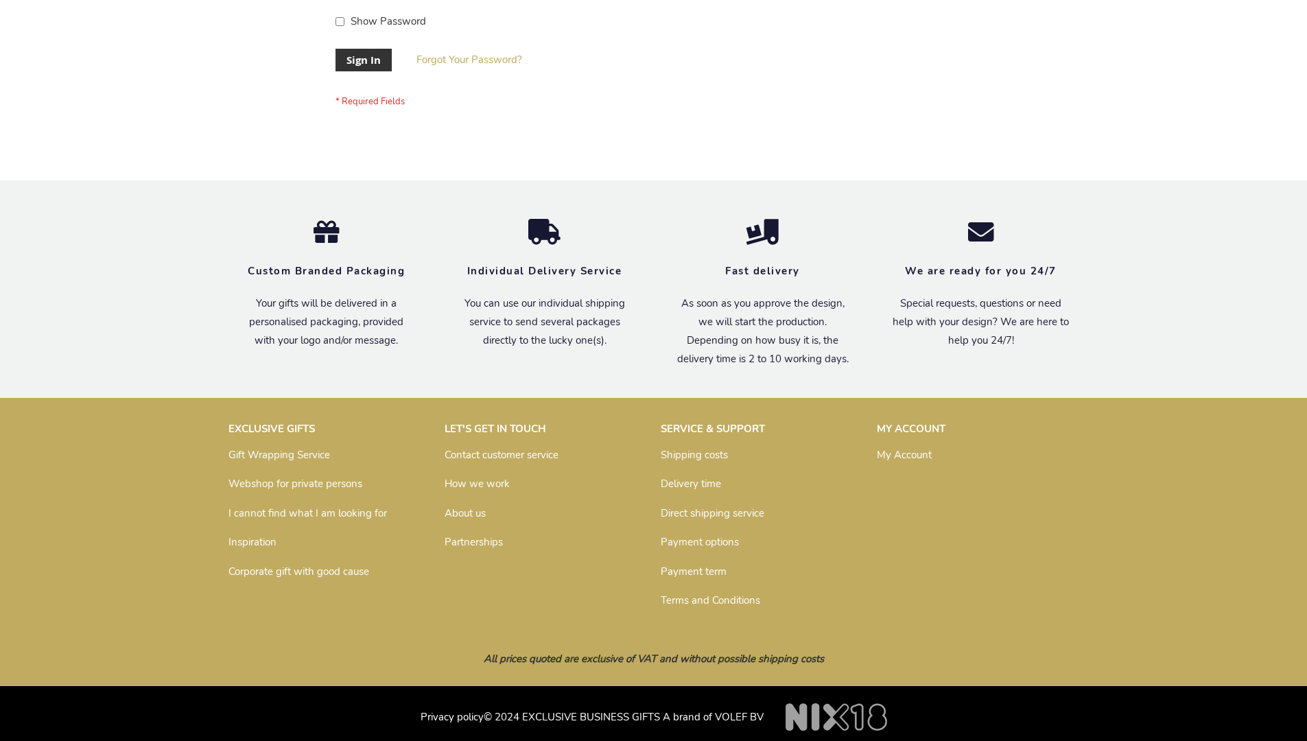
scroll to position [441, 0]
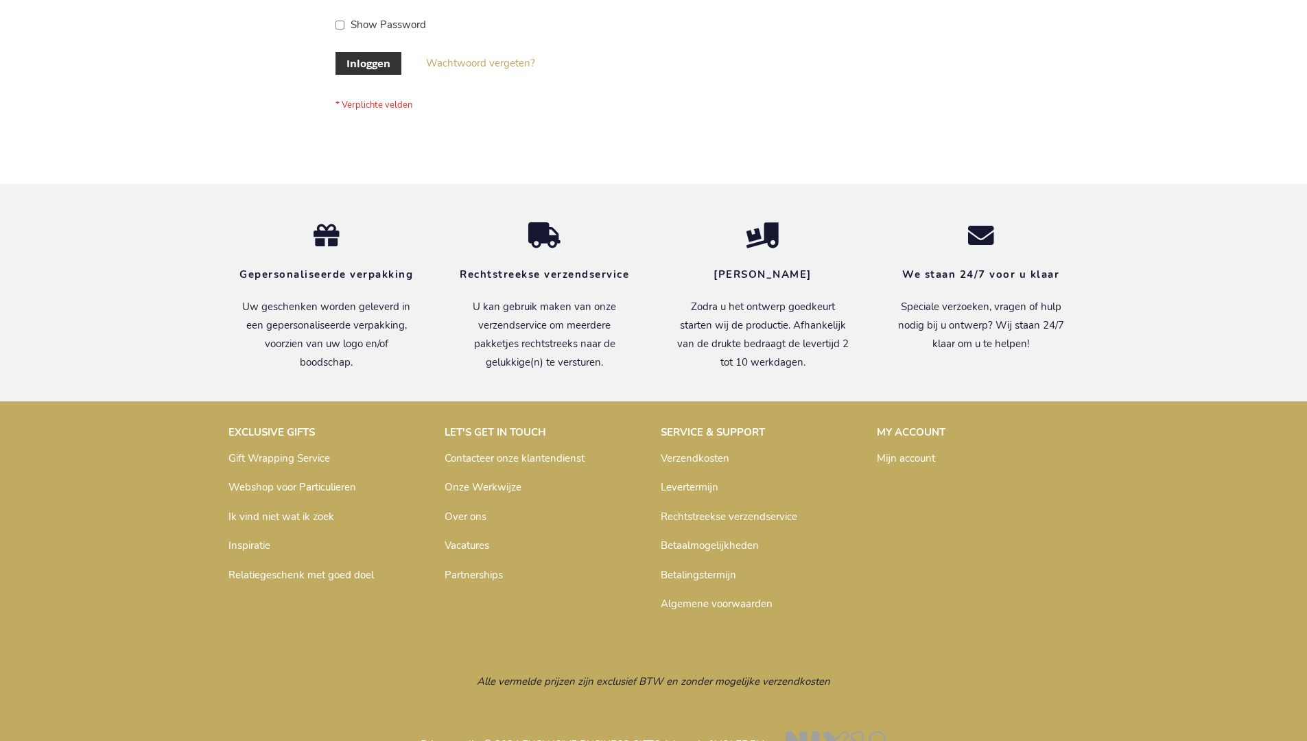
scroll to position [466, 0]
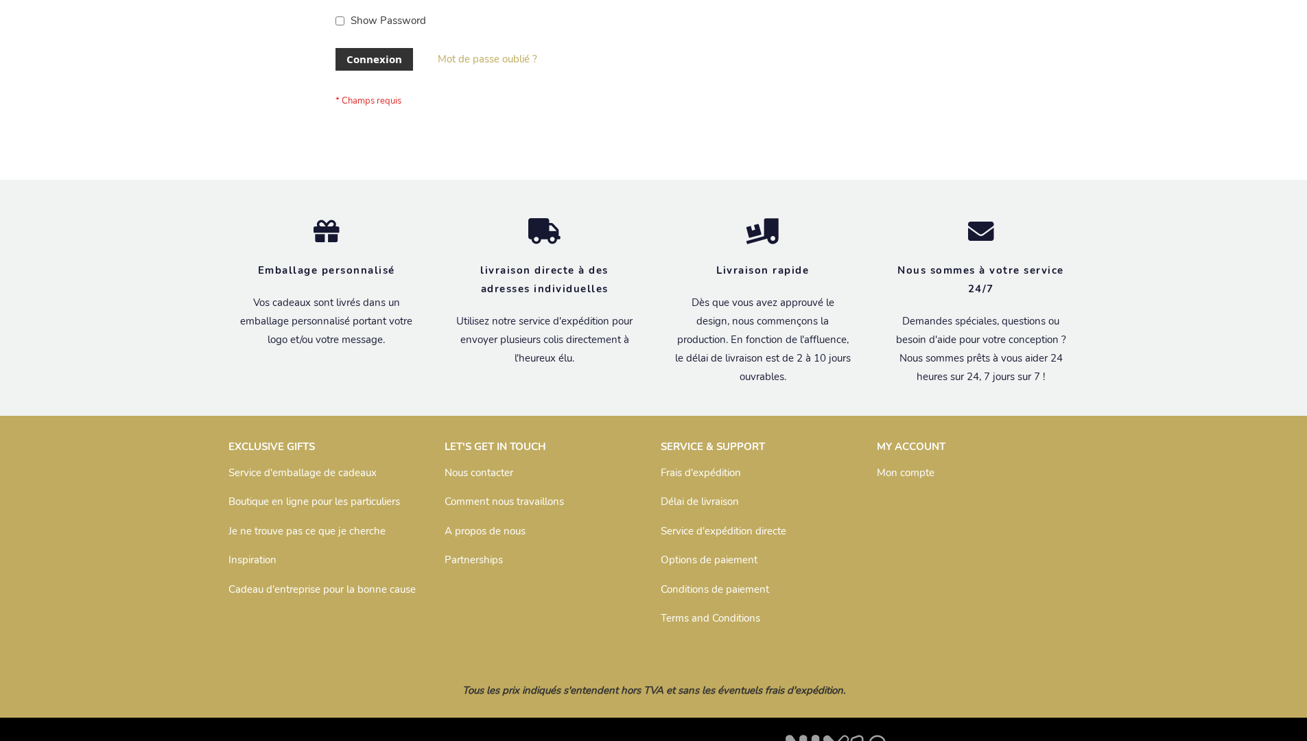
scroll to position [474, 0]
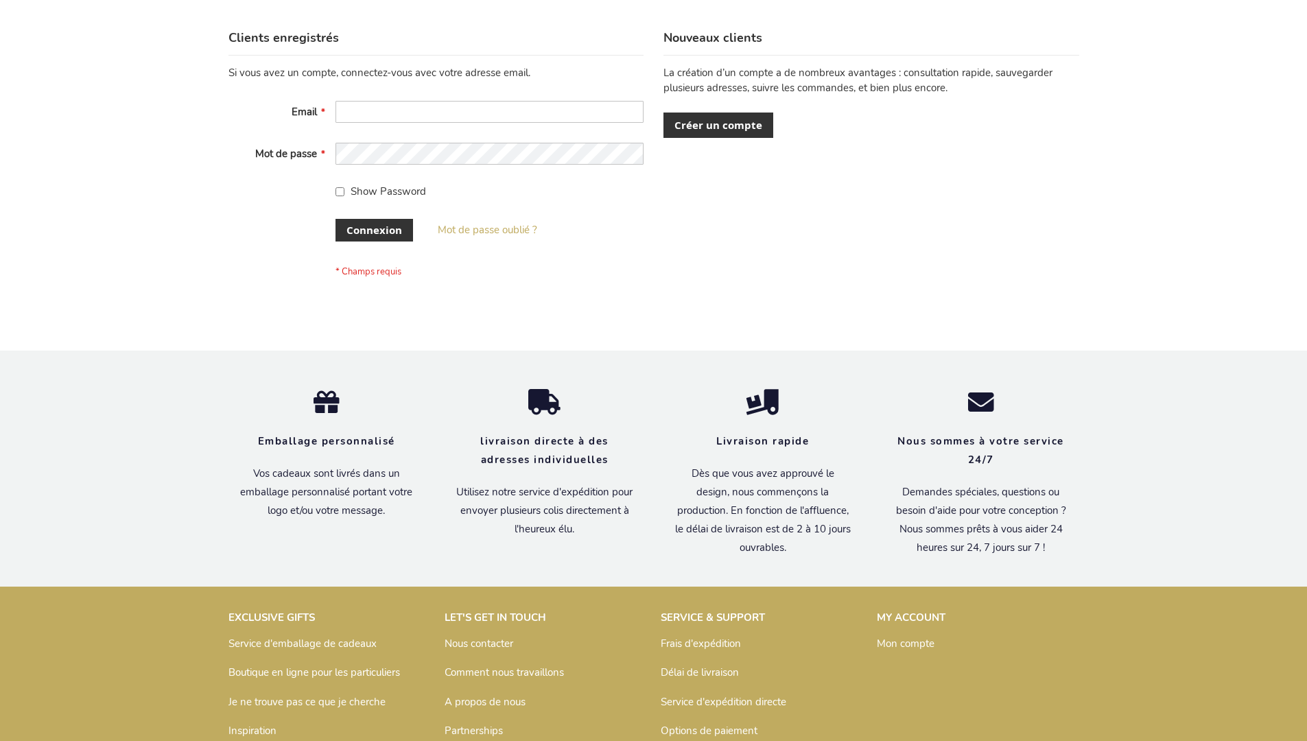
scroll to position [474, 0]
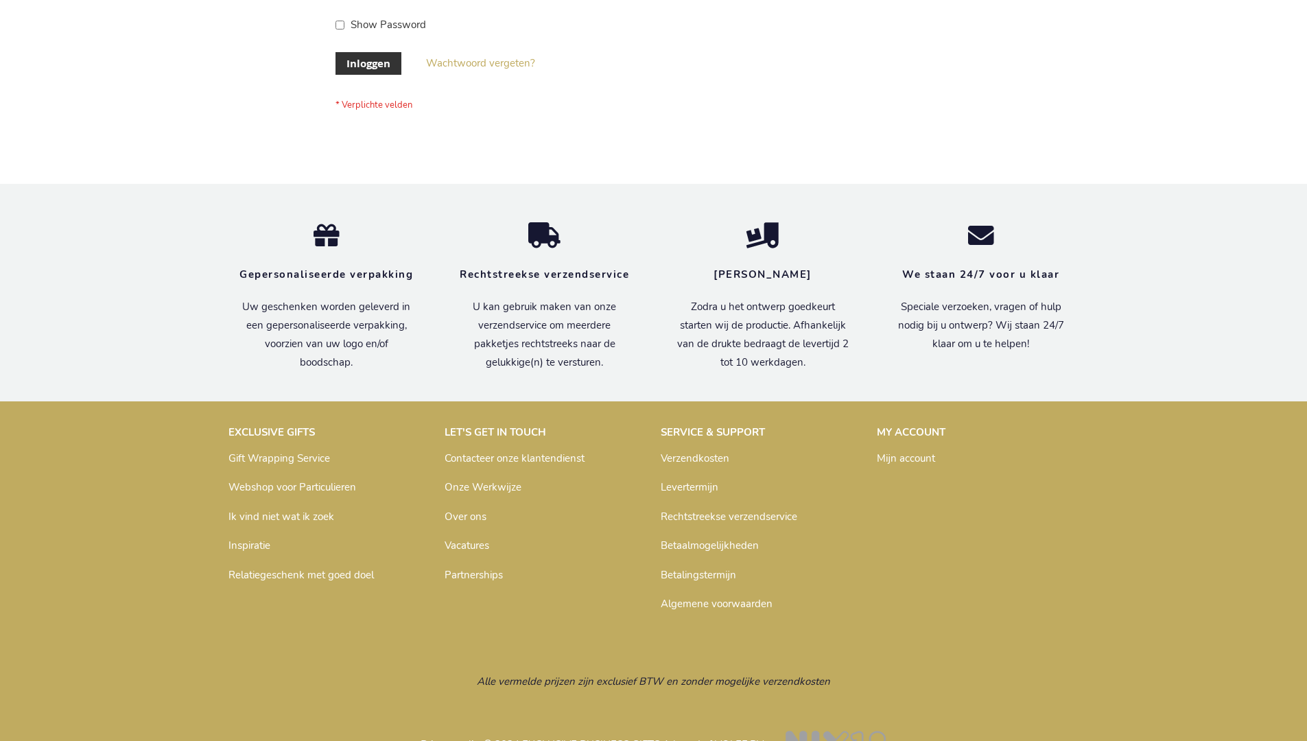
scroll to position [466, 0]
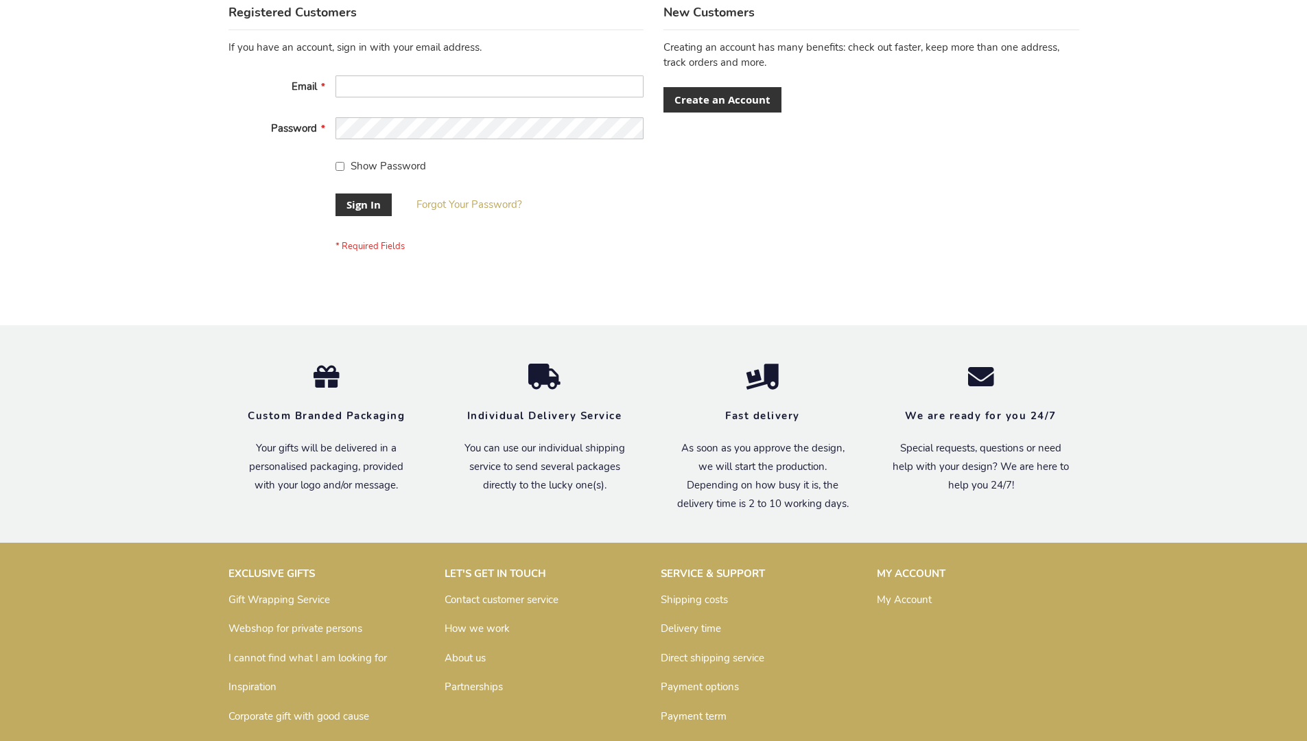
scroll to position [441, 0]
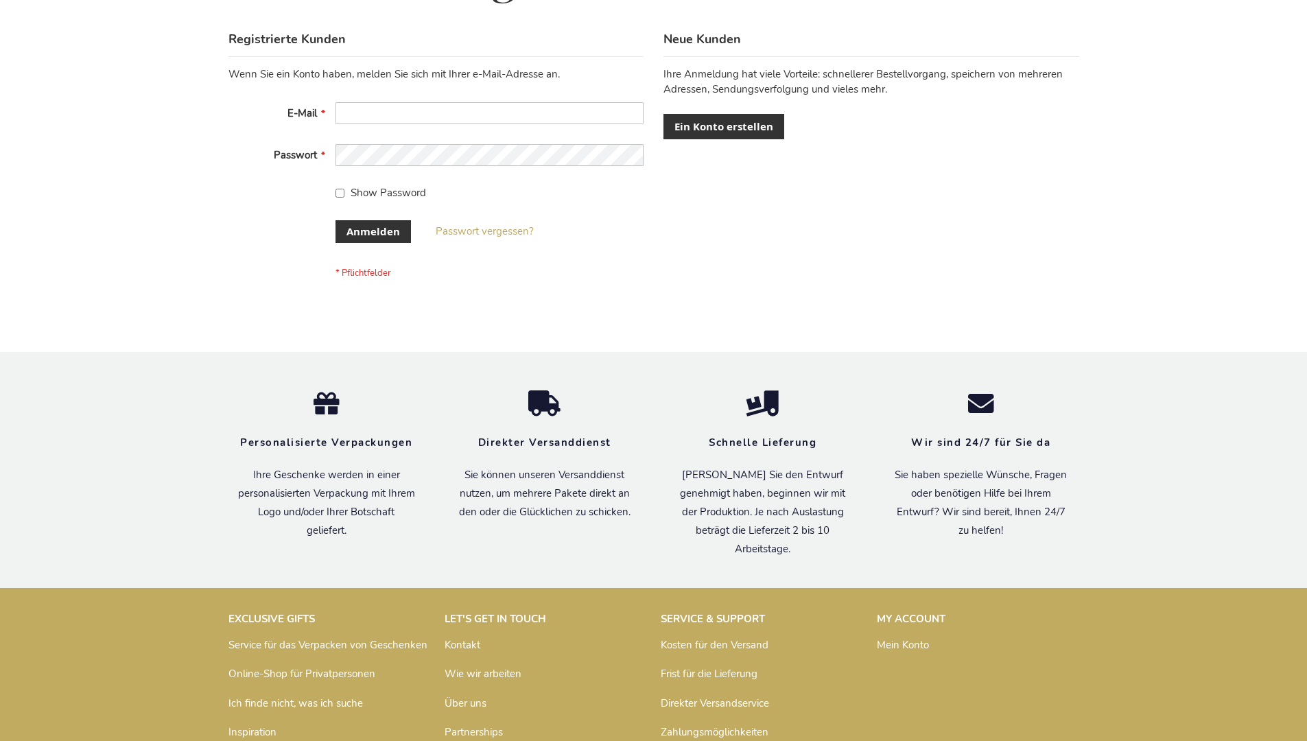
scroll to position [460, 0]
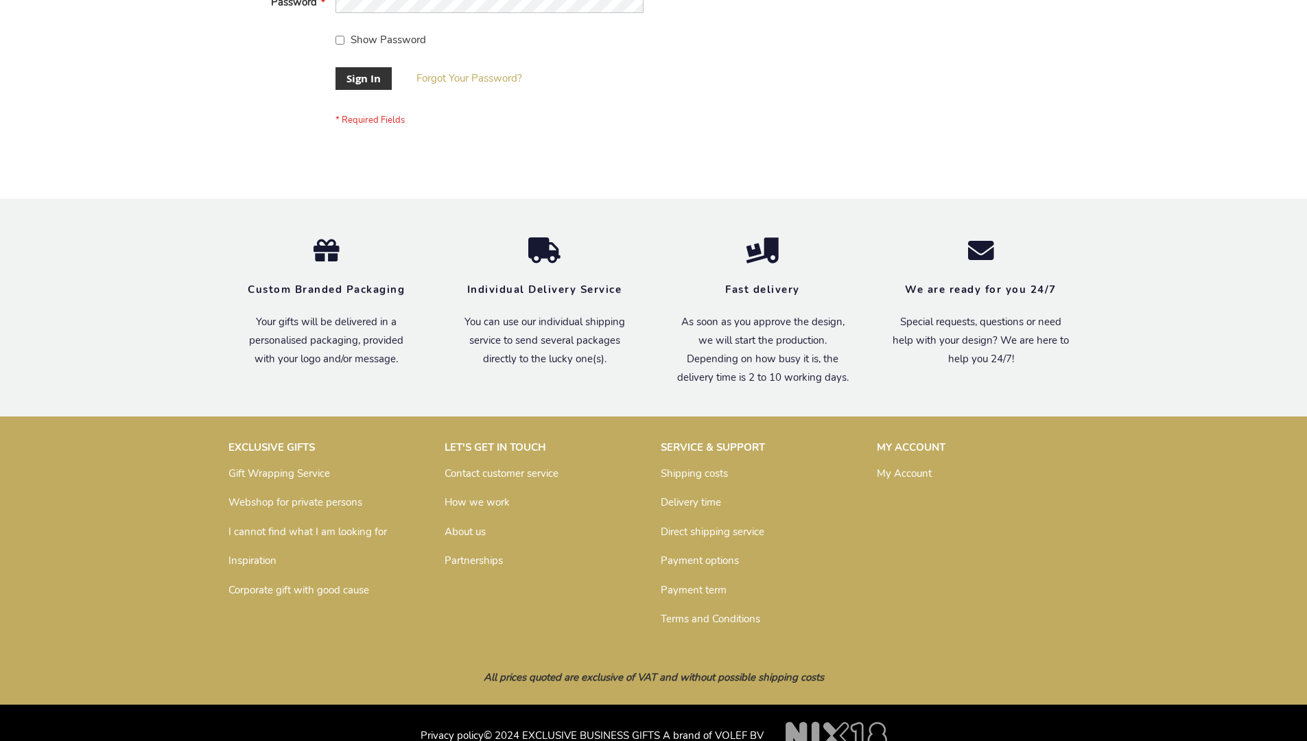
scroll to position [441, 0]
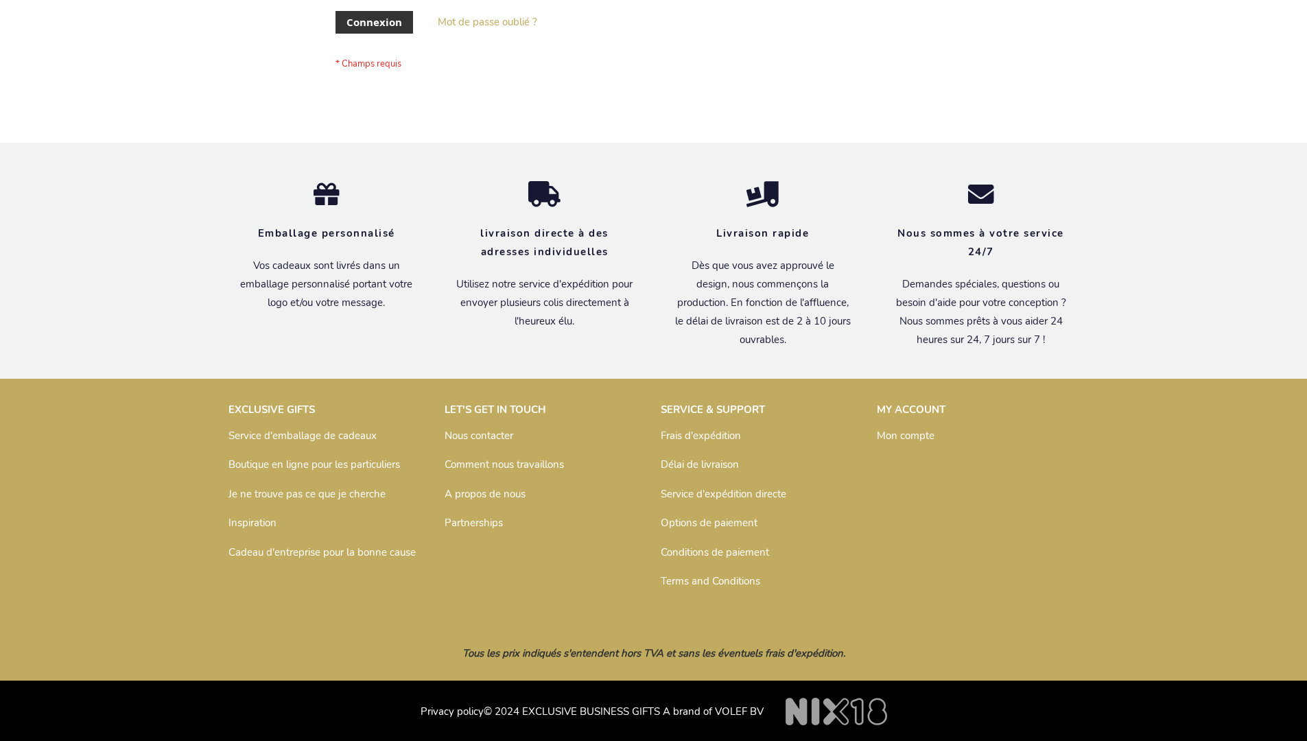
scroll to position [474, 0]
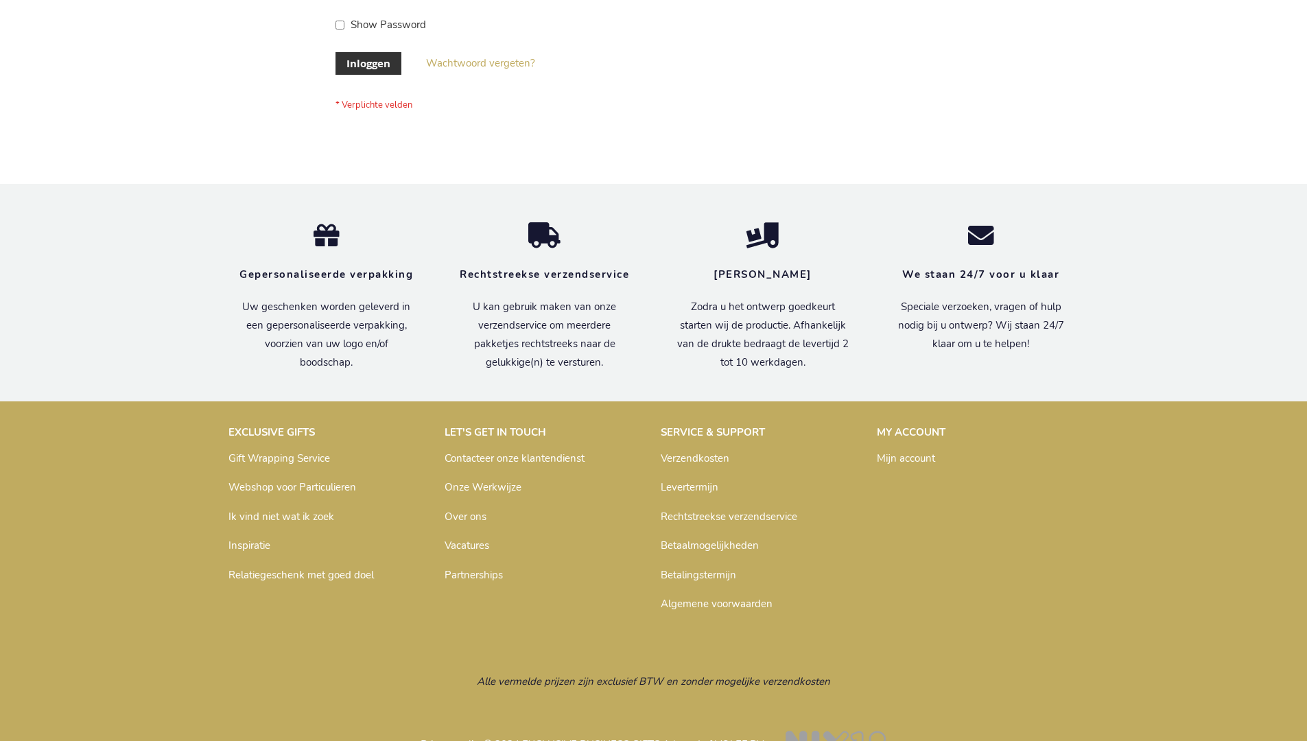
scroll to position [466, 0]
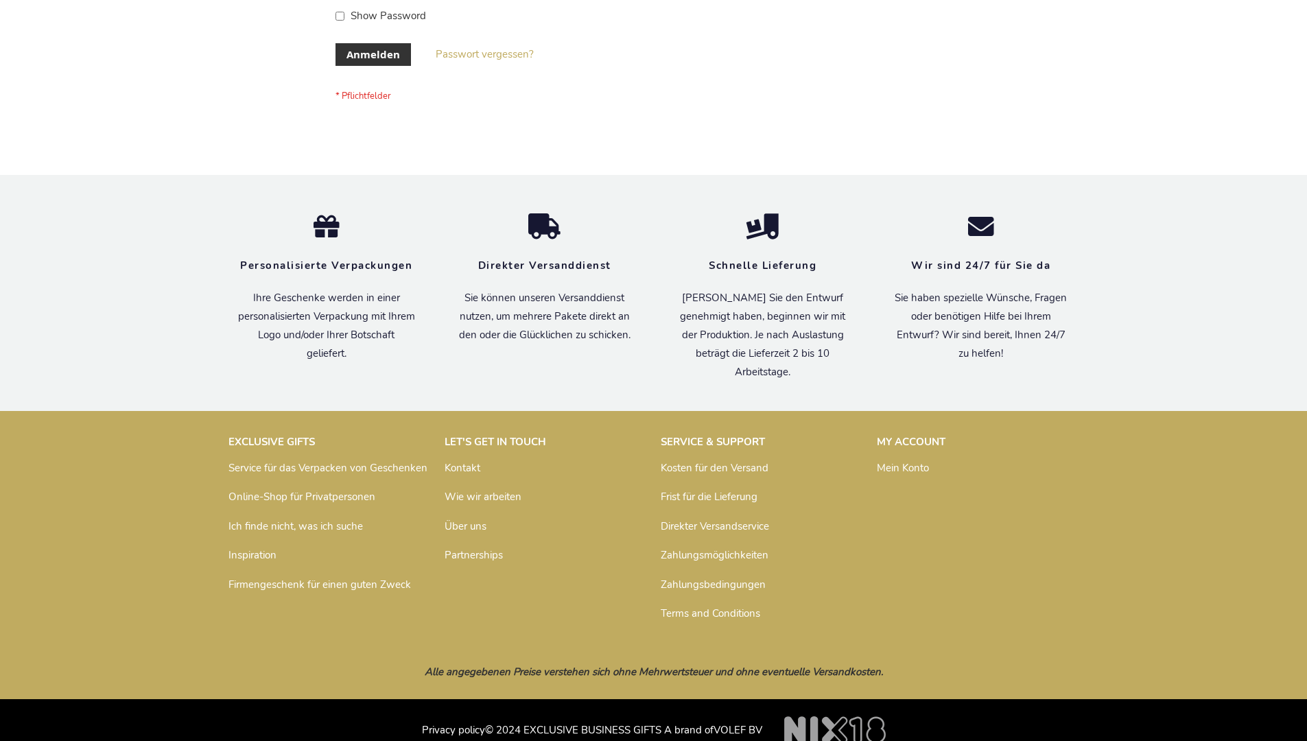
scroll to position [460, 0]
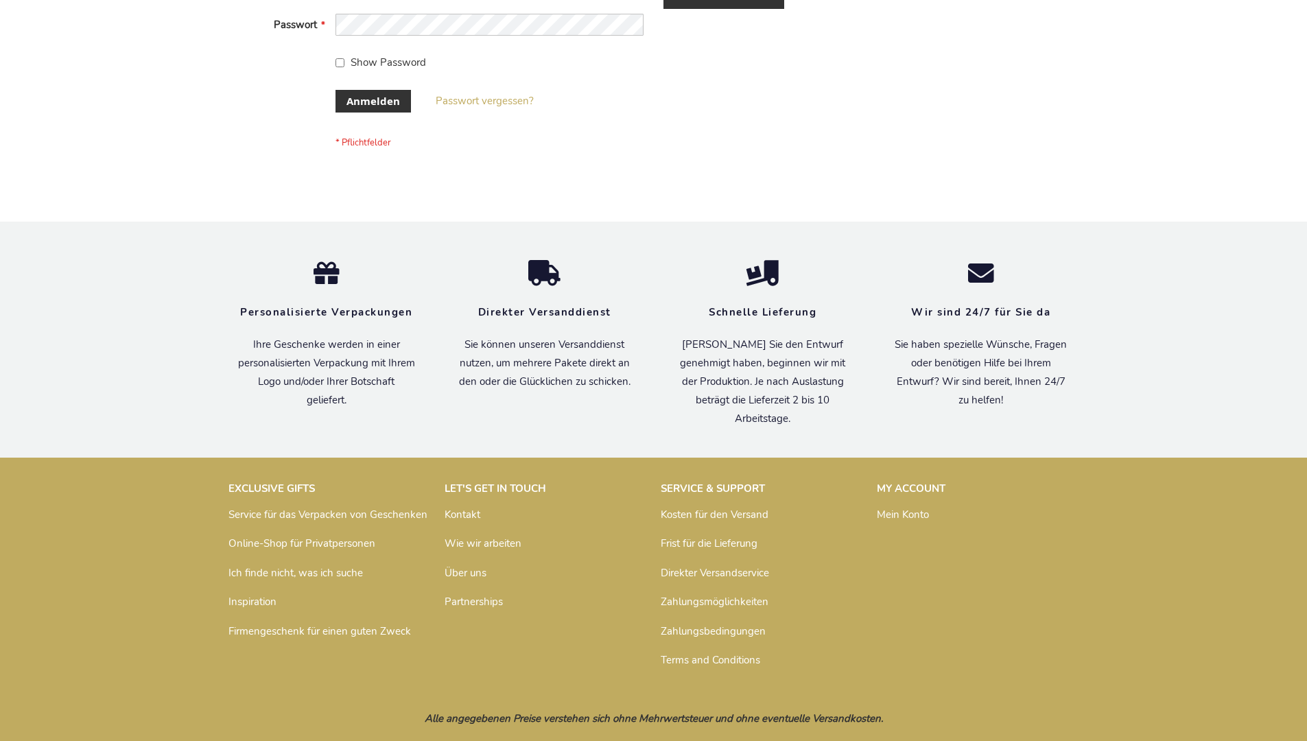
scroll to position [460, 0]
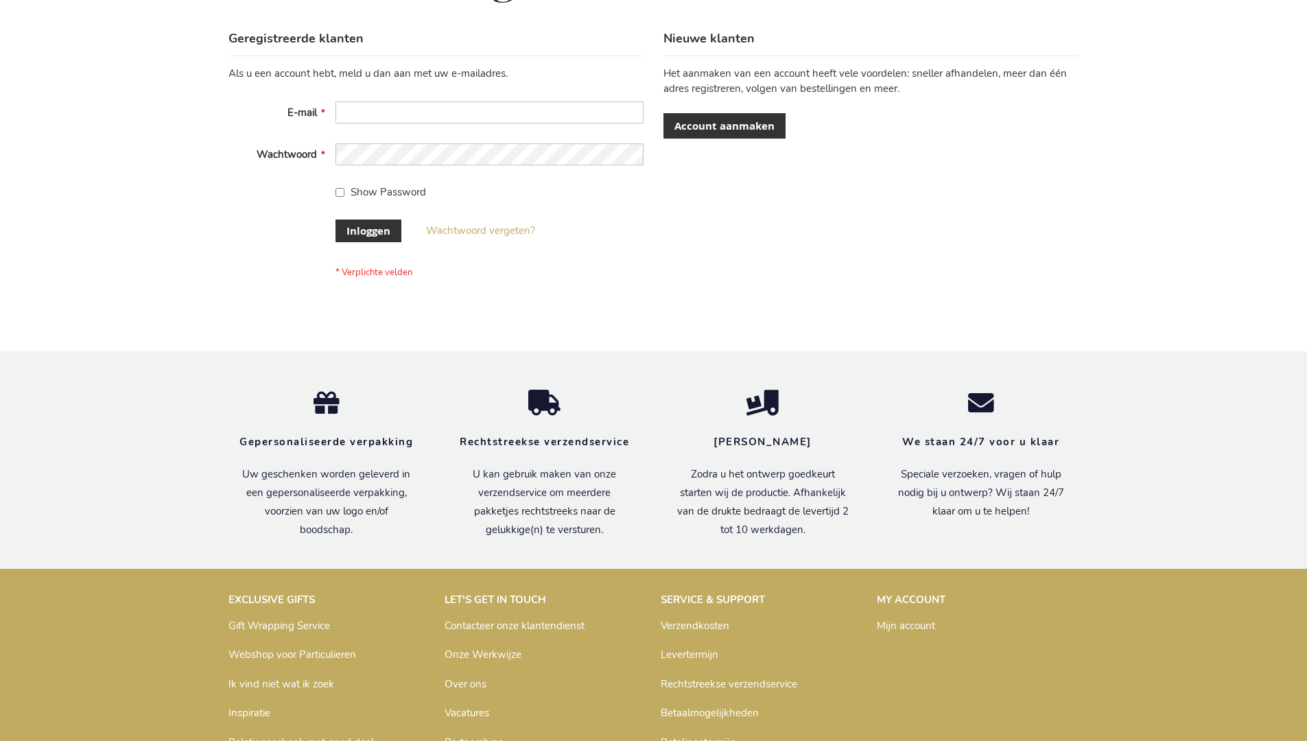
scroll to position [466, 0]
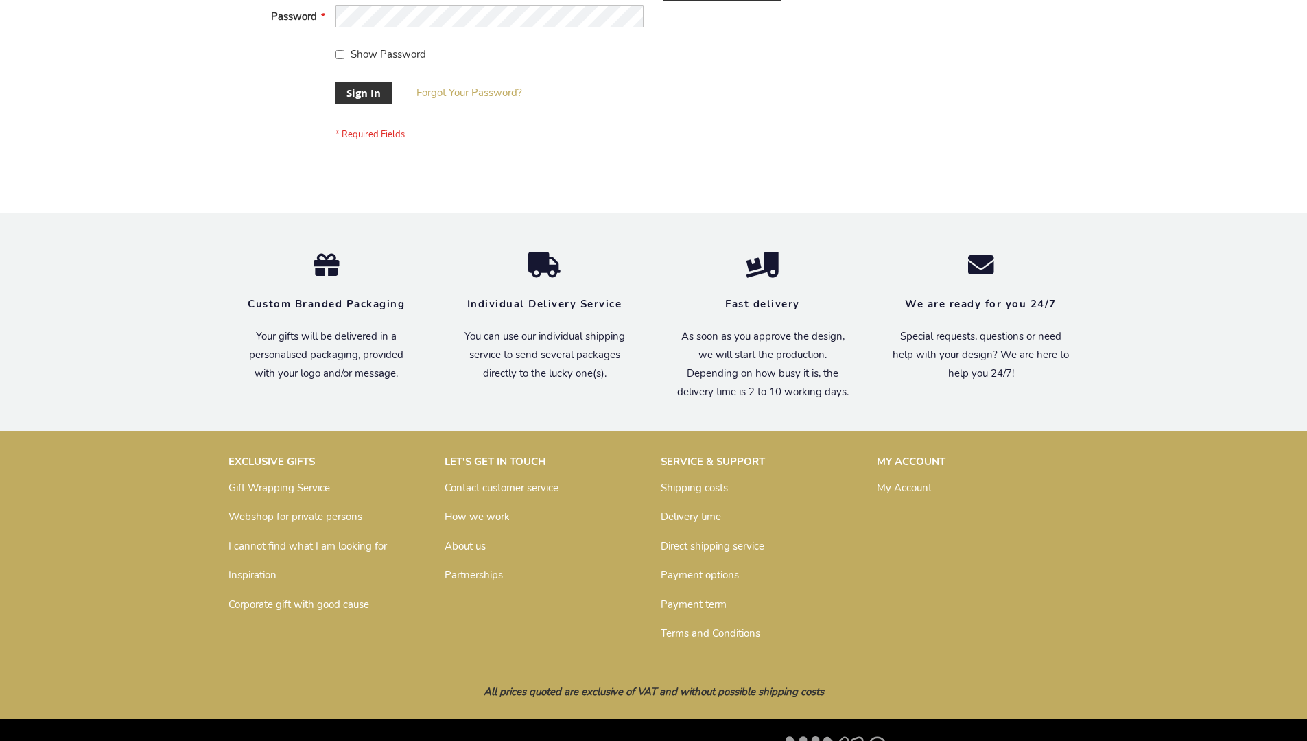
scroll to position [441, 0]
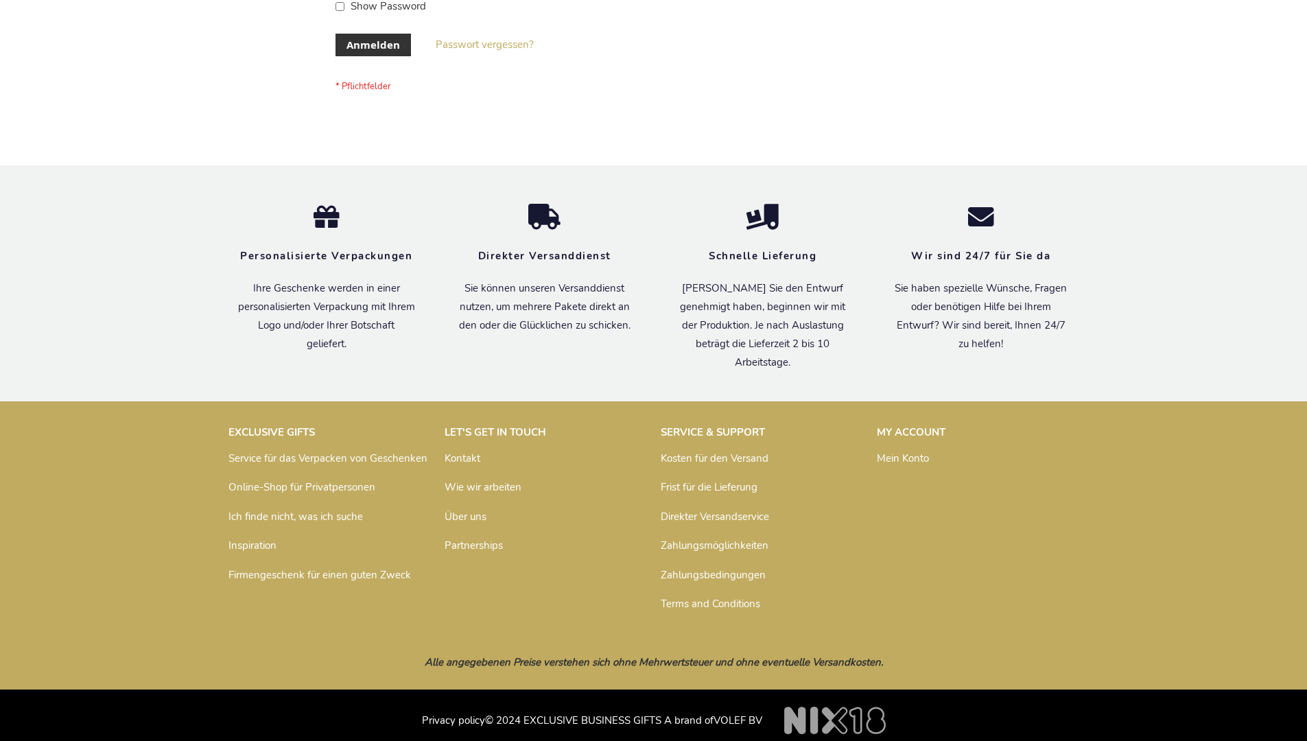
scroll to position [460, 0]
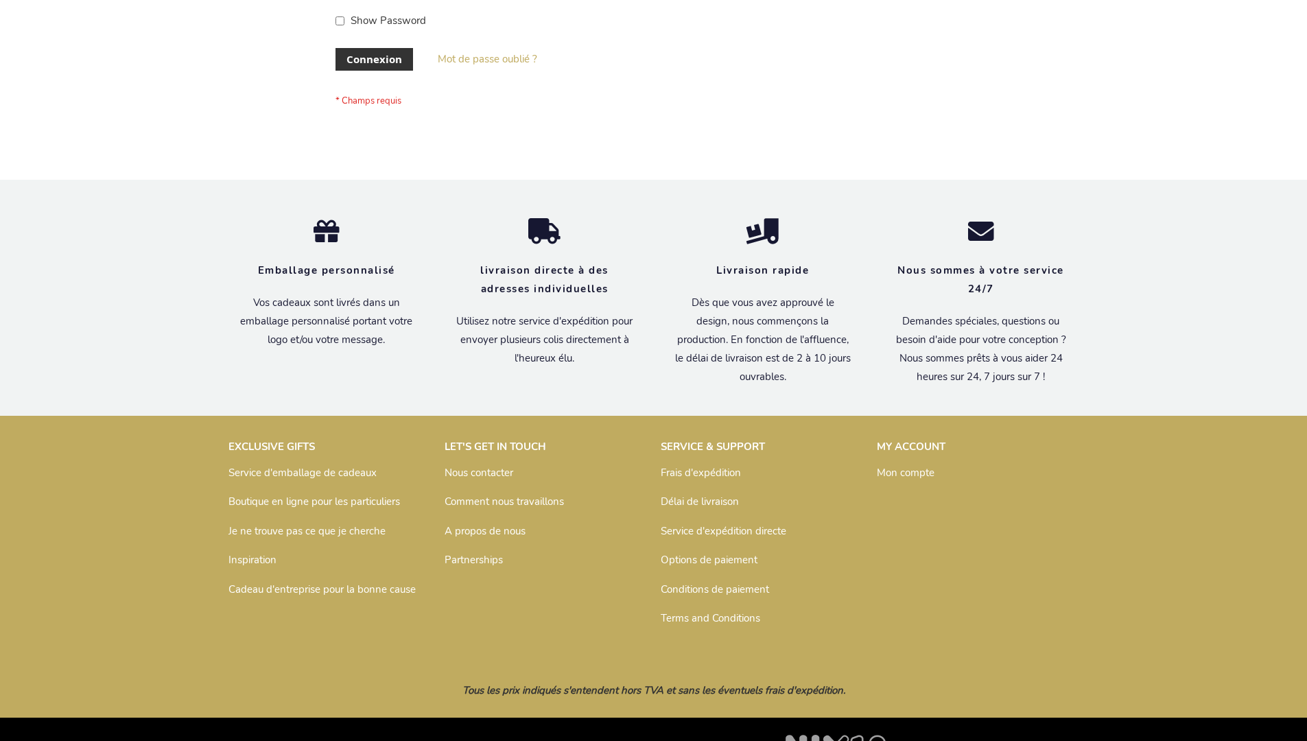
scroll to position [474, 0]
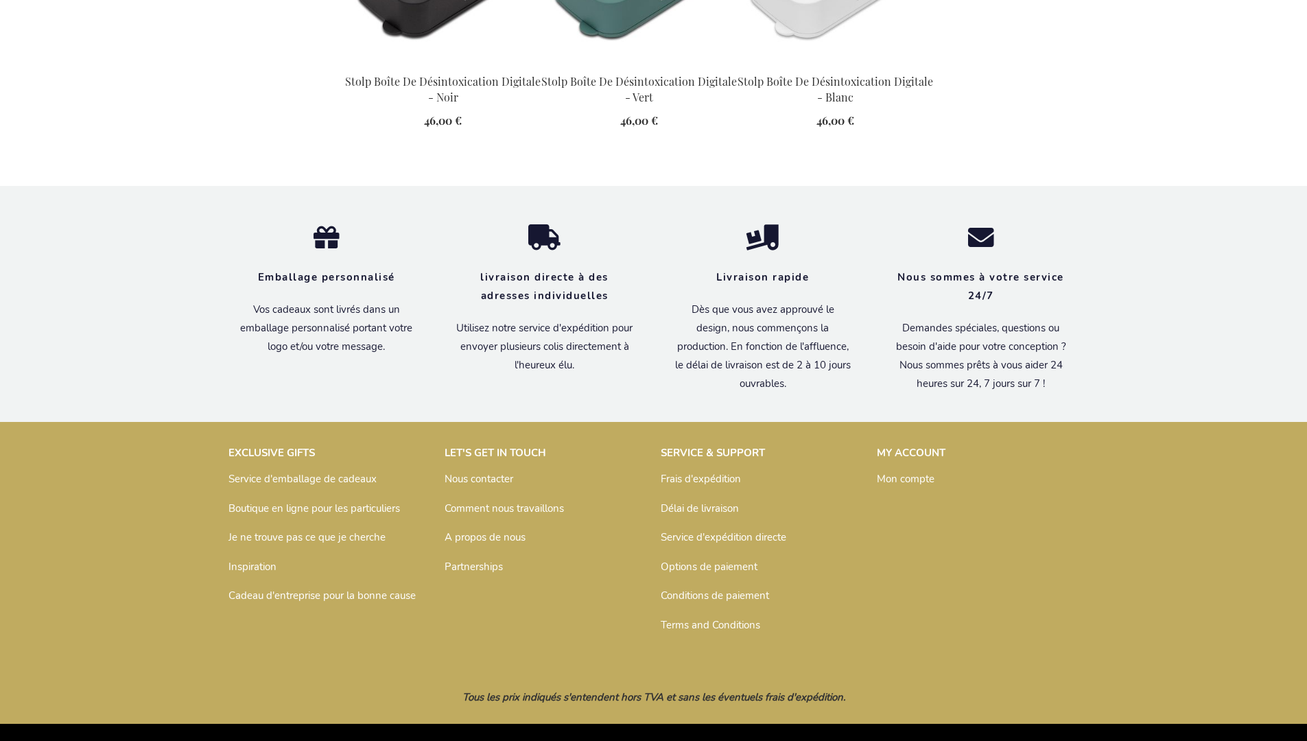
scroll to position [1590, 0]
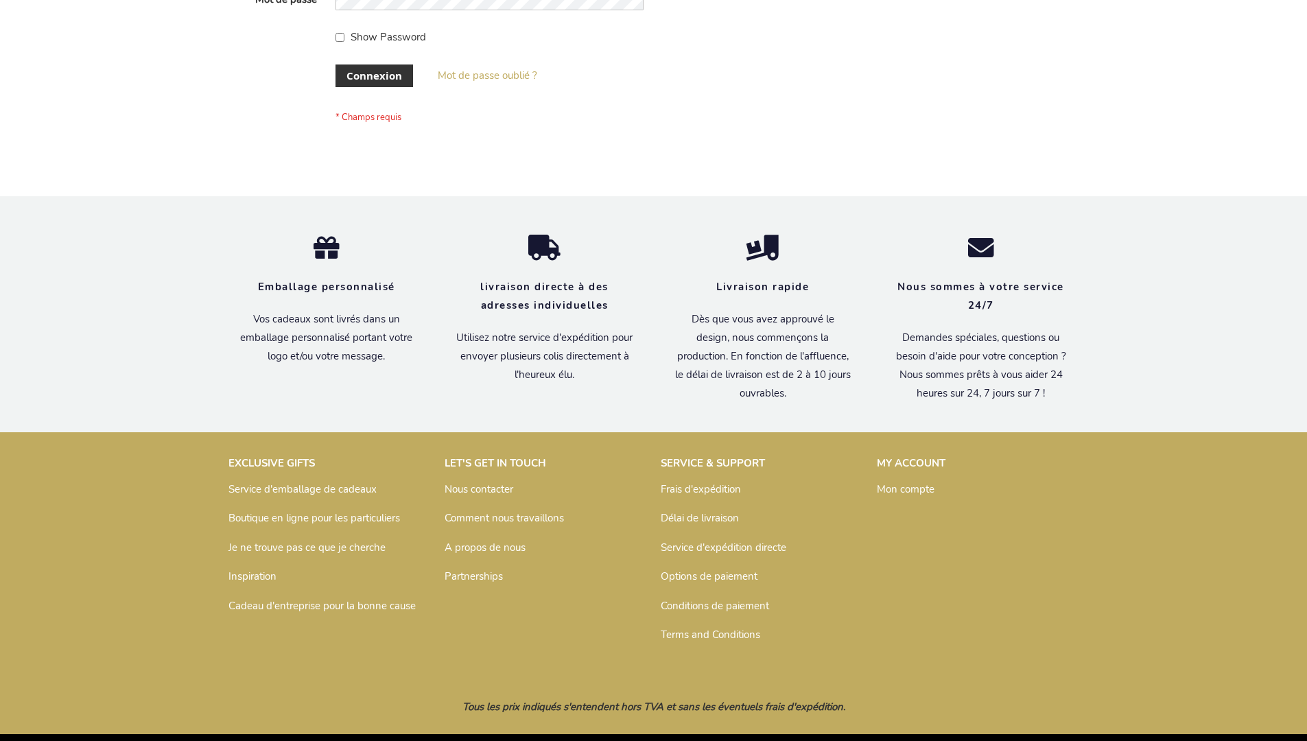
scroll to position [474, 0]
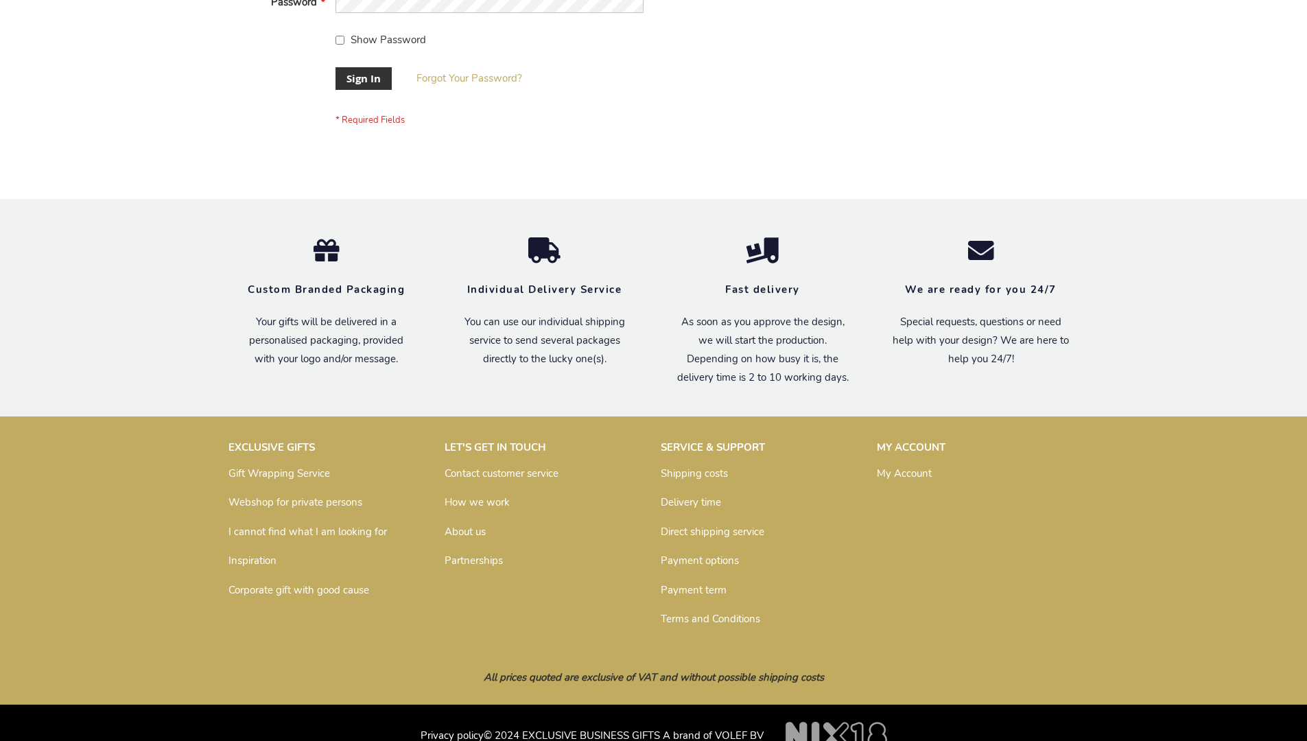
scroll to position [441, 0]
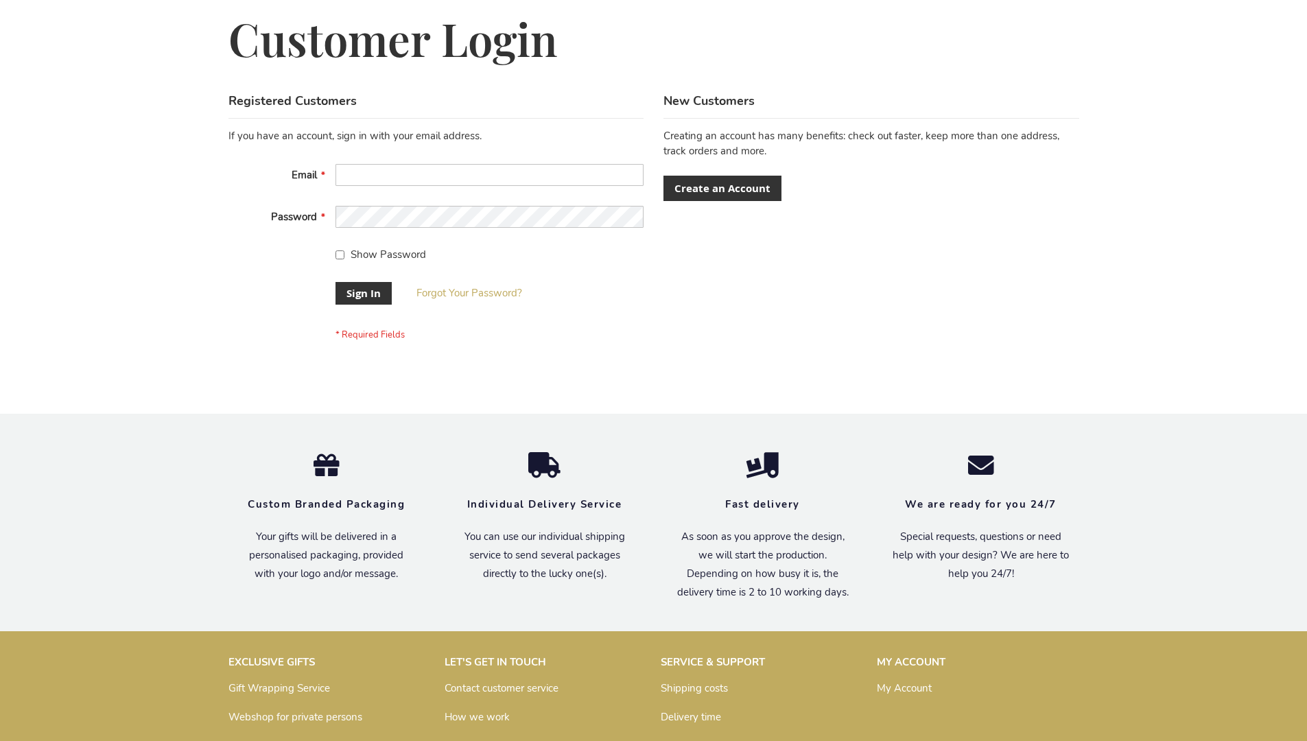
scroll to position [441, 0]
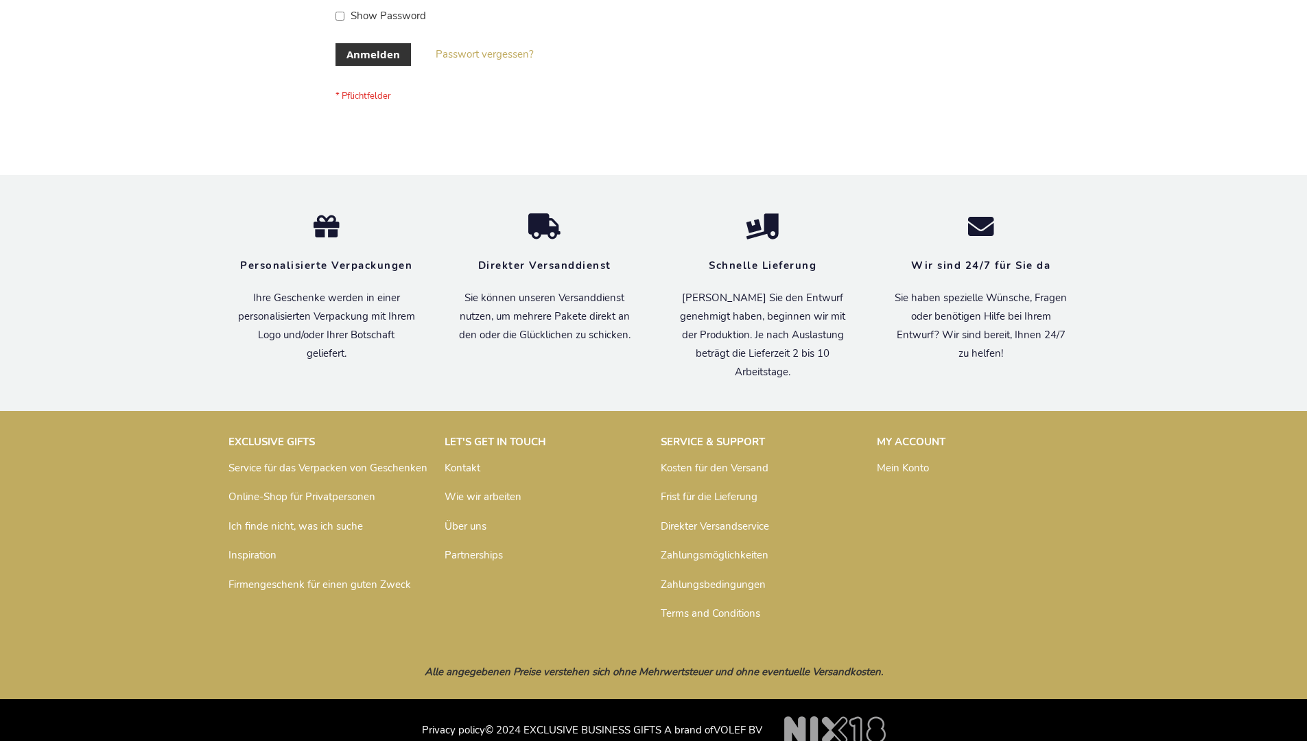
scroll to position [460, 0]
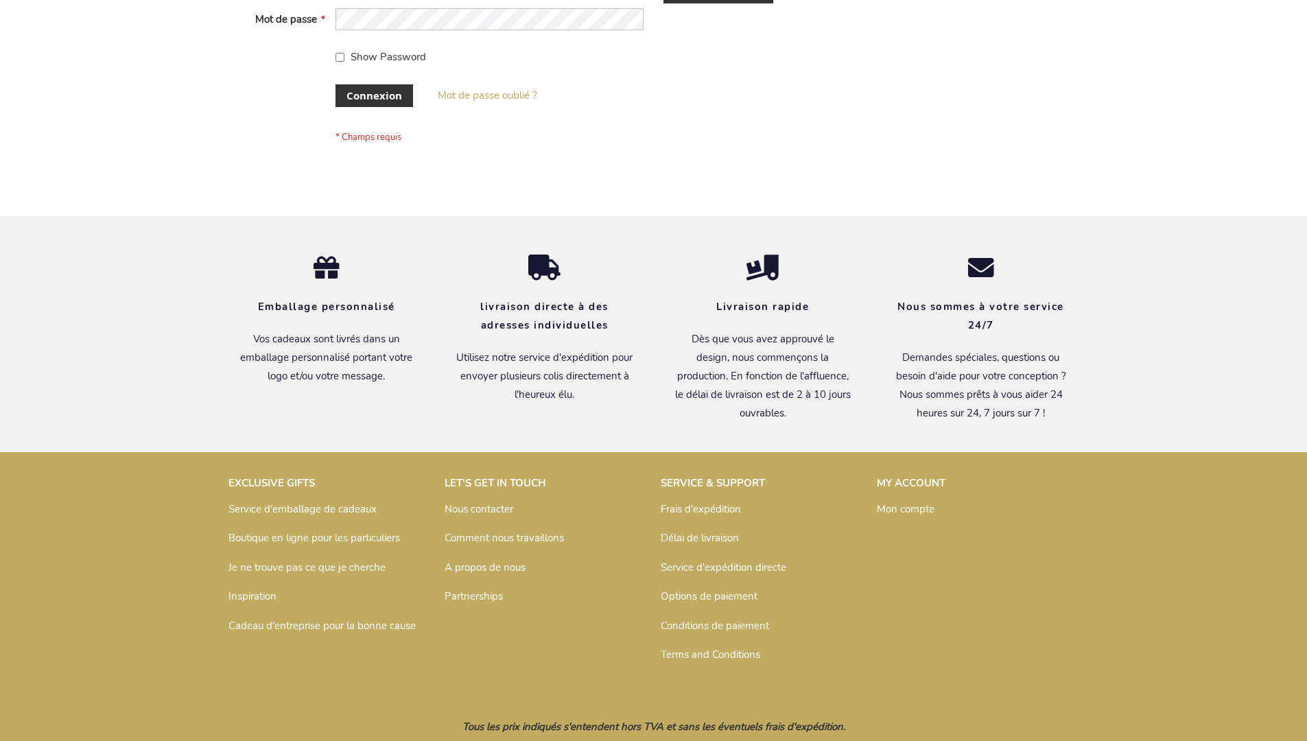
scroll to position [474, 0]
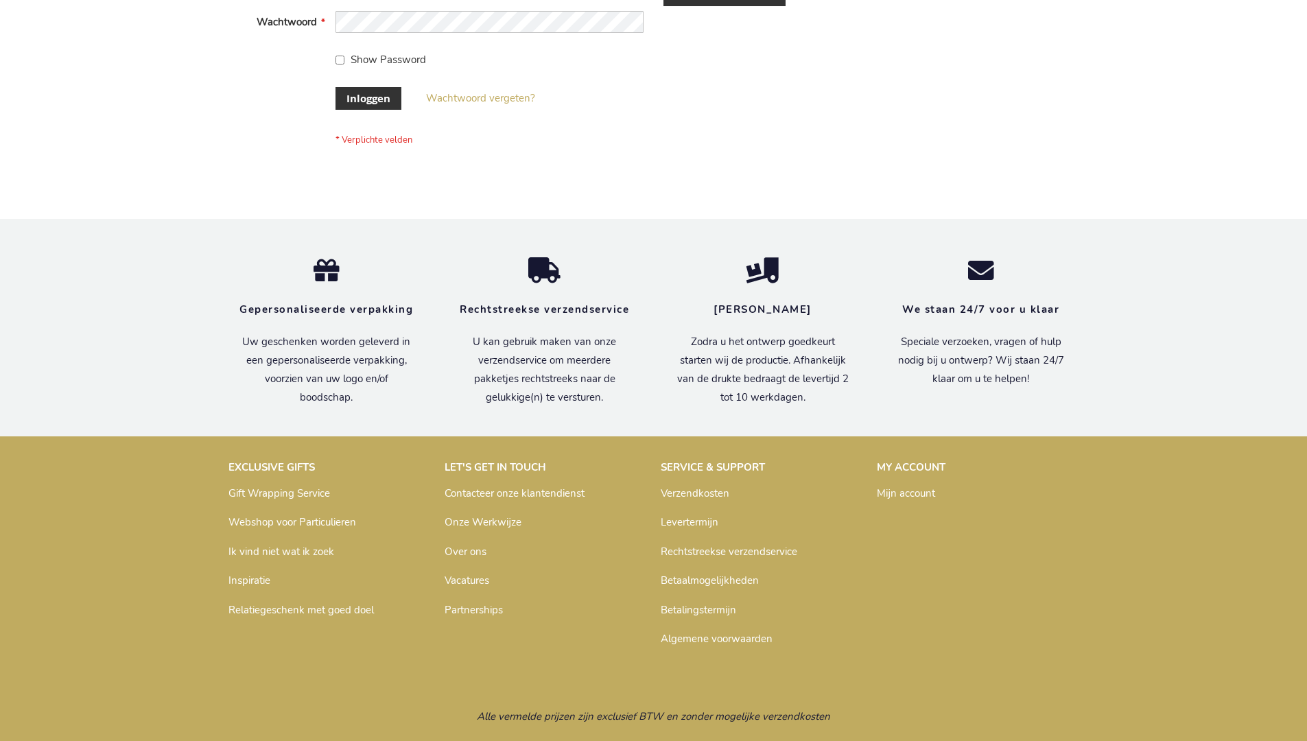
scroll to position [466, 0]
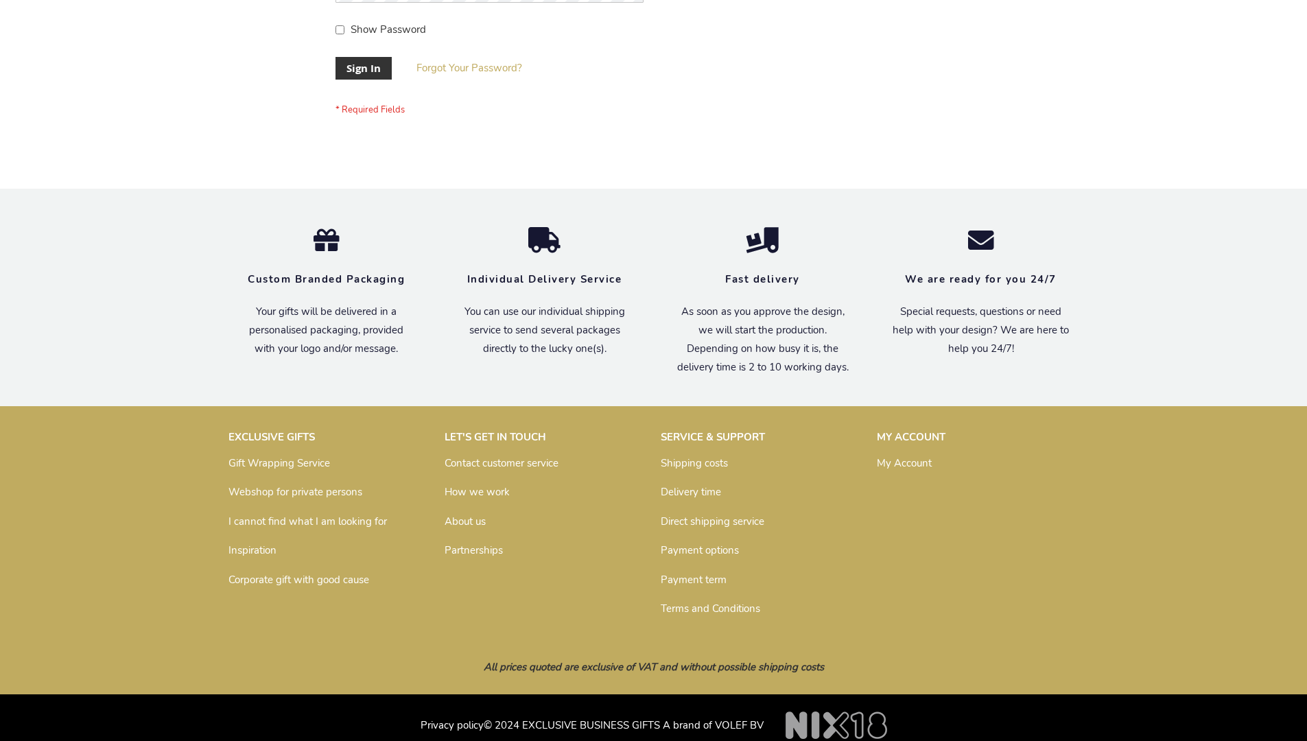
scroll to position [441, 0]
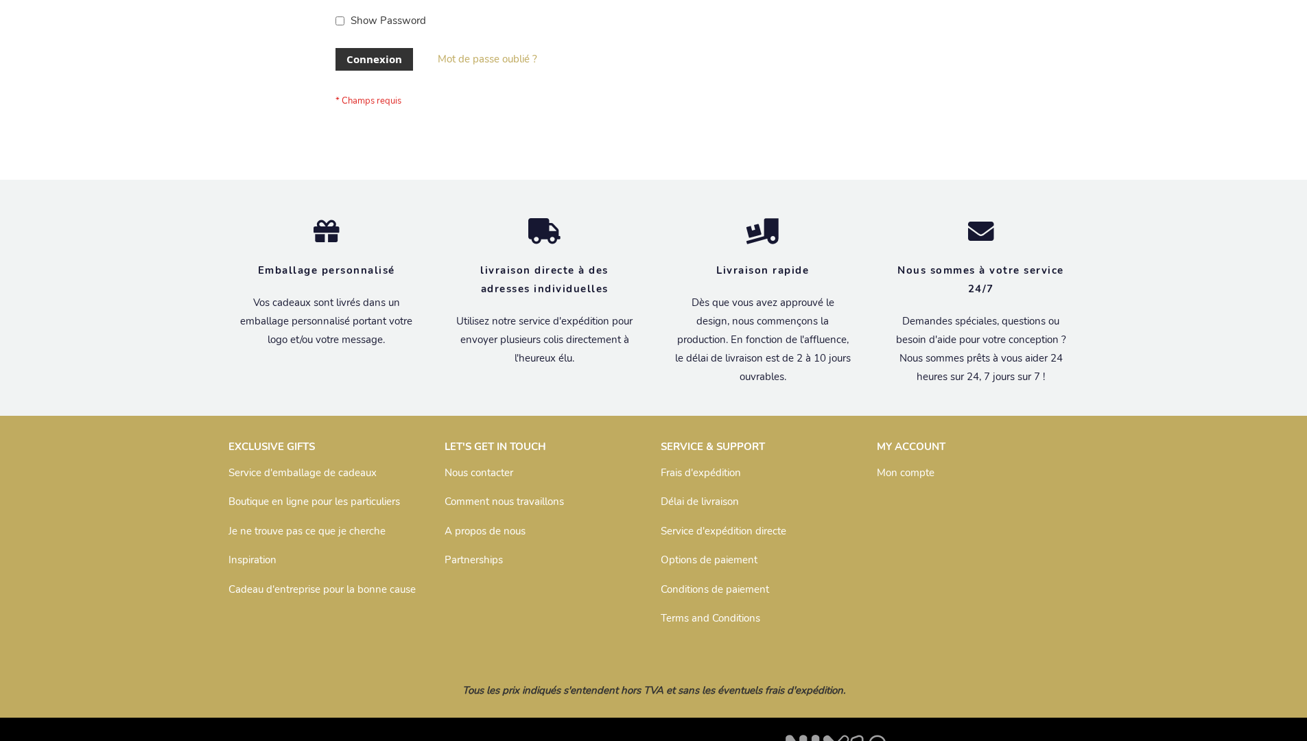
scroll to position [474, 0]
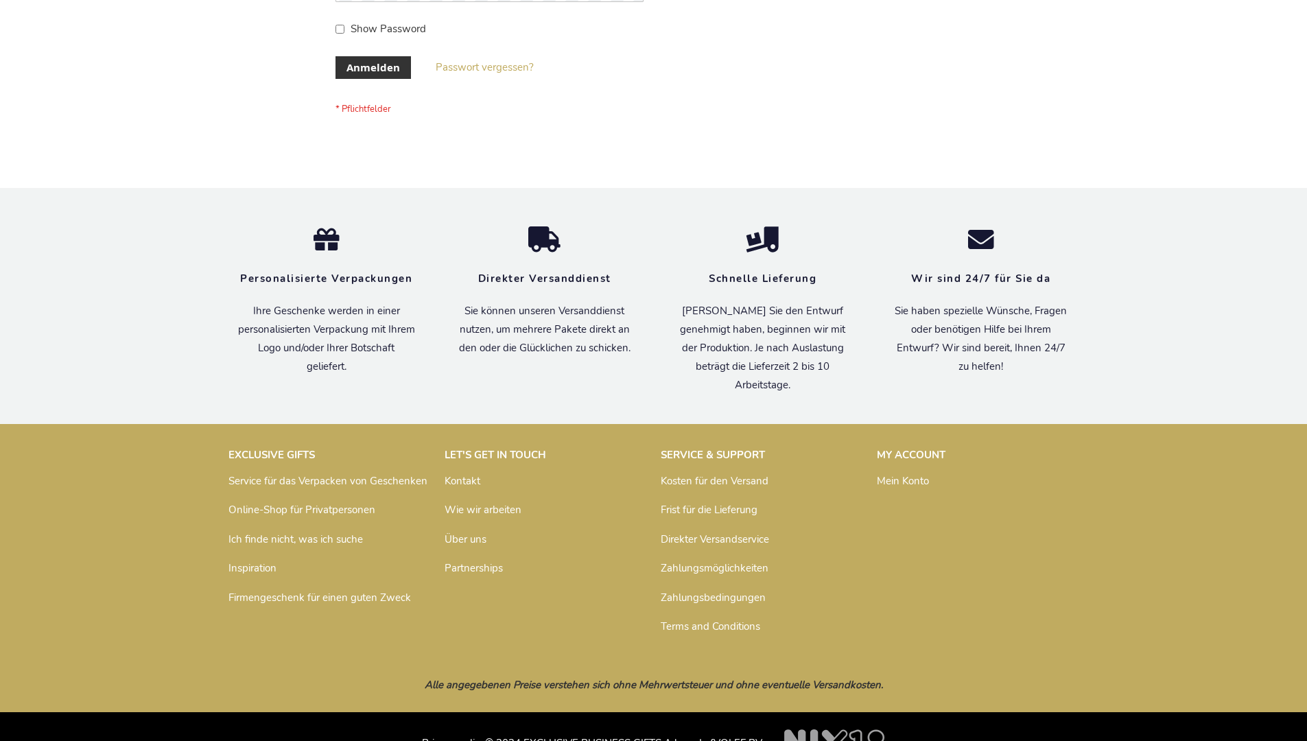
scroll to position [460, 0]
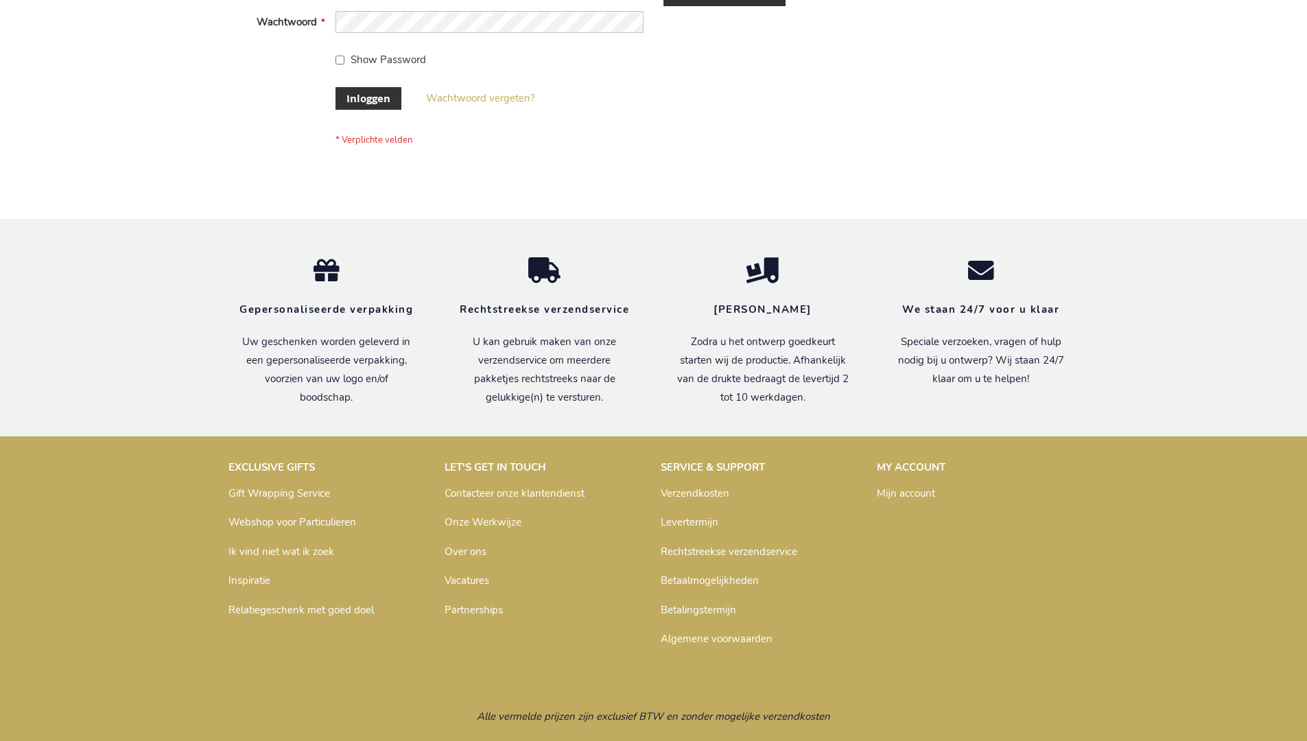
scroll to position [466, 0]
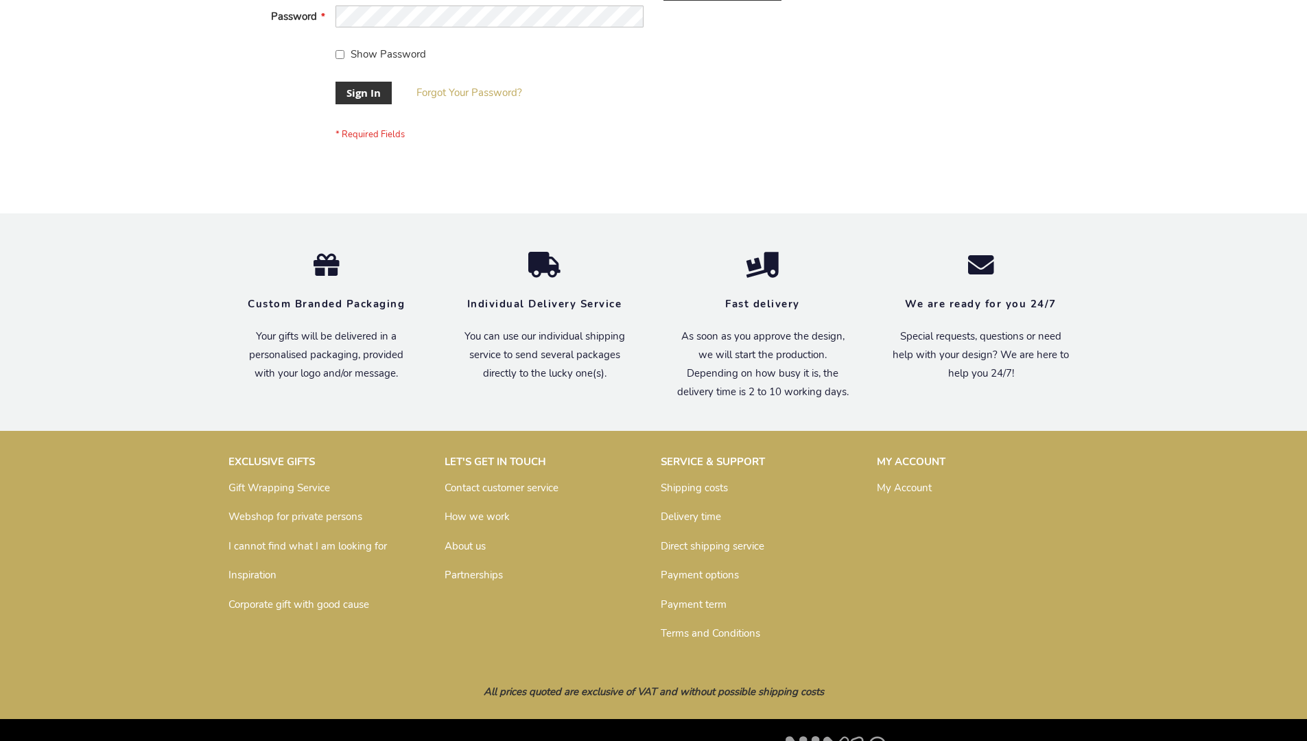
scroll to position [441, 0]
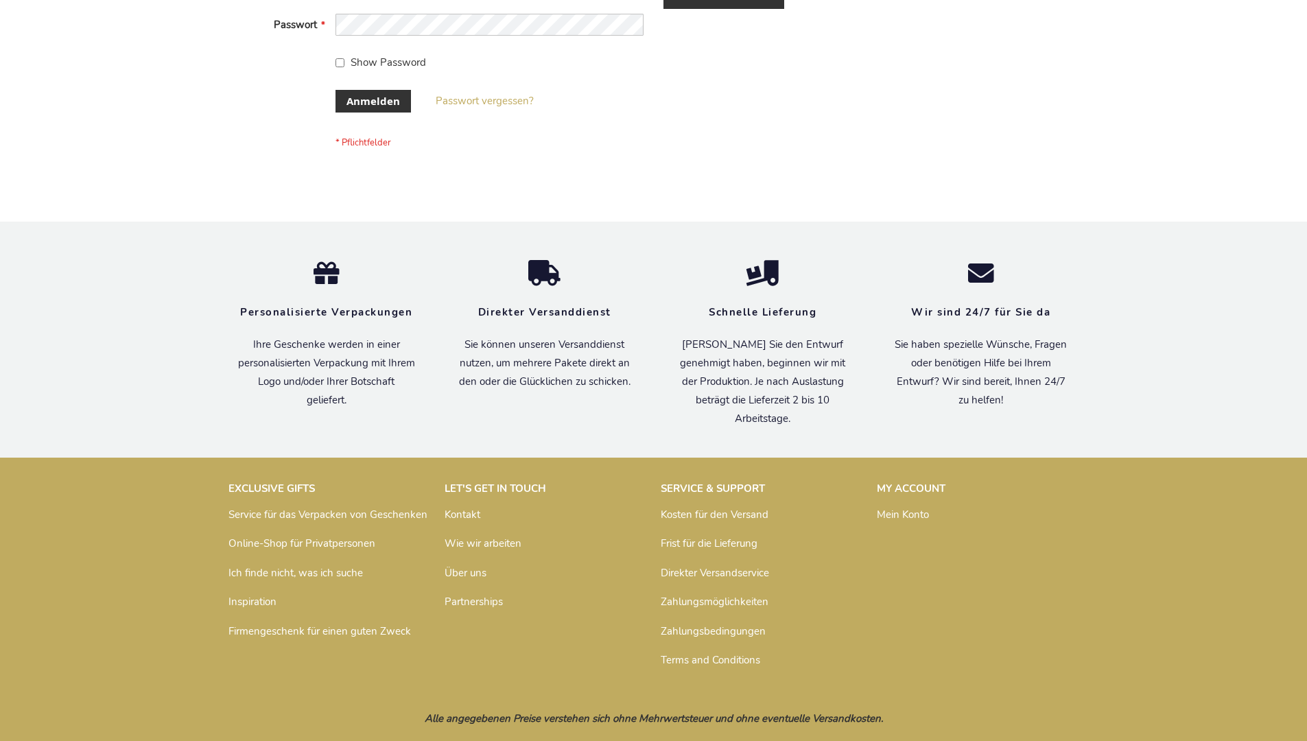
scroll to position [460, 0]
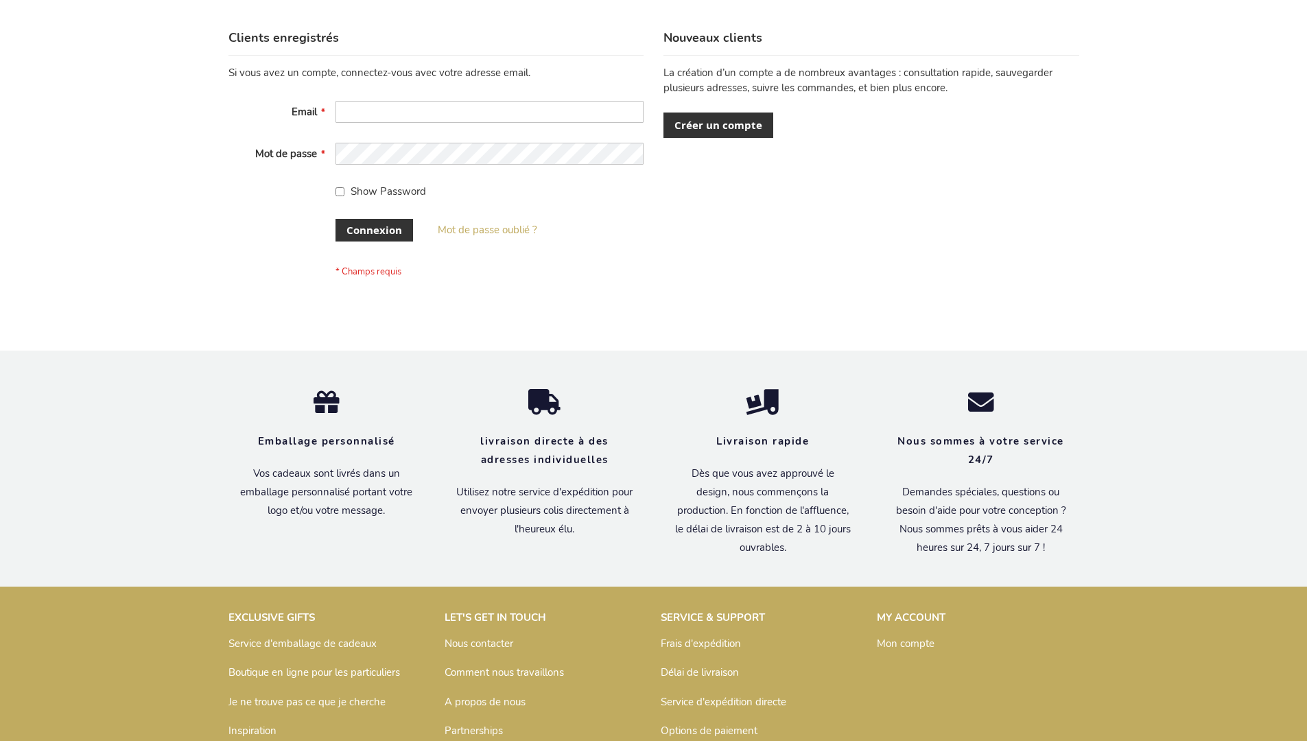
scroll to position [474, 0]
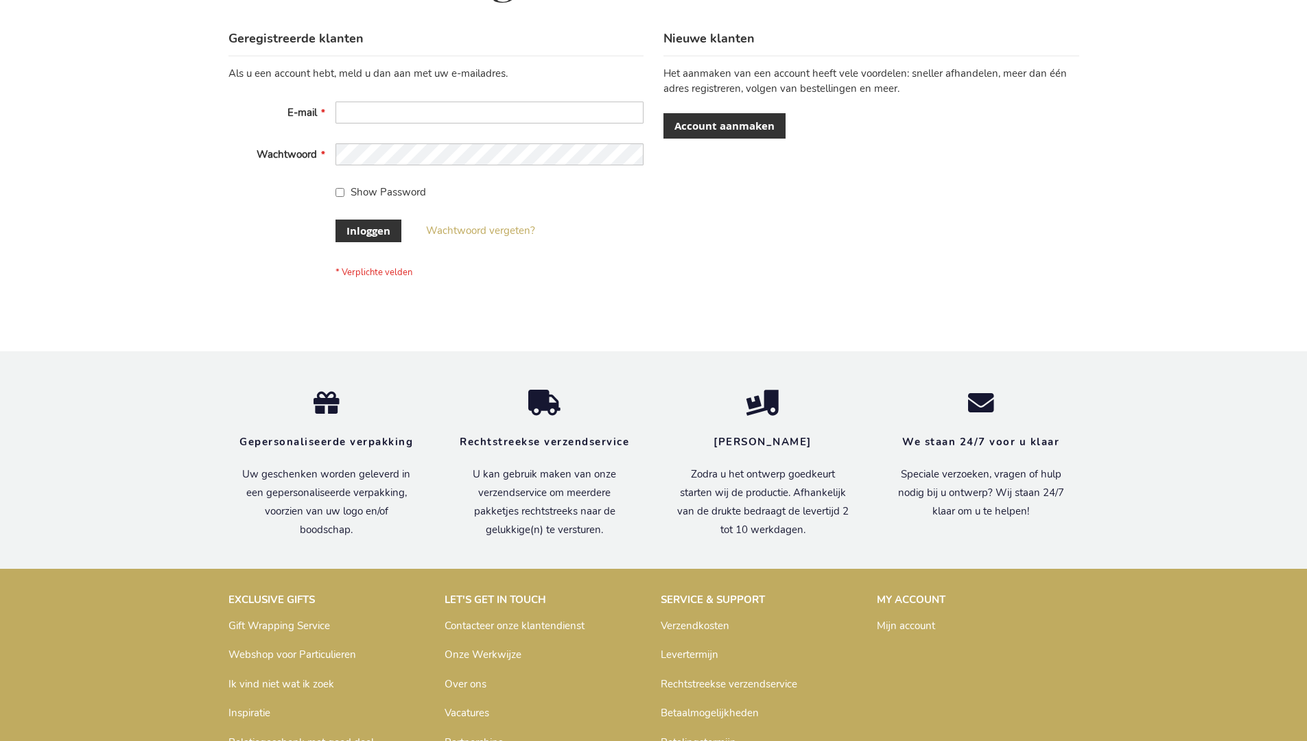
scroll to position [466, 0]
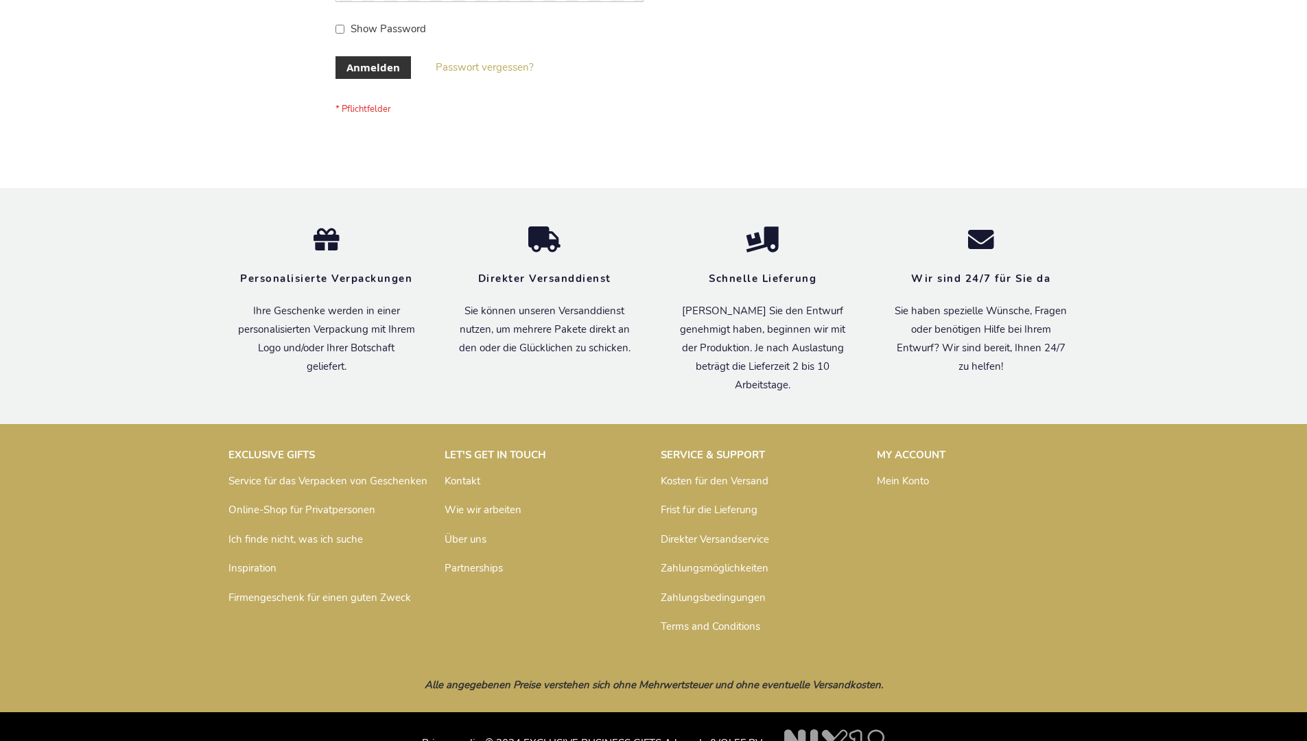
scroll to position [460, 0]
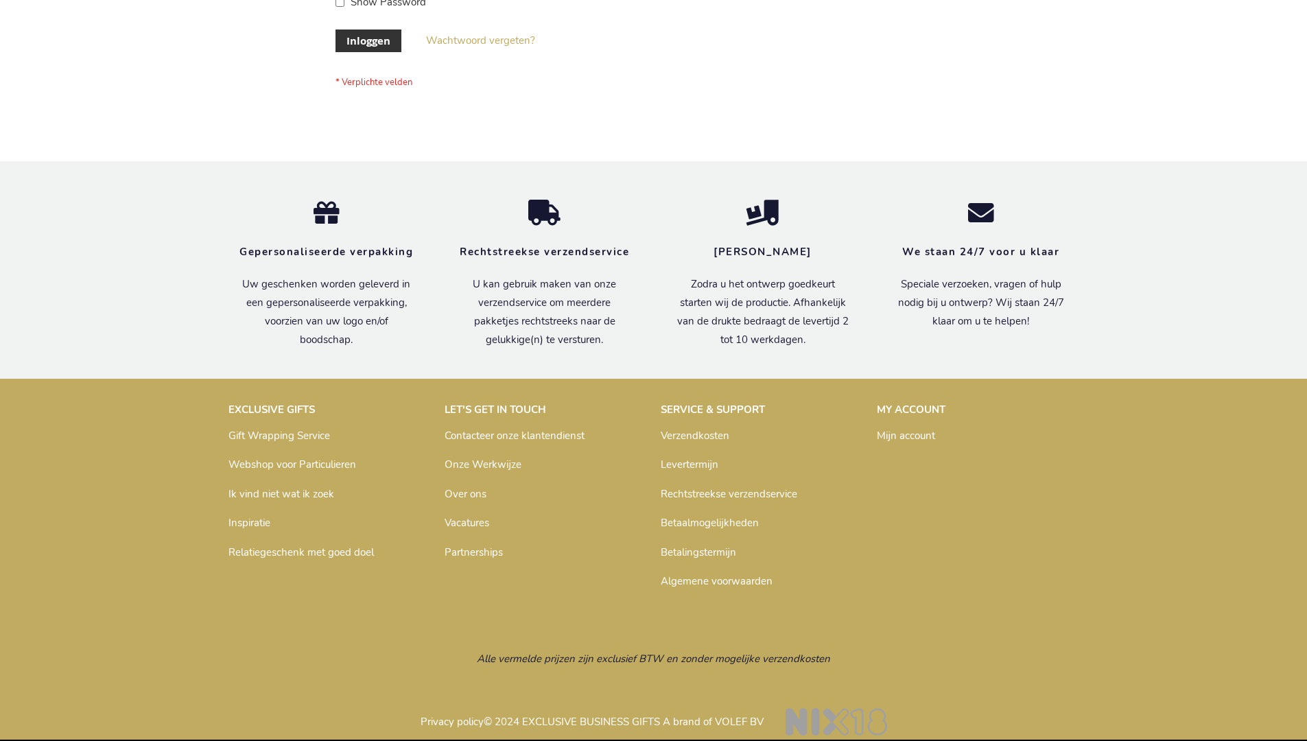
scroll to position [466, 0]
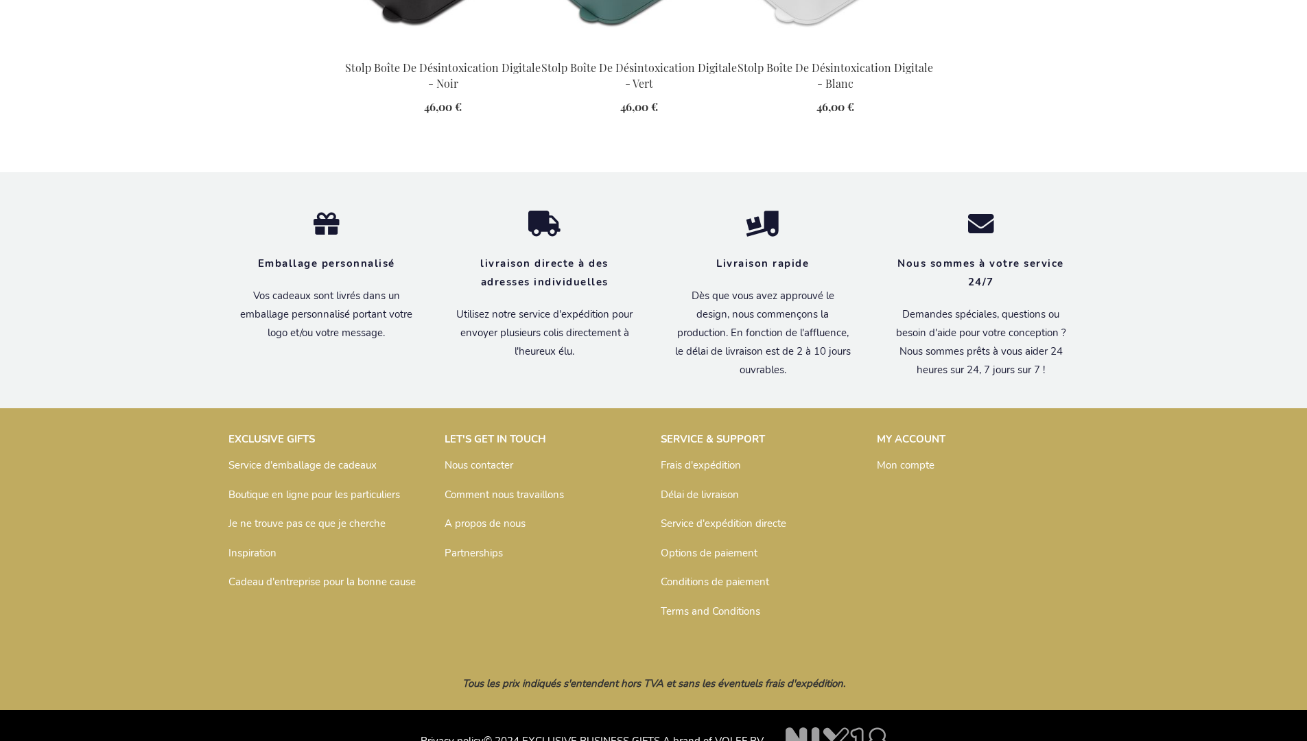
scroll to position [1590, 0]
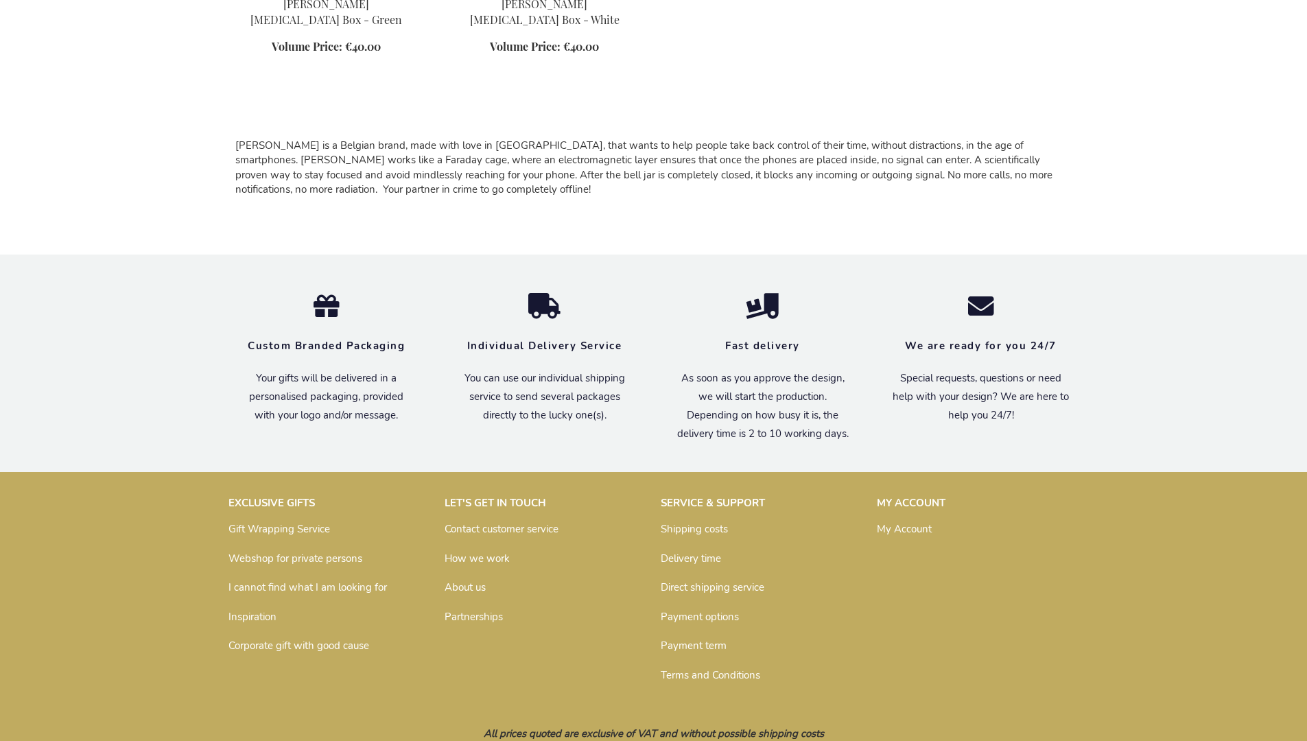
scroll to position [1220, 0]
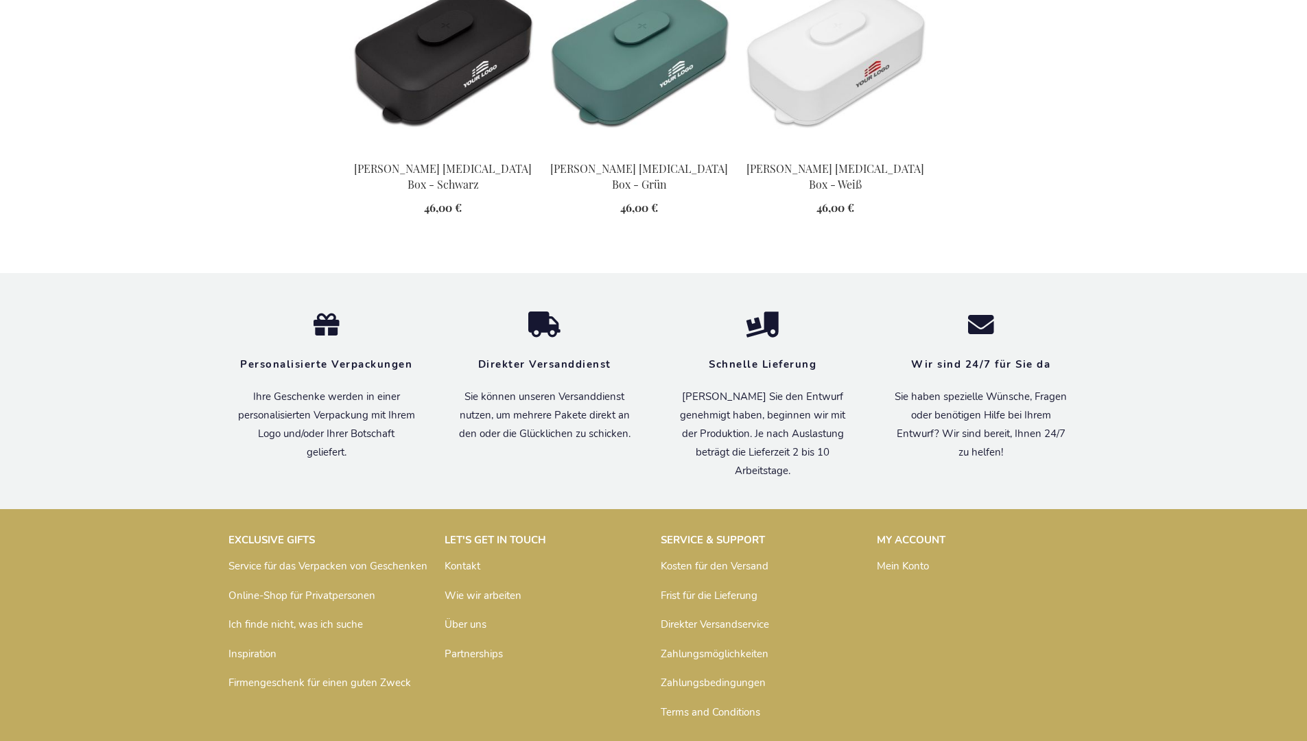
scroll to position [1575, 0]
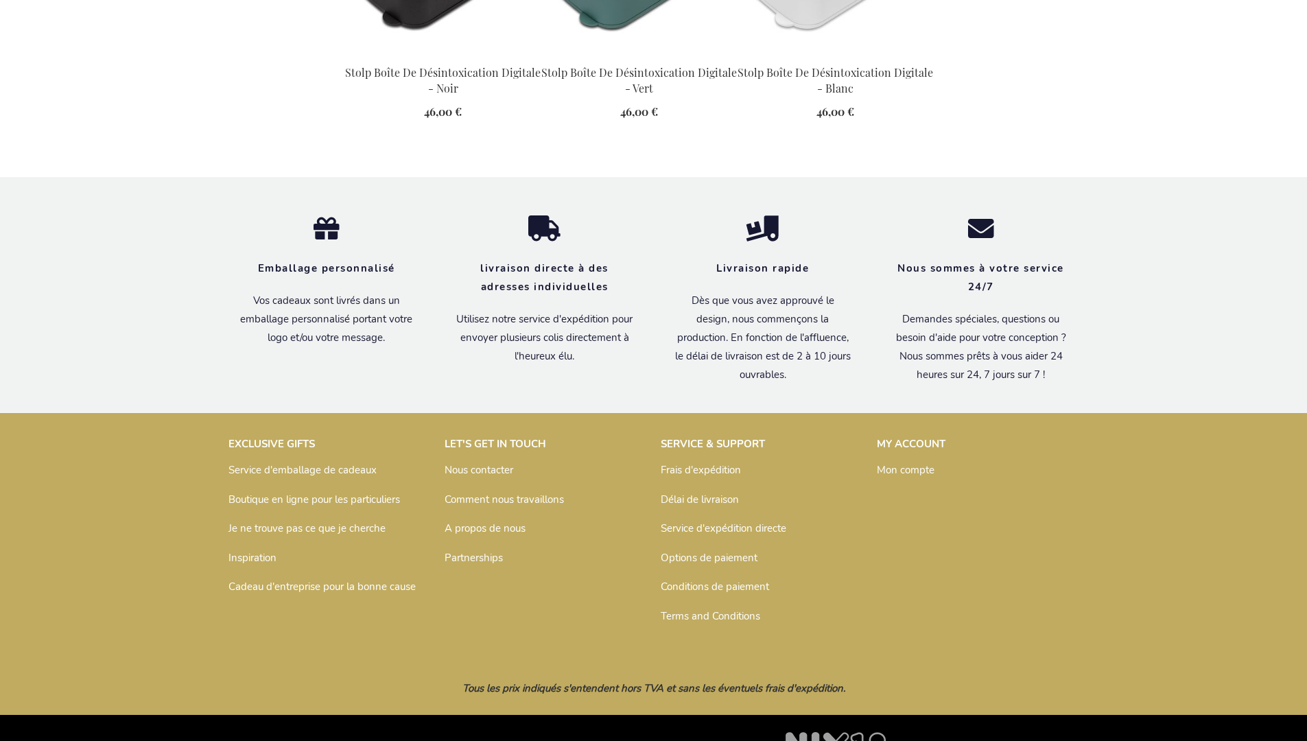
scroll to position [1590, 0]
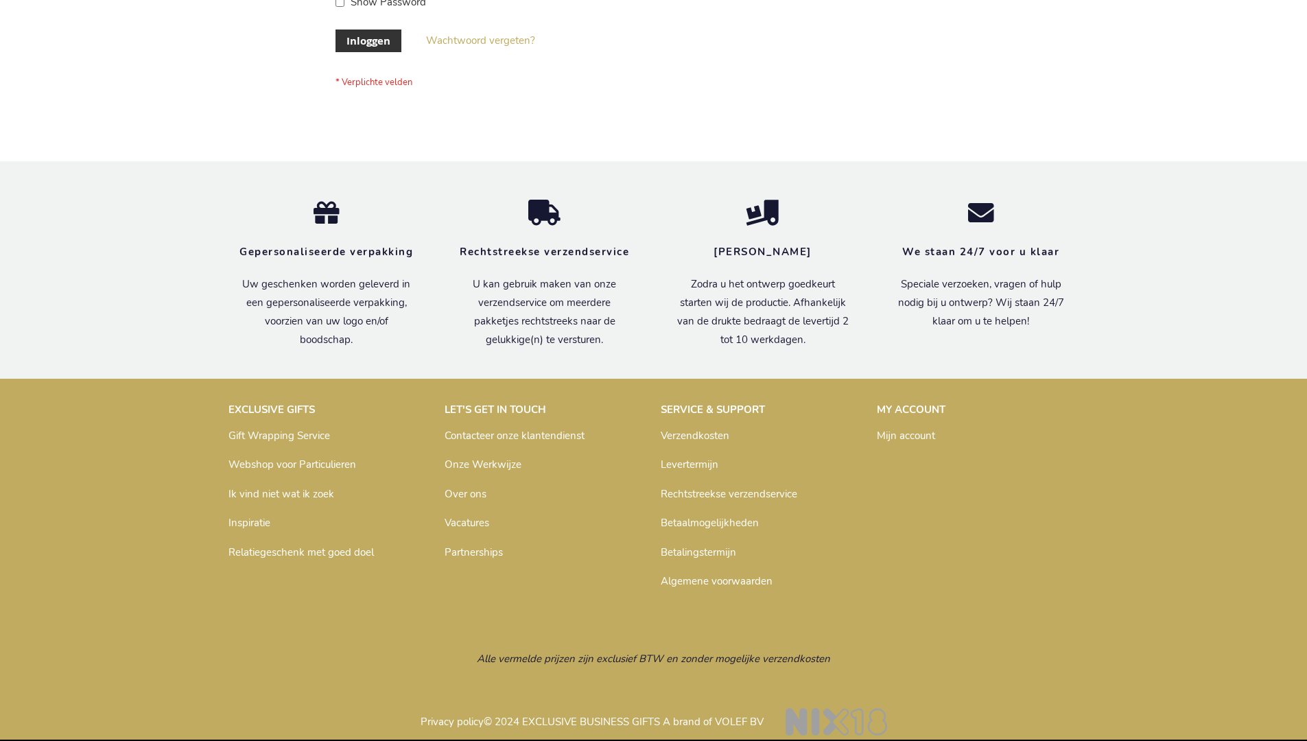
scroll to position [466, 0]
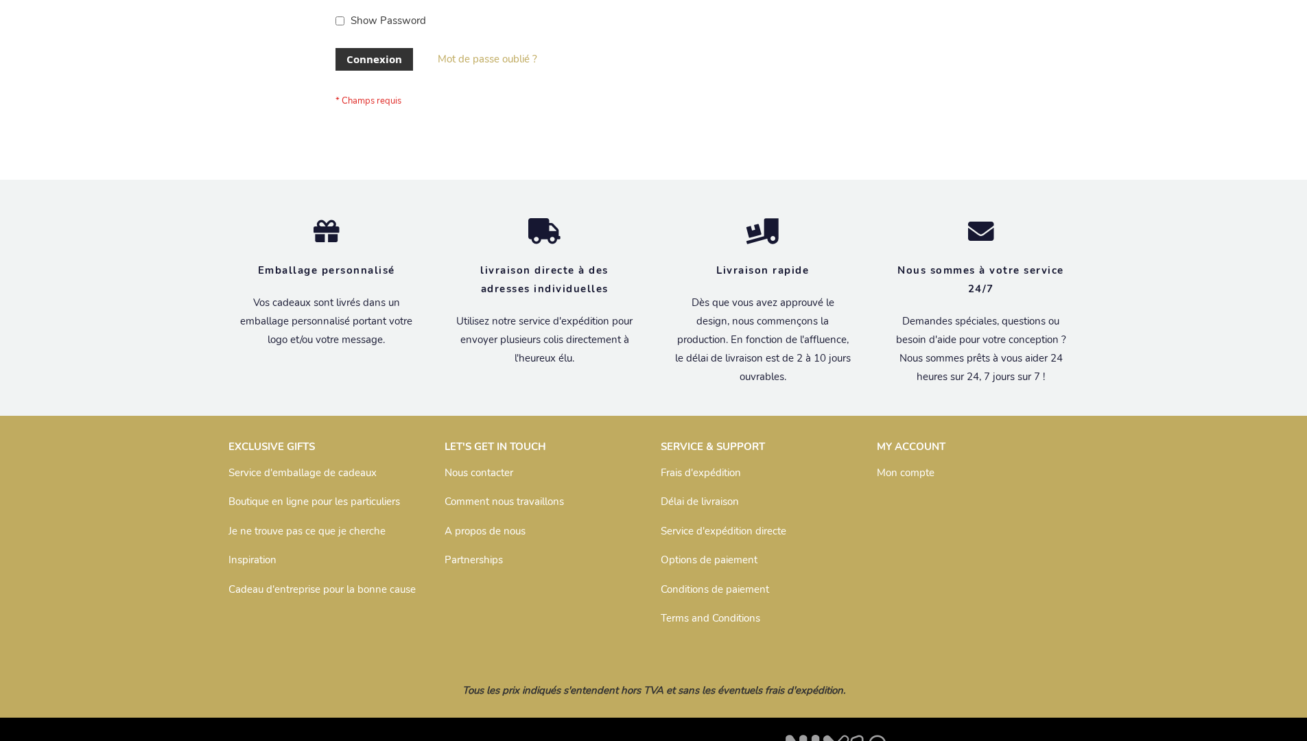
scroll to position [474, 0]
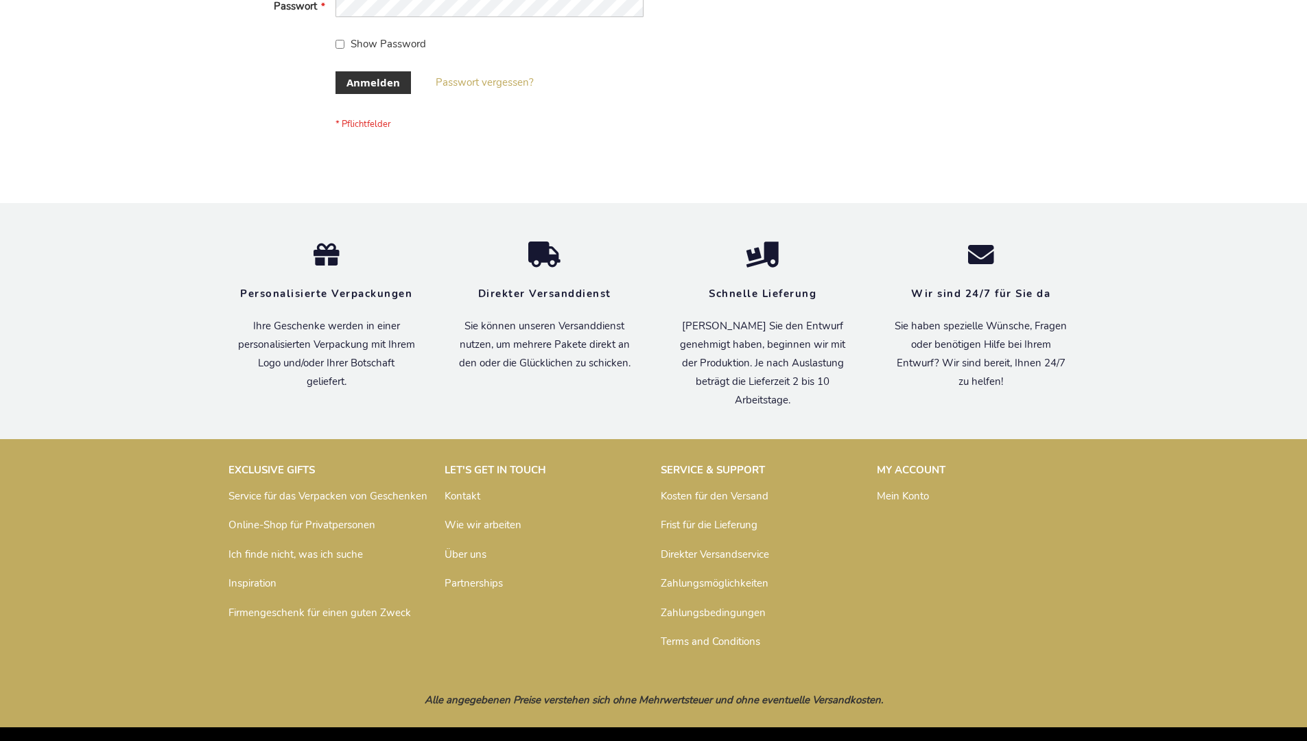
scroll to position [460, 0]
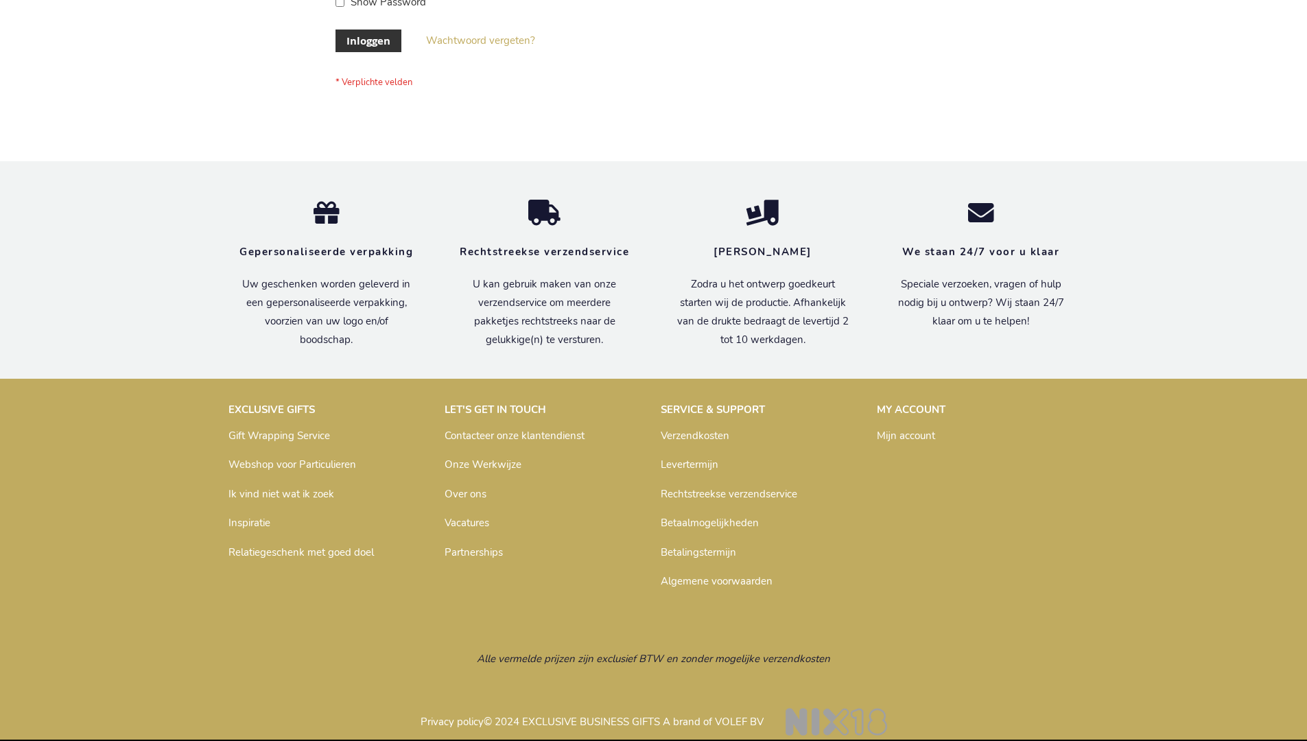
scroll to position [466, 0]
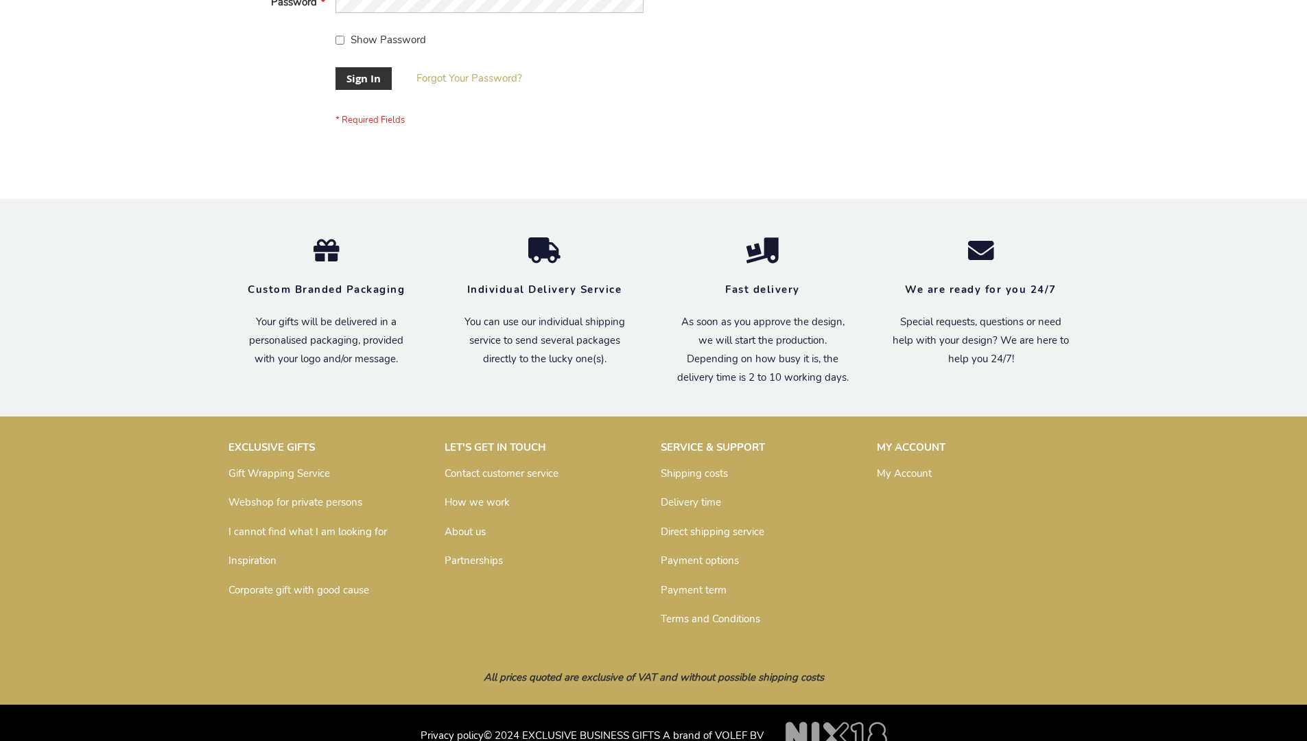
scroll to position [441, 0]
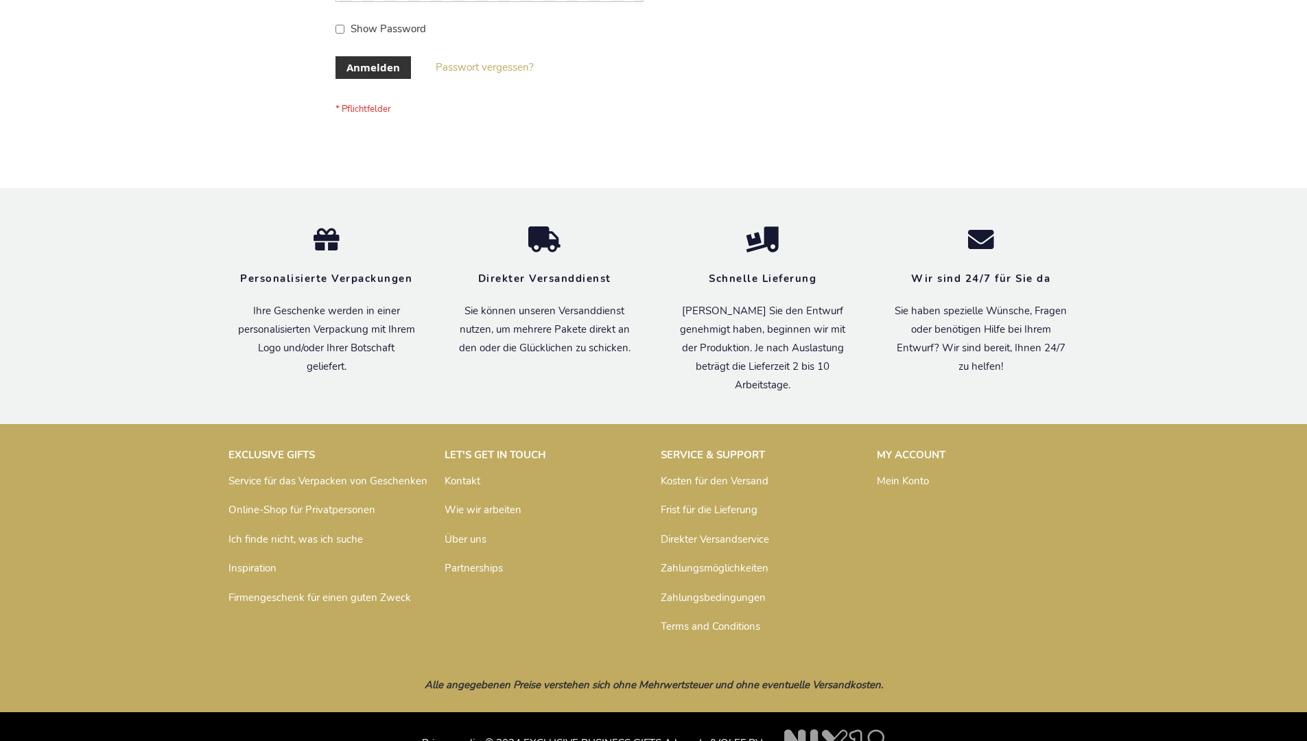
scroll to position [460, 0]
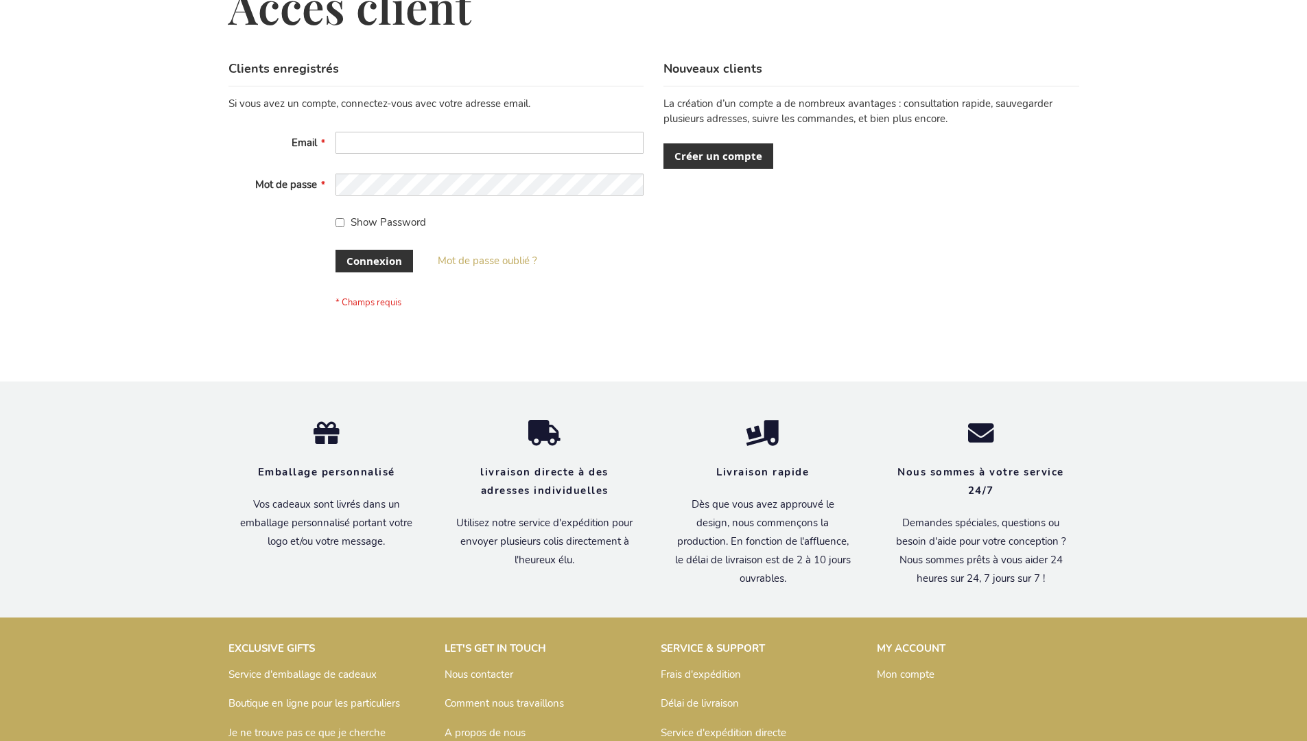
scroll to position [474, 0]
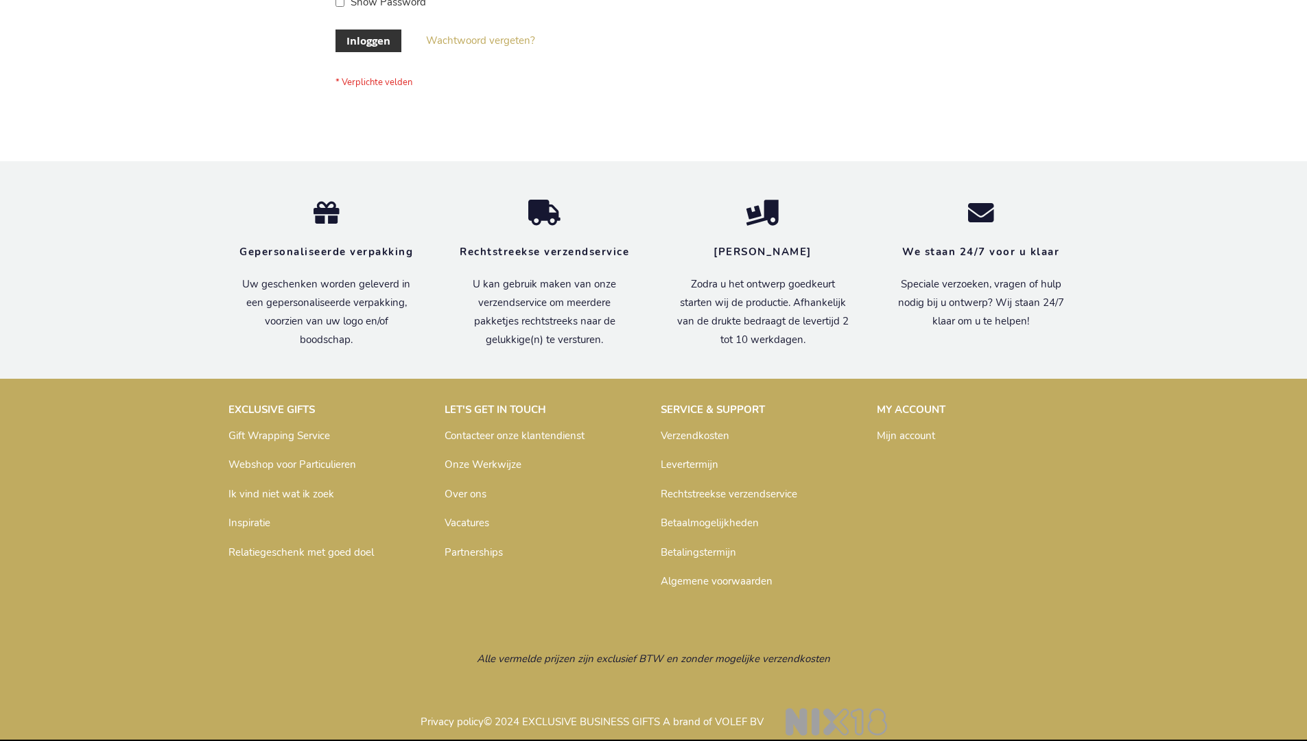
scroll to position [466, 0]
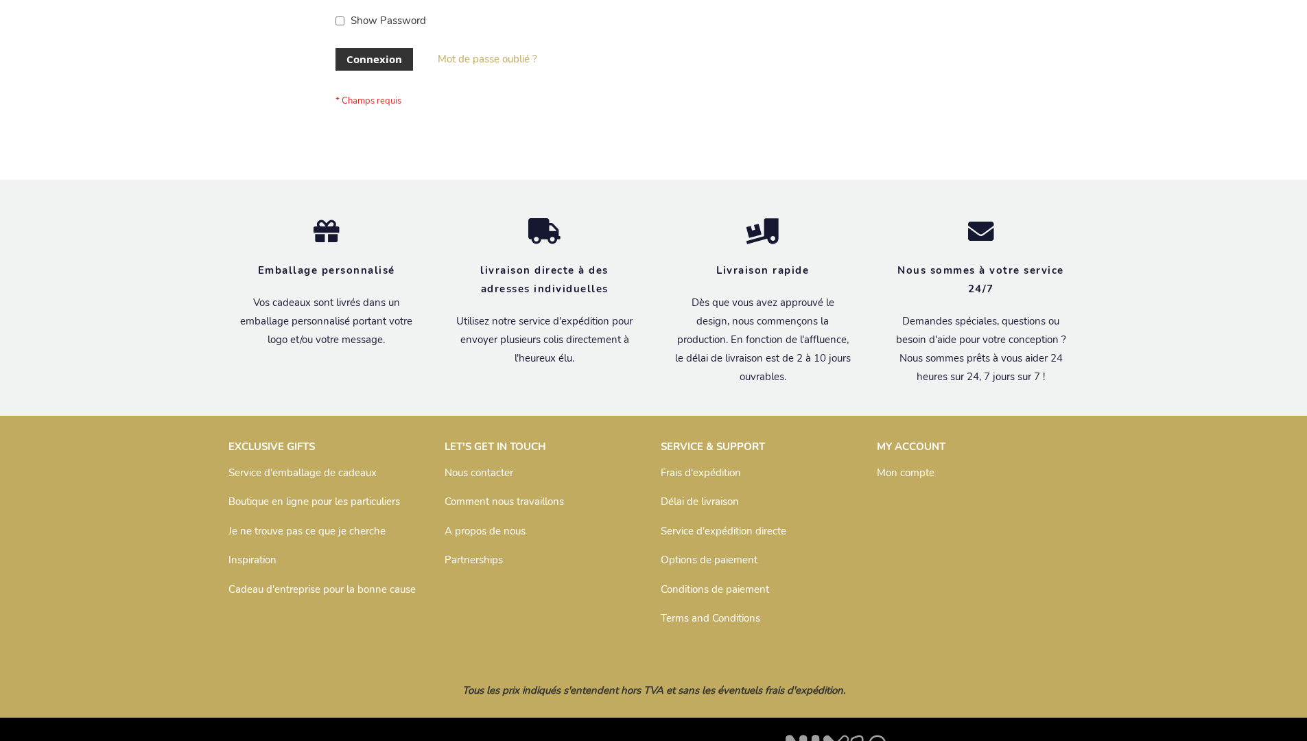
scroll to position [474, 0]
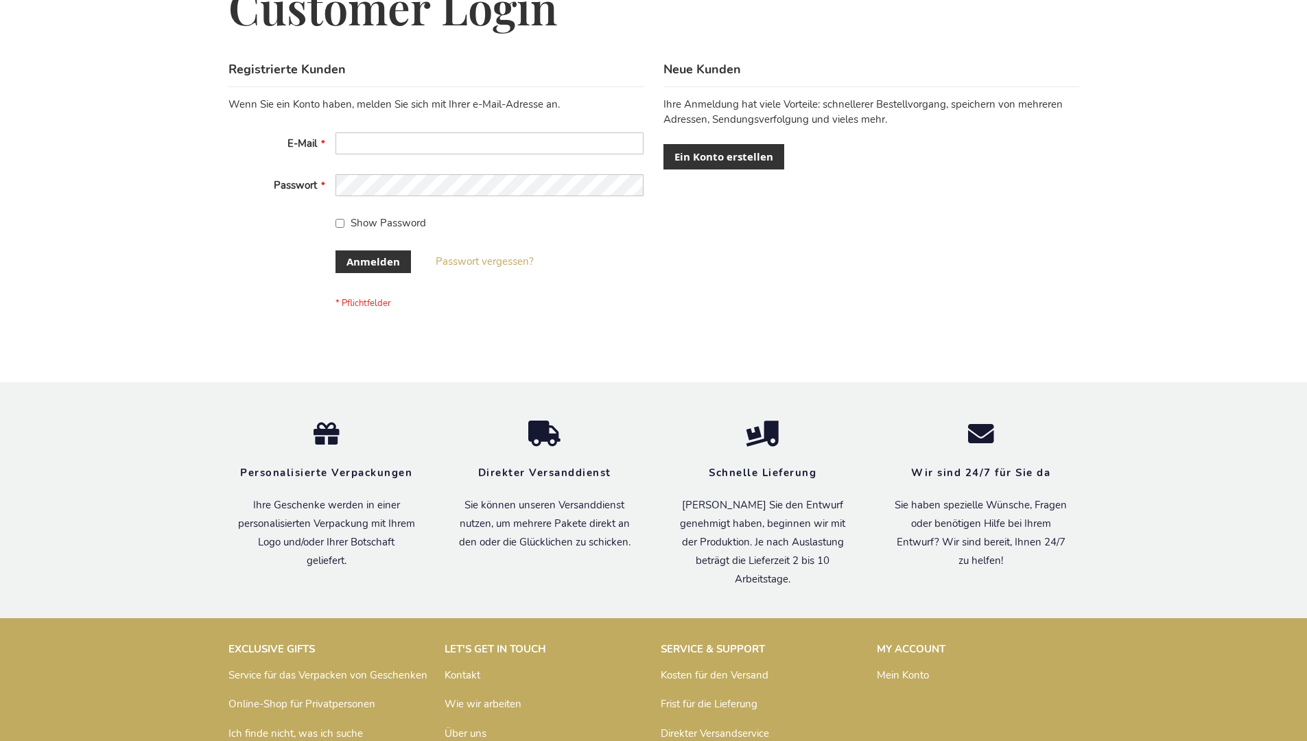
scroll to position [460, 0]
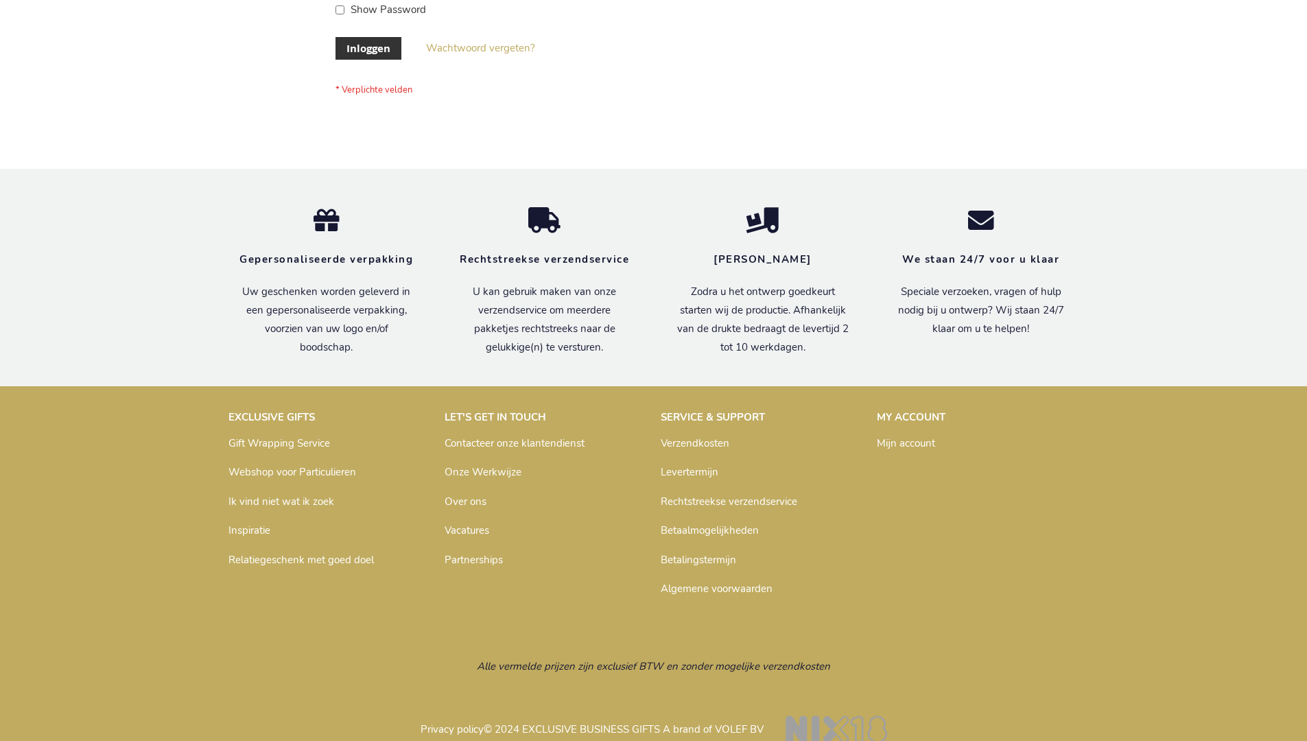
scroll to position [456, 0]
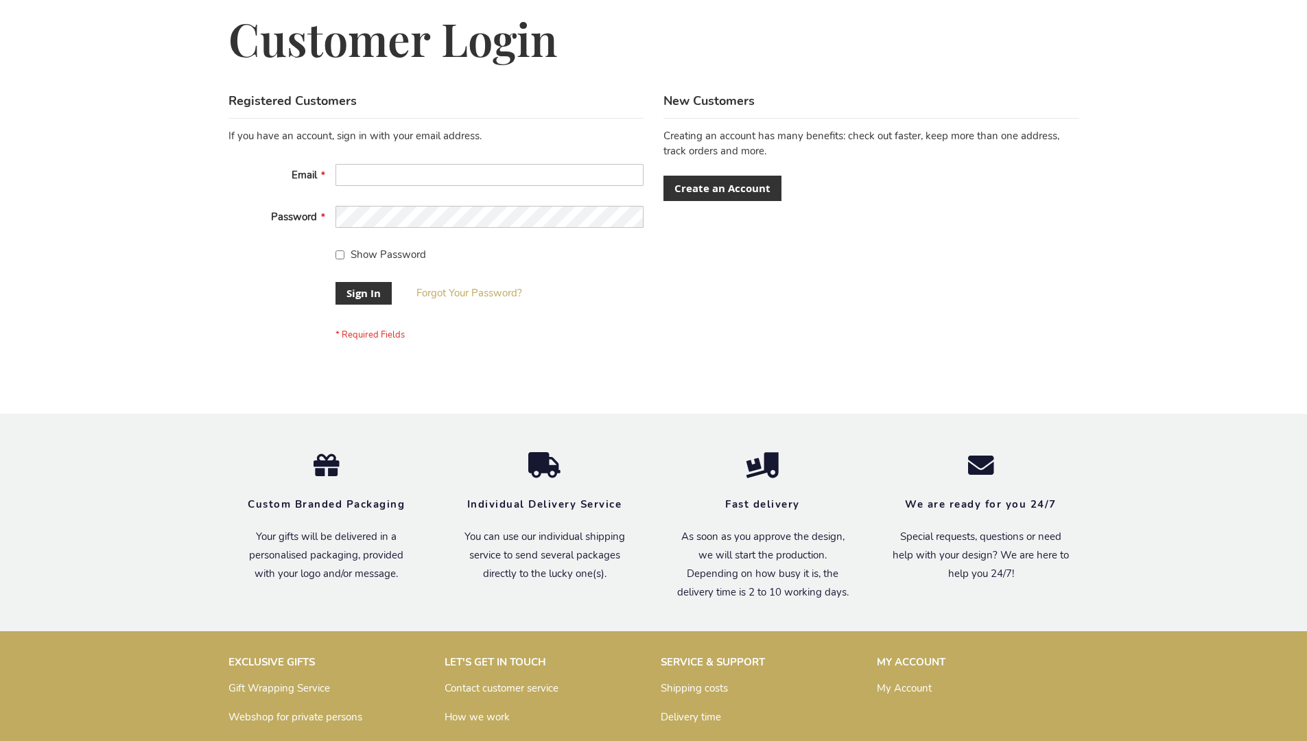
scroll to position [441, 0]
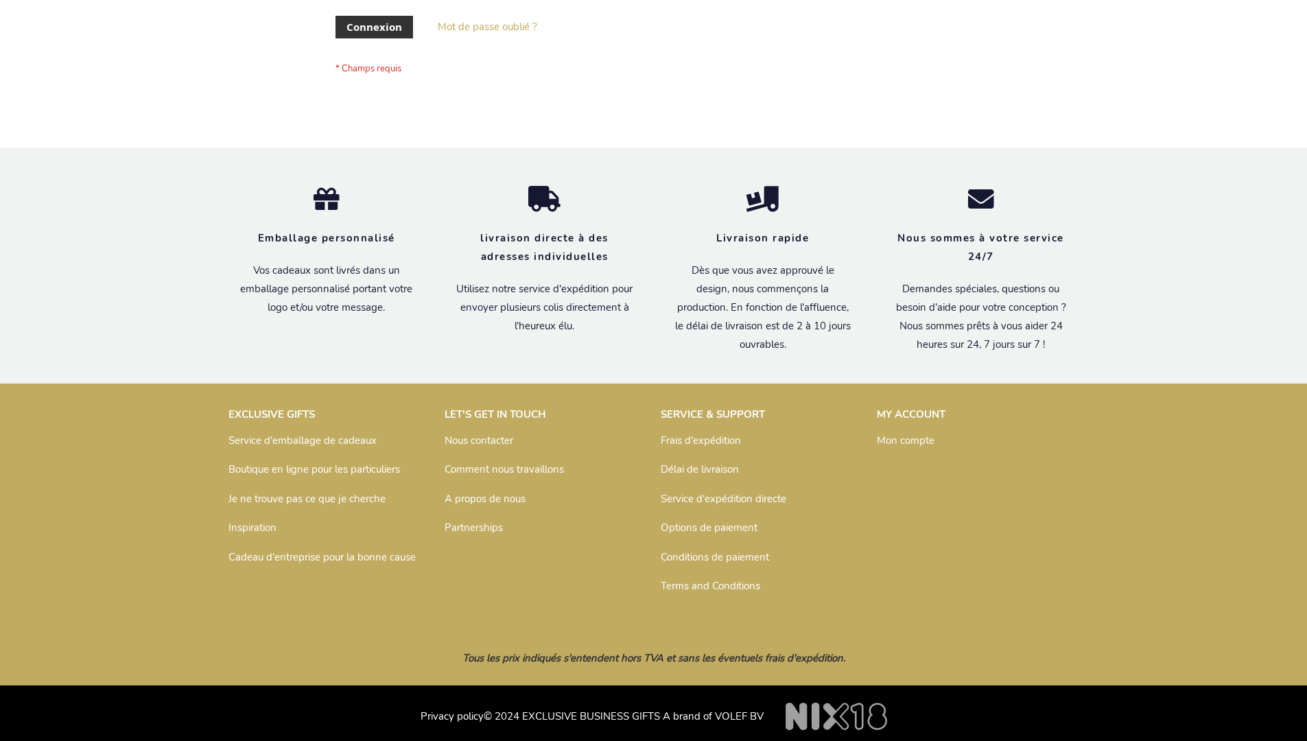
scroll to position [474, 0]
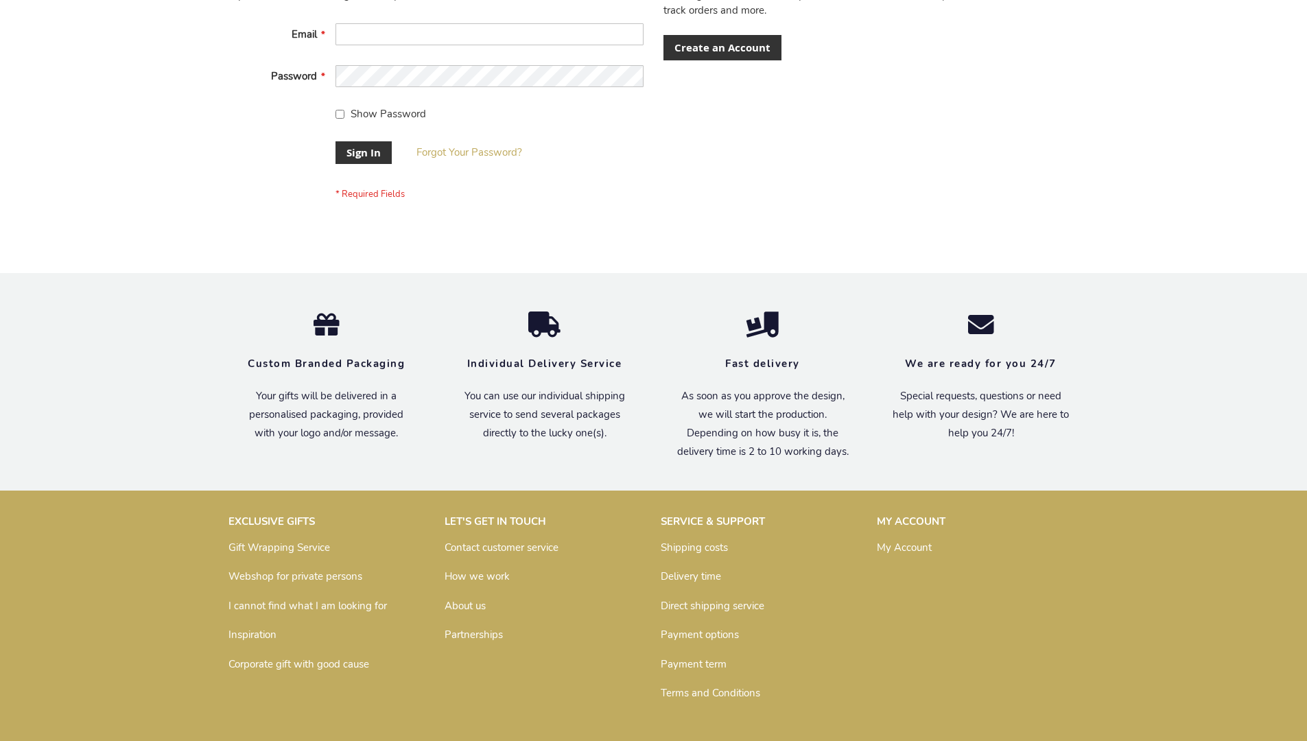
scroll to position [441, 0]
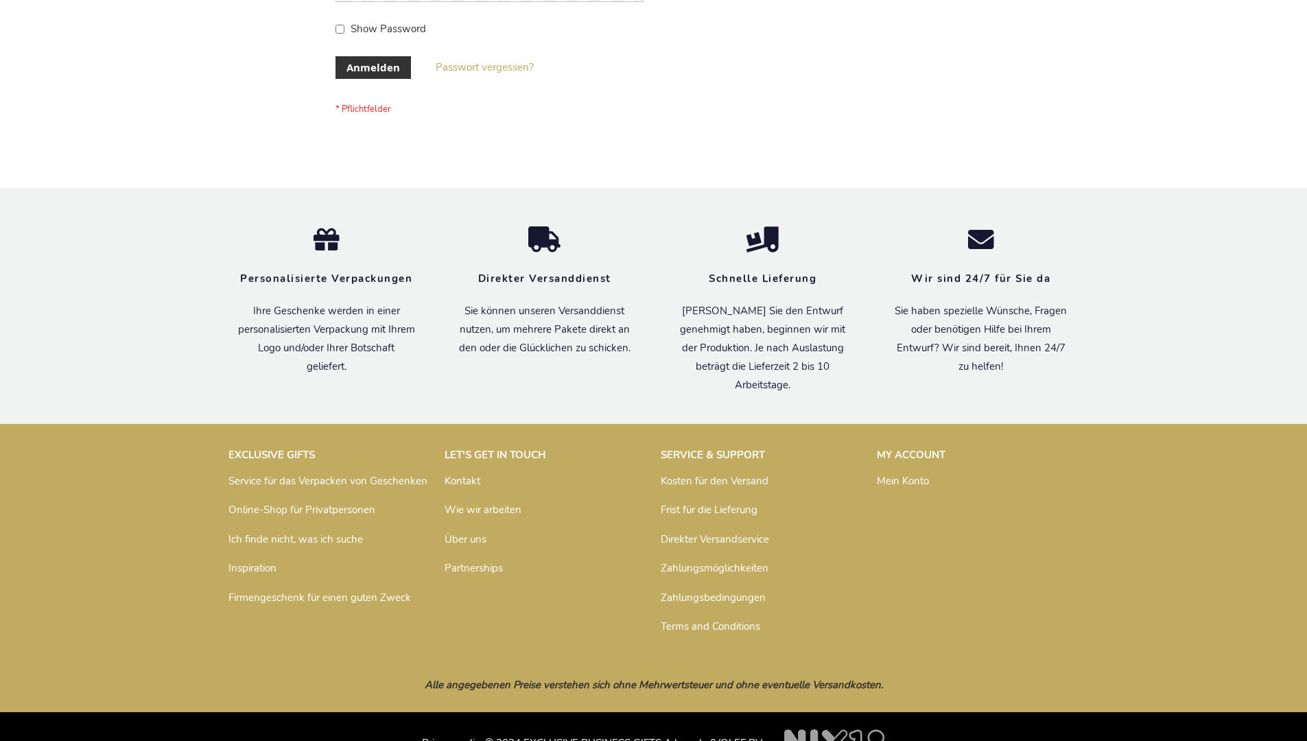
scroll to position [460, 0]
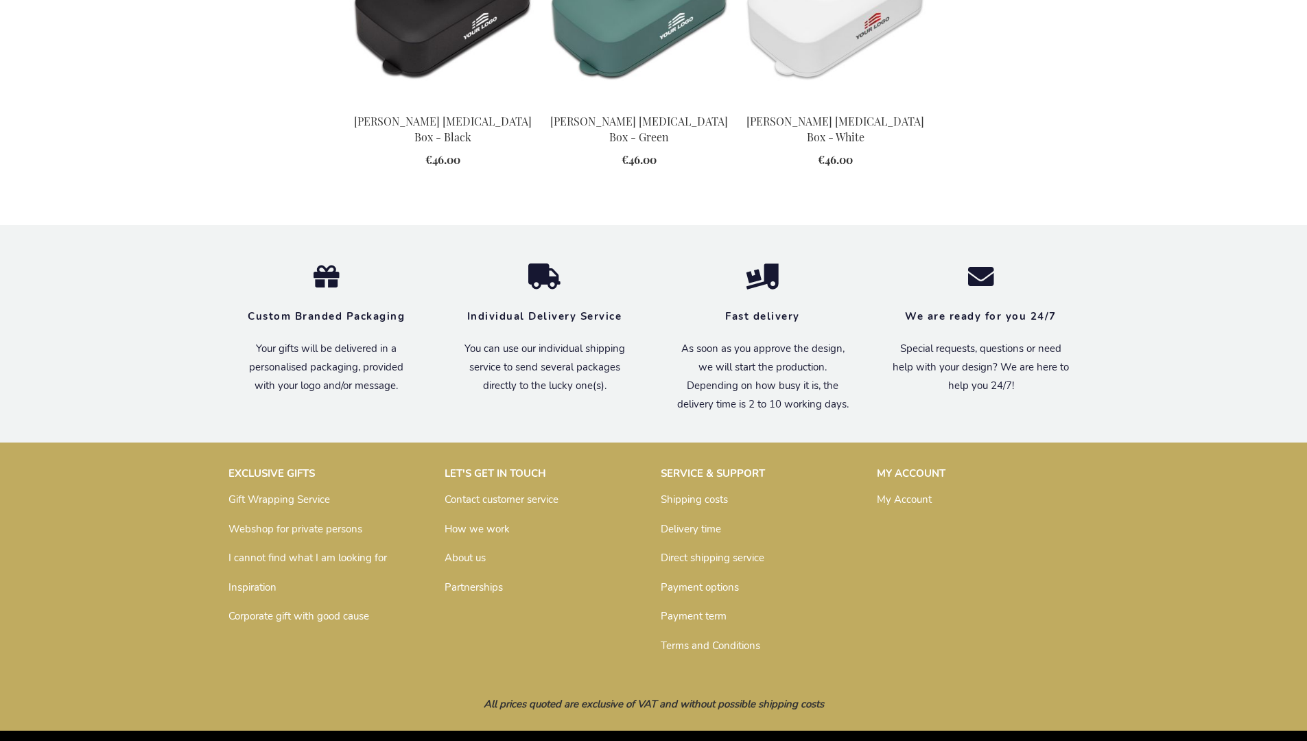
scroll to position [1512, 0]
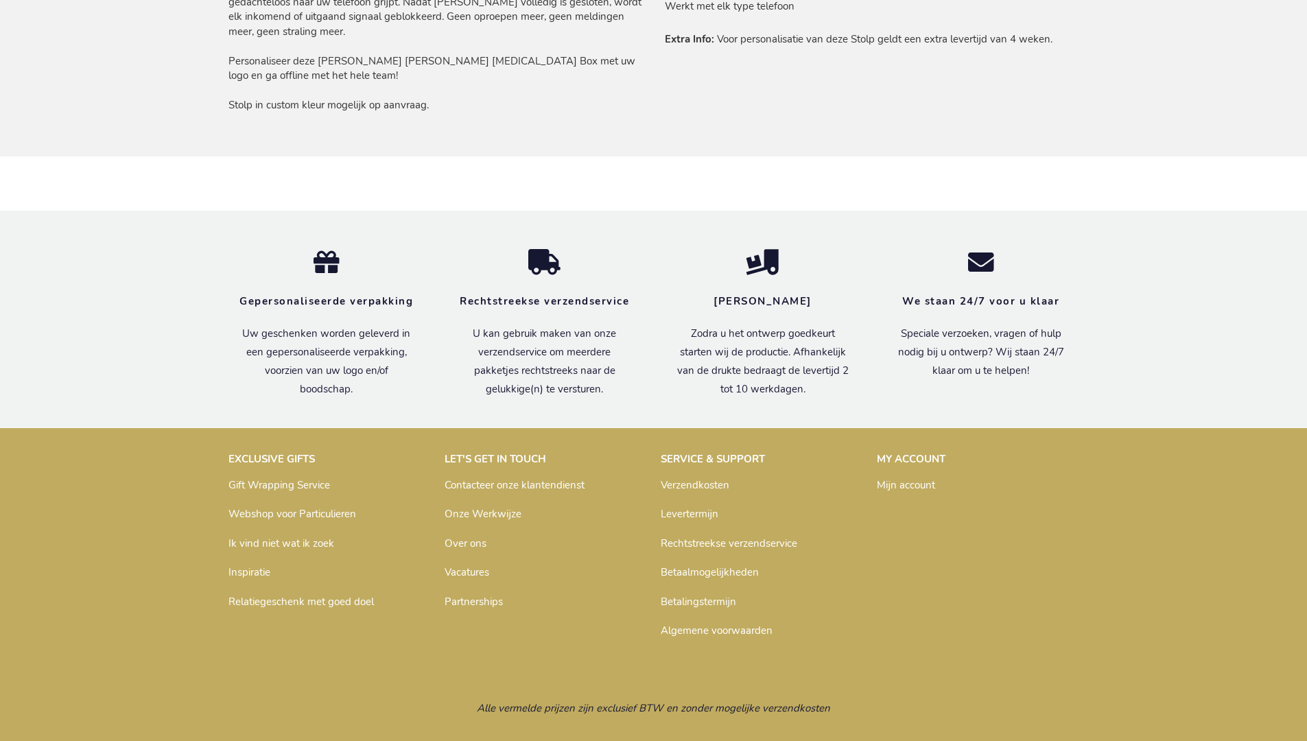
scroll to position [1150, 0]
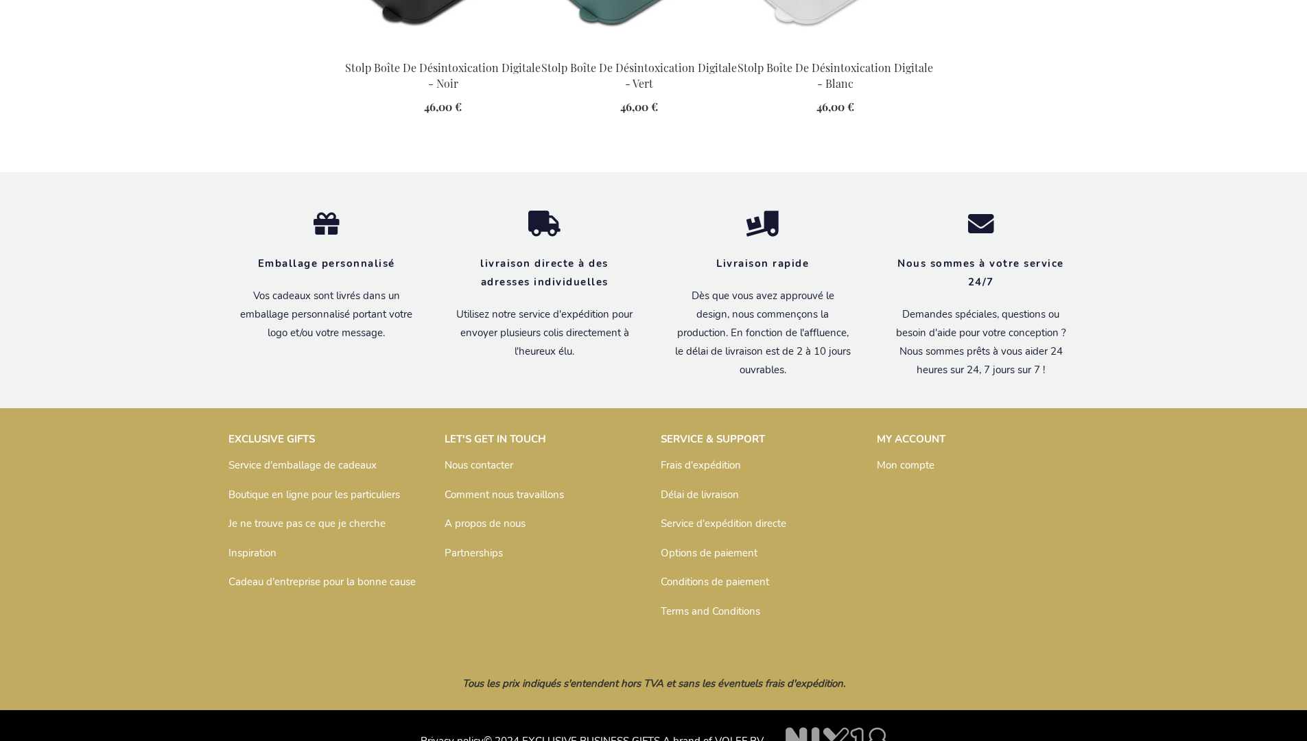
scroll to position [1590, 0]
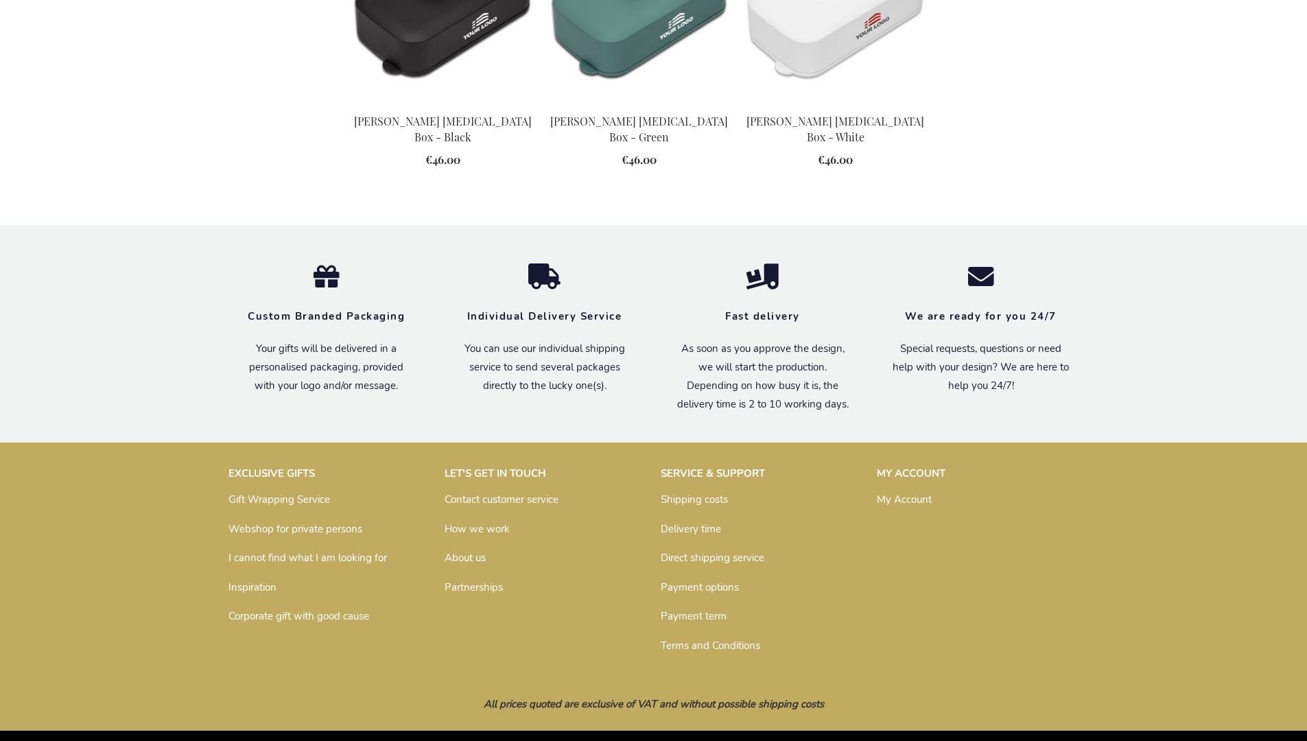
scroll to position [1512, 0]
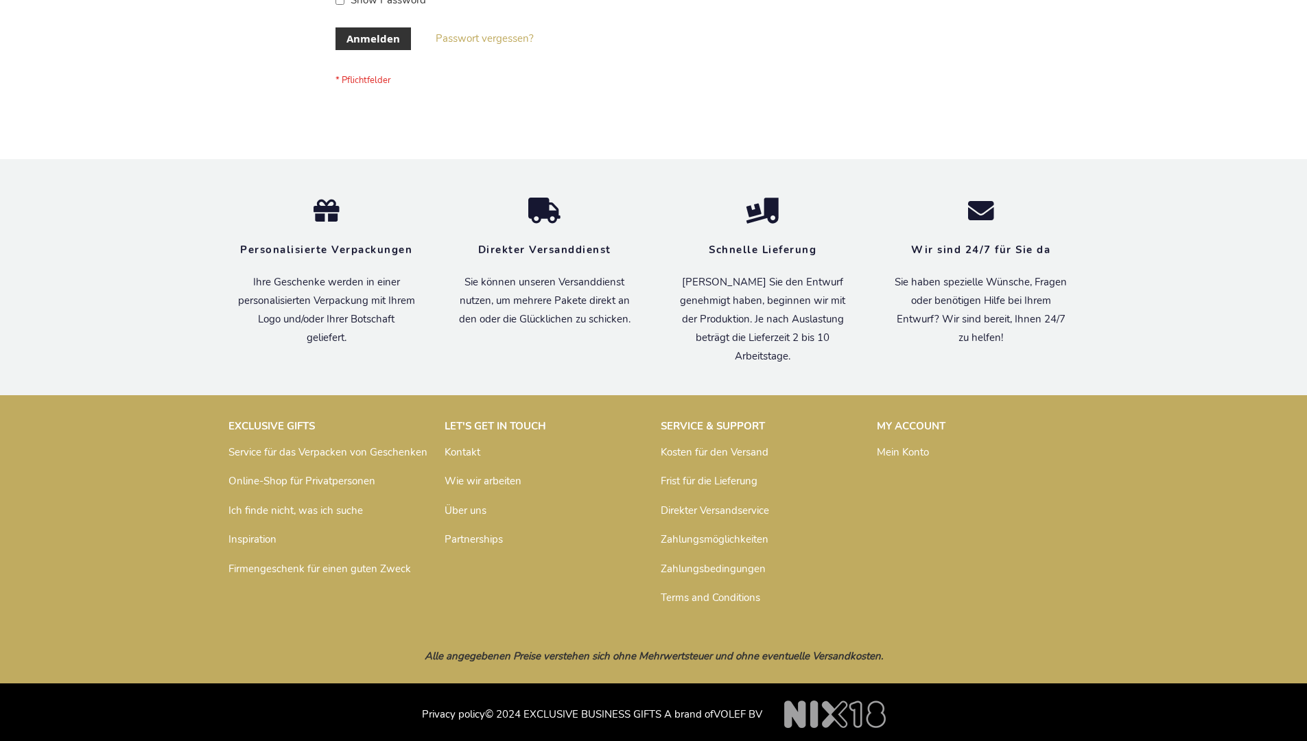
scroll to position [460, 0]
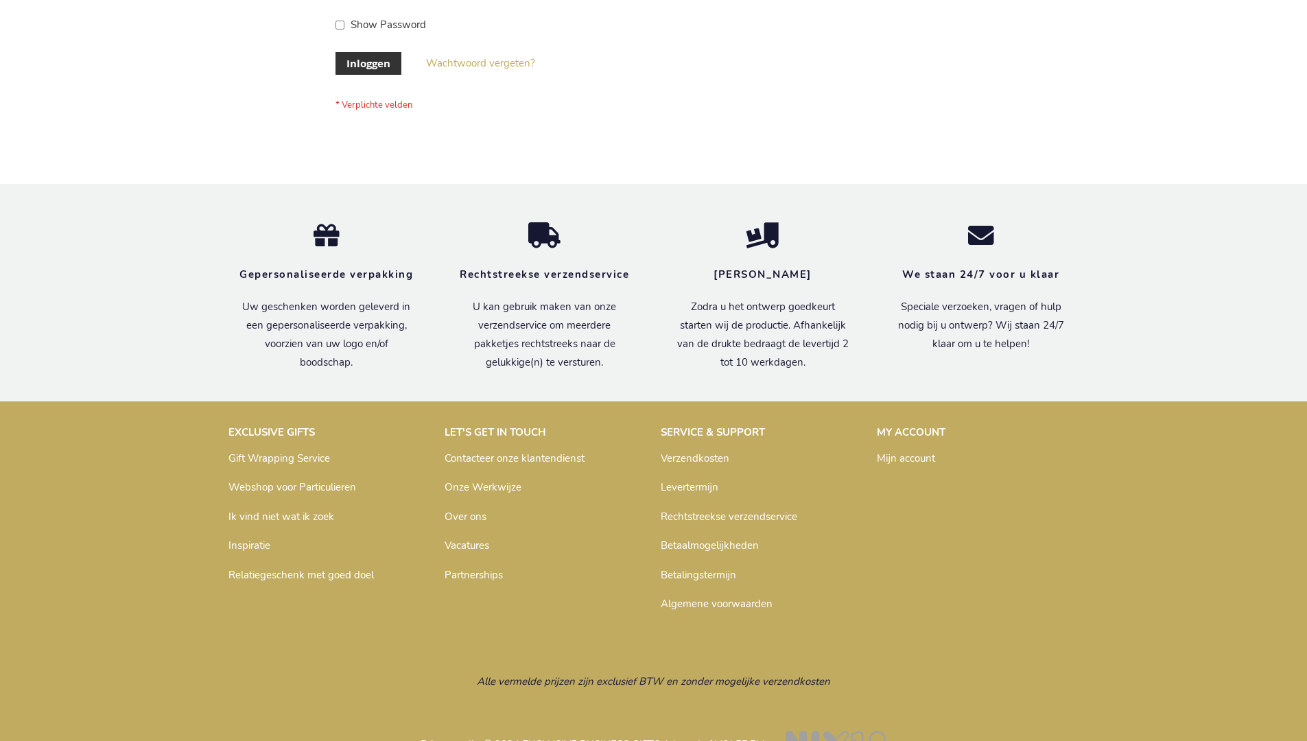
scroll to position [466, 0]
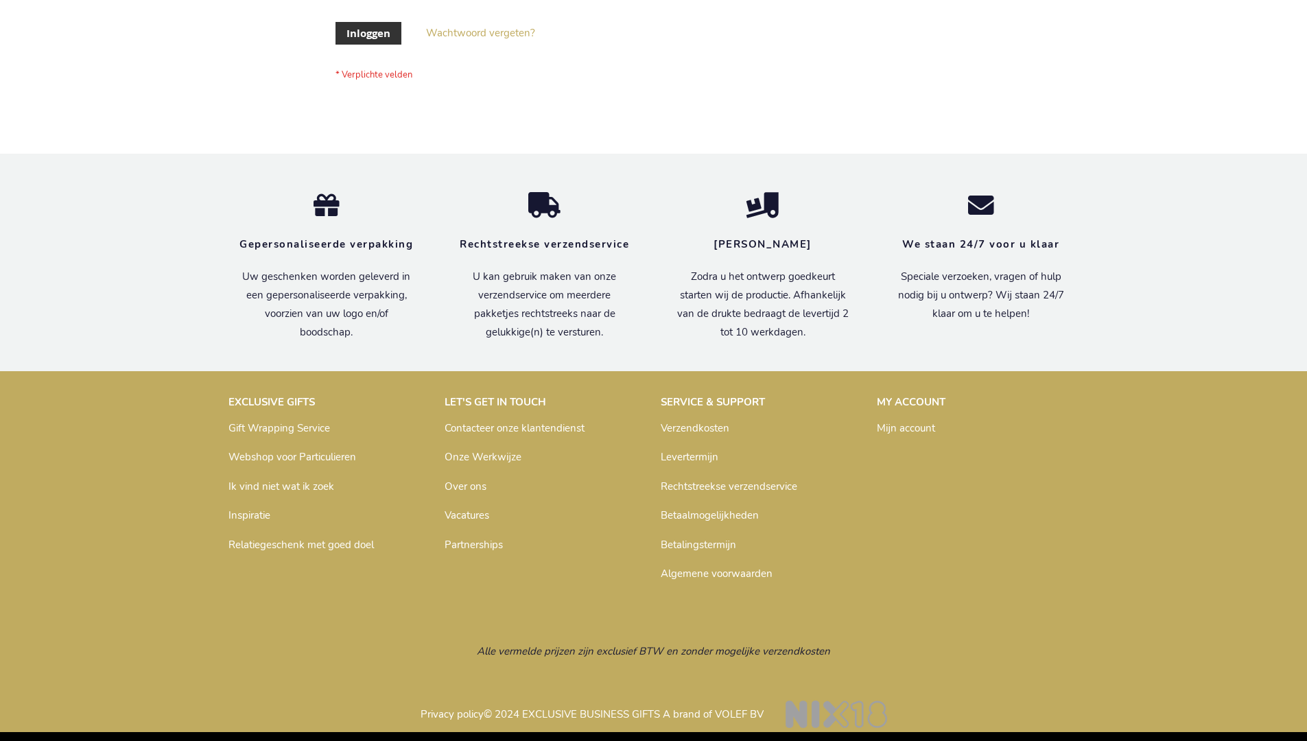
scroll to position [466, 0]
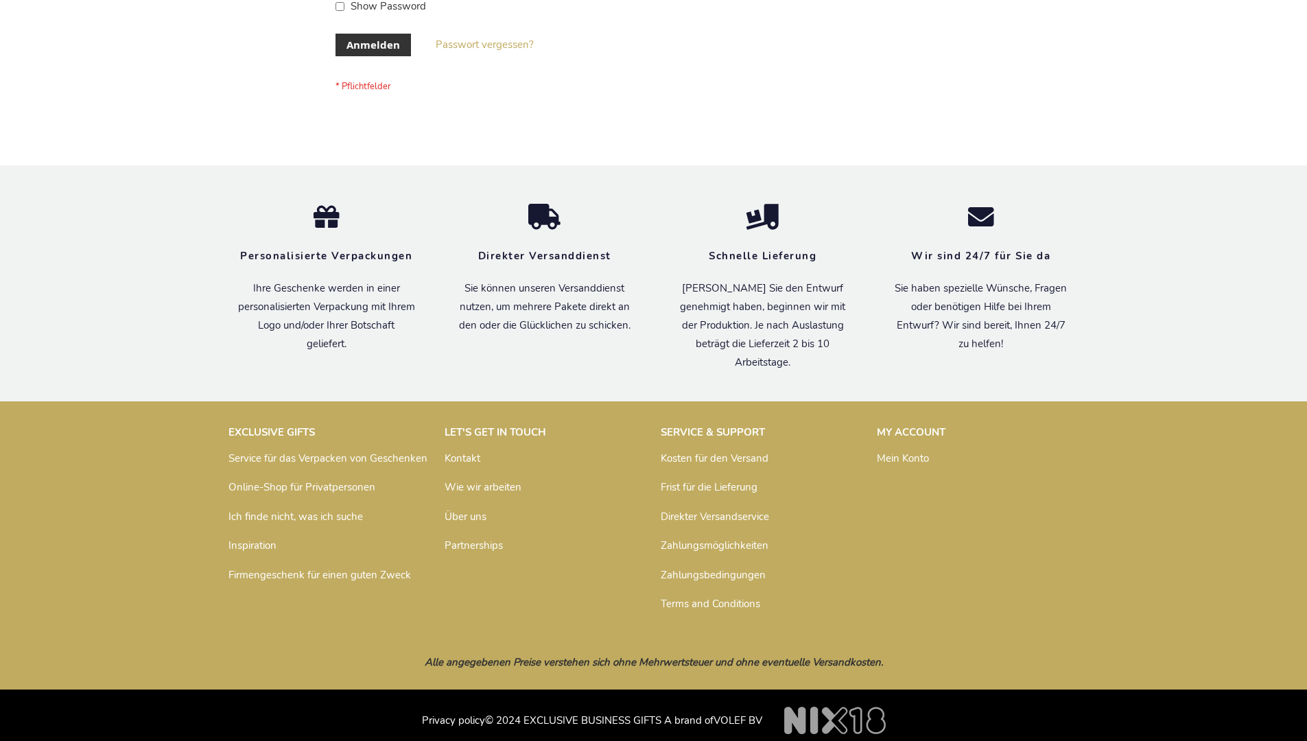
scroll to position [460, 0]
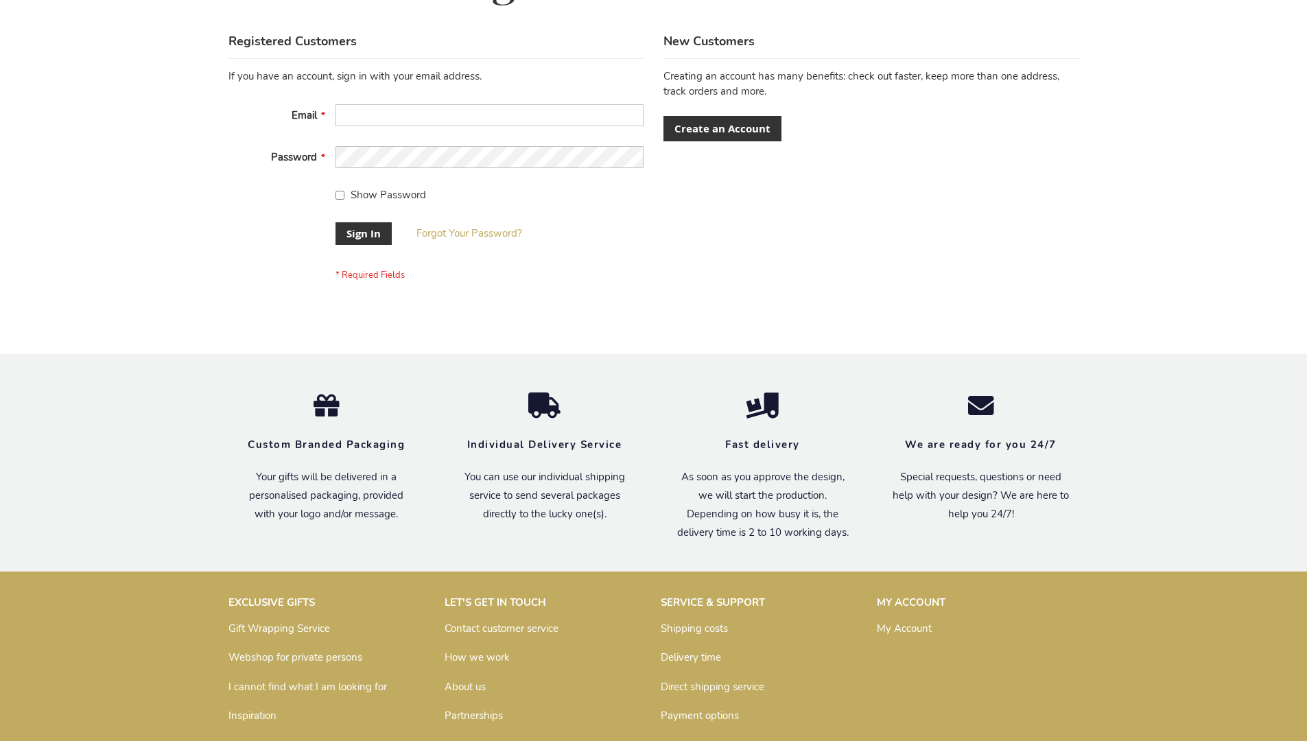
scroll to position [441, 0]
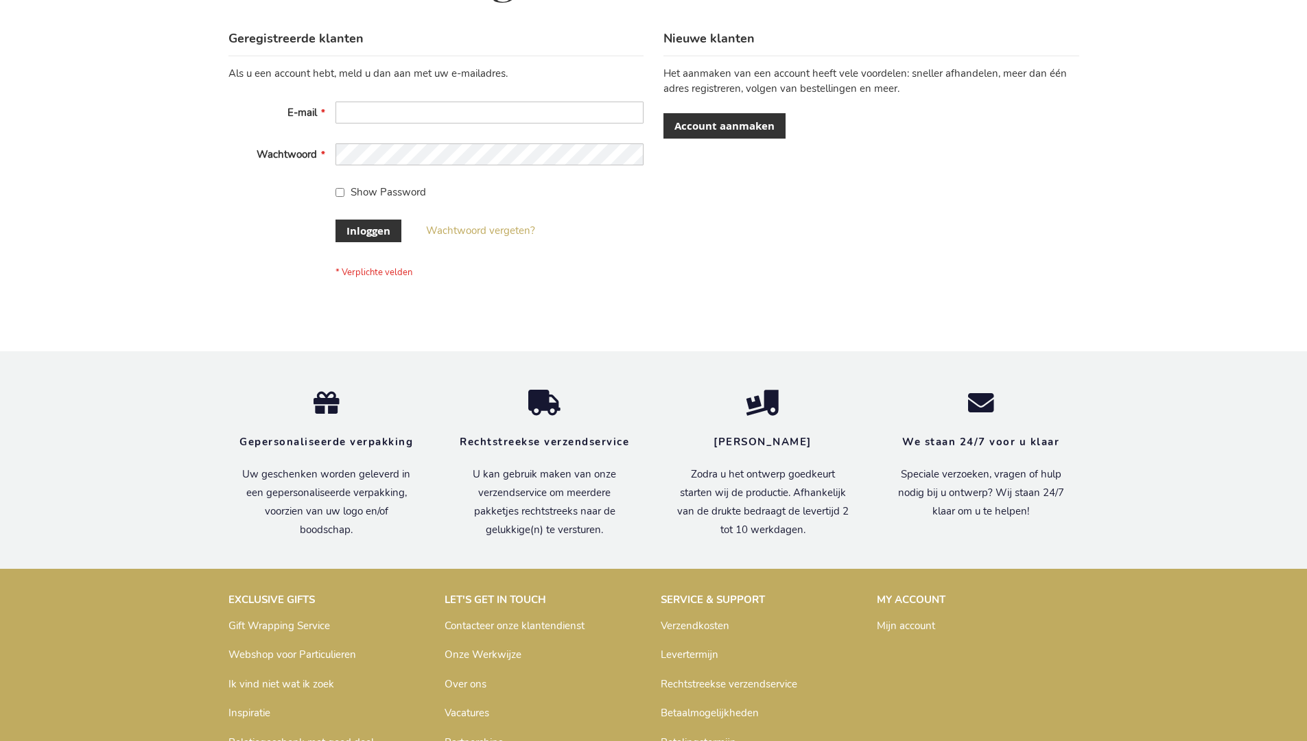
scroll to position [466, 0]
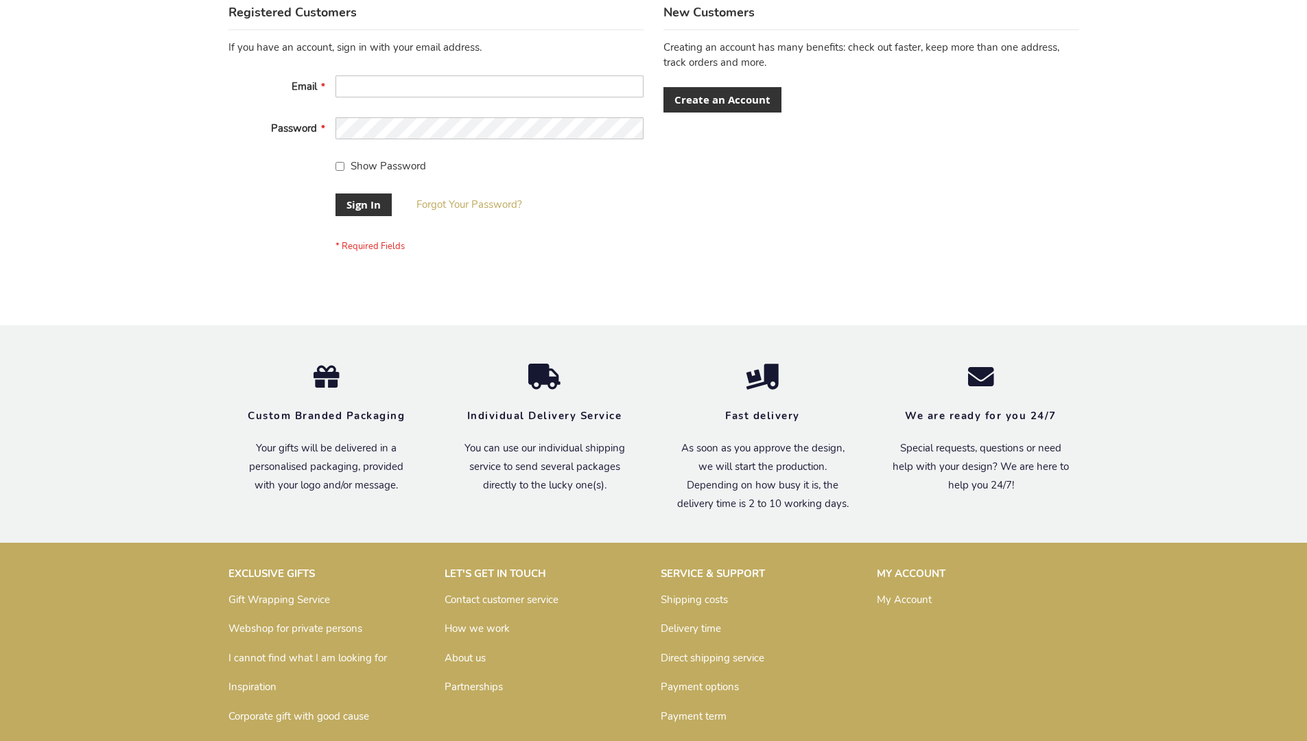
scroll to position [441, 0]
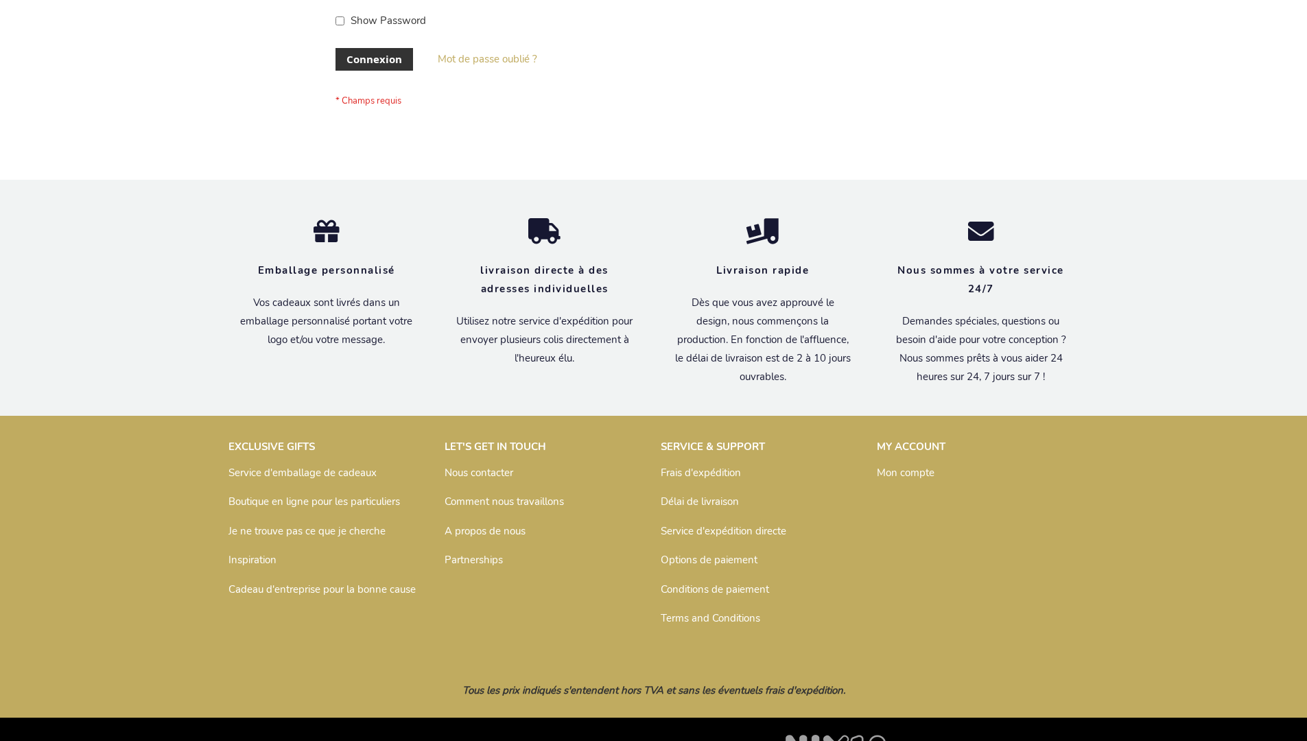
scroll to position [474, 0]
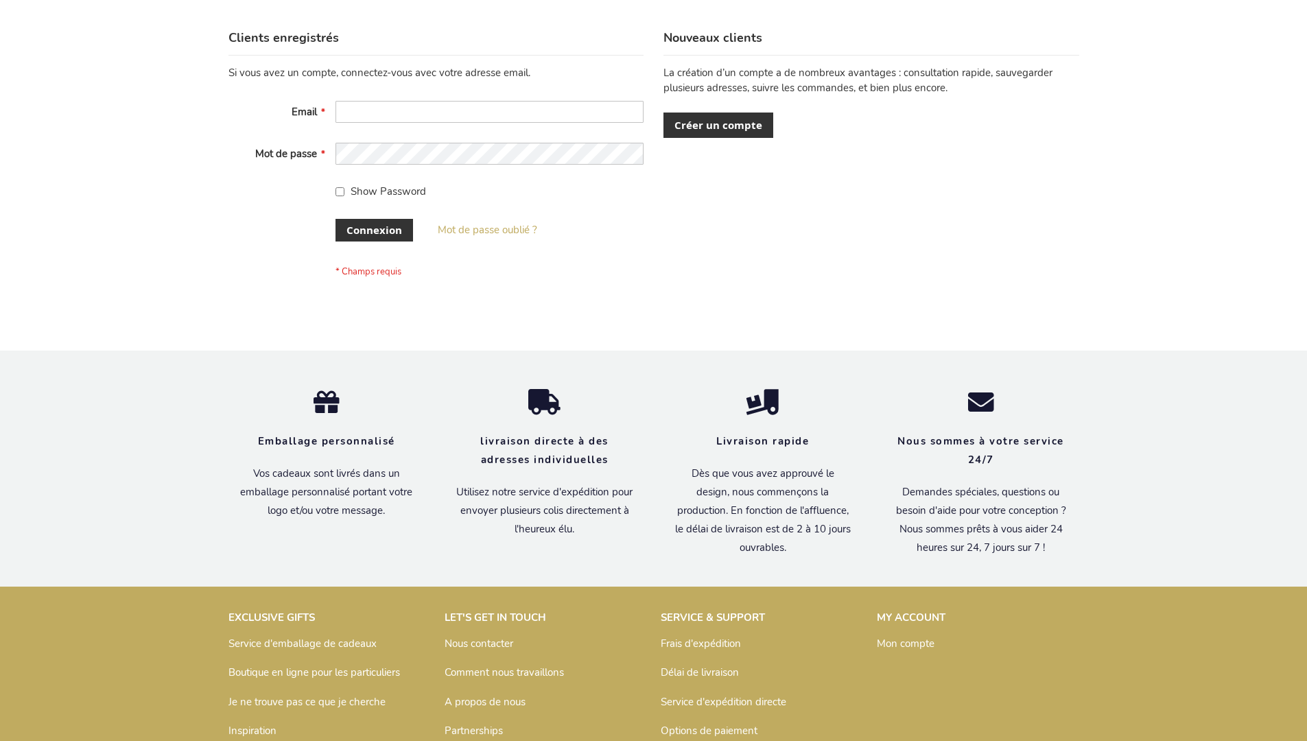
scroll to position [474, 0]
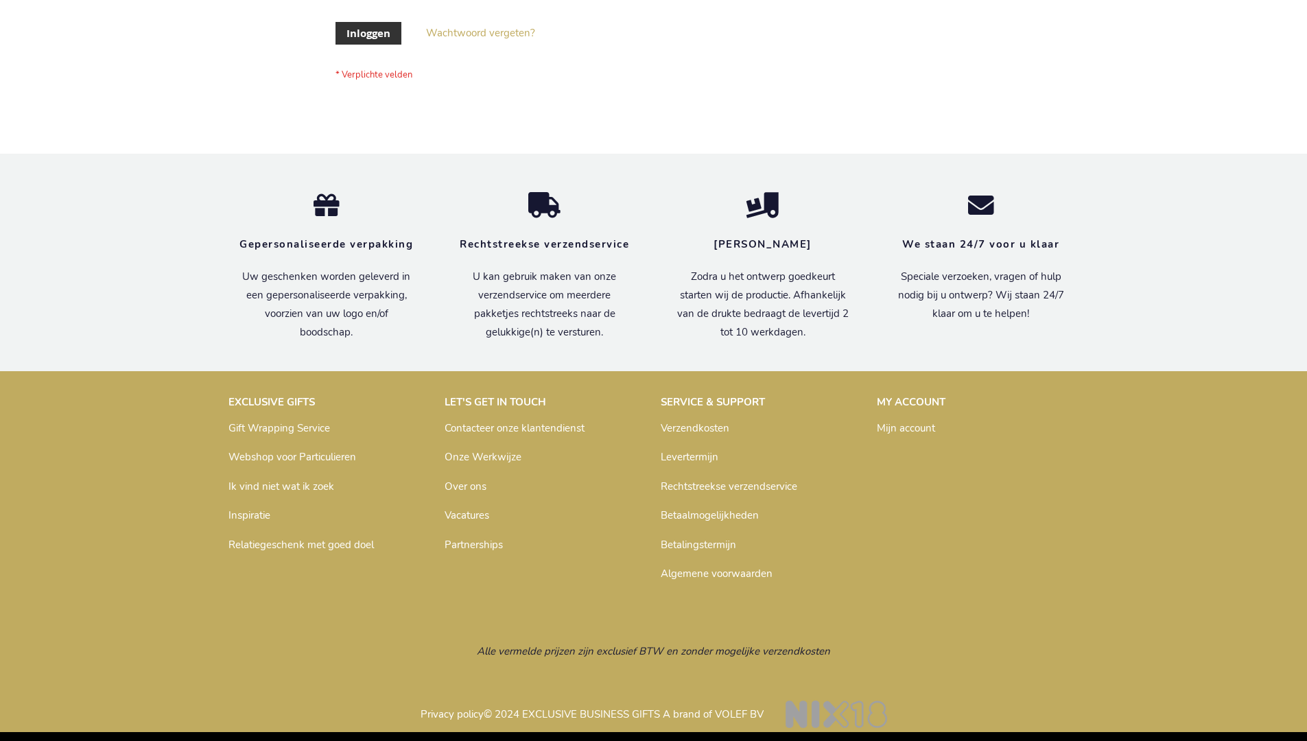
scroll to position [466, 0]
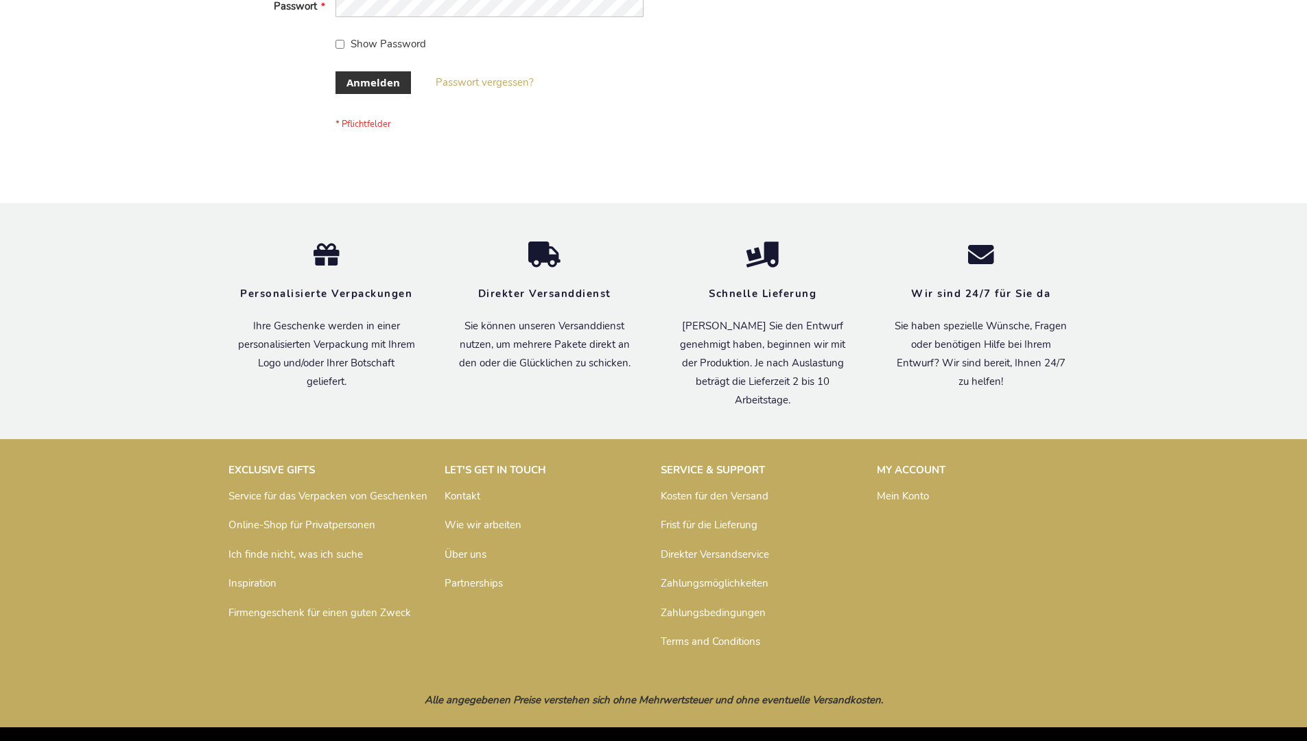
scroll to position [460, 0]
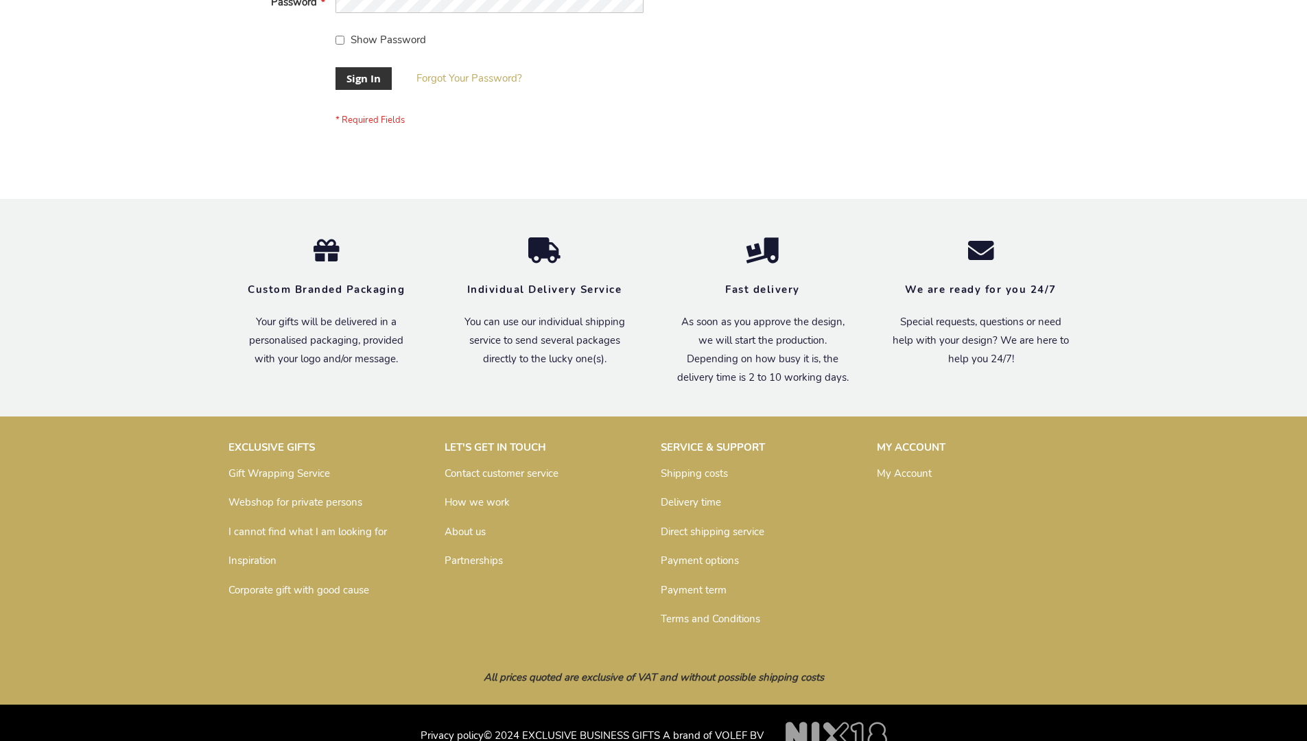
scroll to position [441, 0]
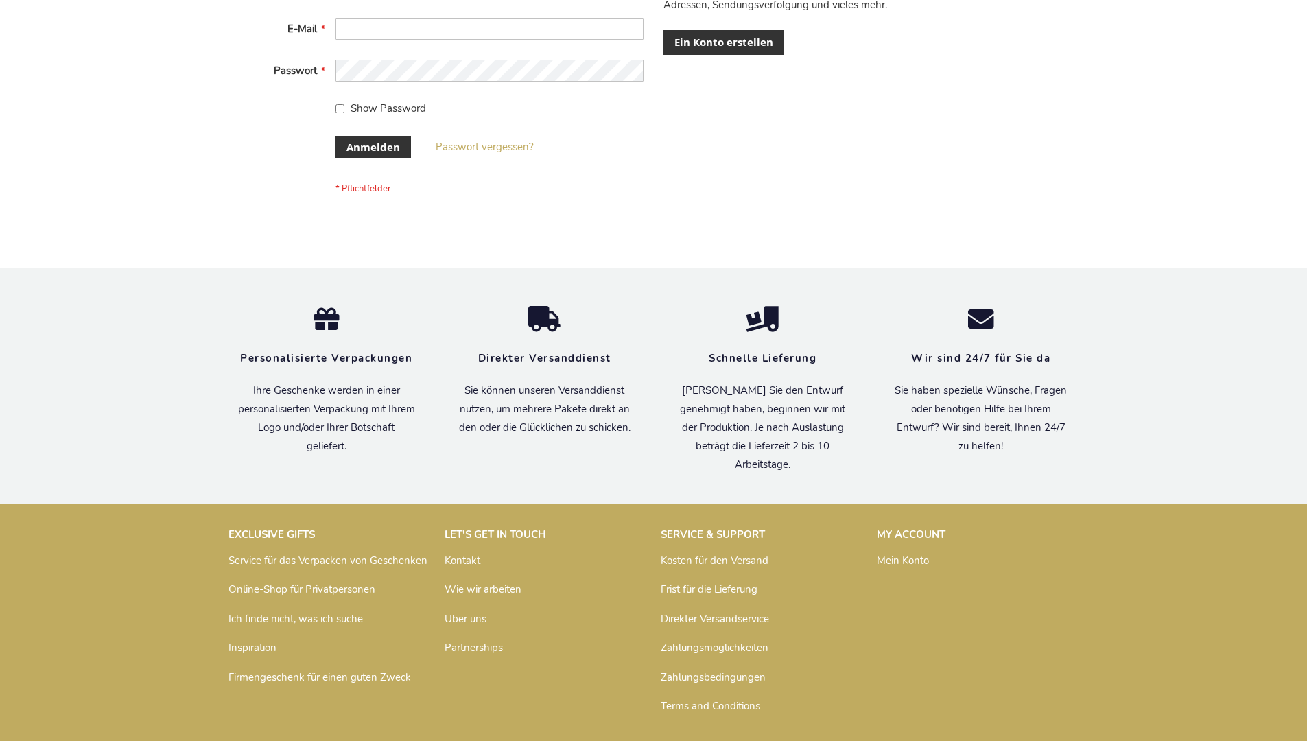
scroll to position [460, 0]
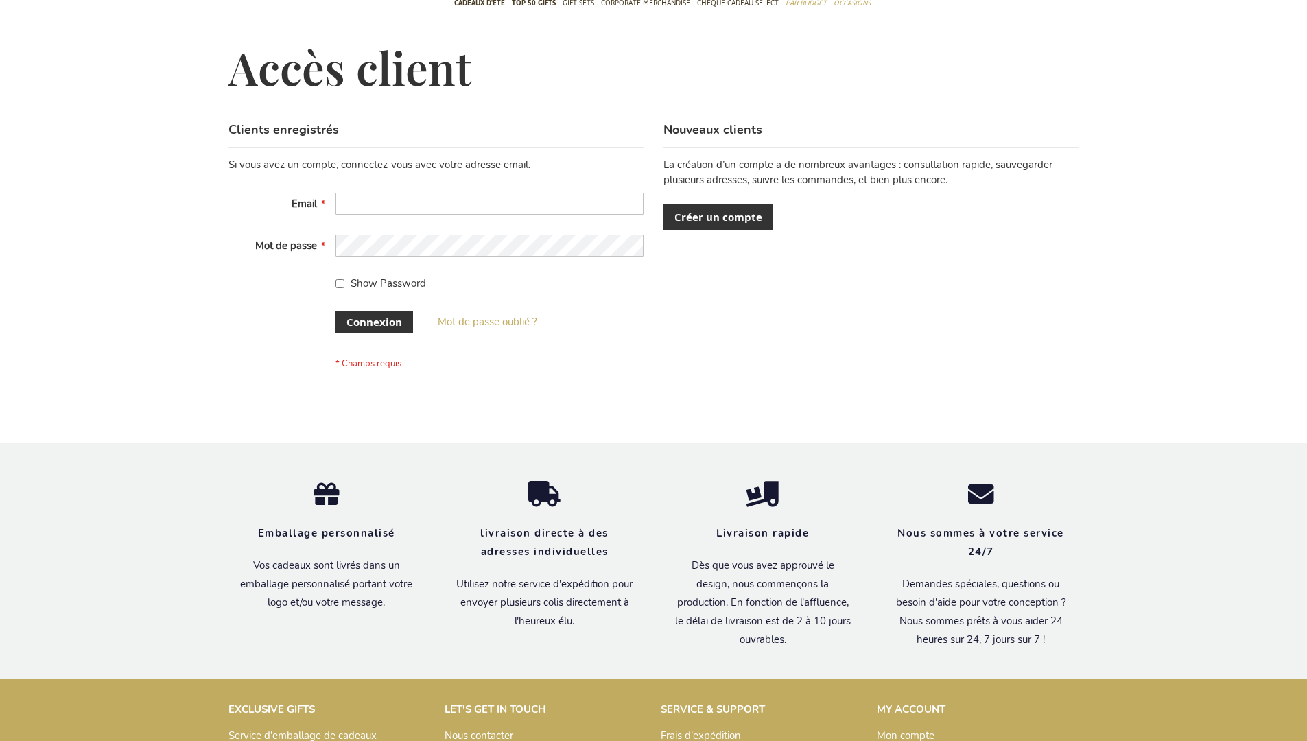
scroll to position [463, 0]
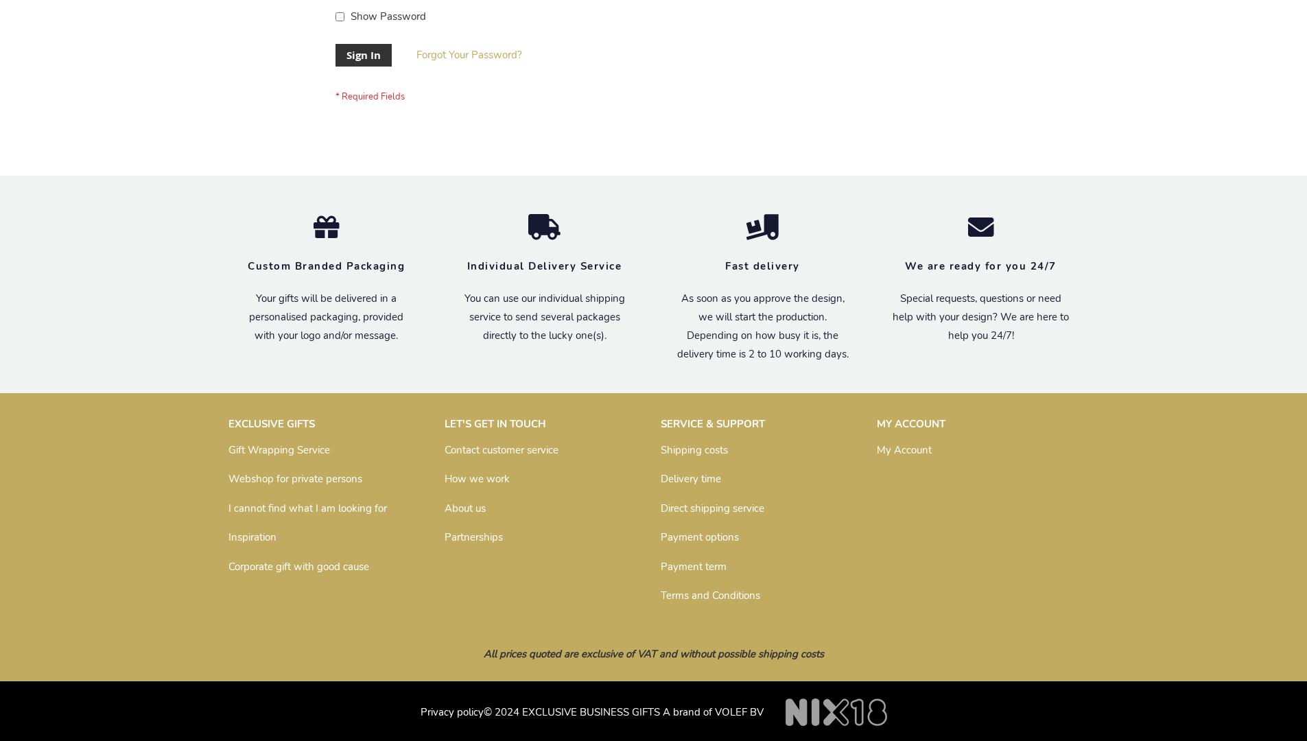
scroll to position [441, 0]
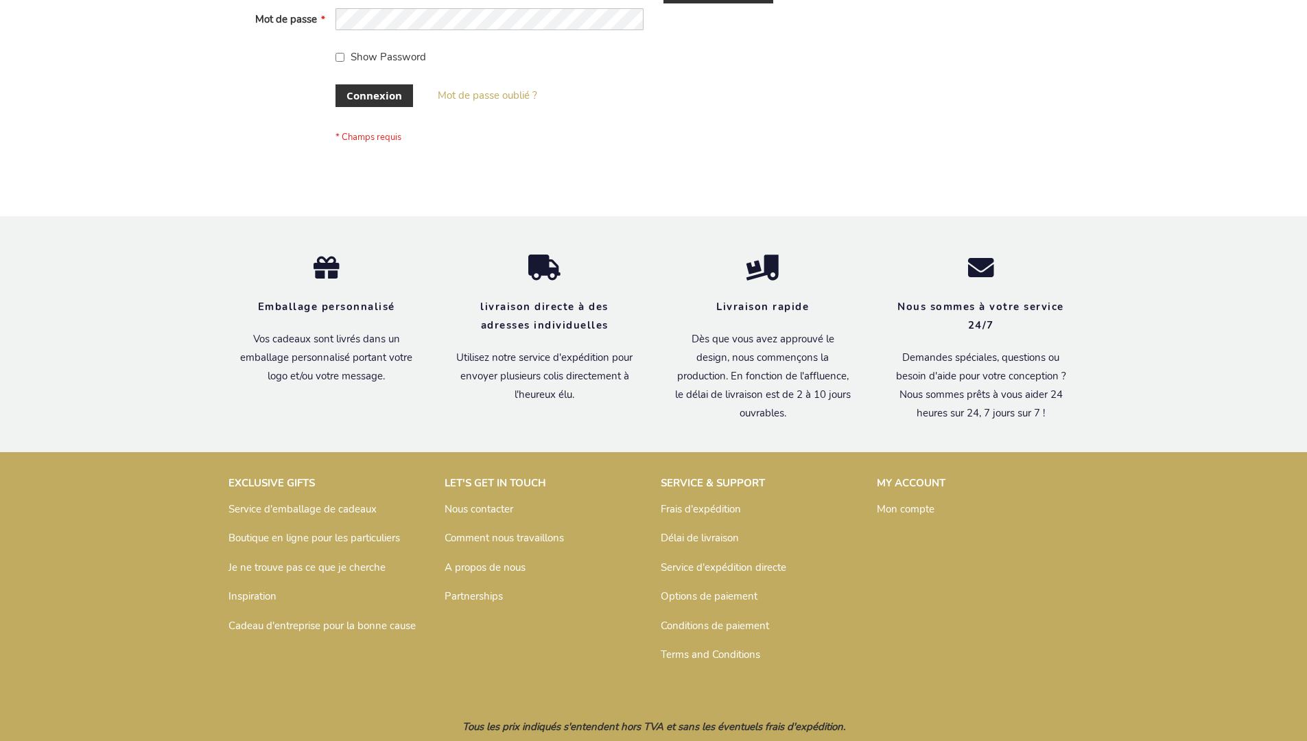
scroll to position [474, 0]
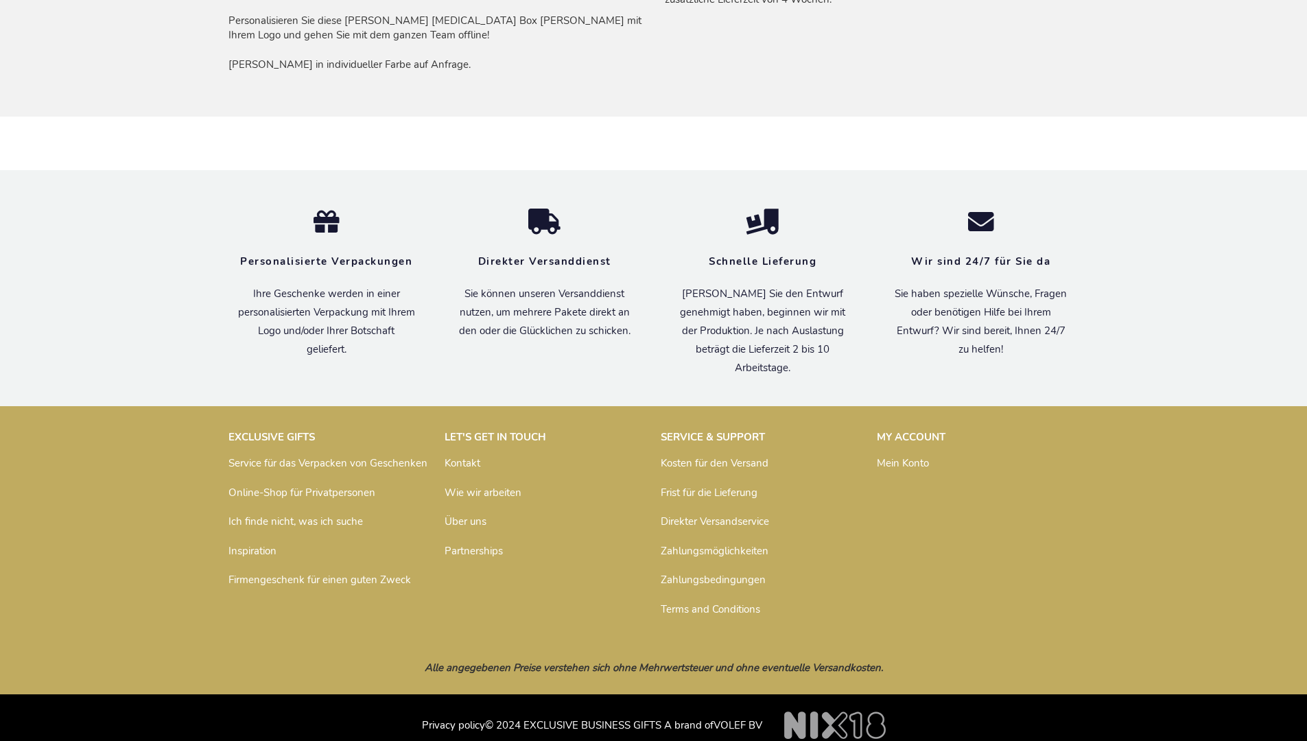
scroll to position [1158, 0]
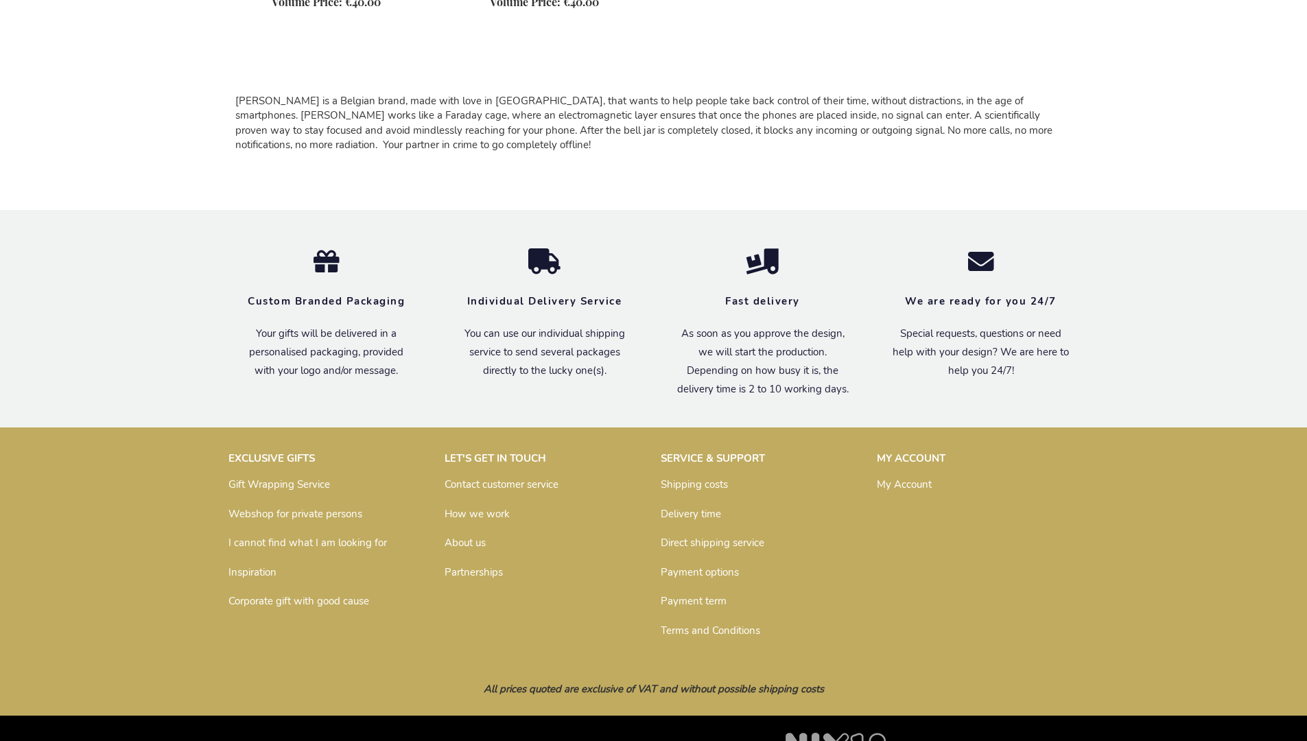
scroll to position [1220, 0]
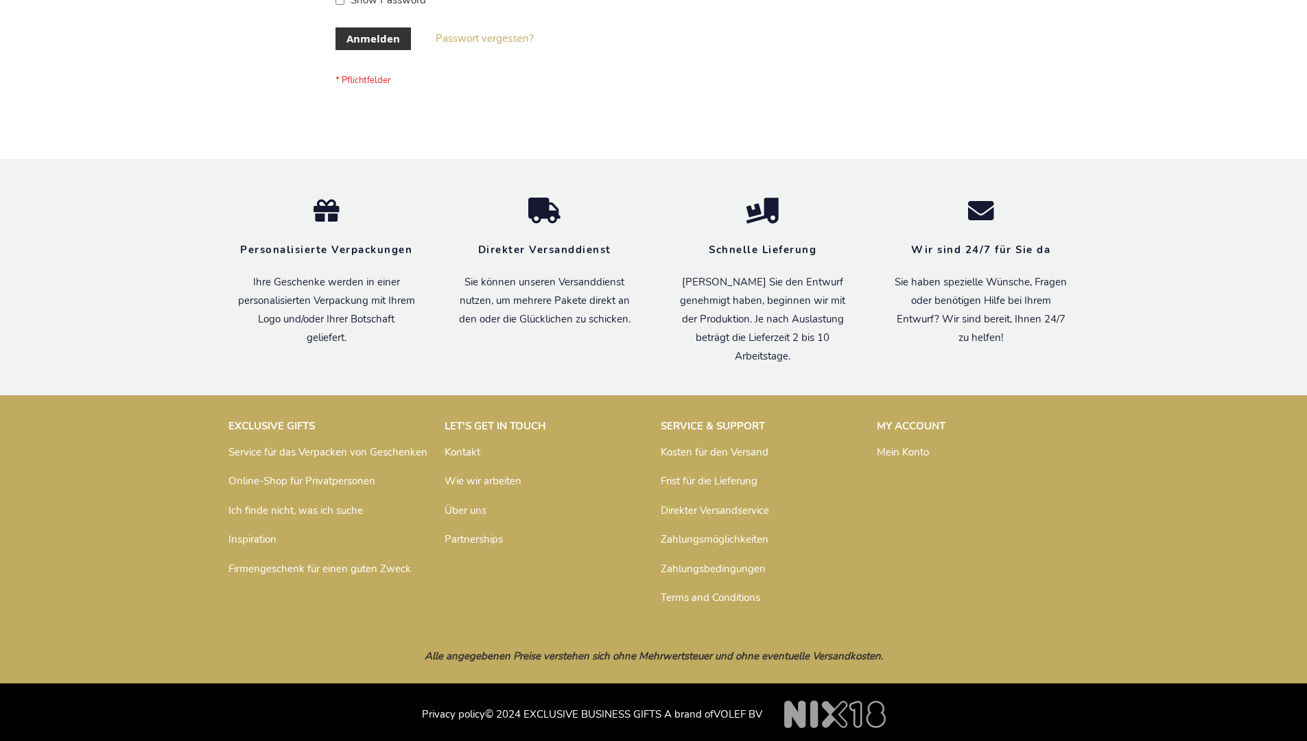
scroll to position [460, 0]
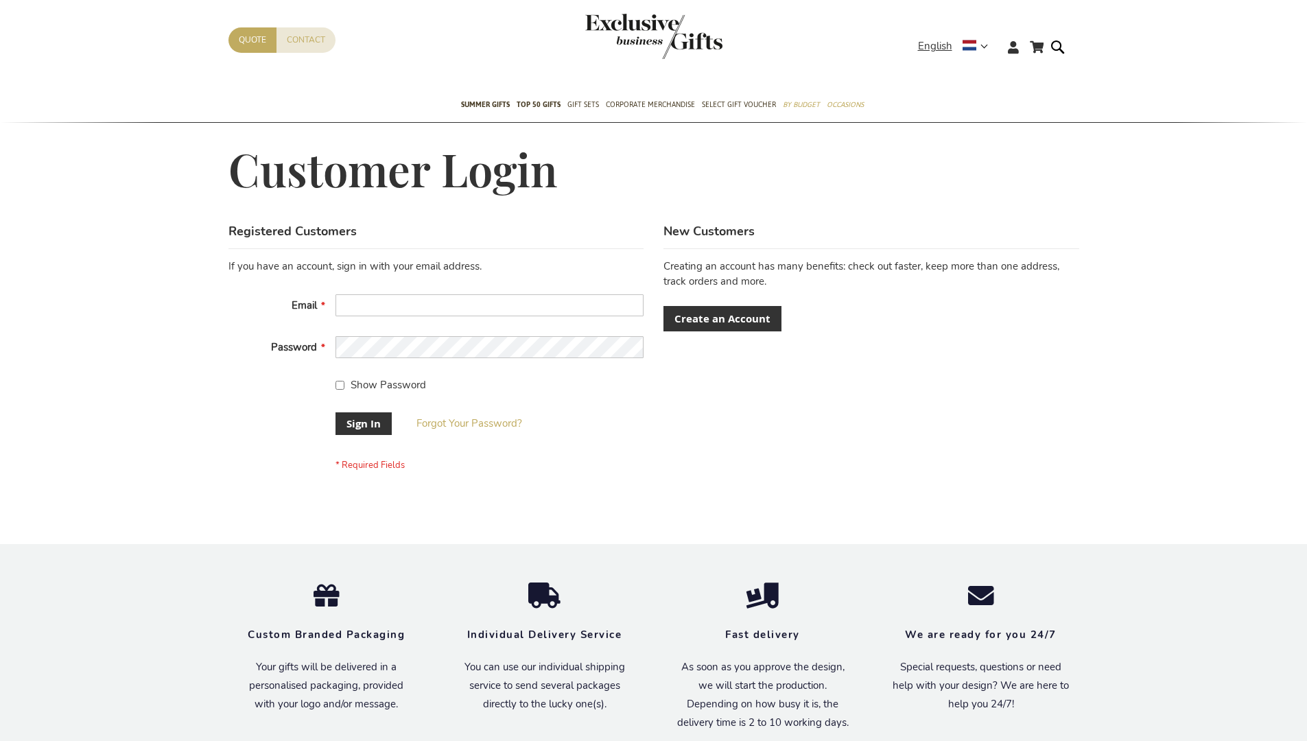
scroll to position [441, 0]
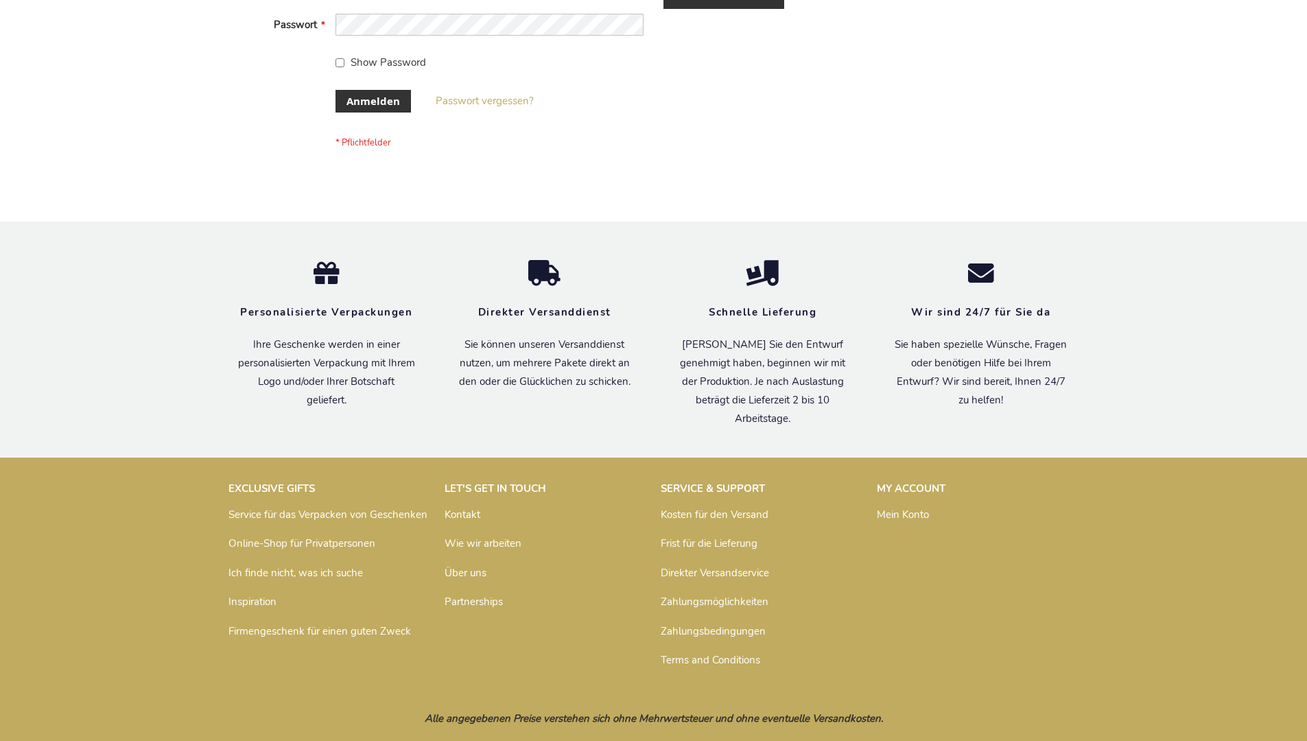
scroll to position [460, 0]
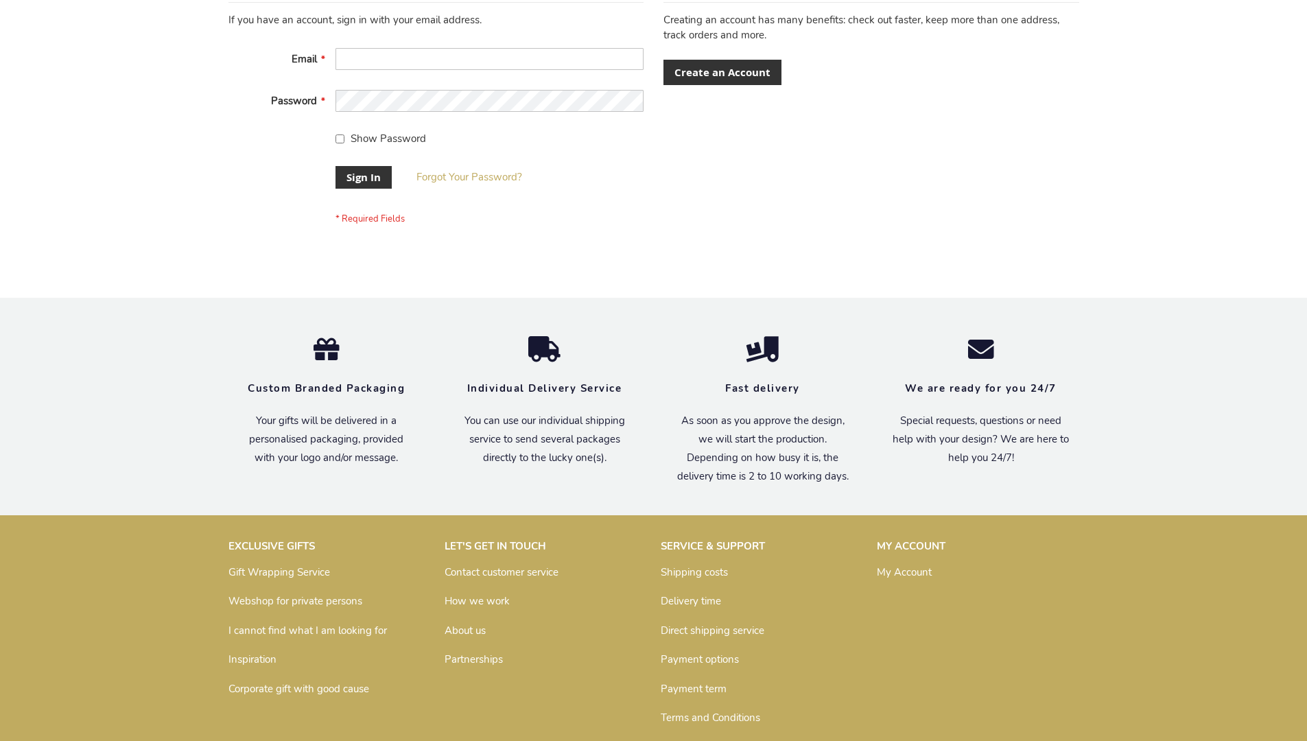
scroll to position [441, 0]
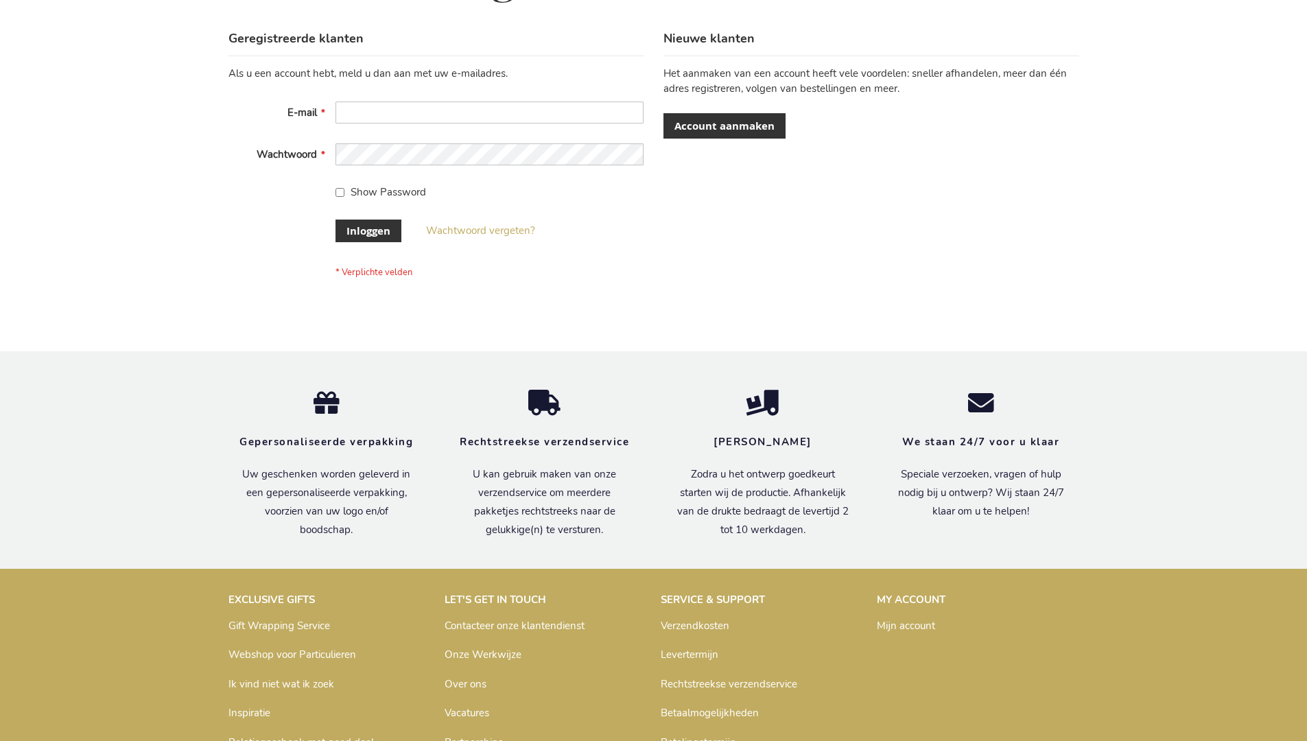
scroll to position [466, 0]
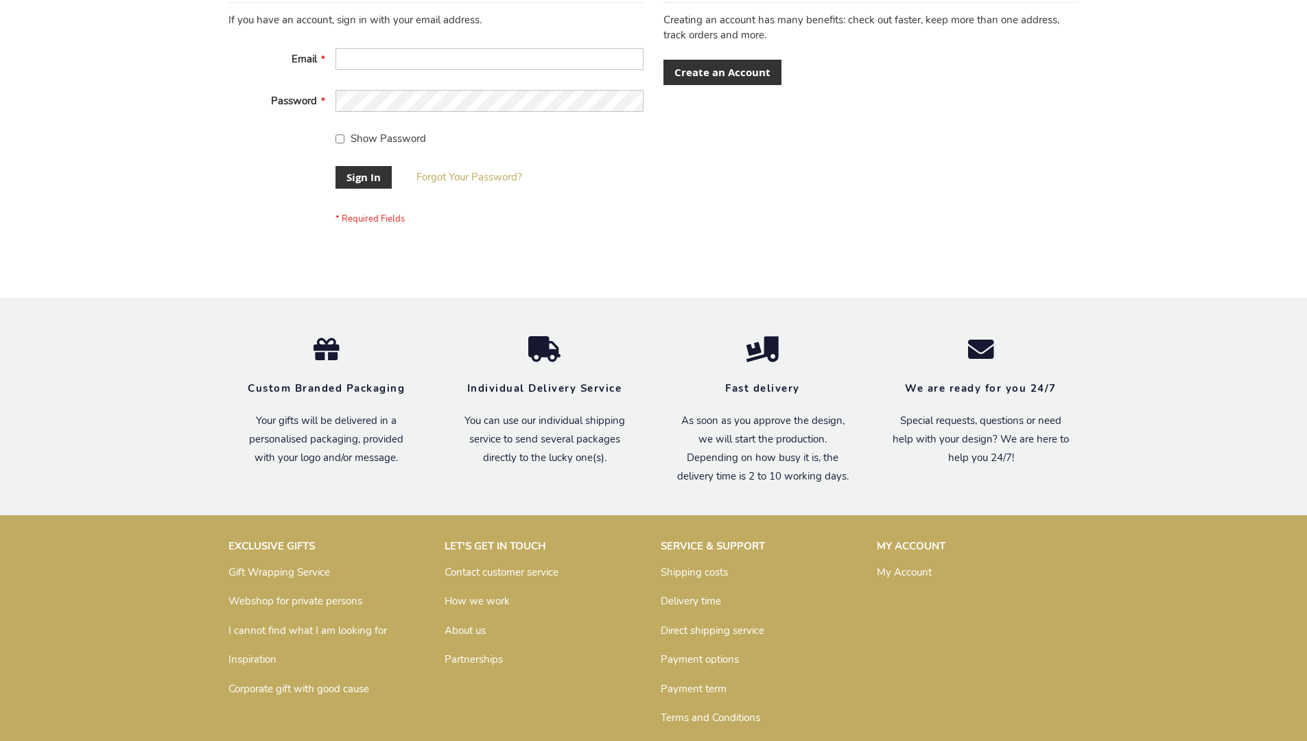
scroll to position [441, 0]
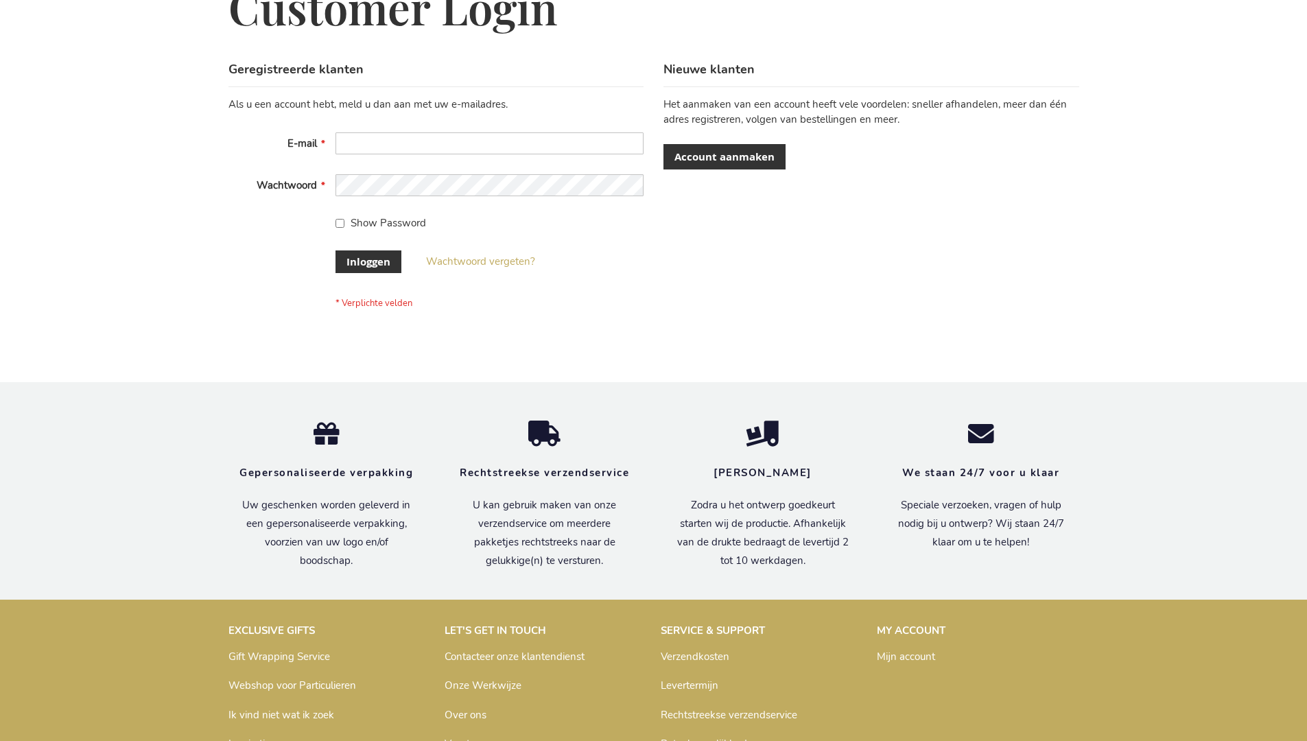
scroll to position [466, 0]
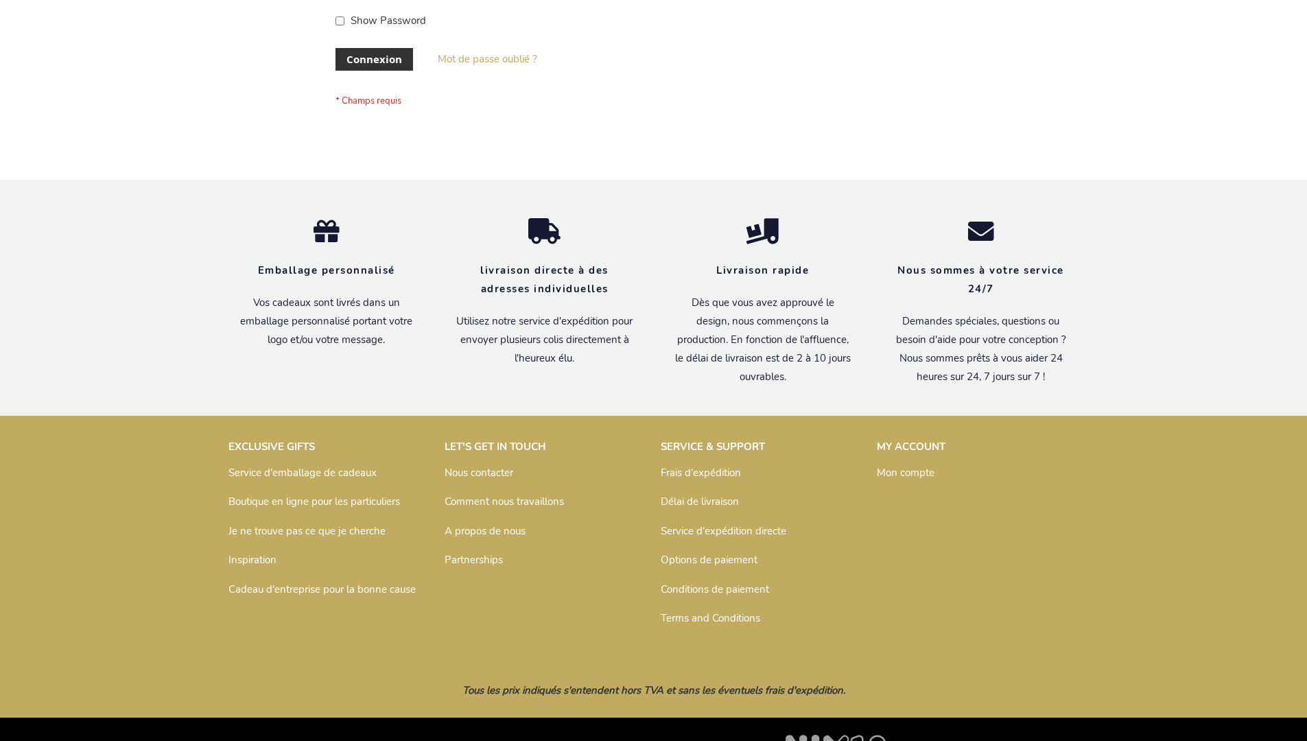
scroll to position [474, 0]
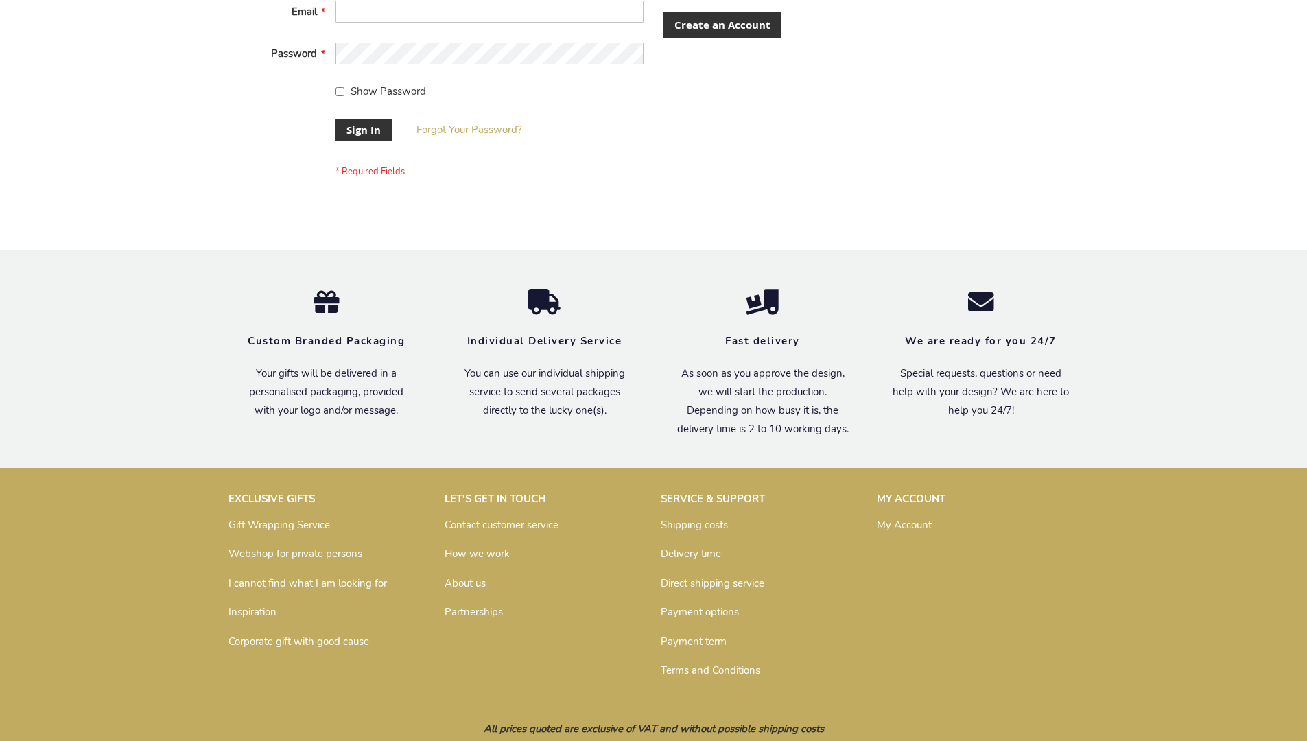
scroll to position [441, 0]
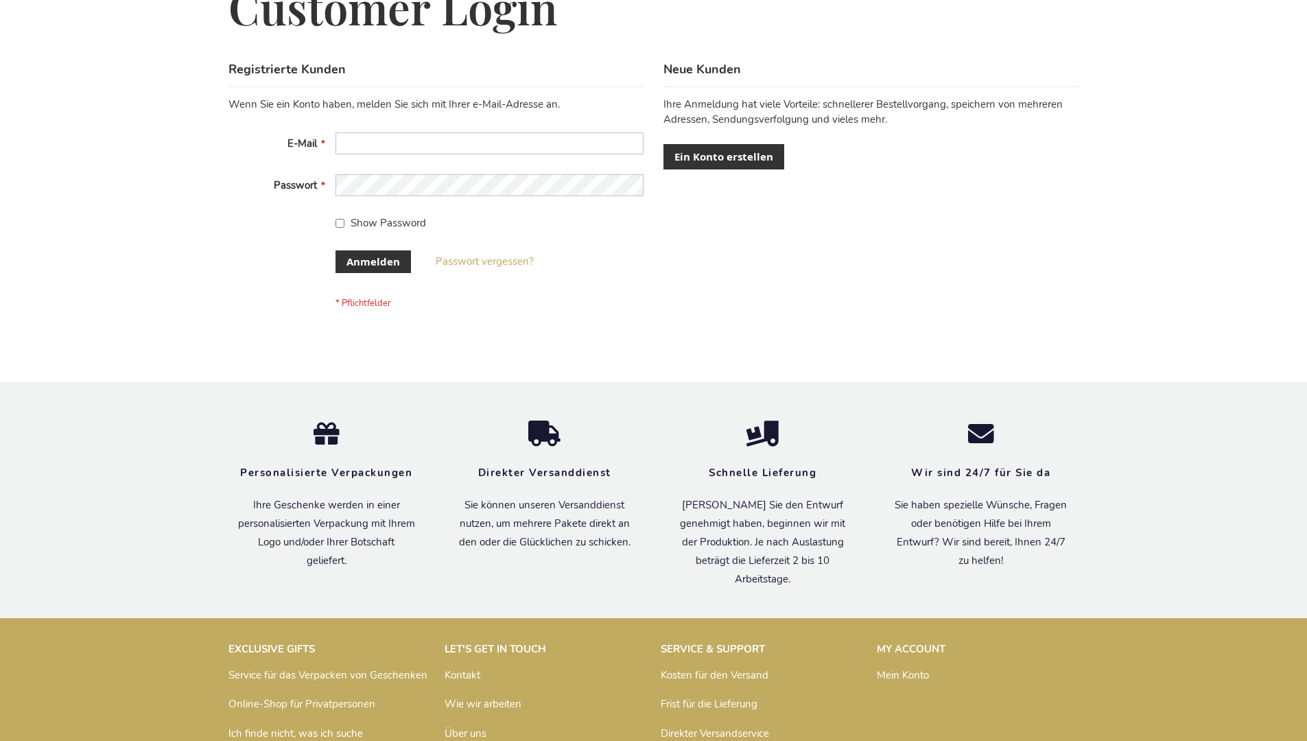
scroll to position [460, 0]
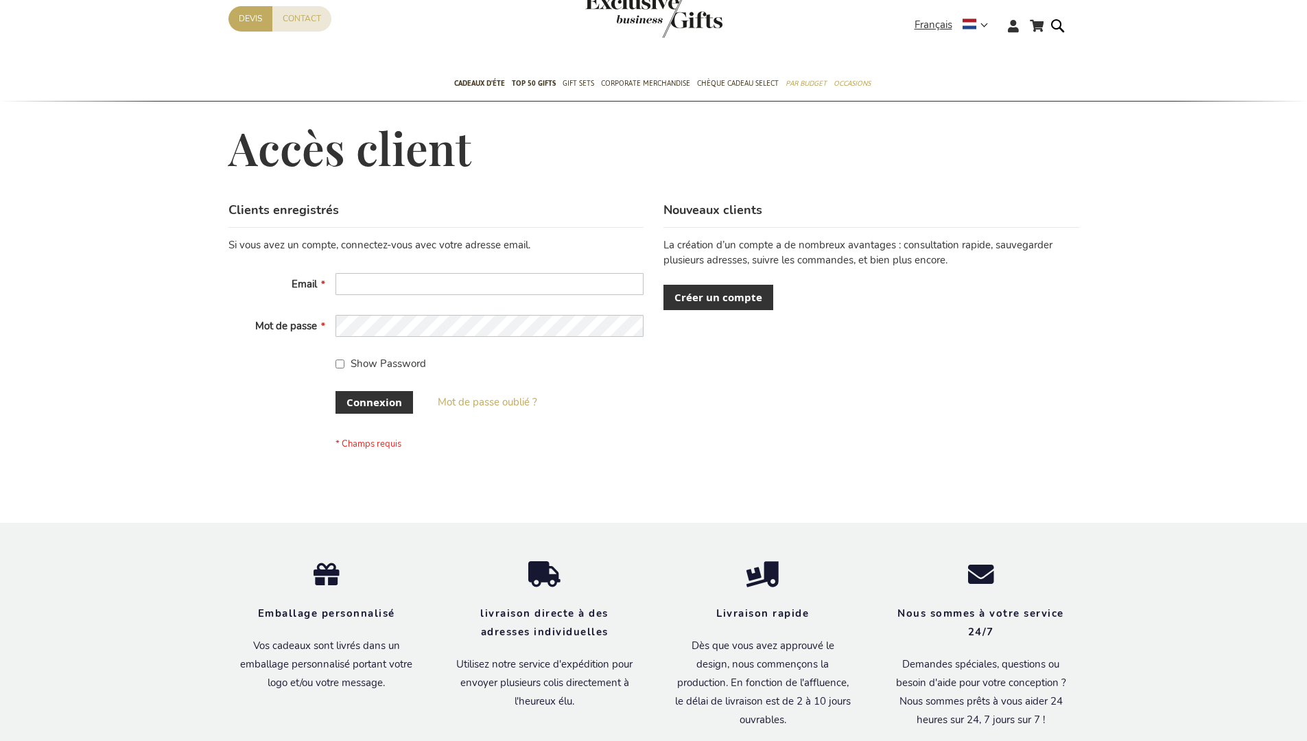
scroll to position [463, 0]
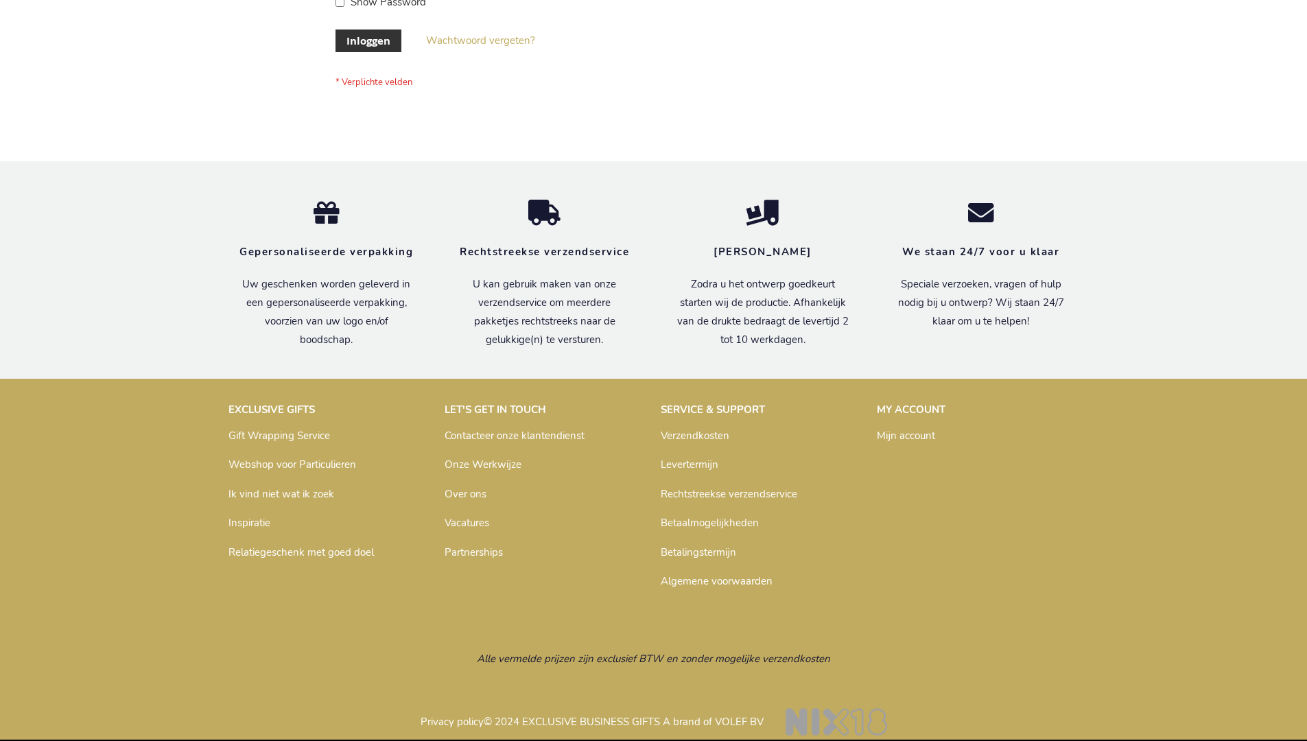
scroll to position [466, 0]
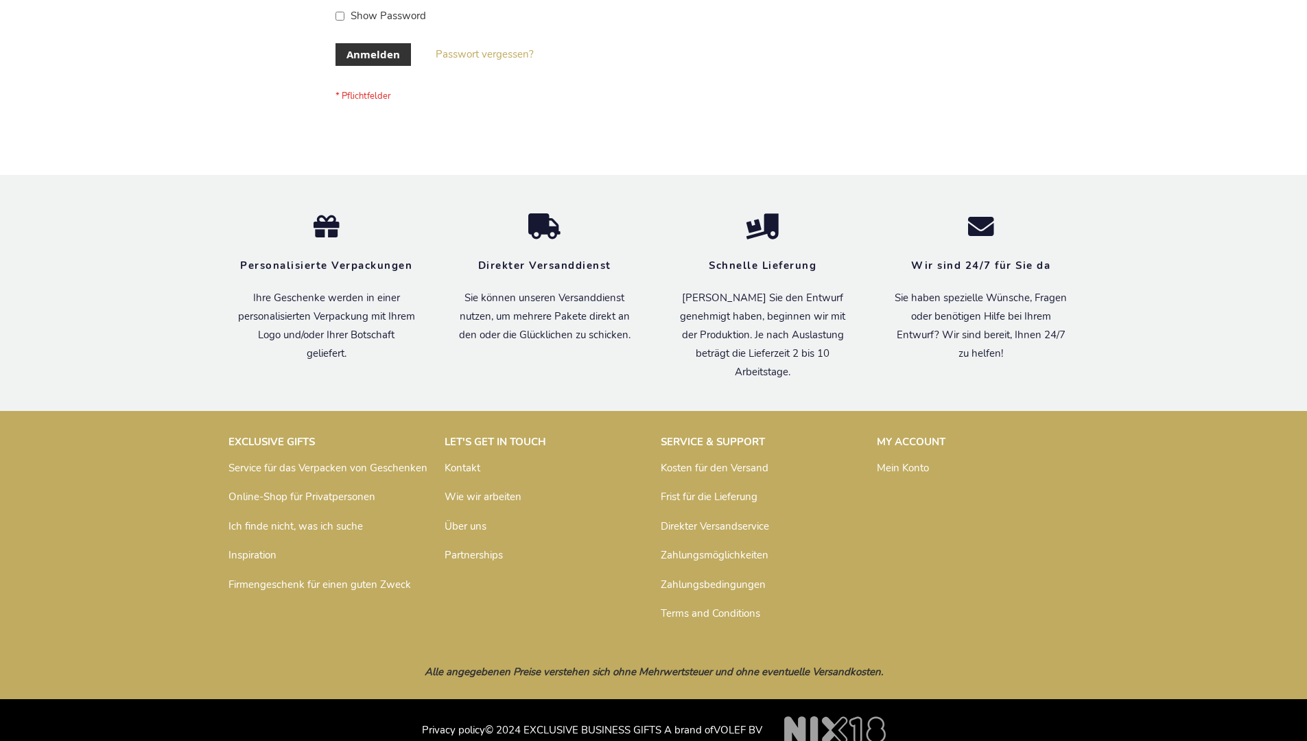
scroll to position [460, 0]
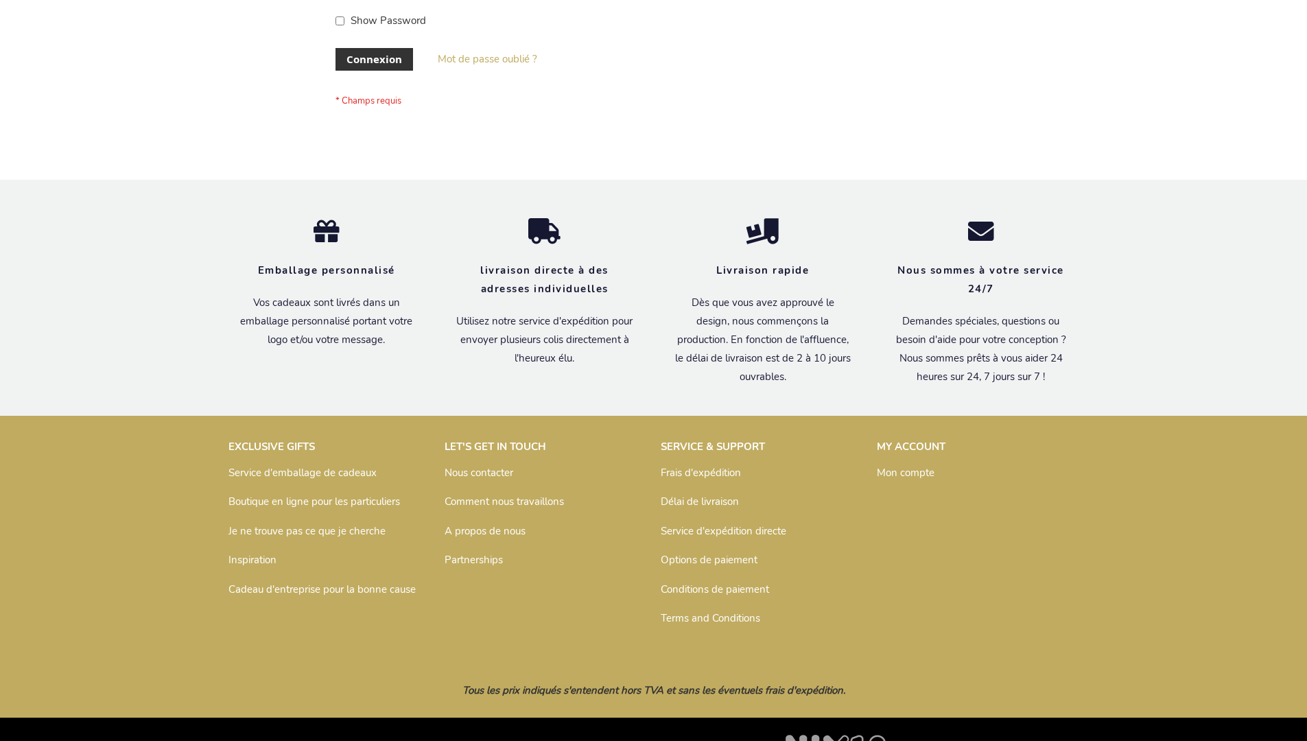
scroll to position [474, 0]
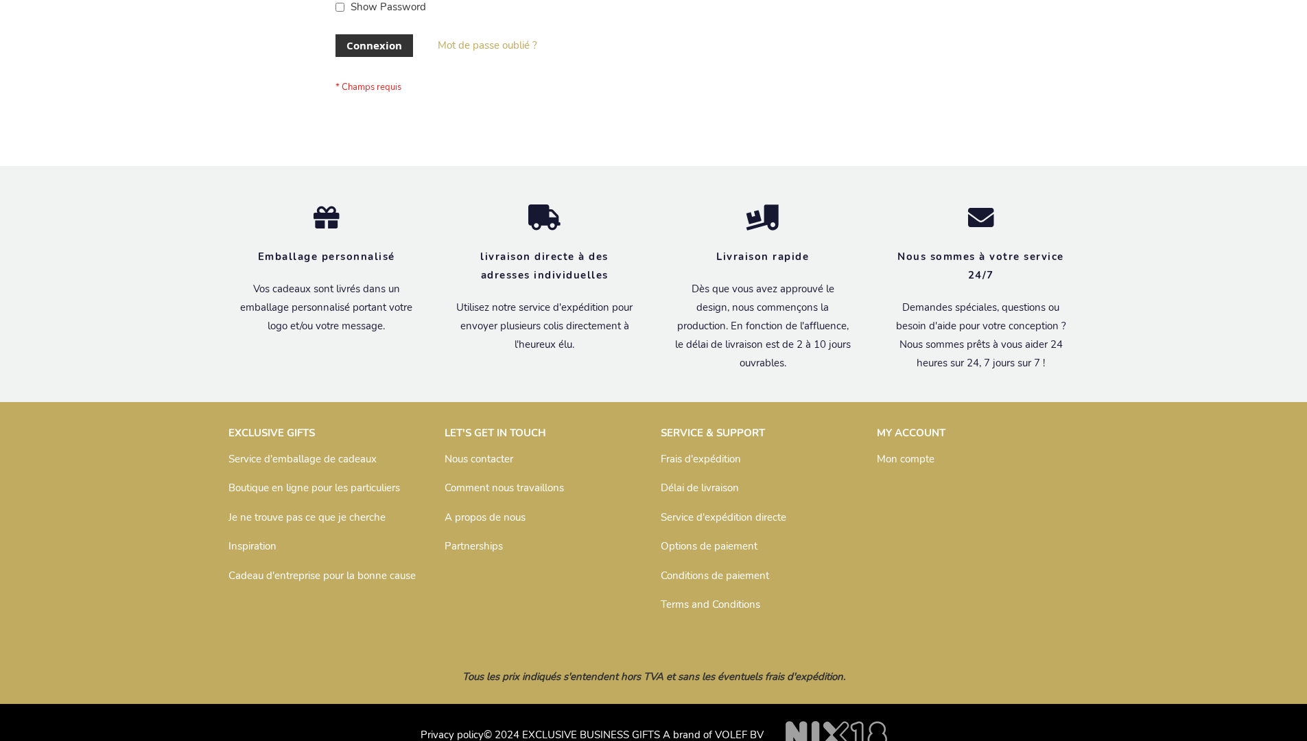
scroll to position [474, 0]
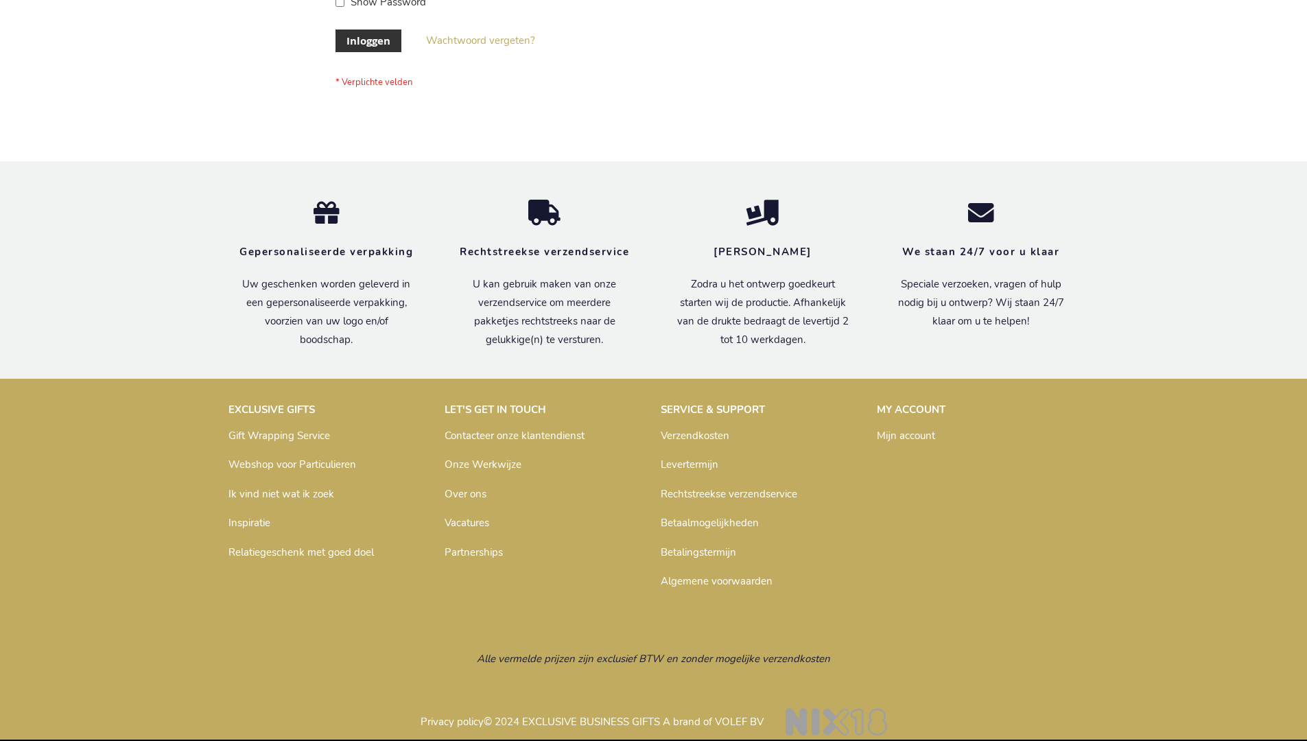
scroll to position [466, 0]
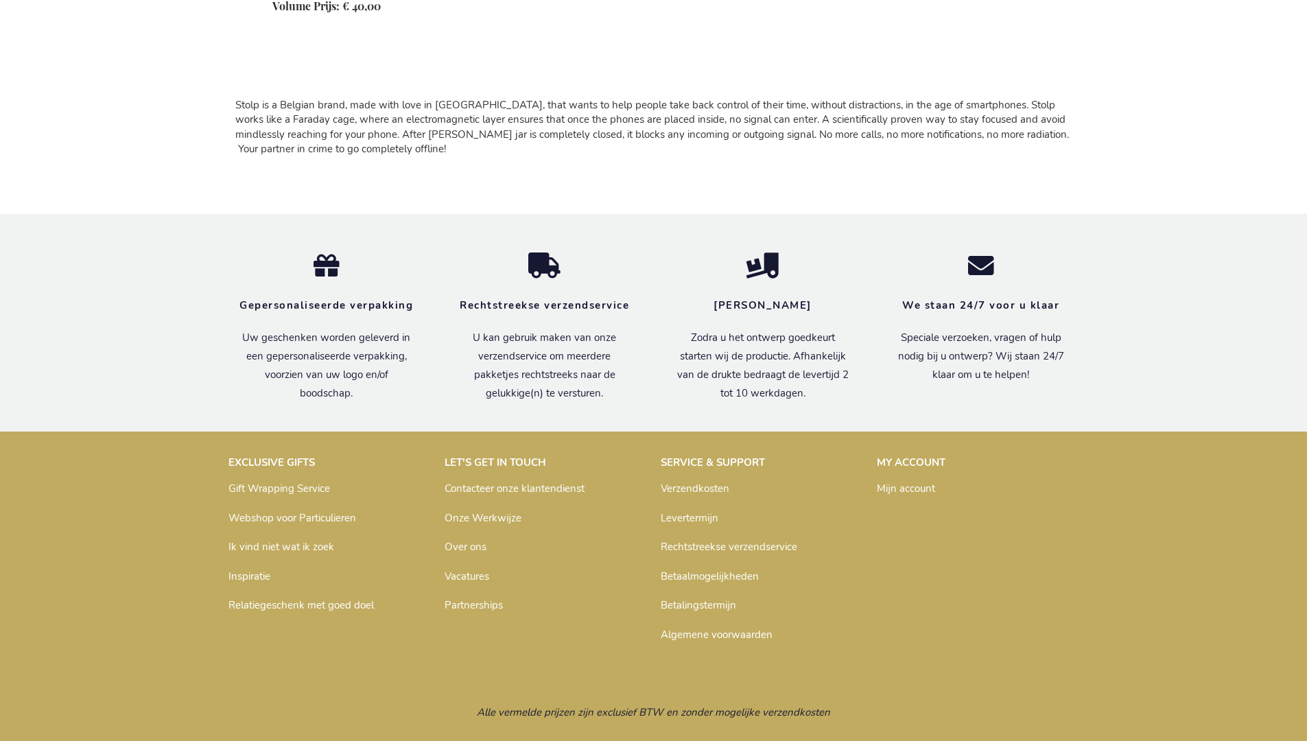
scroll to position [1246, 0]
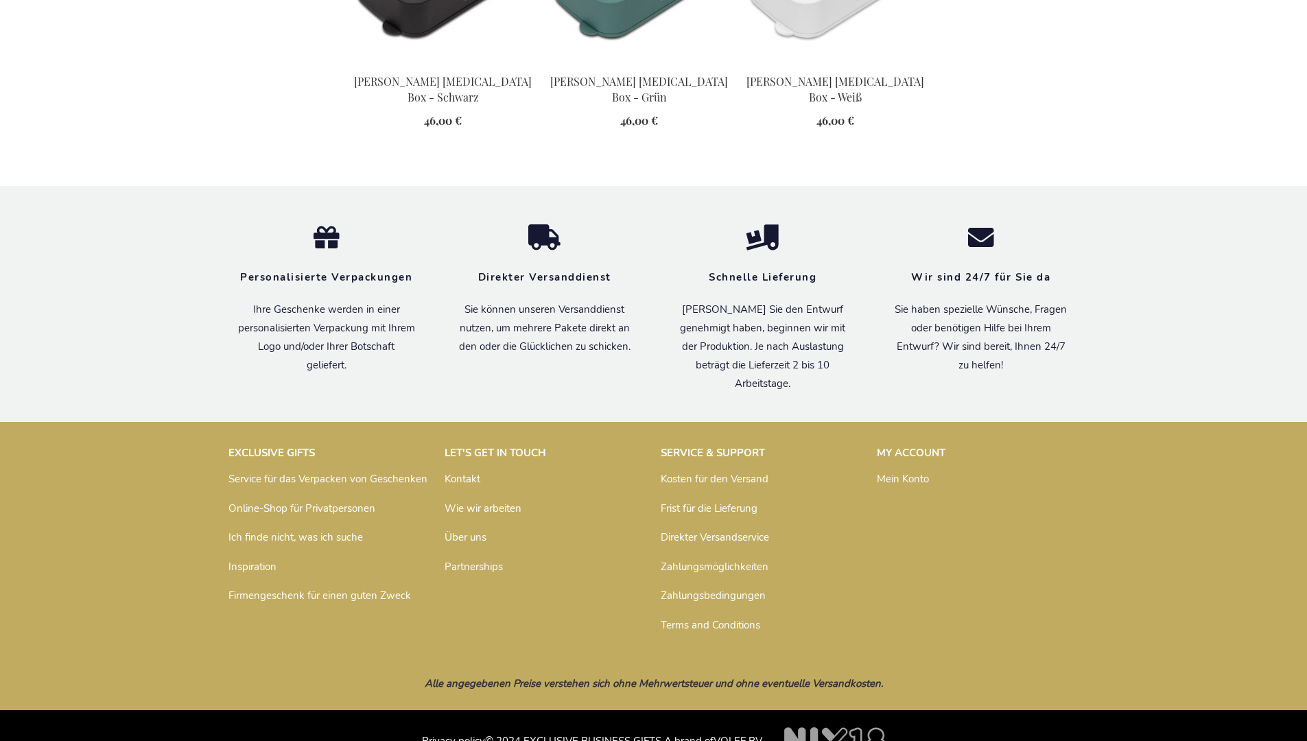
scroll to position [1575, 0]
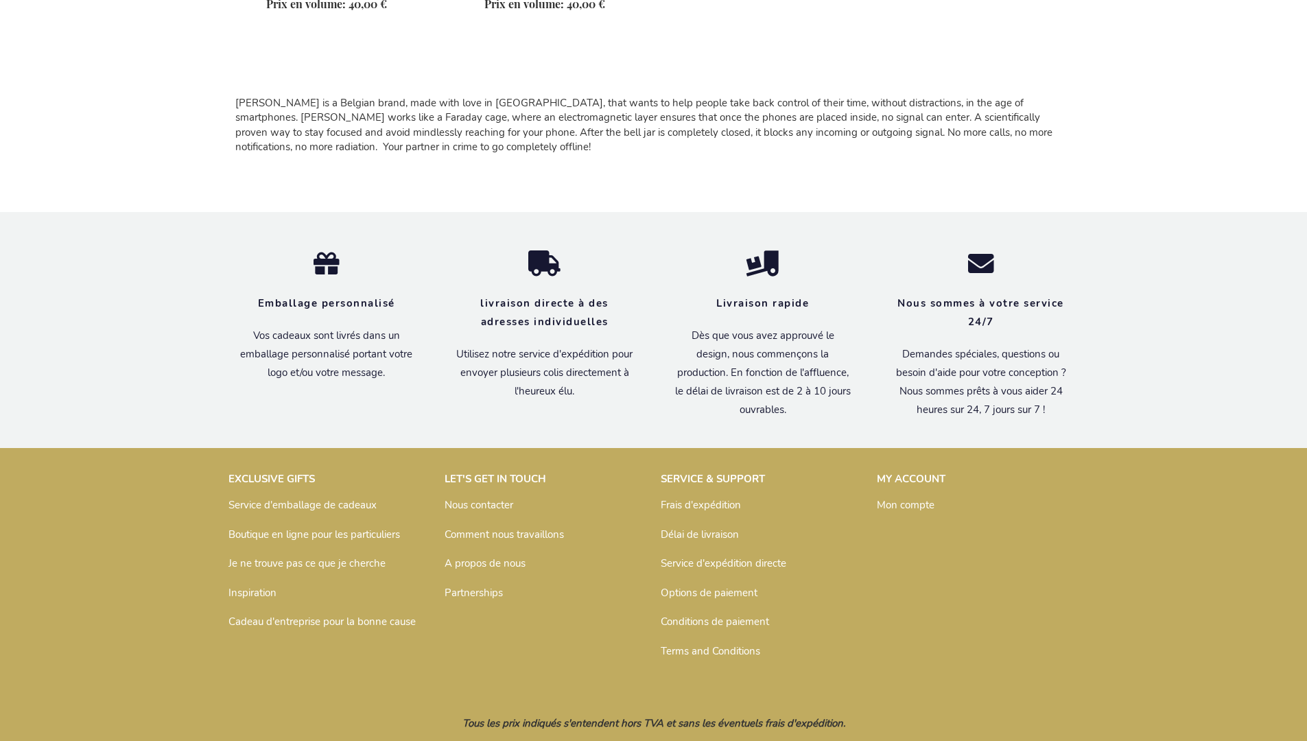
scroll to position [1268, 0]
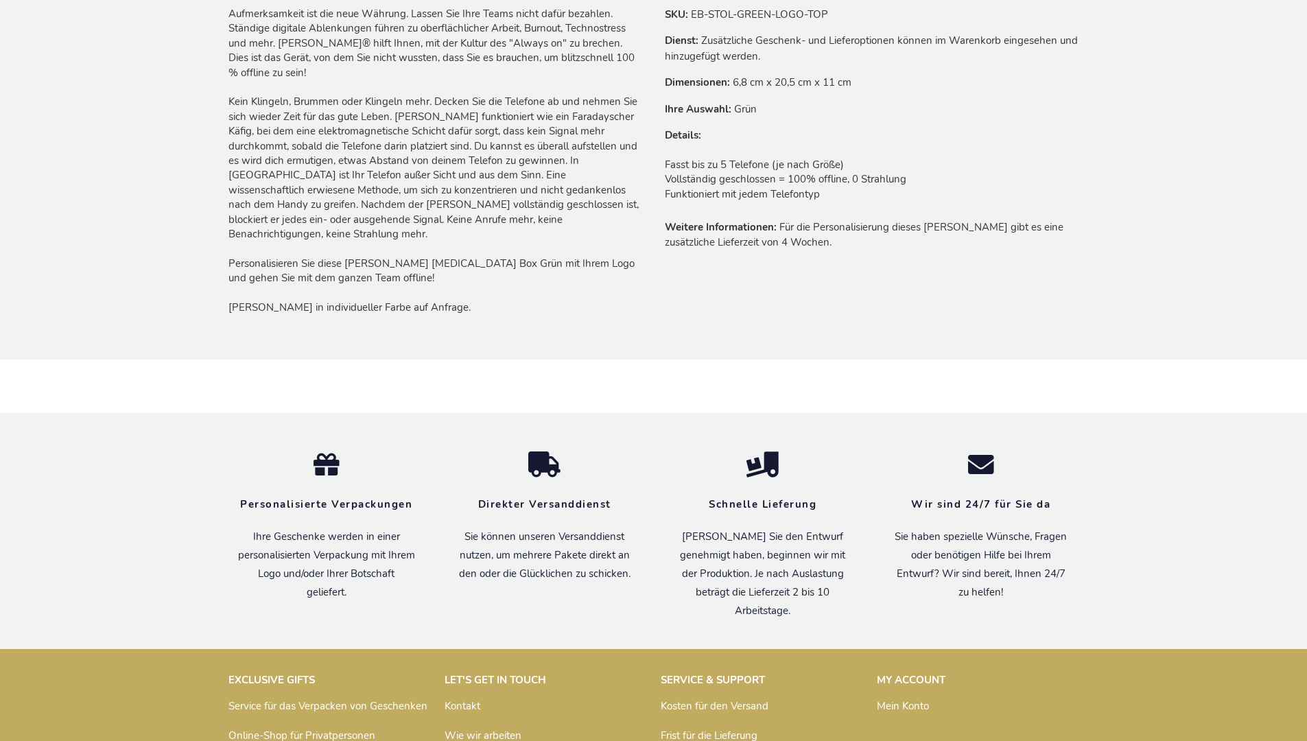
scroll to position [1158, 0]
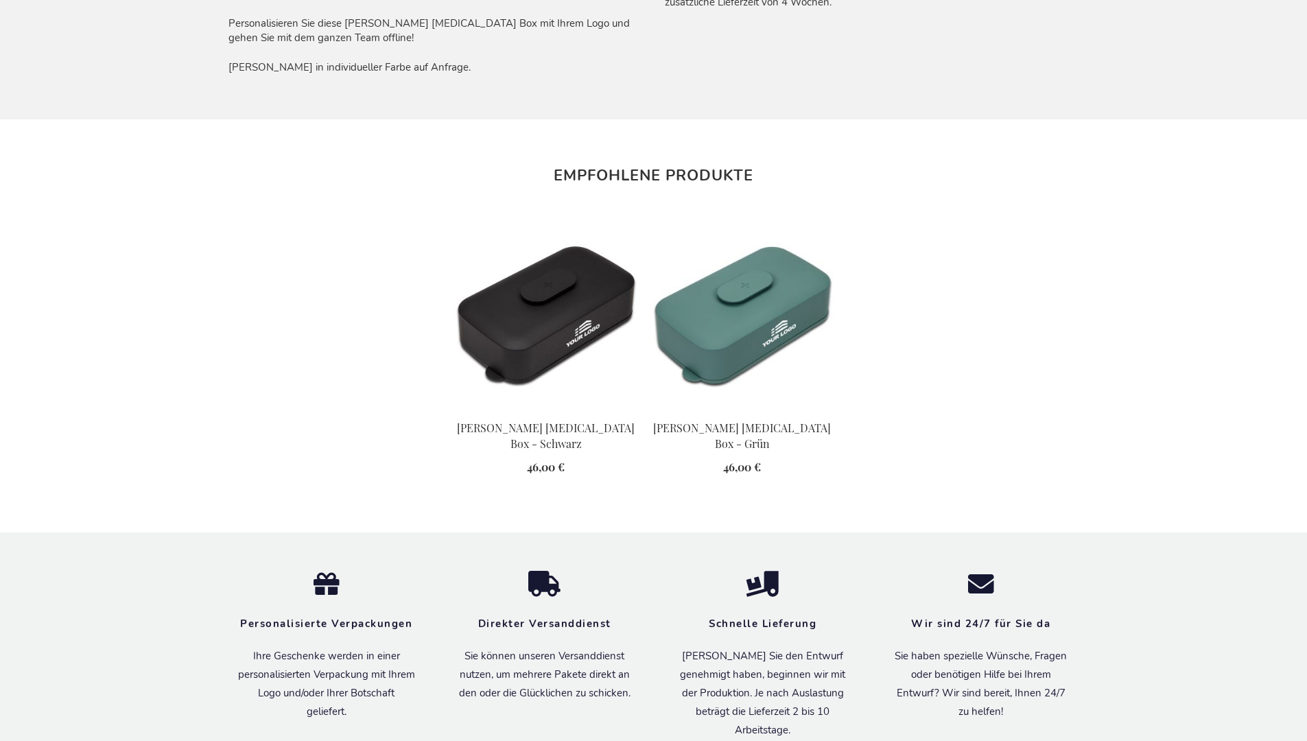
scroll to position [1502, 0]
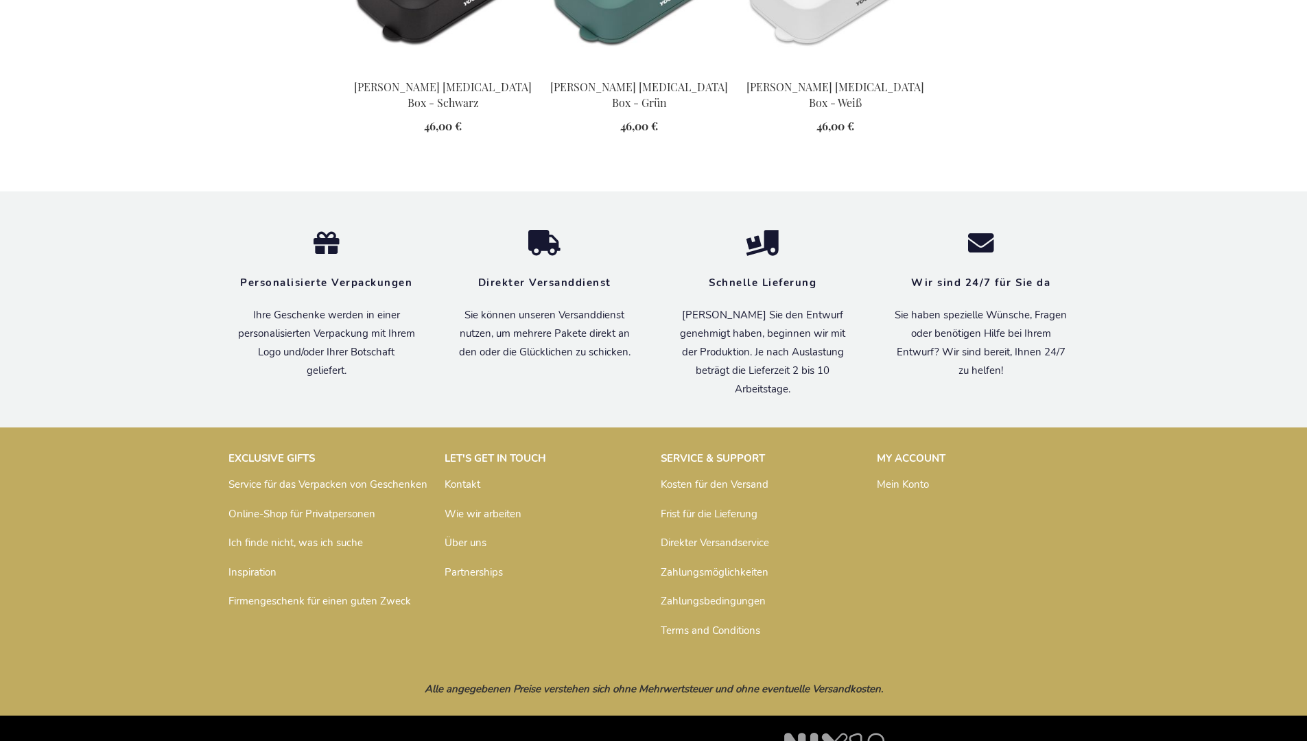
scroll to position [1575, 0]
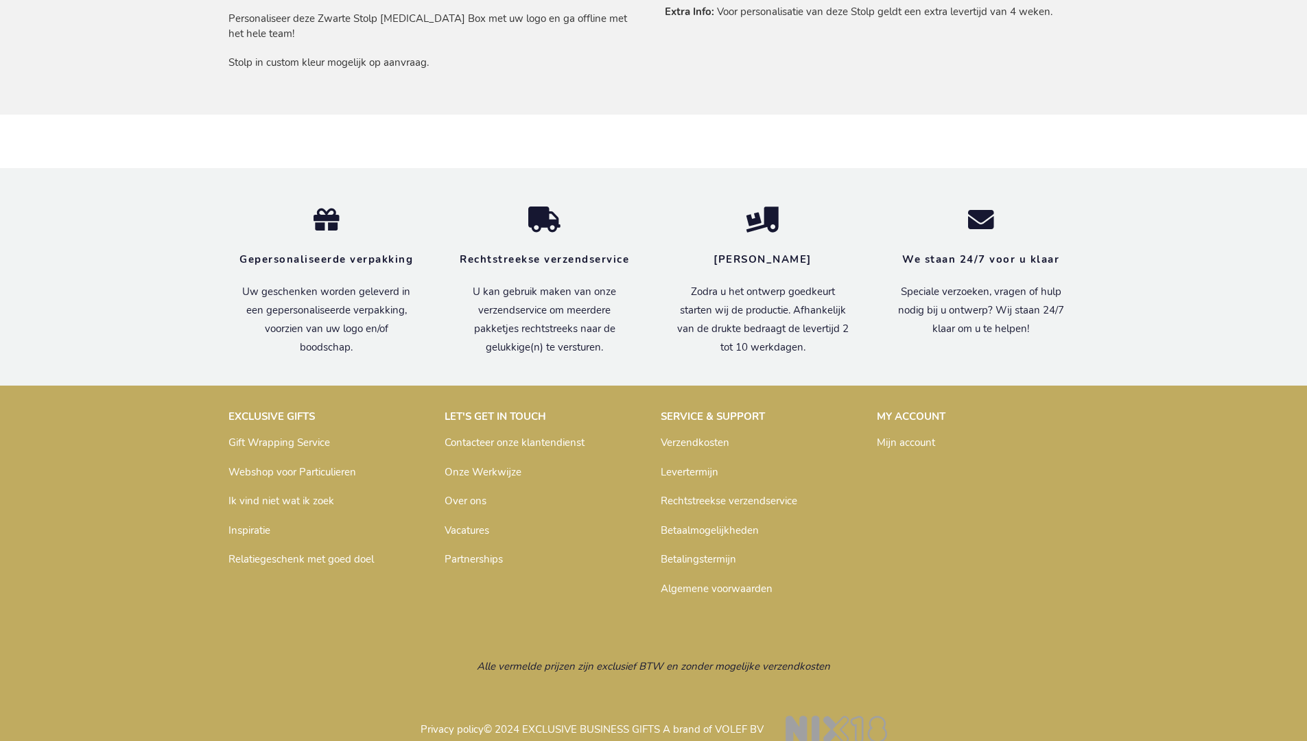
scroll to position [1150, 0]
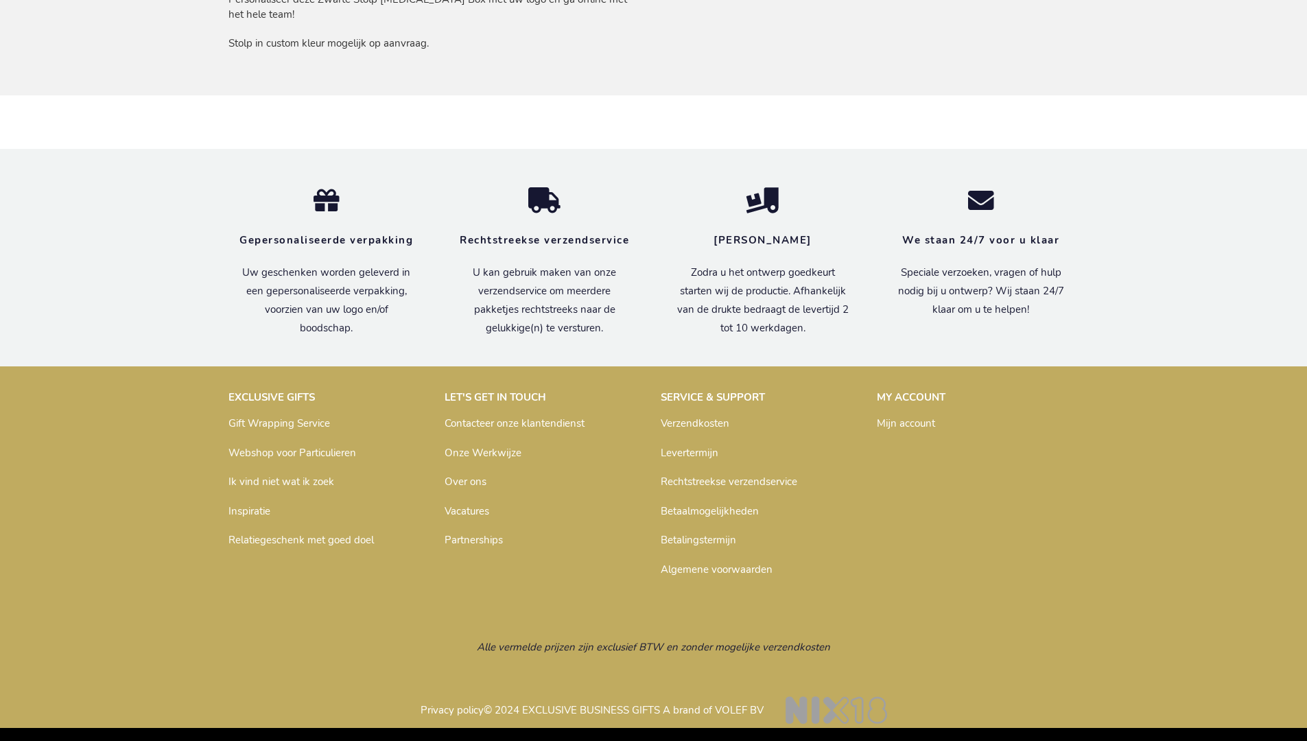
scroll to position [1150, 0]
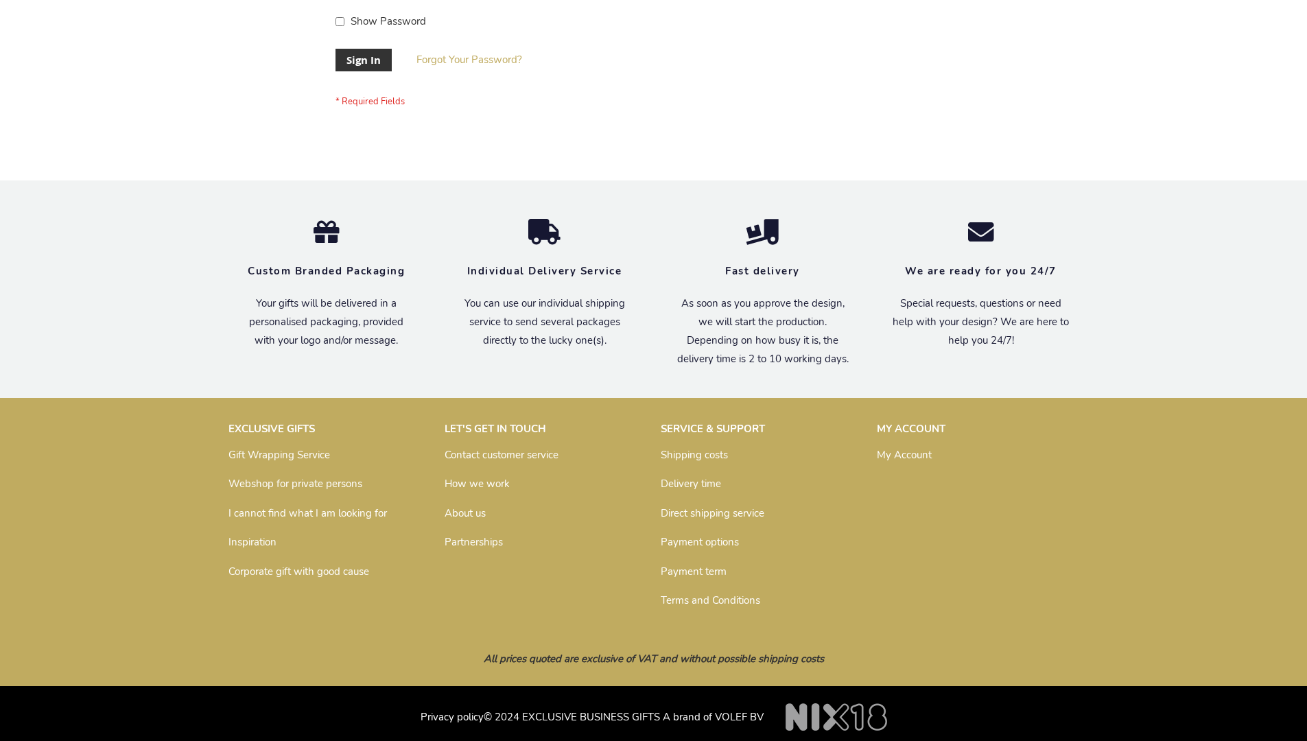
scroll to position [441, 0]
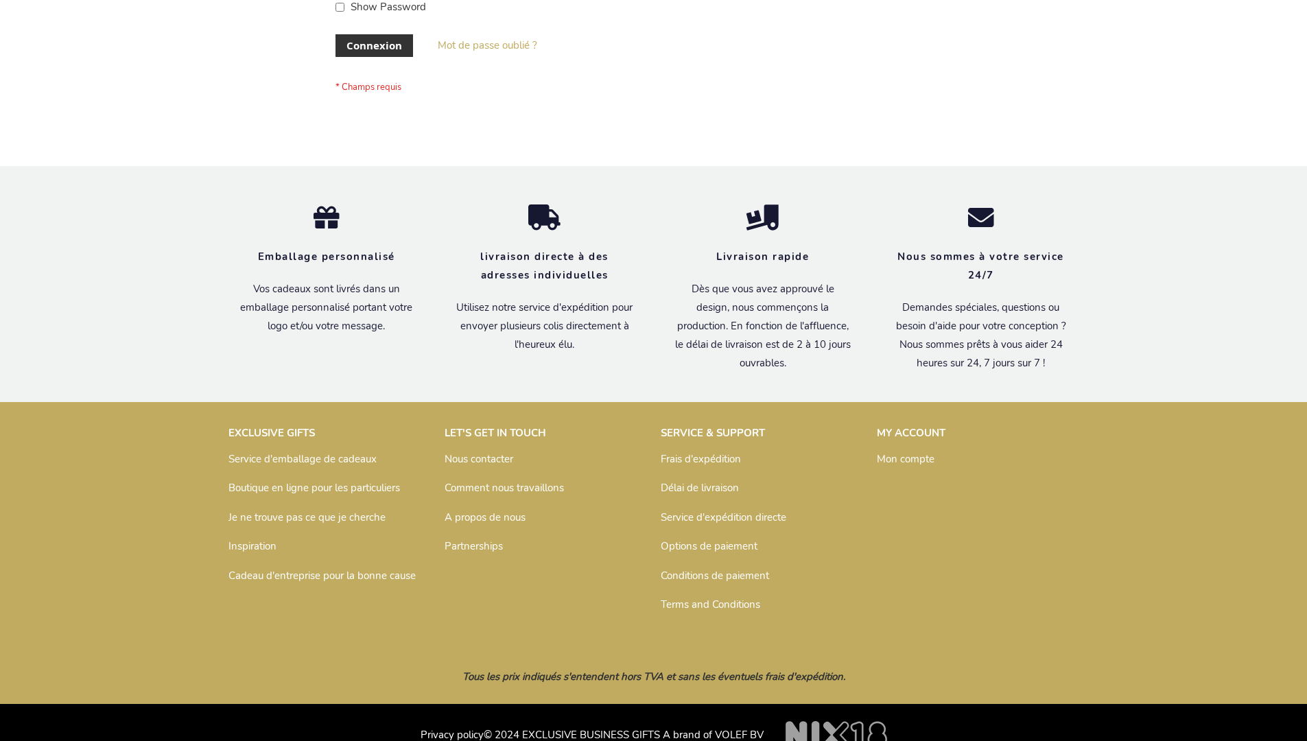
scroll to position [474, 0]
